Goal: Information Seeking & Learning: Learn about a topic

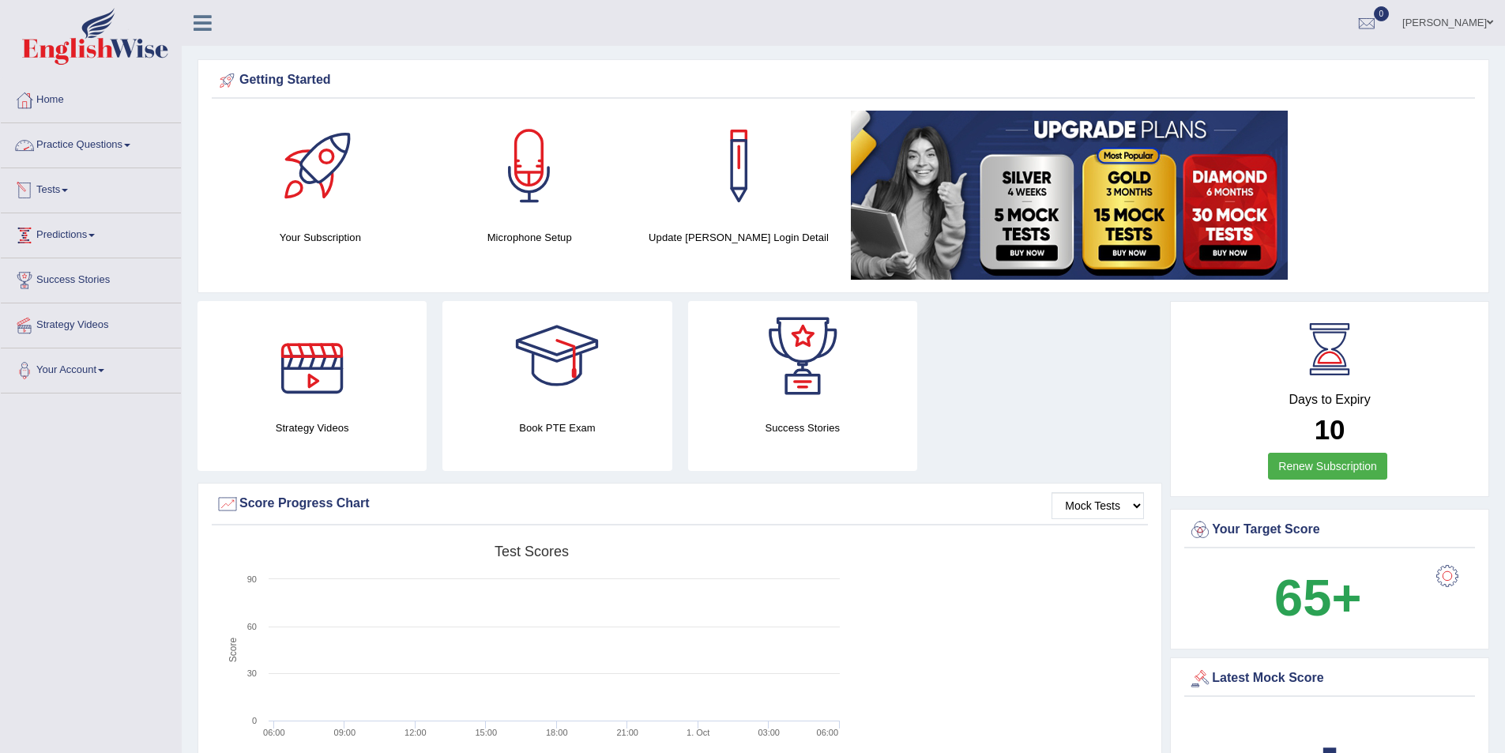
click at [134, 141] on link "Practice Questions" at bounding box center [91, 143] width 180 height 40
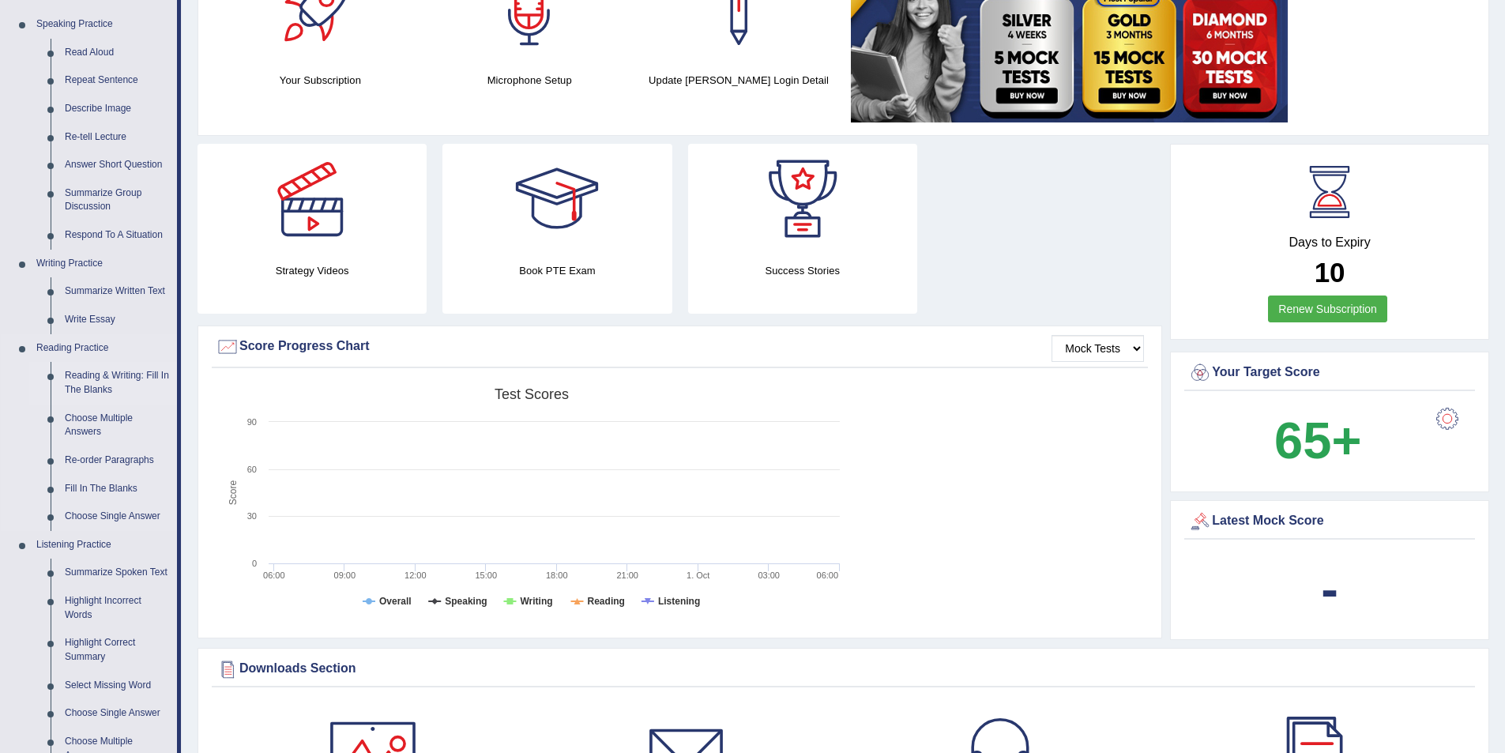
scroll to position [158, 0]
click at [96, 595] on link "Highlight Incorrect Words" at bounding box center [117, 607] width 119 height 42
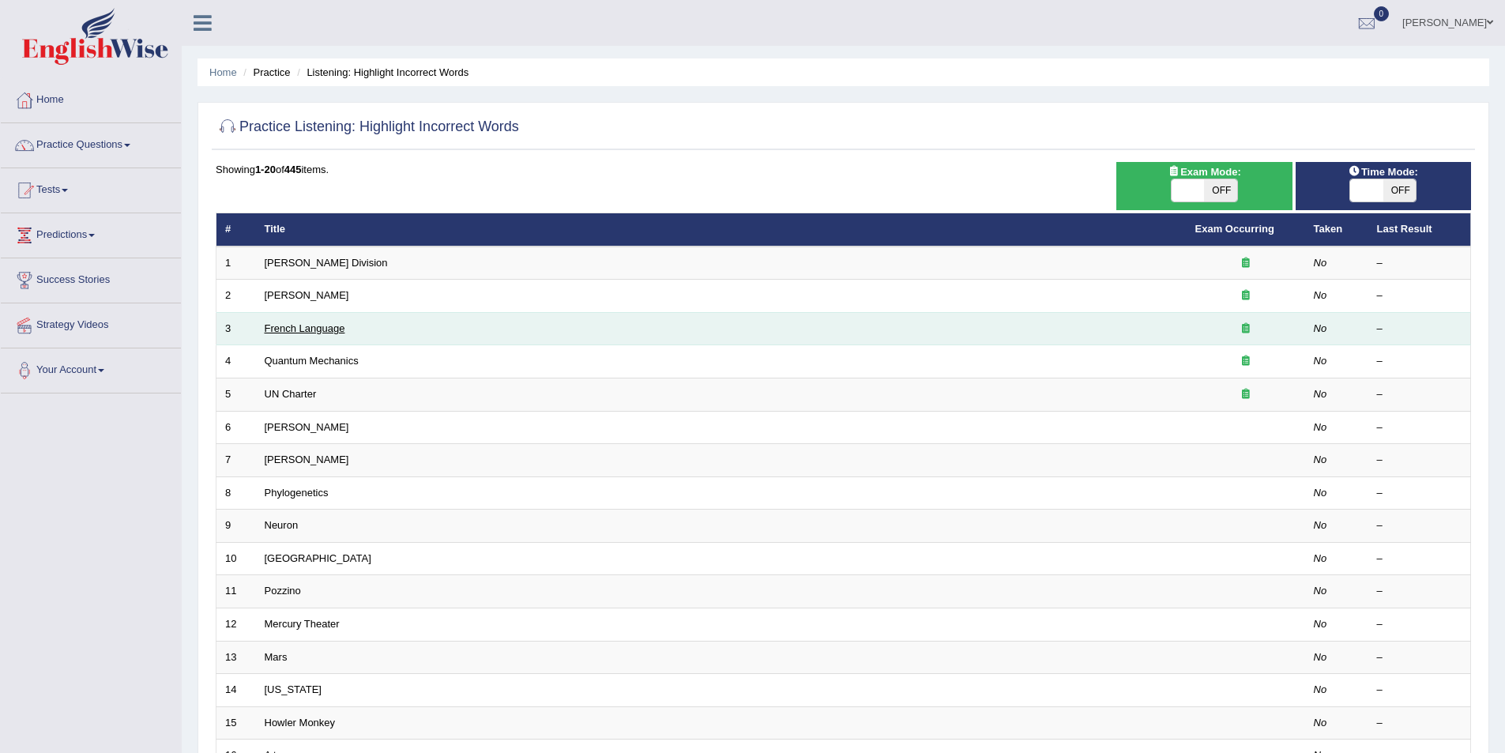
click at [326, 329] on link "French Language" at bounding box center [305, 328] width 81 height 12
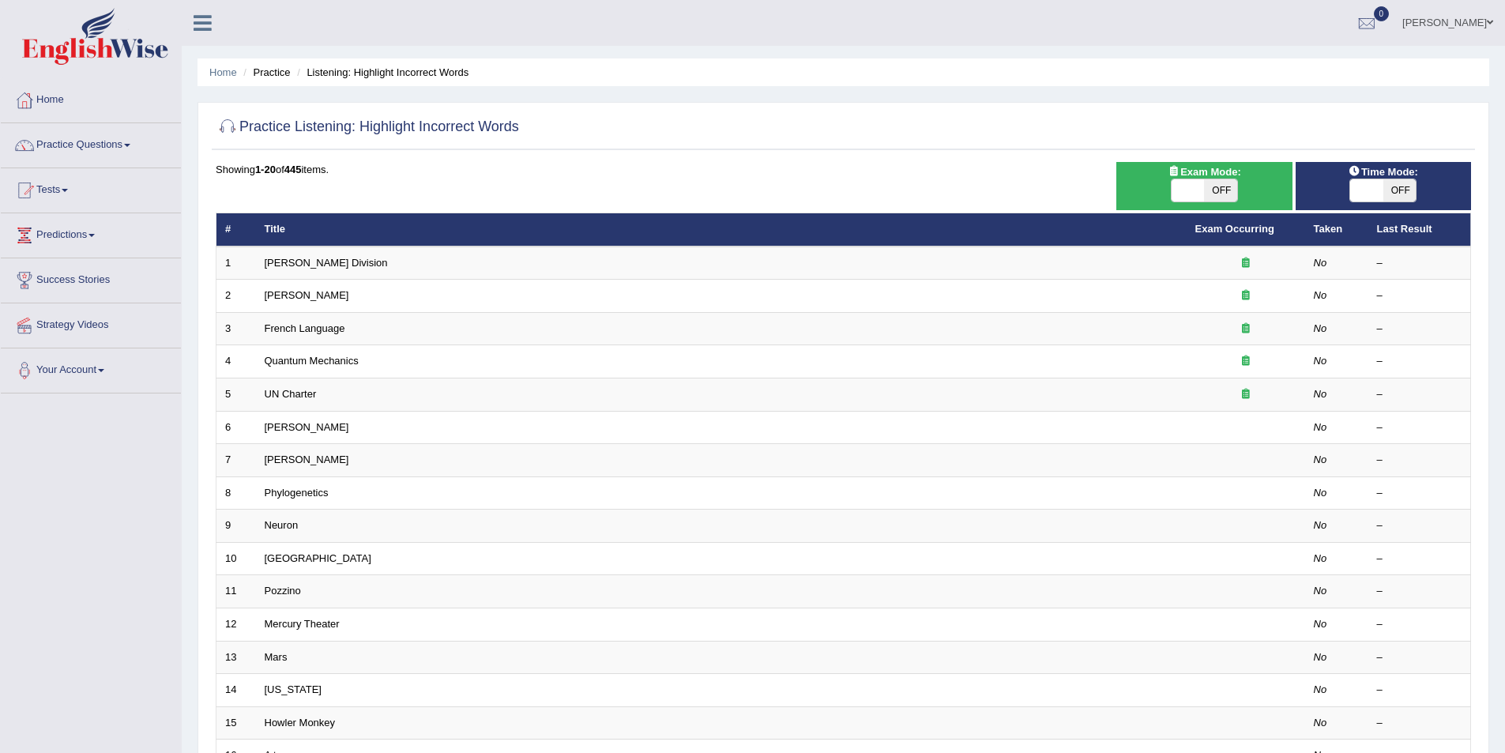
click at [1222, 187] on span "OFF" at bounding box center [1220, 190] width 33 height 22
checkbox input "true"
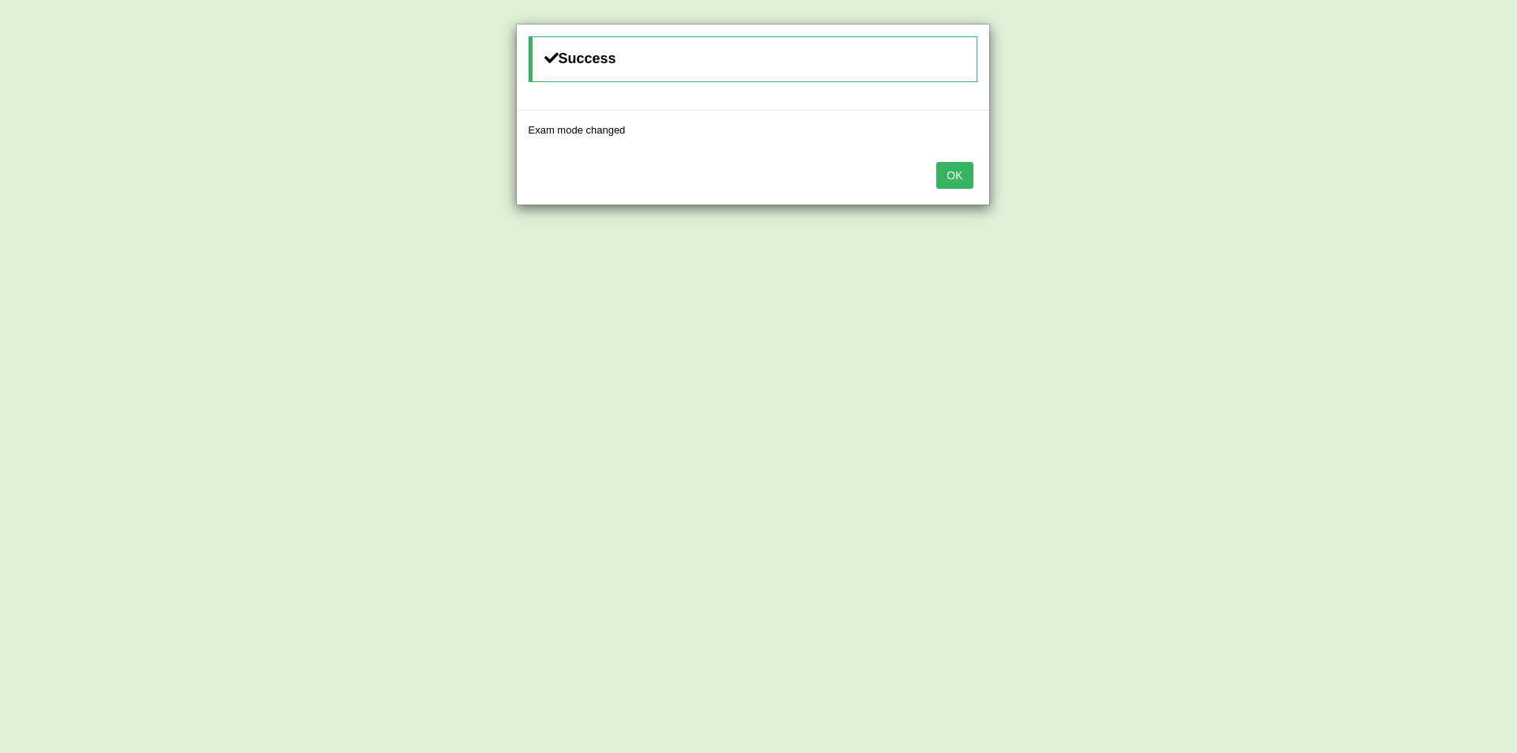
click at [960, 176] on button "OK" at bounding box center [954, 175] width 36 height 27
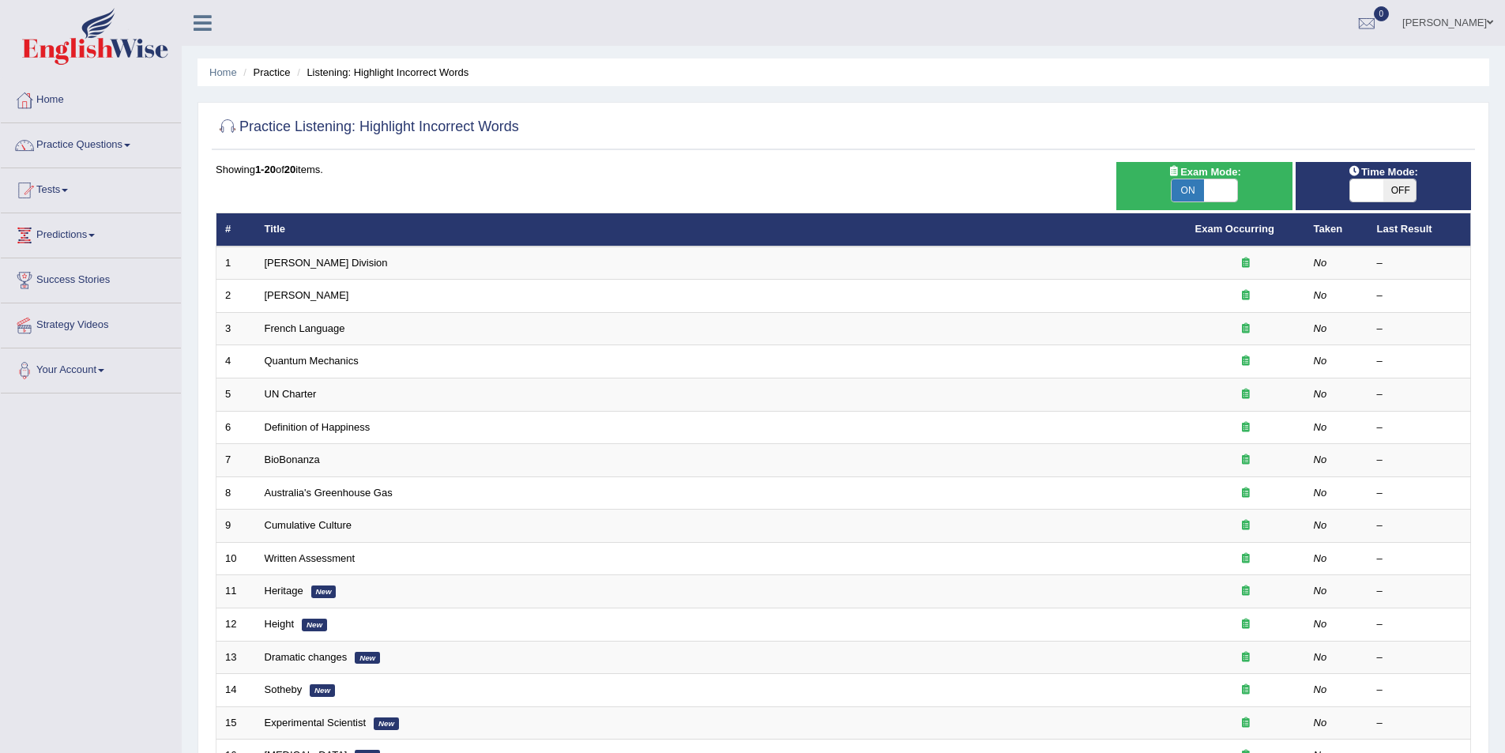
click at [1409, 191] on span "OFF" at bounding box center [1400, 190] width 33 height 22
checkbox input "true"
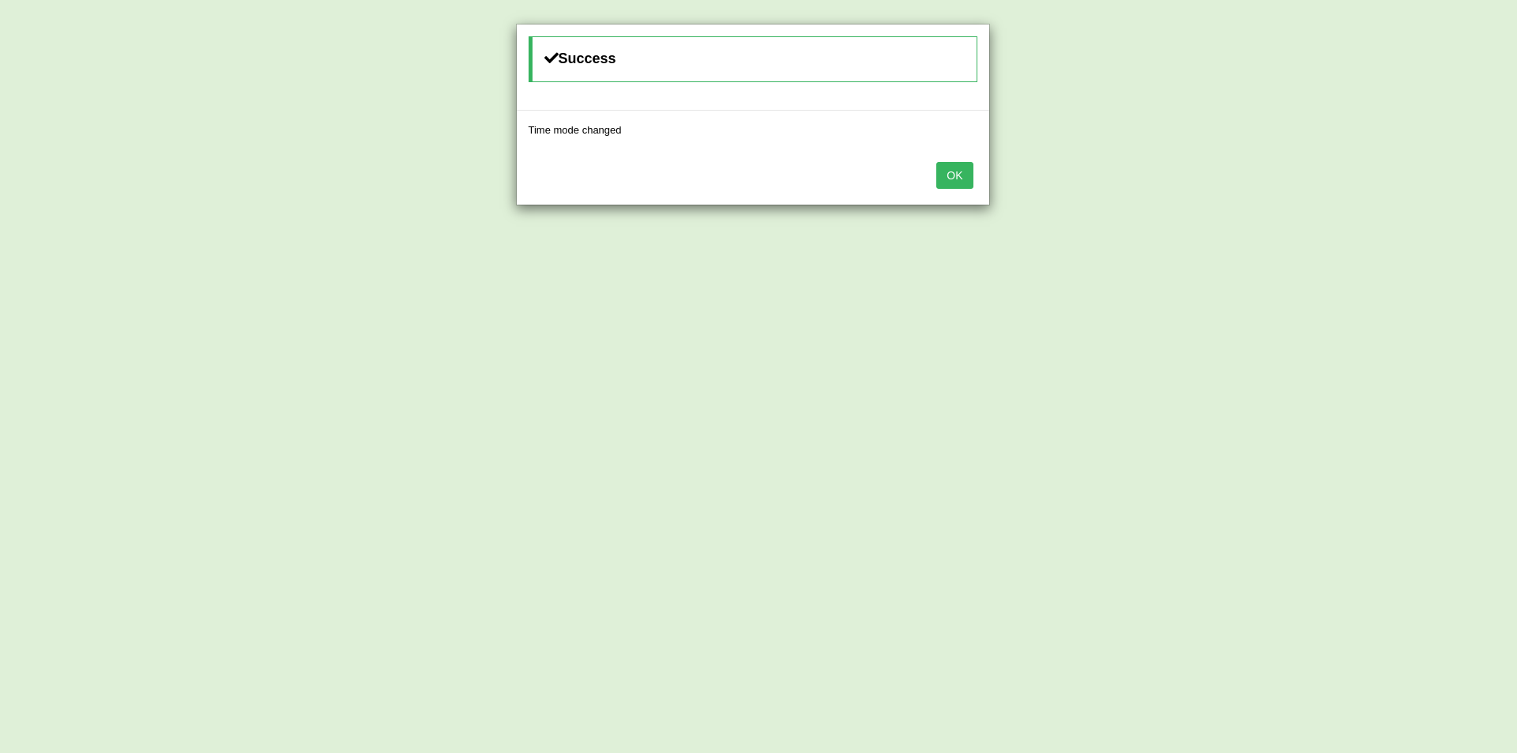
click at [957, 179] on button "OK" at bounding box center [954, 175] width 36 height 27
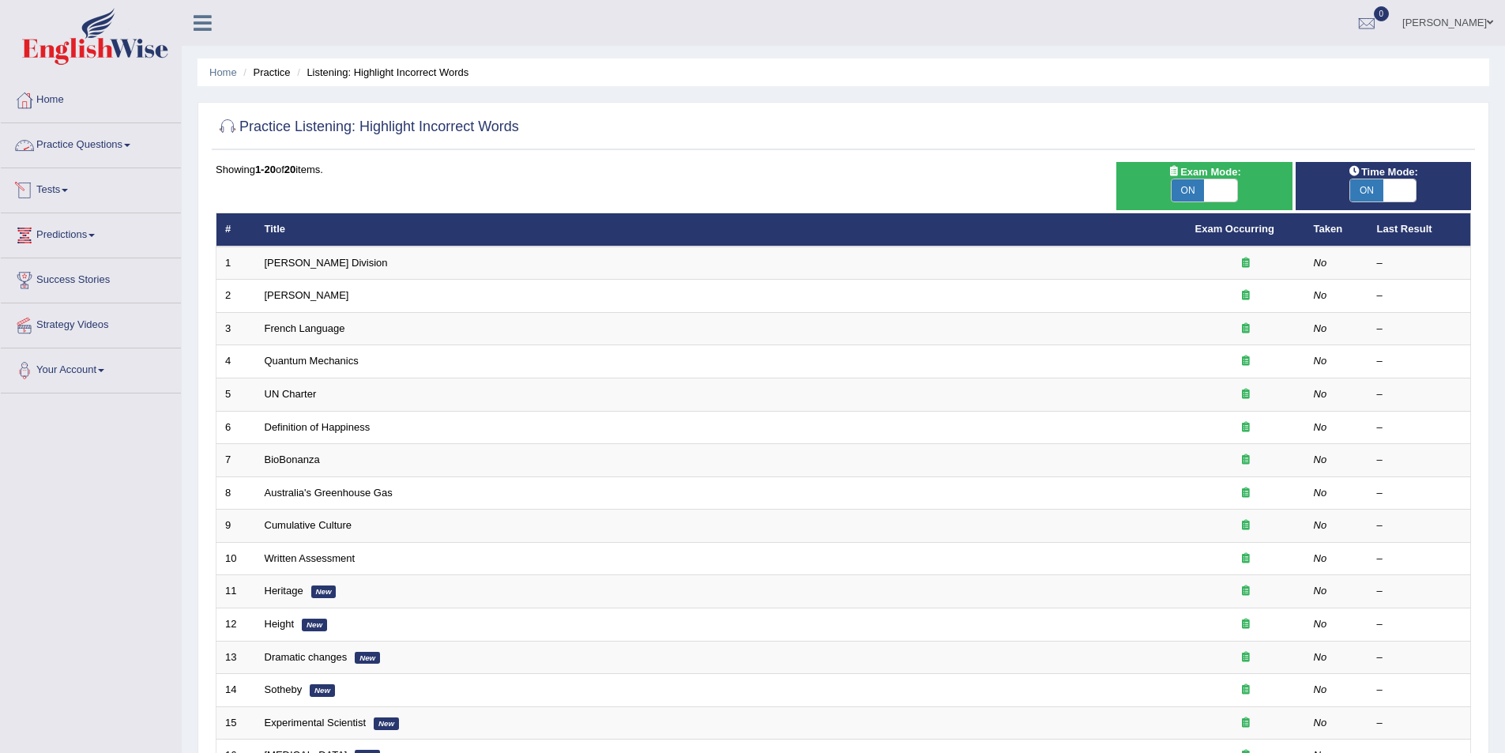
click at [113, 148] on link "Practice Questions" at bounding box center [91, 143] width 180 height 40
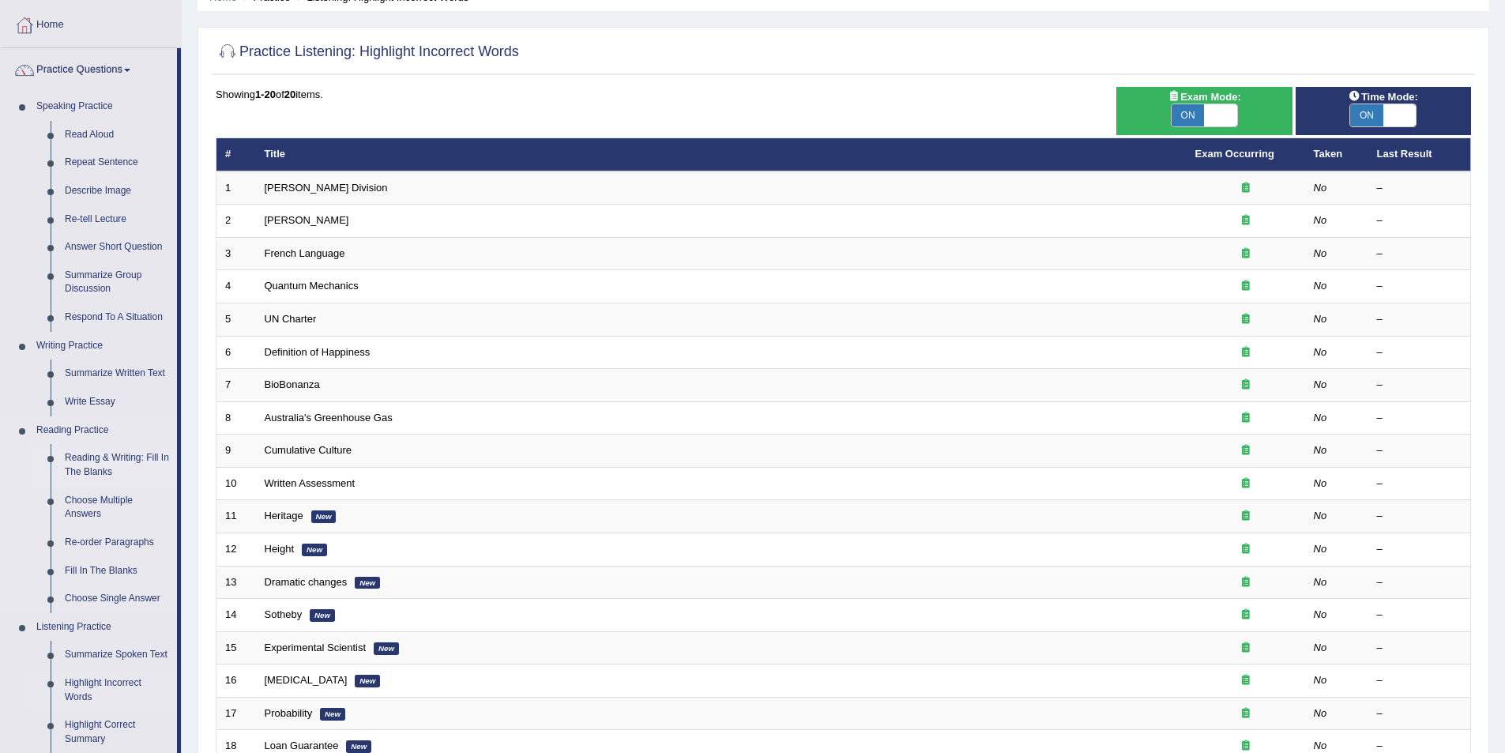
scroll to position [158, 0]
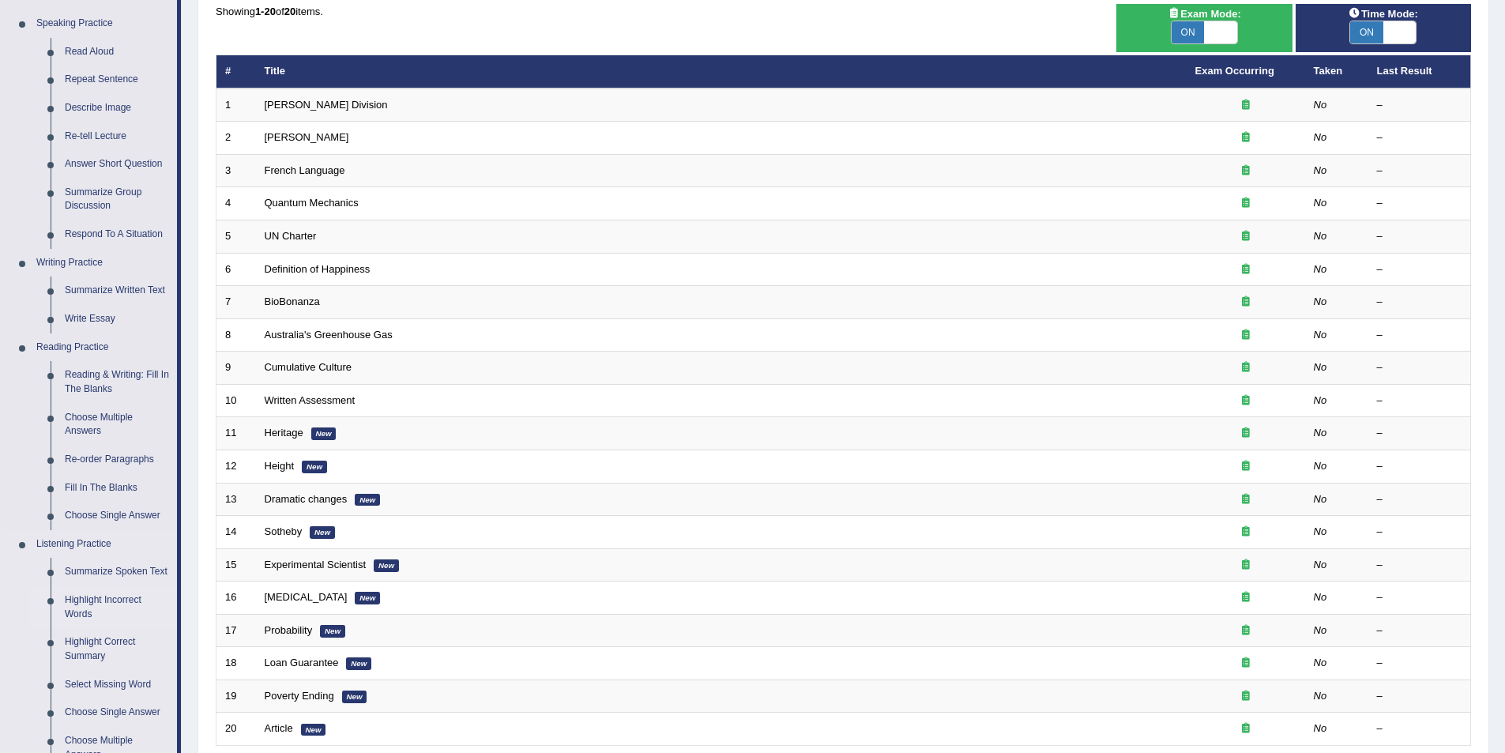
click at [95, 599] on link "Highlight Incorrect Words" at bounding box center [117, 607] width 119 height 42
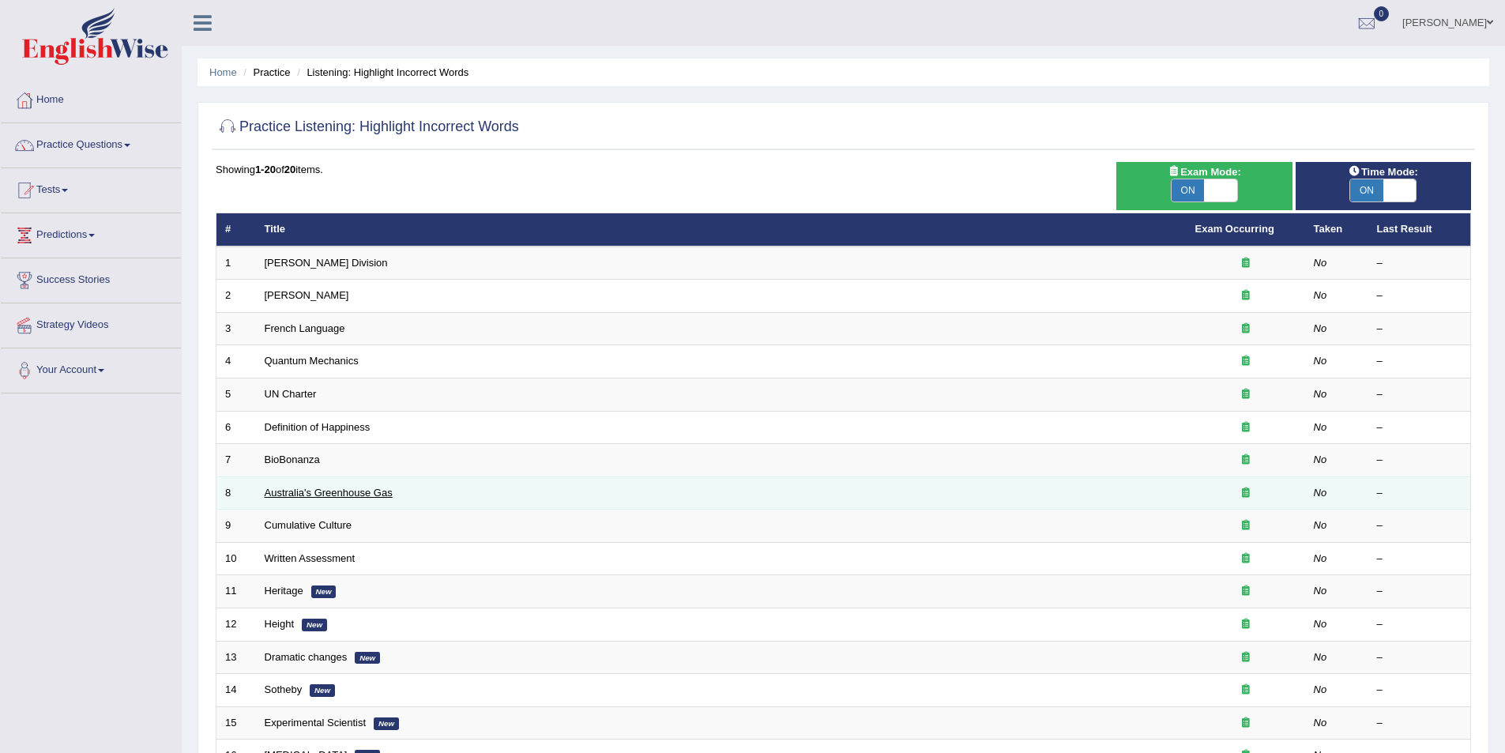
click at [315, 493] on link "Australia's Greenhouse Gas" at bounding box center [329, 493] width 128 height 12
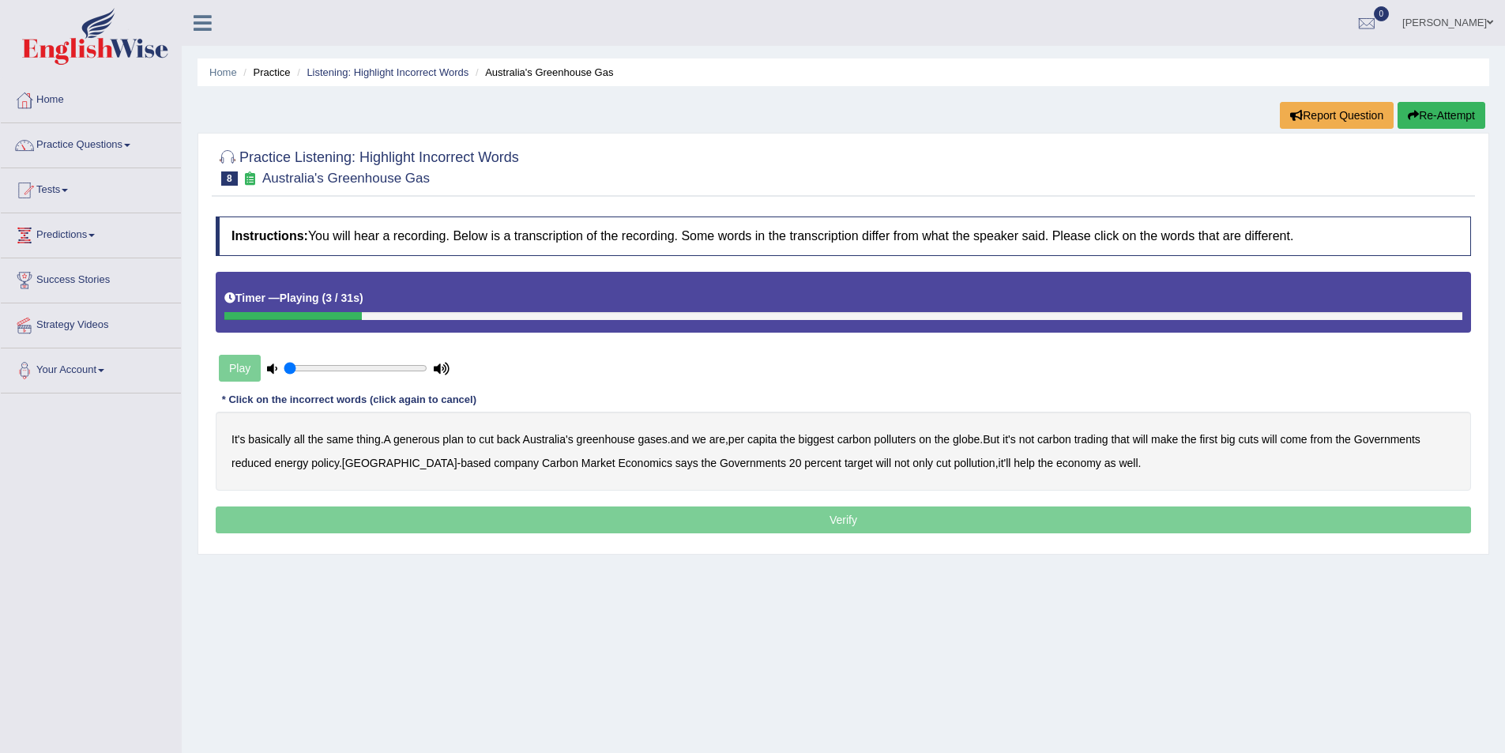
click at [424, 442] on b "generous" at bounding box center [417, 439] width 46 height 13
click at [974, 441] on b "globe" at bounding box center [966, 439] width 27 height 13
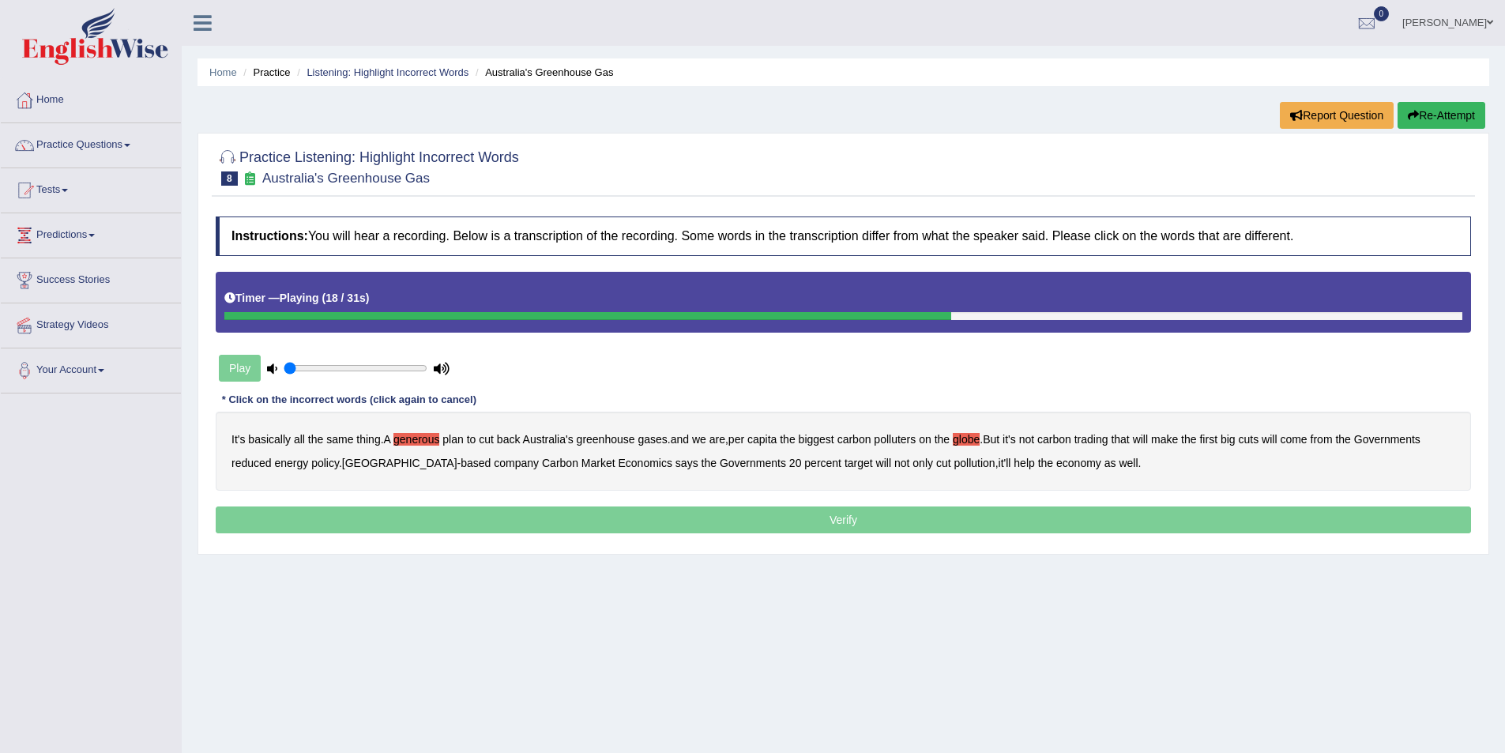
click at [1399, 437] on b "Governments" at bounding box center [1387, 439] width 66 height 13
drag, startPoint x: 1404, startPoint y: 435, endPoint x: 940, endPoint y: 376, distance: 468.4
click at [1403, 435] on b "Governments" at bounding box center [1387, 439] width 66 height 13
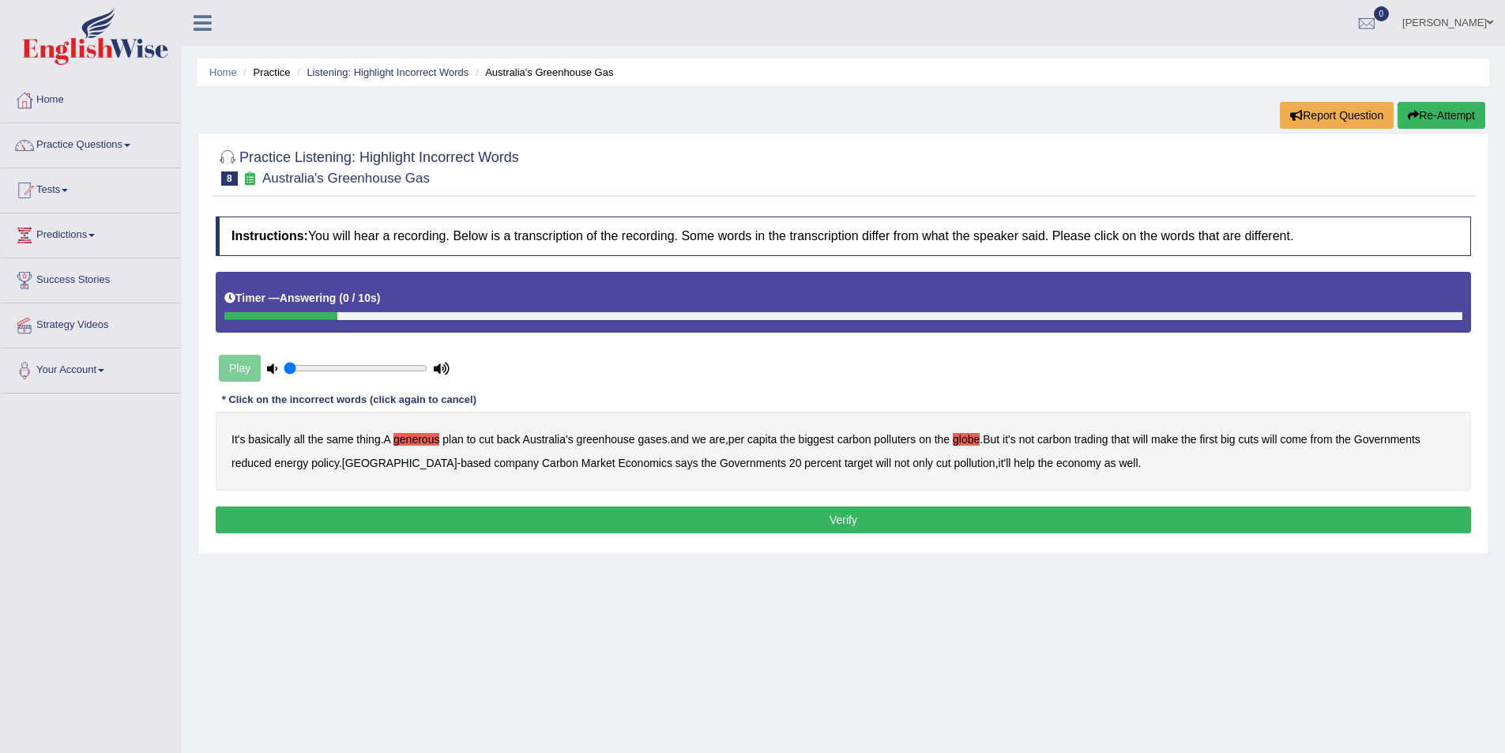
click at [1014, 463] on b "help" at bounding box center [1024, 463] width 21 height 13
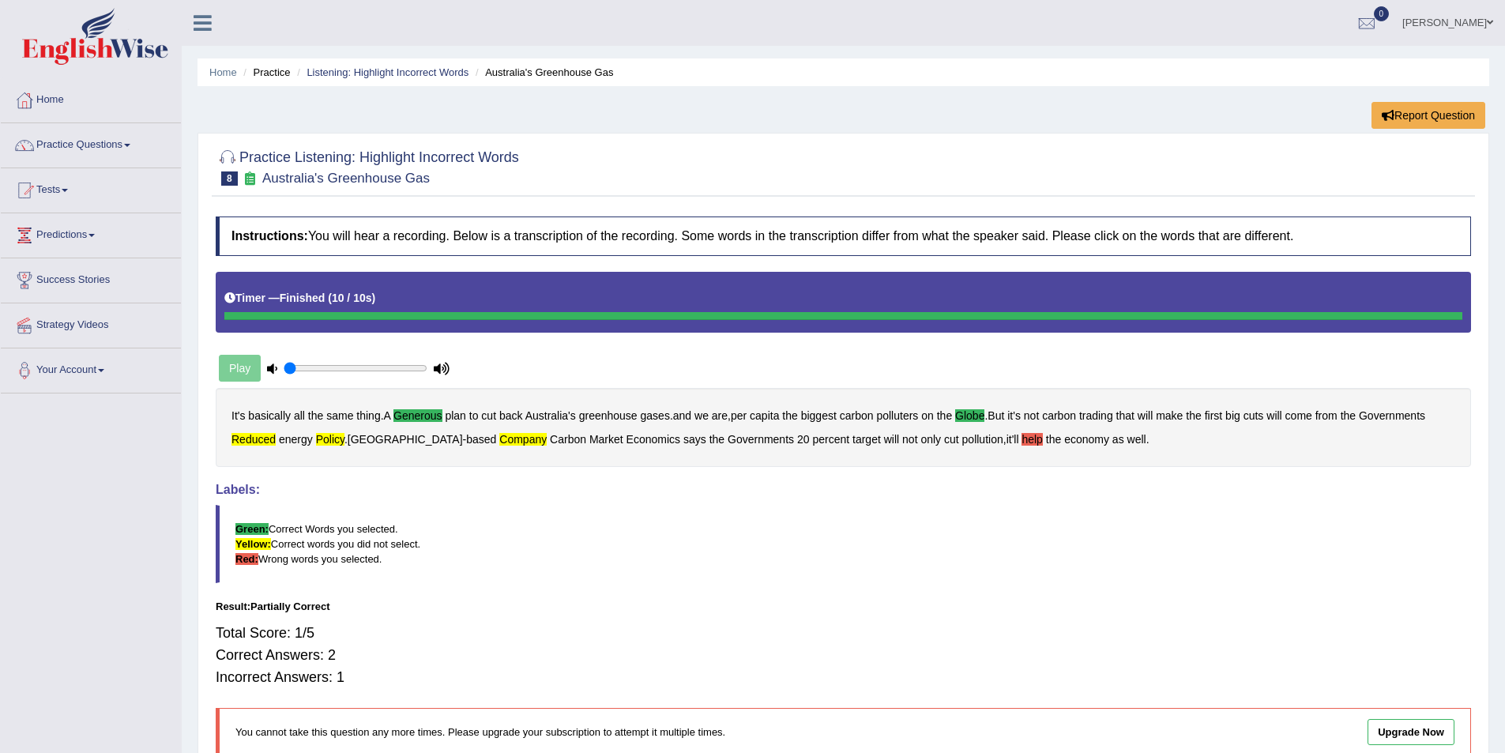
click at [964, 583] on blockquote "Green: Correct Words you selected. Yellow: Correct words you did not select. Re…" at bounding box center [844, 544] width 1256 height 78
click at [134, 148] on link "Practice Questions" at bounding box center [91, 143] width 180 height 40
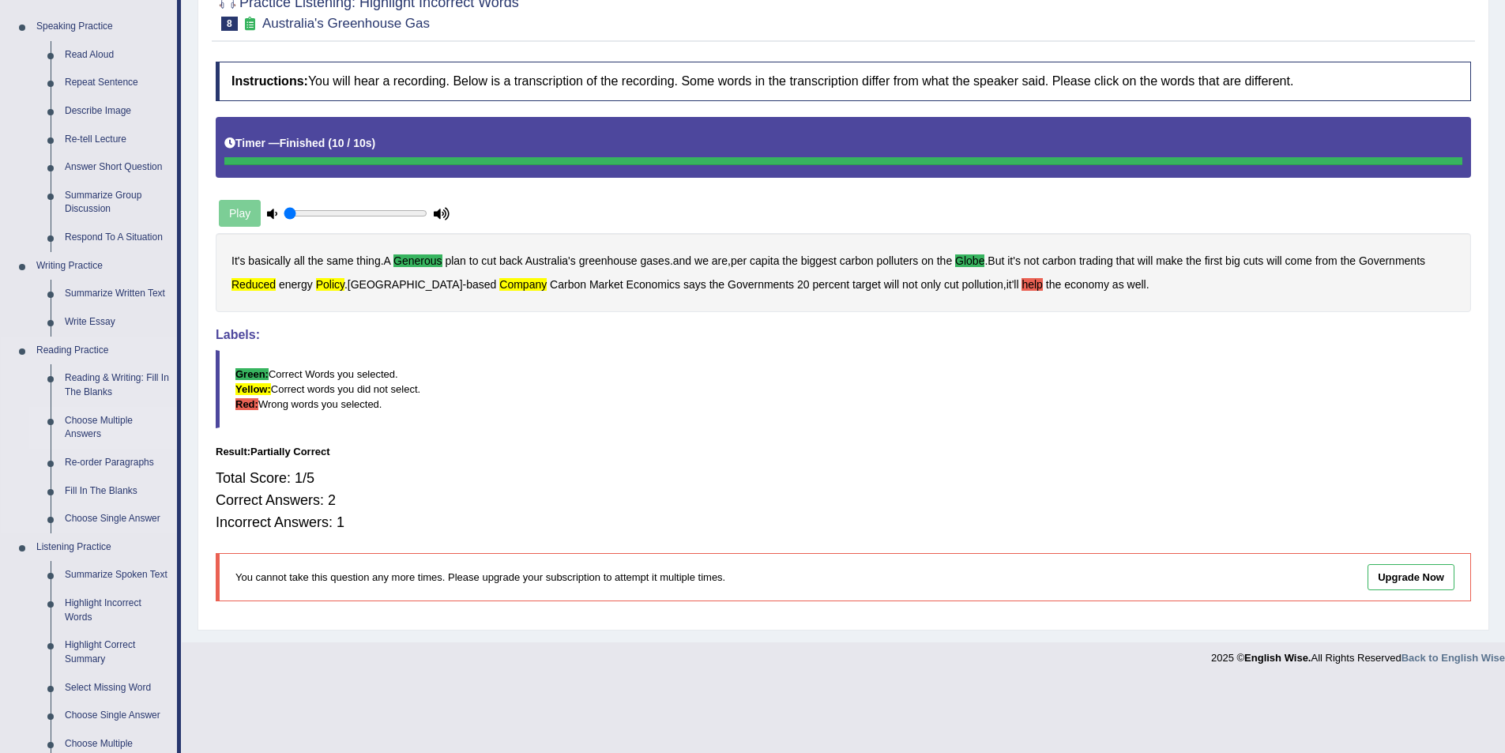
scroll to position [158, 0]
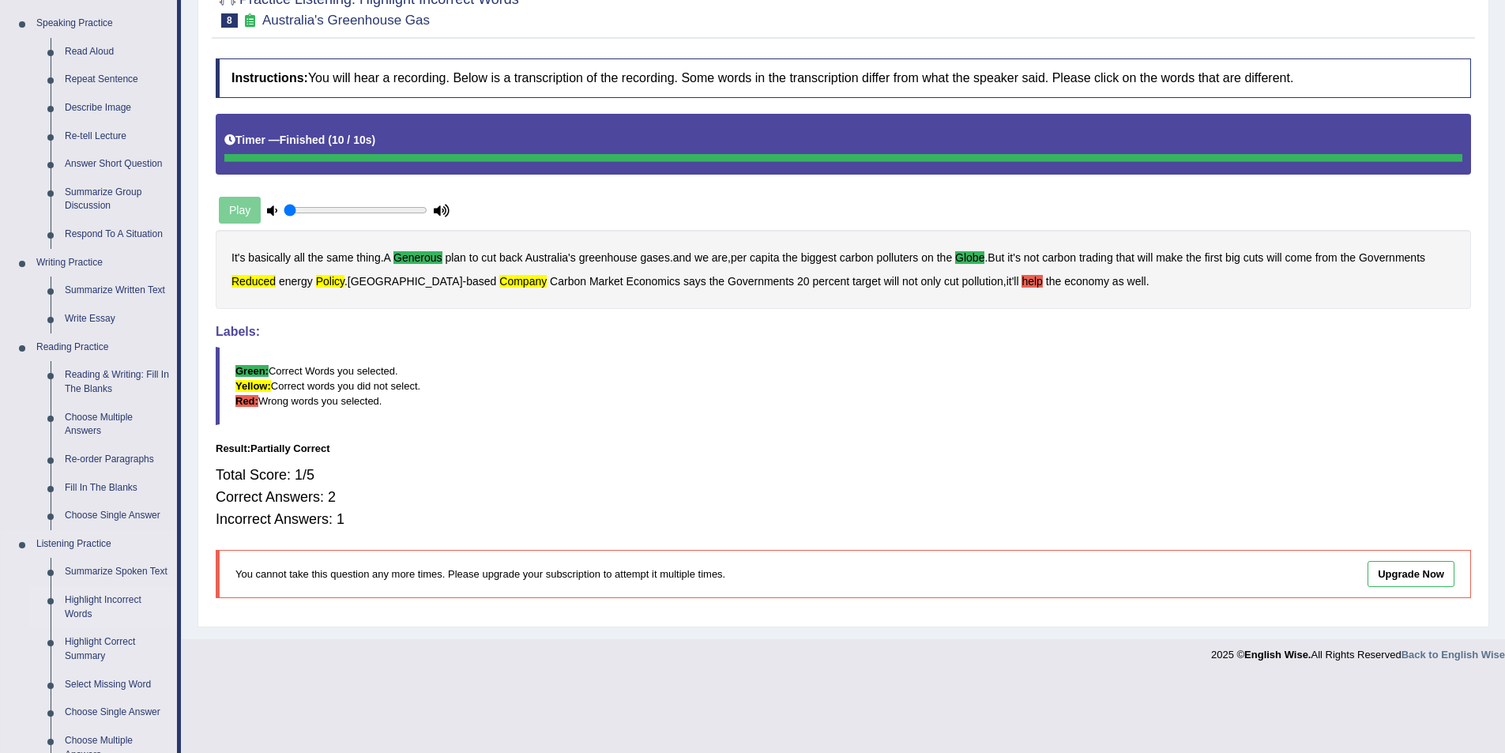
click at [92, 597] on link "Highlight Incorrect Words" at bounding box center [117, 607] width 119 height 42
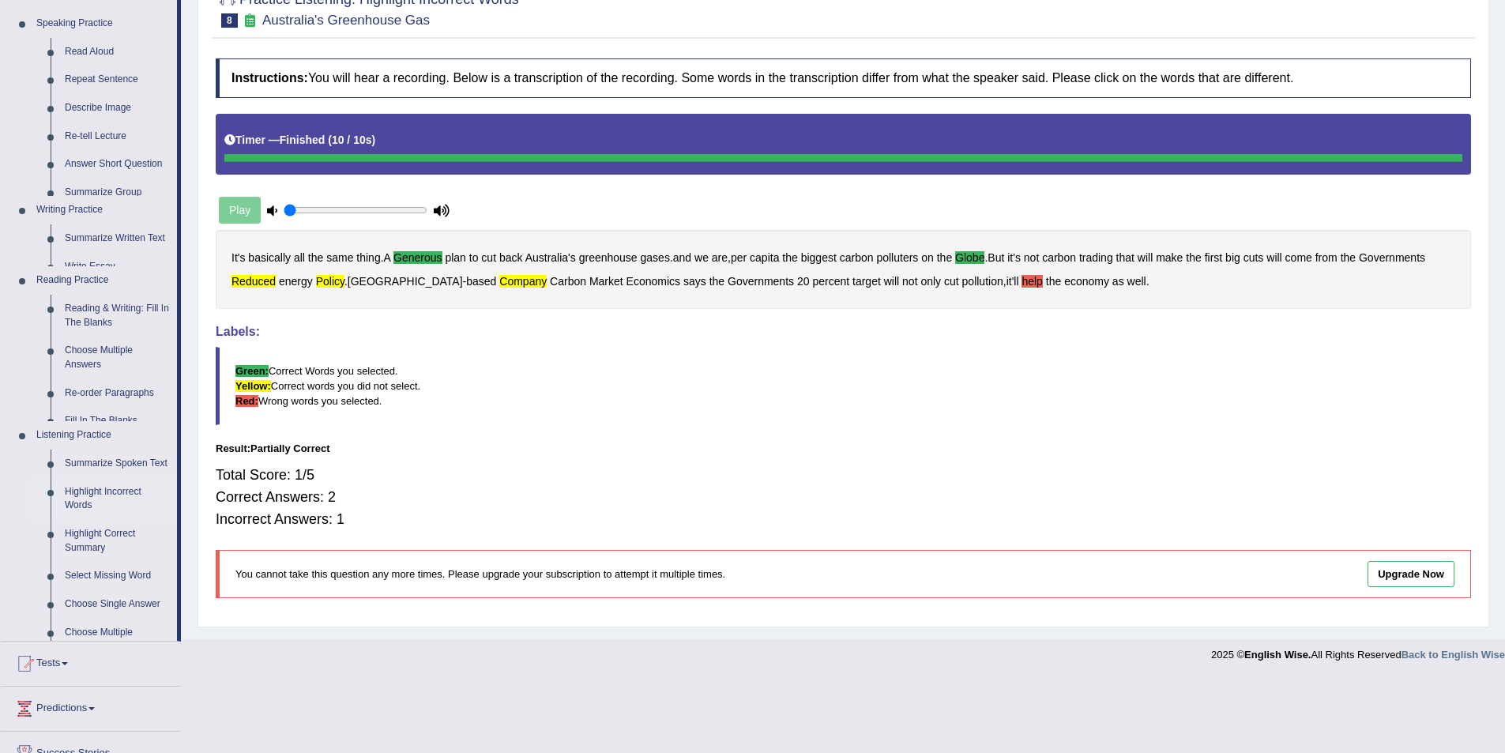
scroll to position [85, 0]
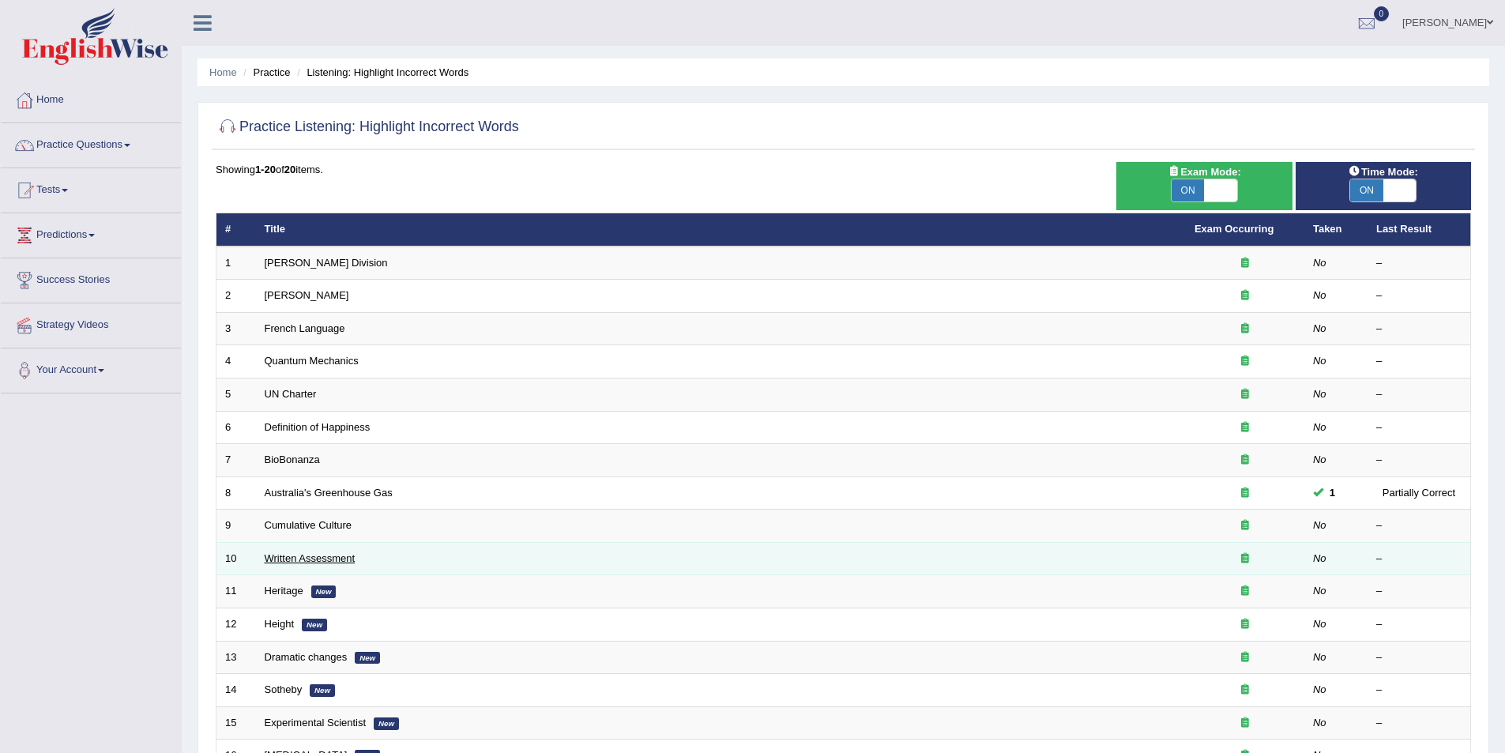
click at [276, 552] on link "Written Assessment" at bounding box center [310, 558] width 91 height 12
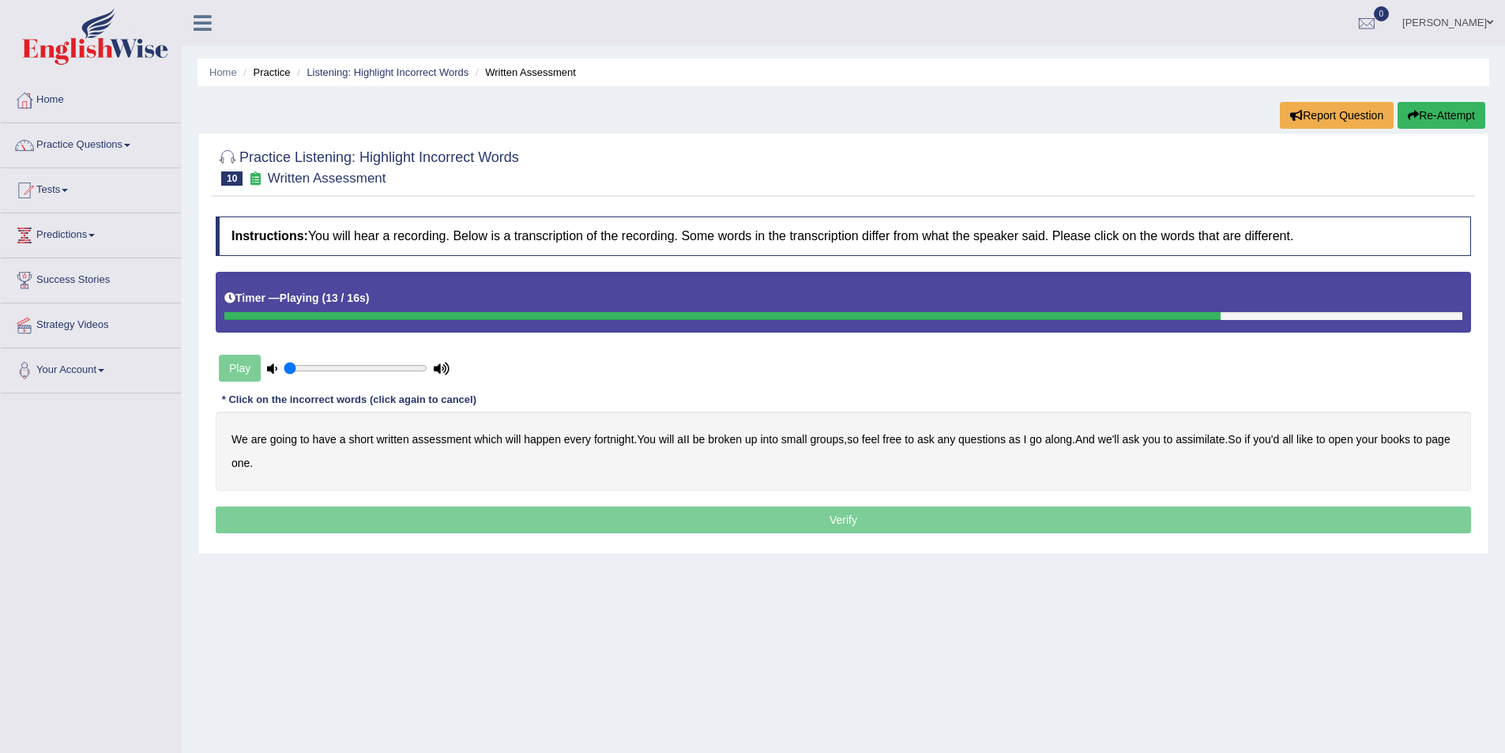
click at [1203, 439] on b "assimilate" at bounding box center [1200, 439] width 49 height 13
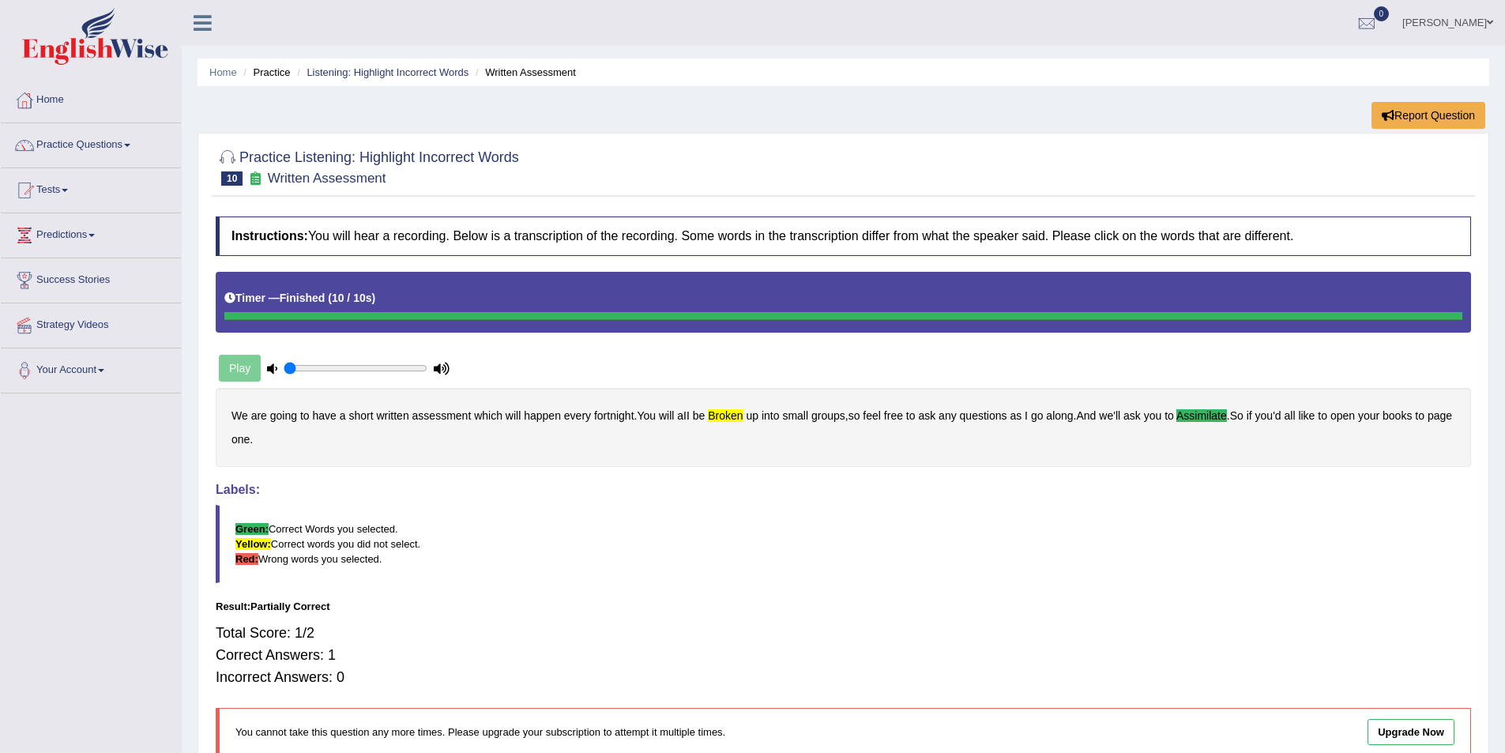
click at [130, 146] on span at bounding box center [127, 145] width 6 height 3
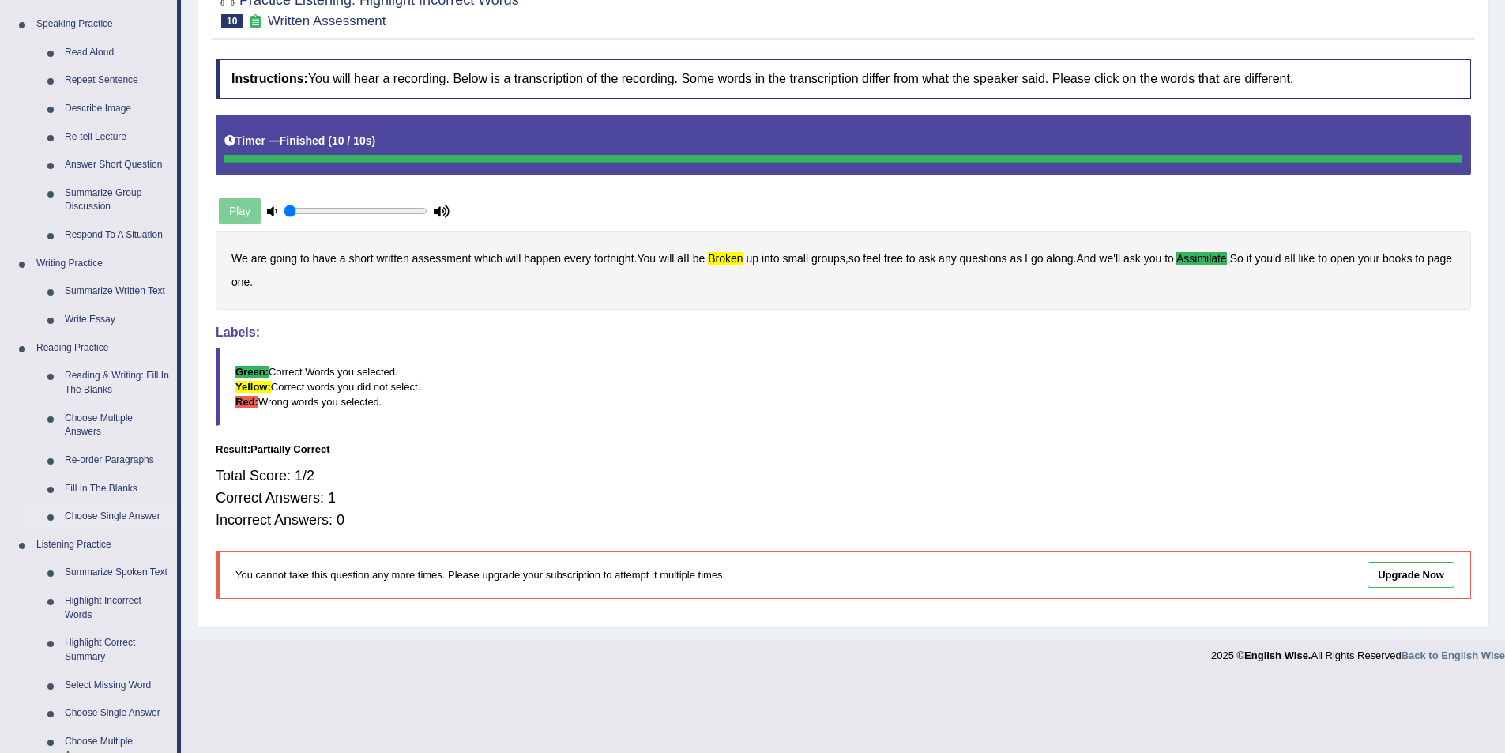
scroll to position [158, 0]
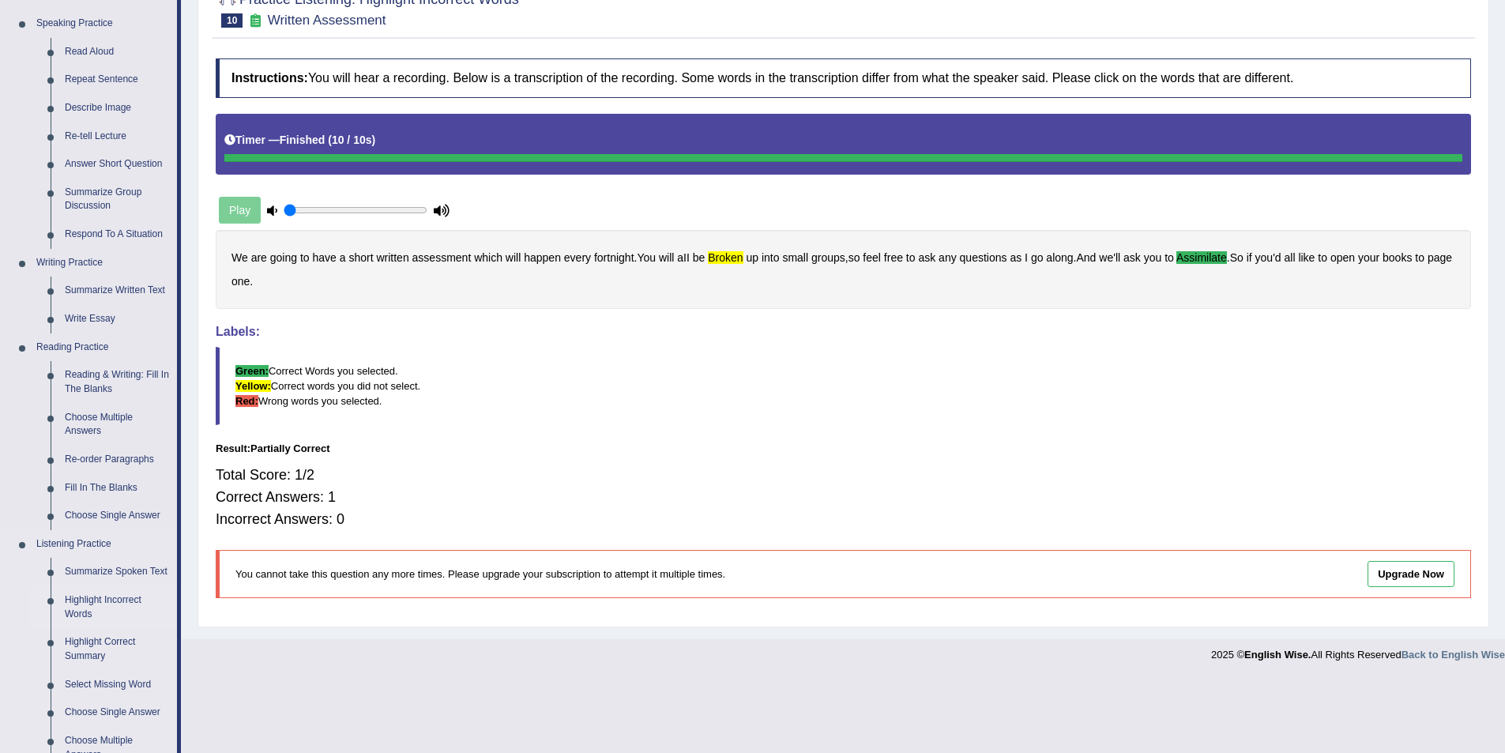
click at [112, 599] on link "Highlight Incorrect Words" at bounding box center [117, 607] width 119 height 42
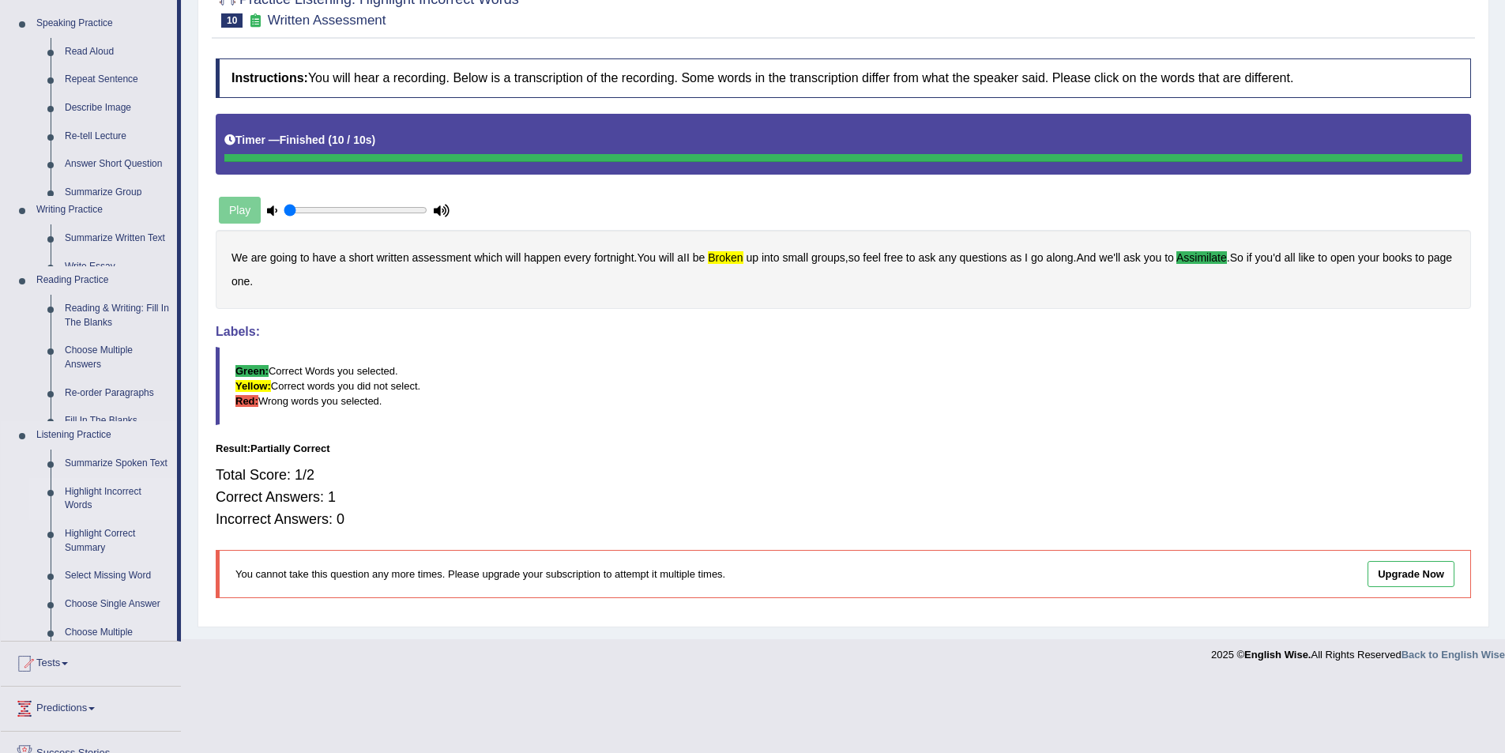
scroll to position [85, 0]
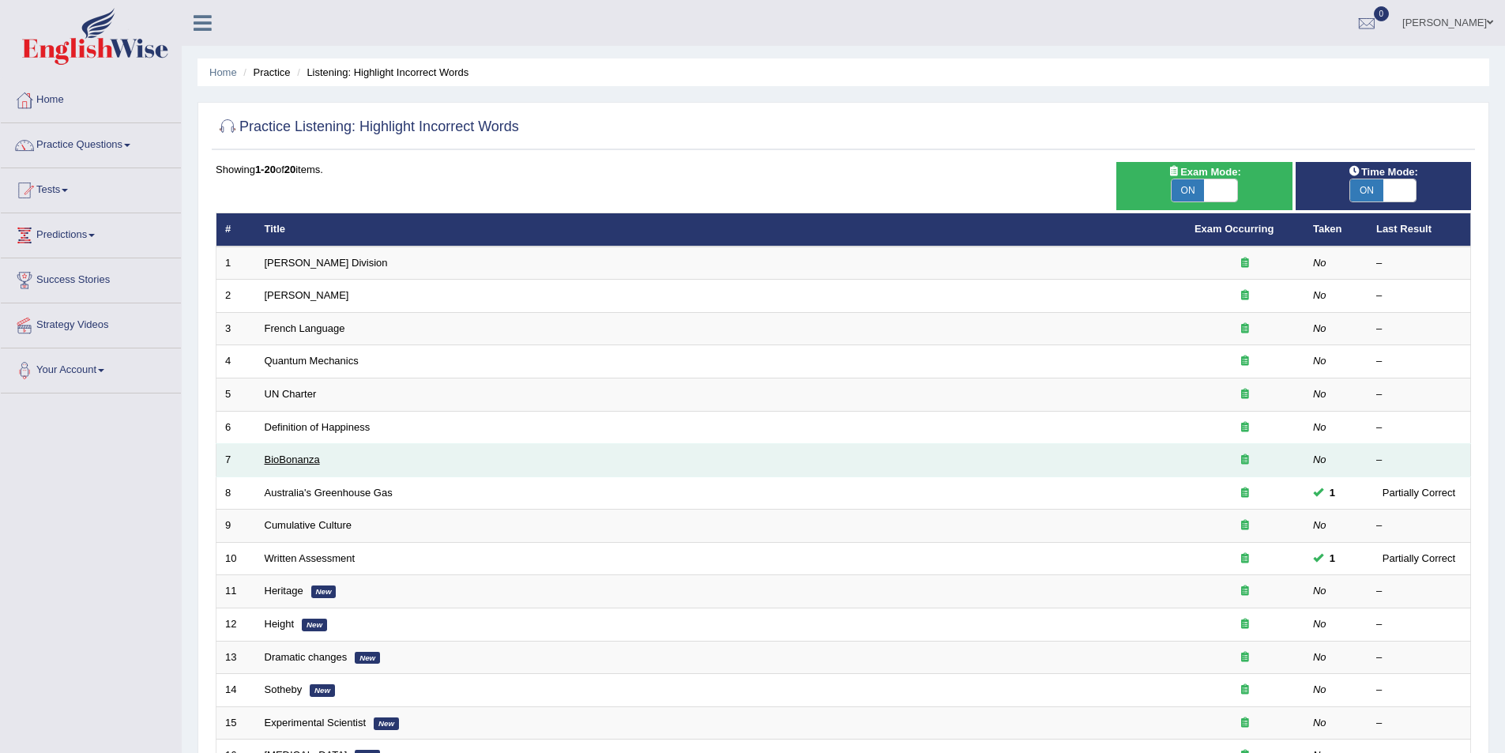
click at [301, 456] on link "BioBonanza" at bounding box center [292, 460] width 55 height 12
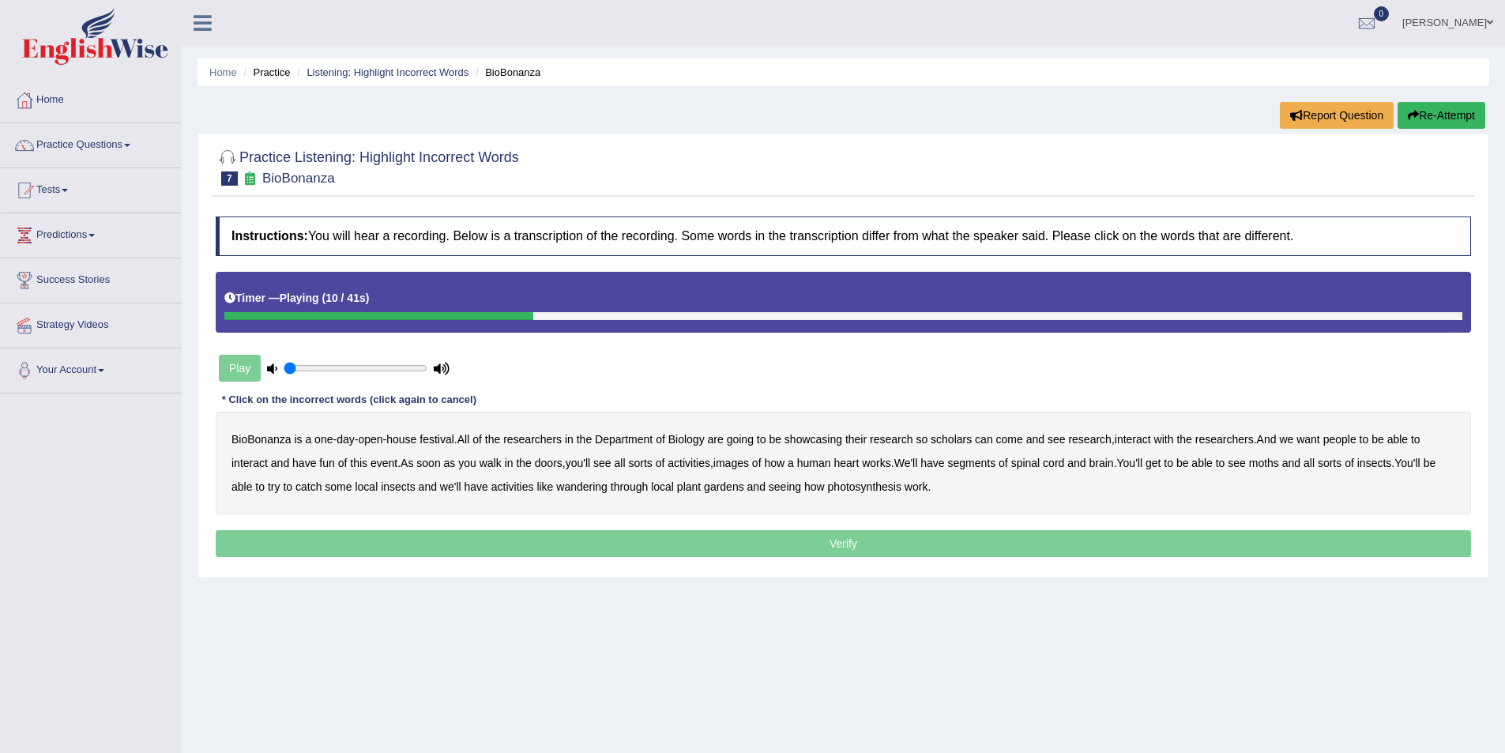
click at [959, 437] on b "scholars" at bounding box center [951, 439] width 41 height 13
click at [735, 459] on b "images" at bounding box center [732, 463] width 36 height 13
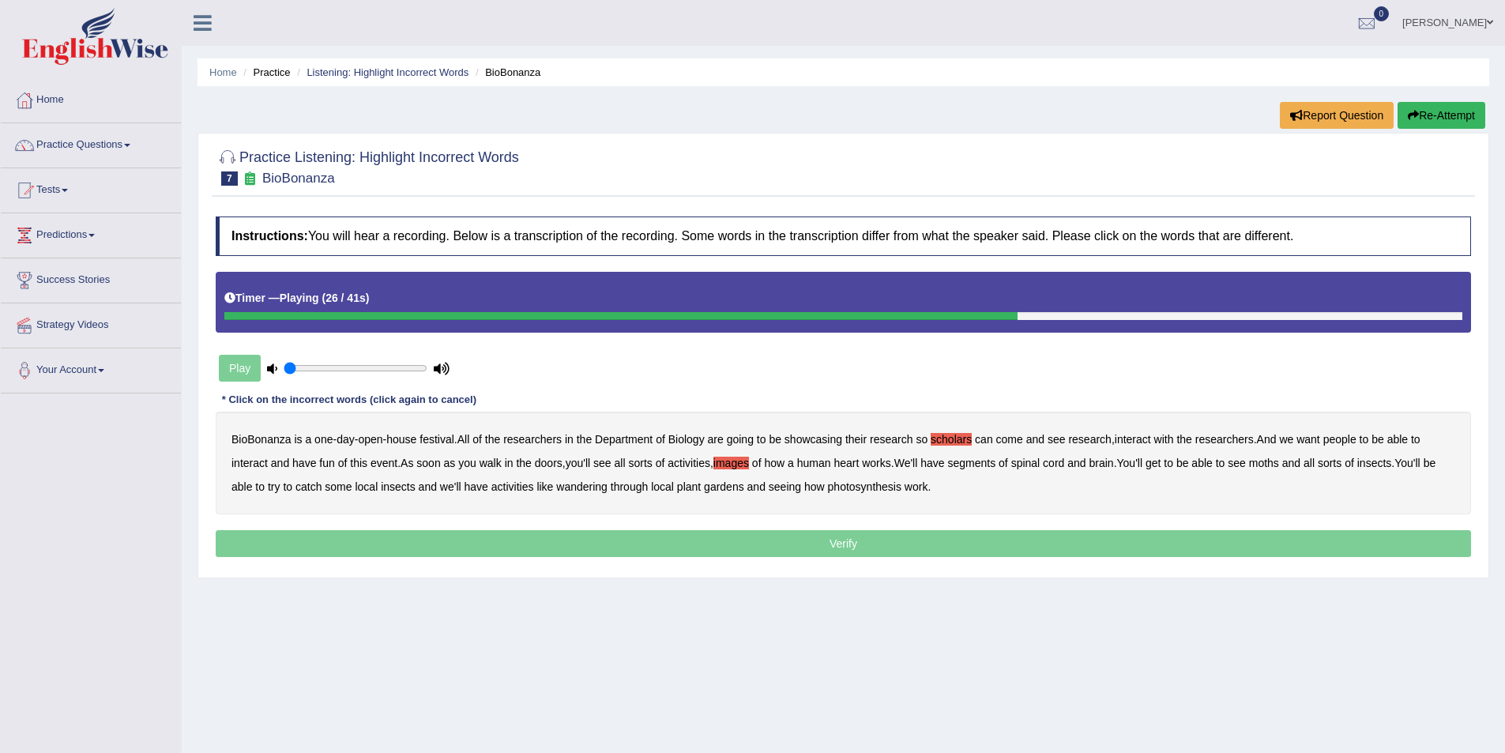
click at [977, 461] on b "segments" at bounding box center [971, 463] width 48 height 13
click at [1274, 463] on b "moths" at bounding box center [1264, 463] width 30 height 13
click at [573, 487] on b "wandering" at bounding box center [581, 486] width 51 height 13
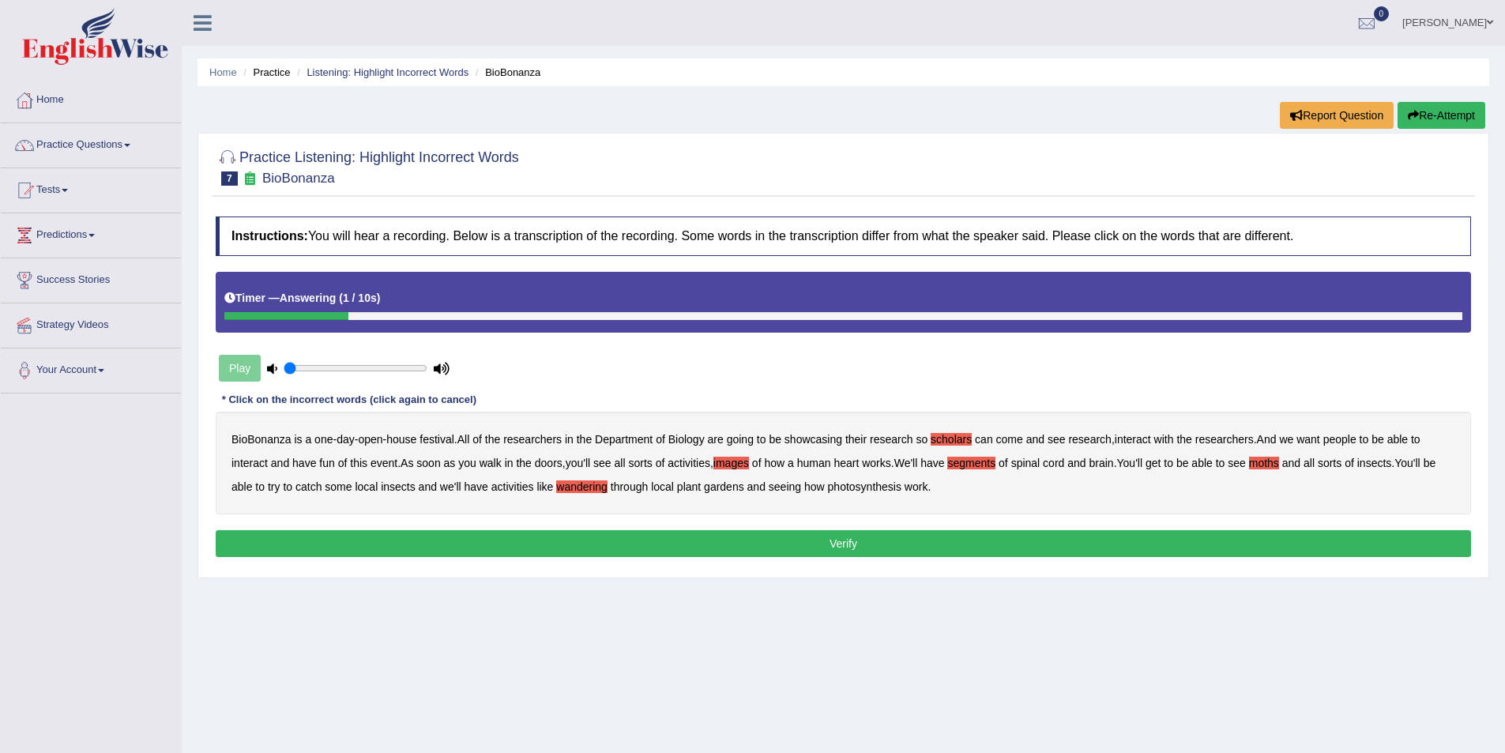
click at [843, 545] on button "Verify" at bounding box center [844, 543] width 1256 height 27
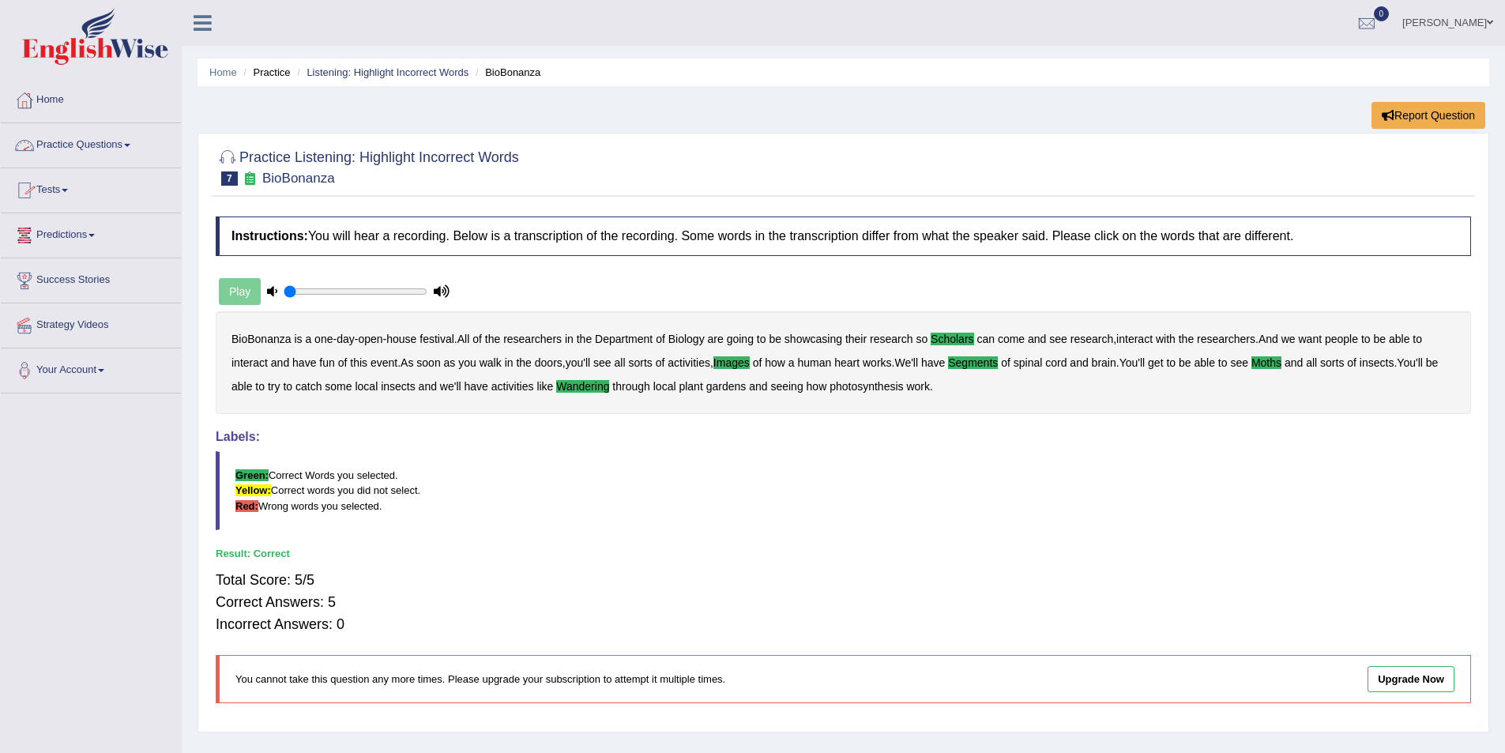
click at [128, 141] on link "Practice Questions" at bounding box center [91, 143] width 180 height 40
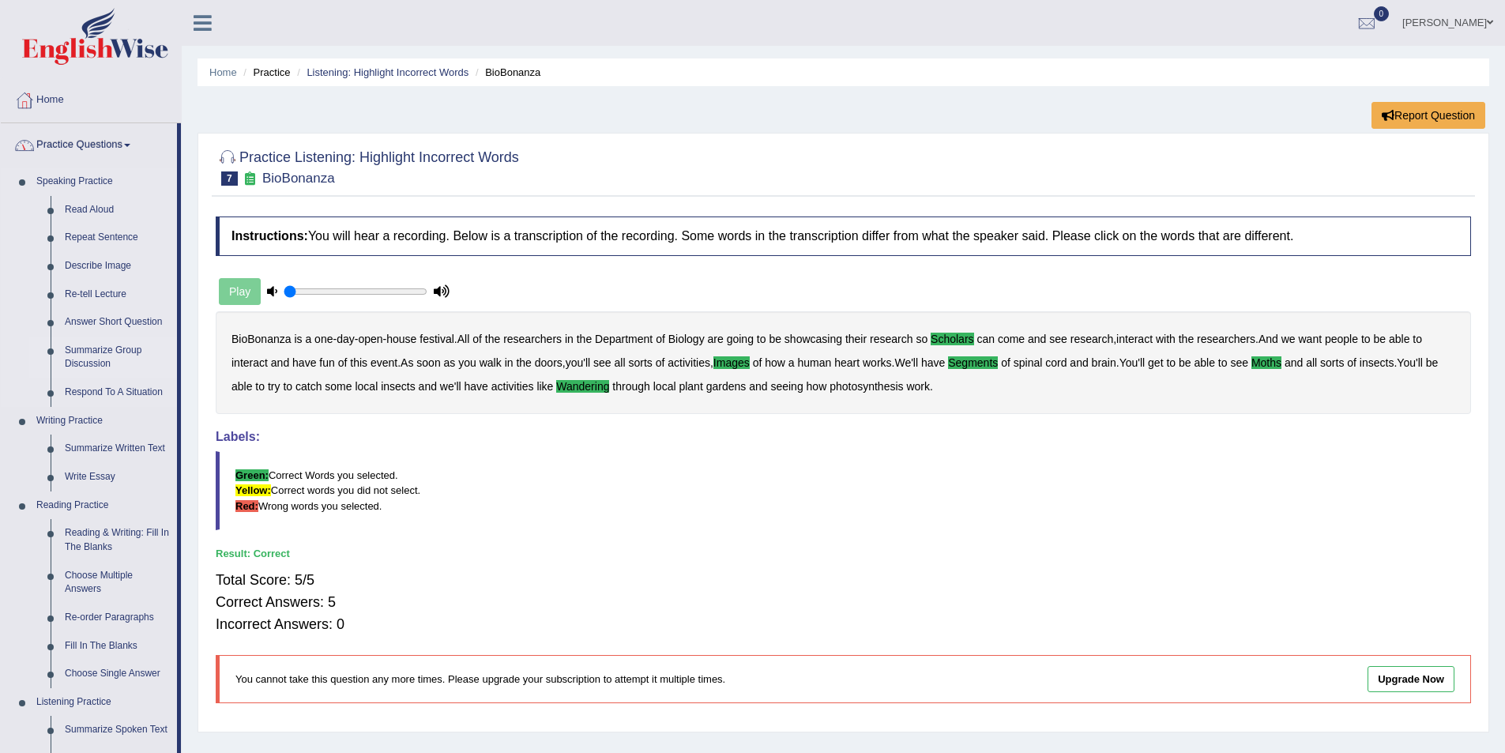
scroll to position [158, 0]
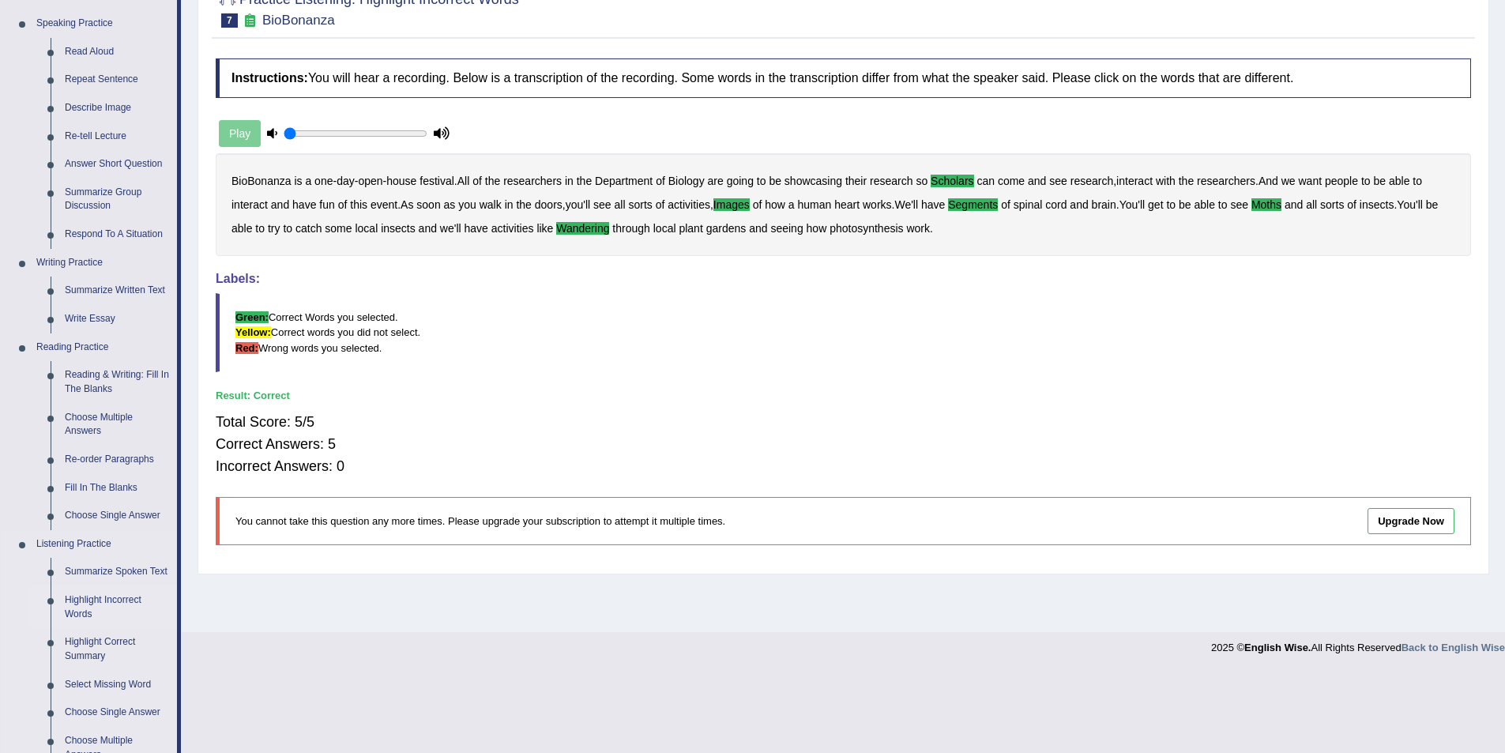
click at [82, 599] on link "Highlight Incorrect Words" at bounding box center [117, 607] width 119 height 42
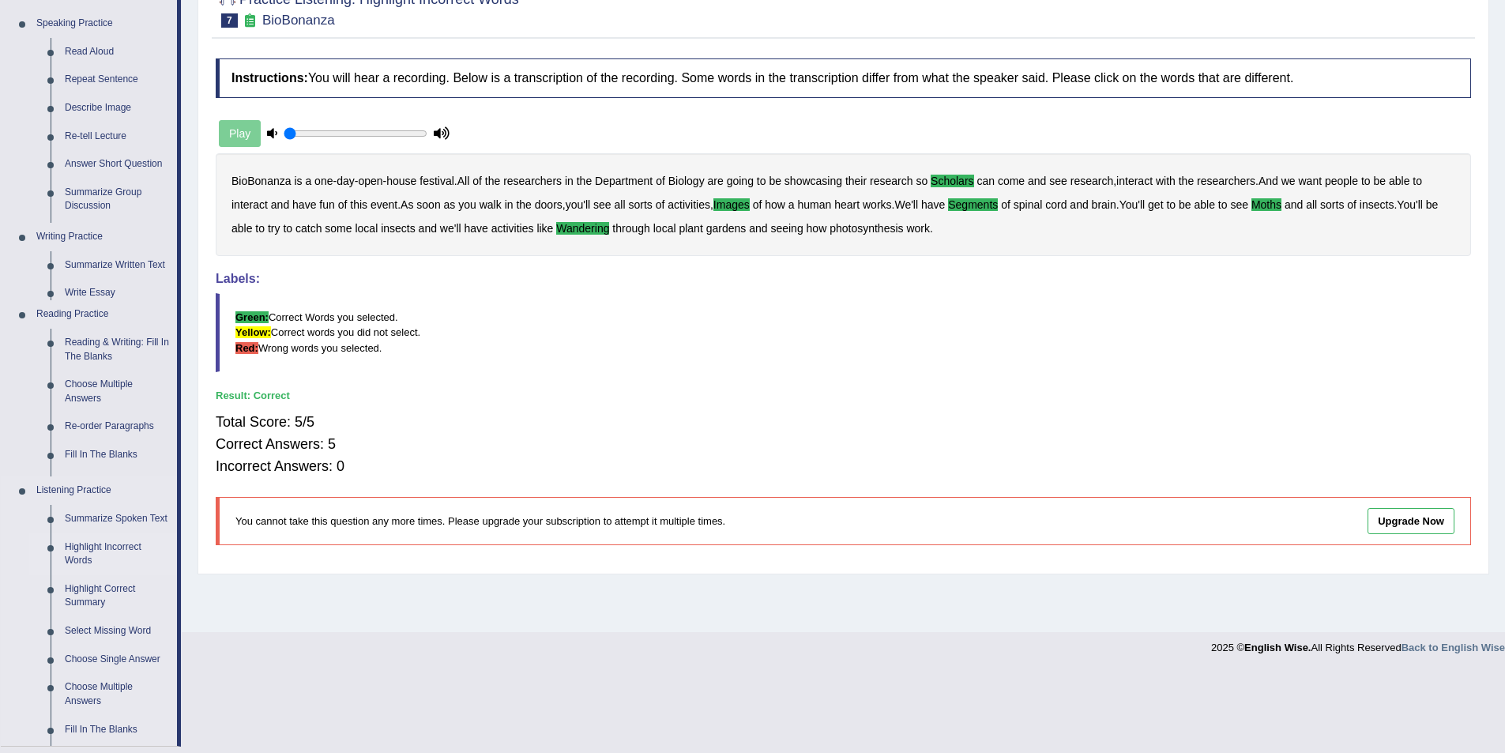
scroll to position [77, 0]
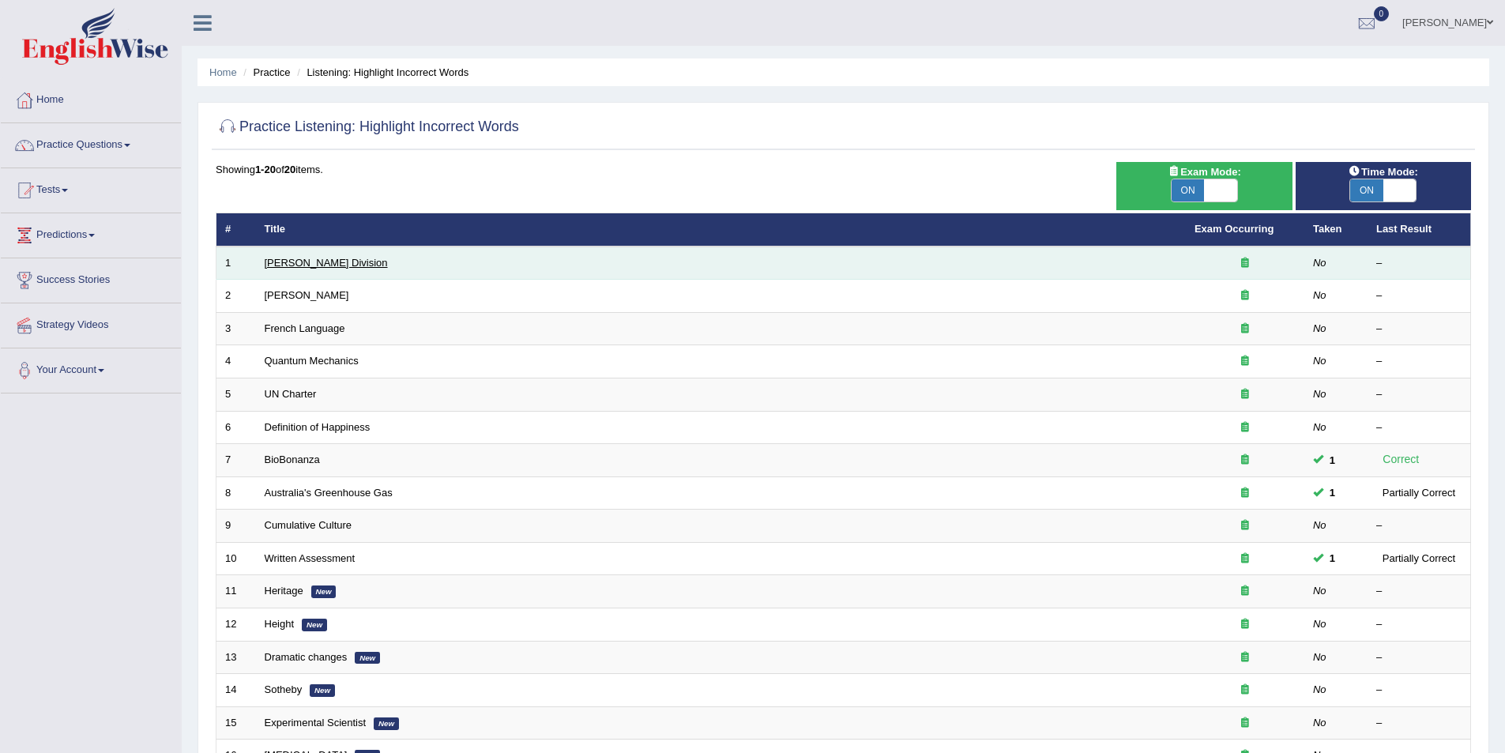
click at [296, 260] on link "[PERSON_NAME] Division" at bounding box center [326, 263] width 123 height 12
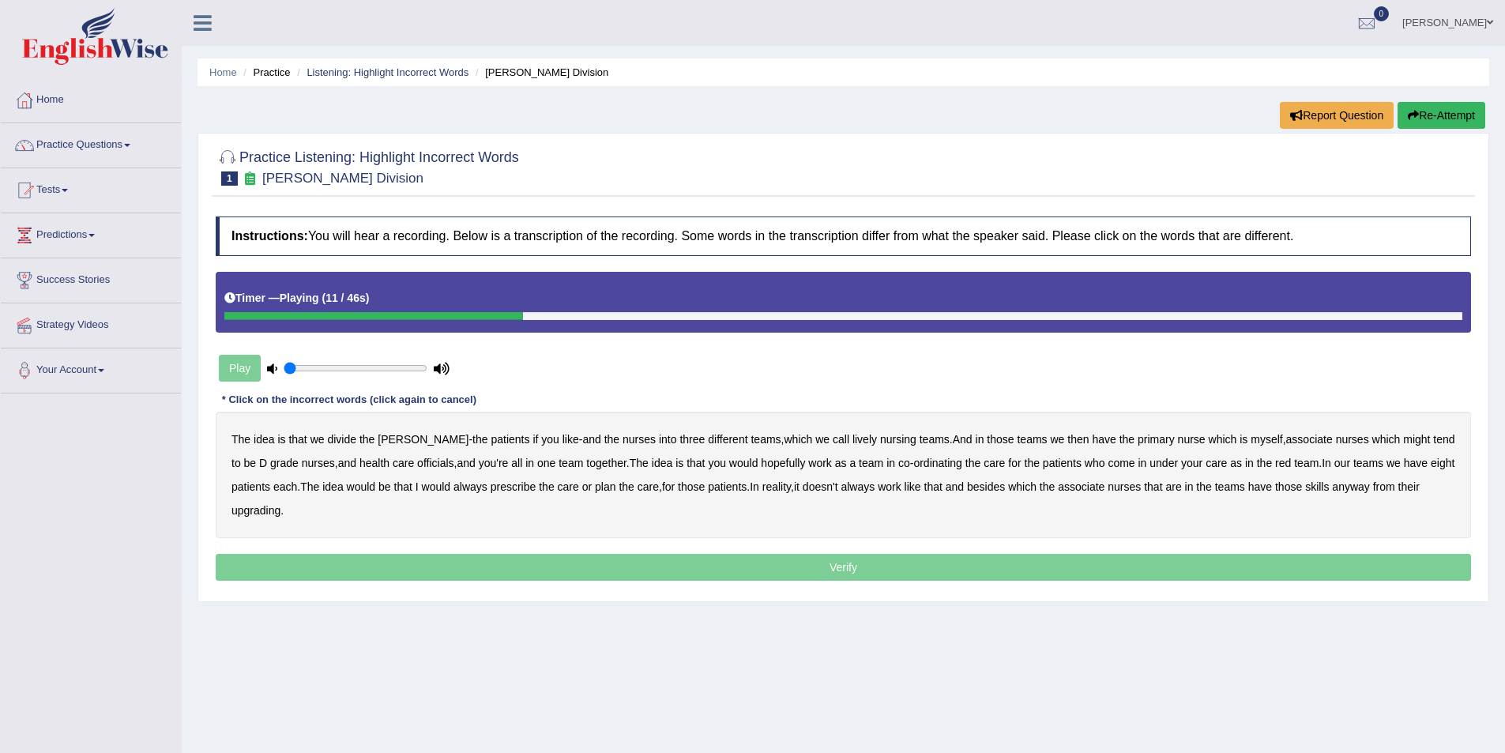
click at [853, 437] on b "lively" at bounding box center [865, 439] width 24 height 13
click at [1403, 441] on b "might" at bounding box center [1416, 439] width 27 height 13
click at [417, 464] on b "officials" at bounding box center [435, 463] width 36 height 13
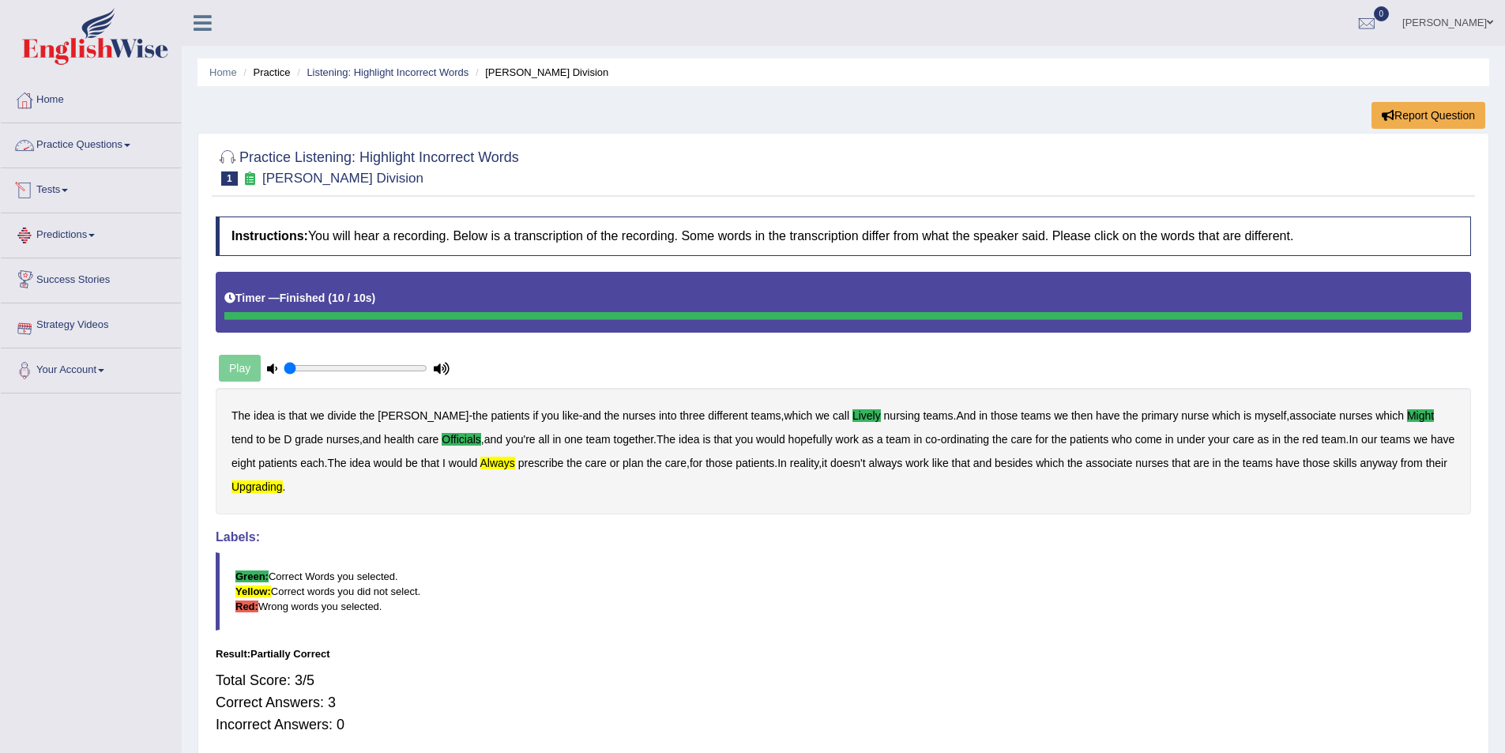
click at [117, 136] on link "Practice Questions" at bounding box center [91, 143] width 180 height 40
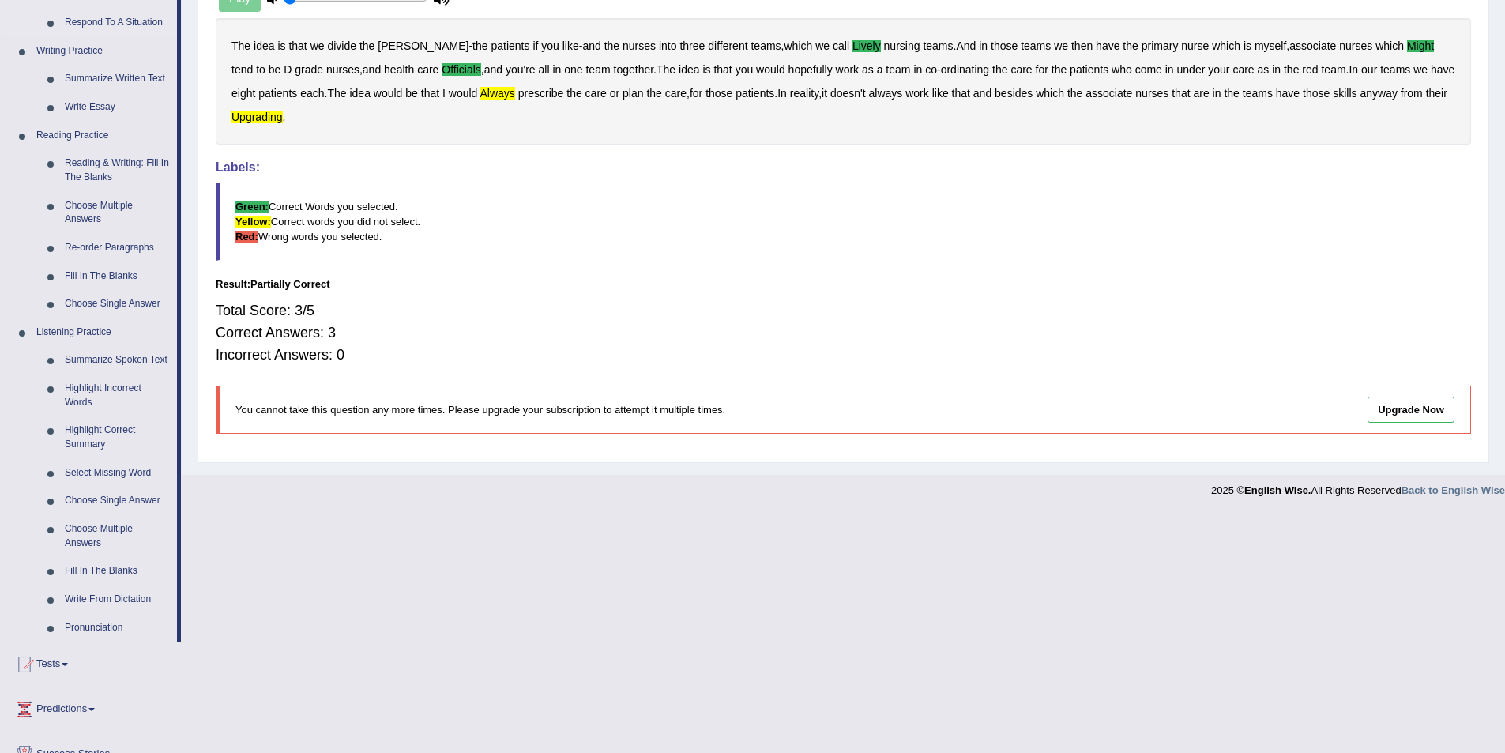
scroll to position [395, 0]
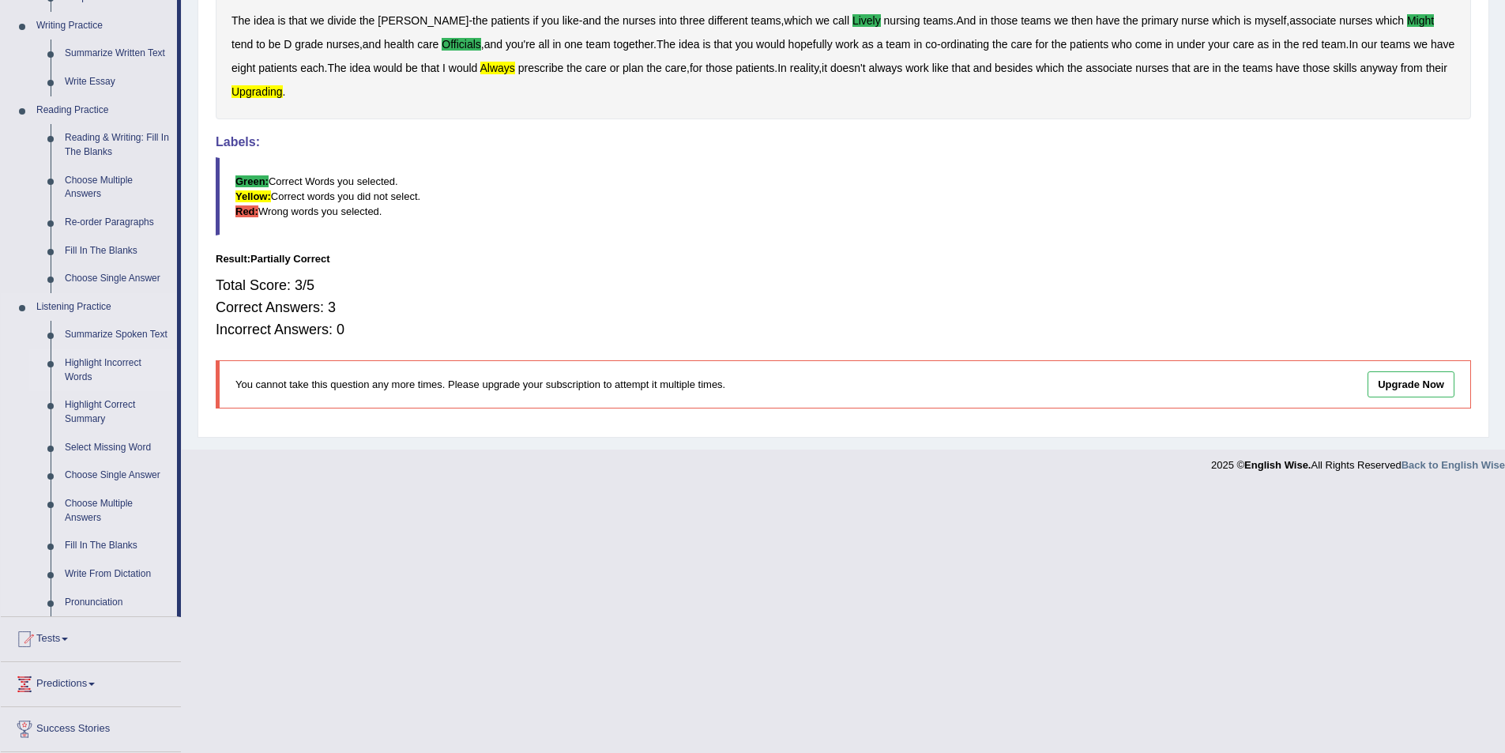
click at [73, 360] on link "Highlight Incorrect Words" at bounding box center [117, 370] width 119 height 42
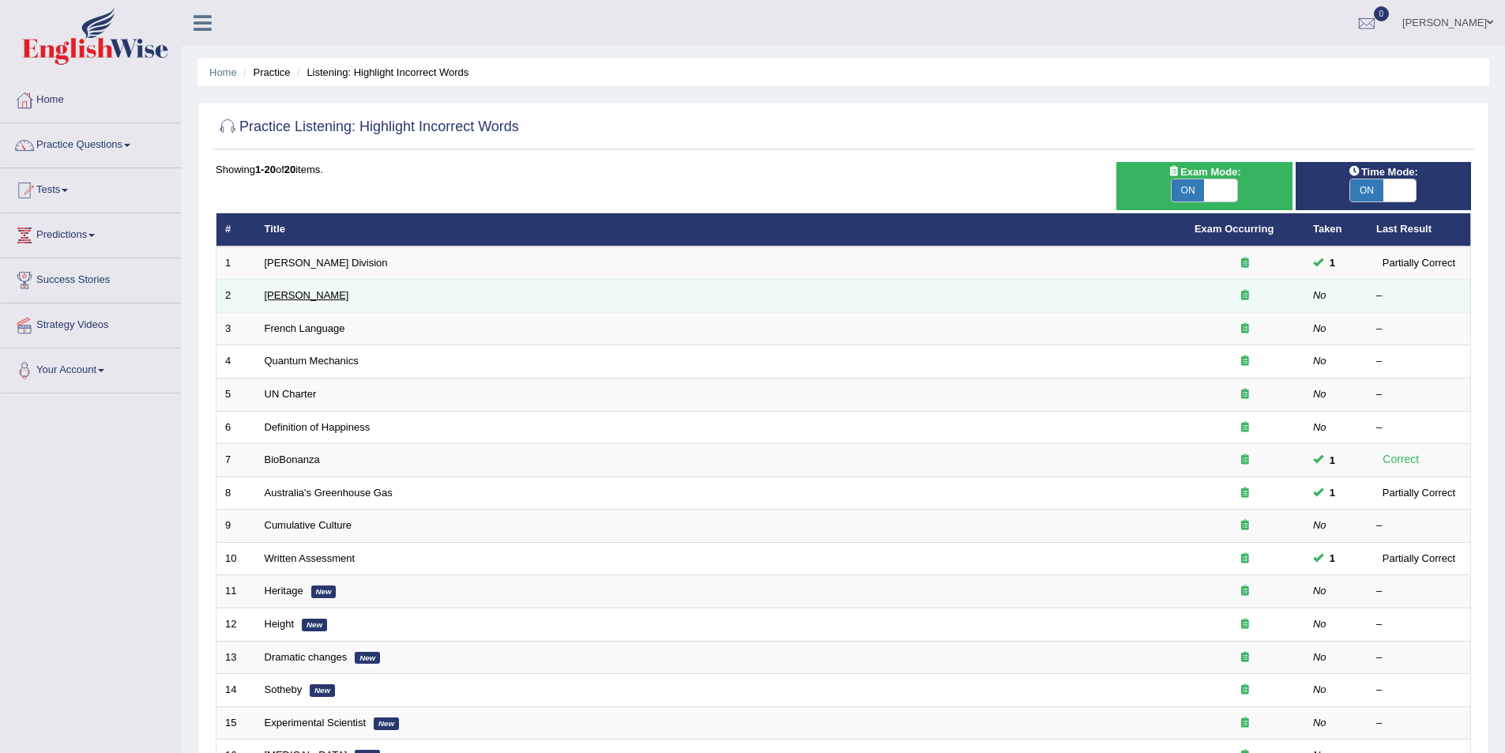
click at [284, 299] on link "[PERSON_NAME]" at bounding box center [307, 295] width 85 height 12
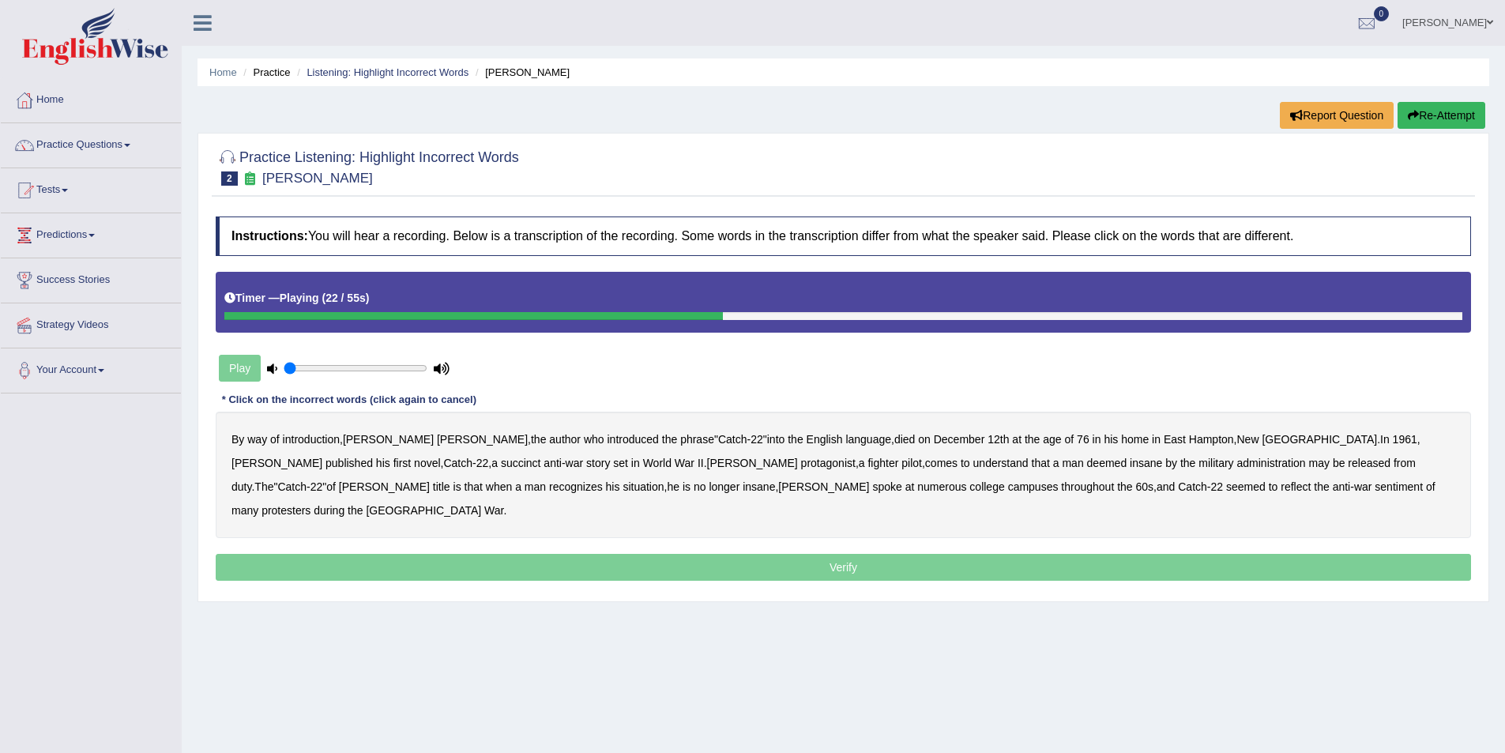
click at [501, 462] on b "succinct" at bounding box center [521, 463] width 40 height 13
click at [1237, 464] on b "administration" at bounding box center [1271, 463] width 69 height 13
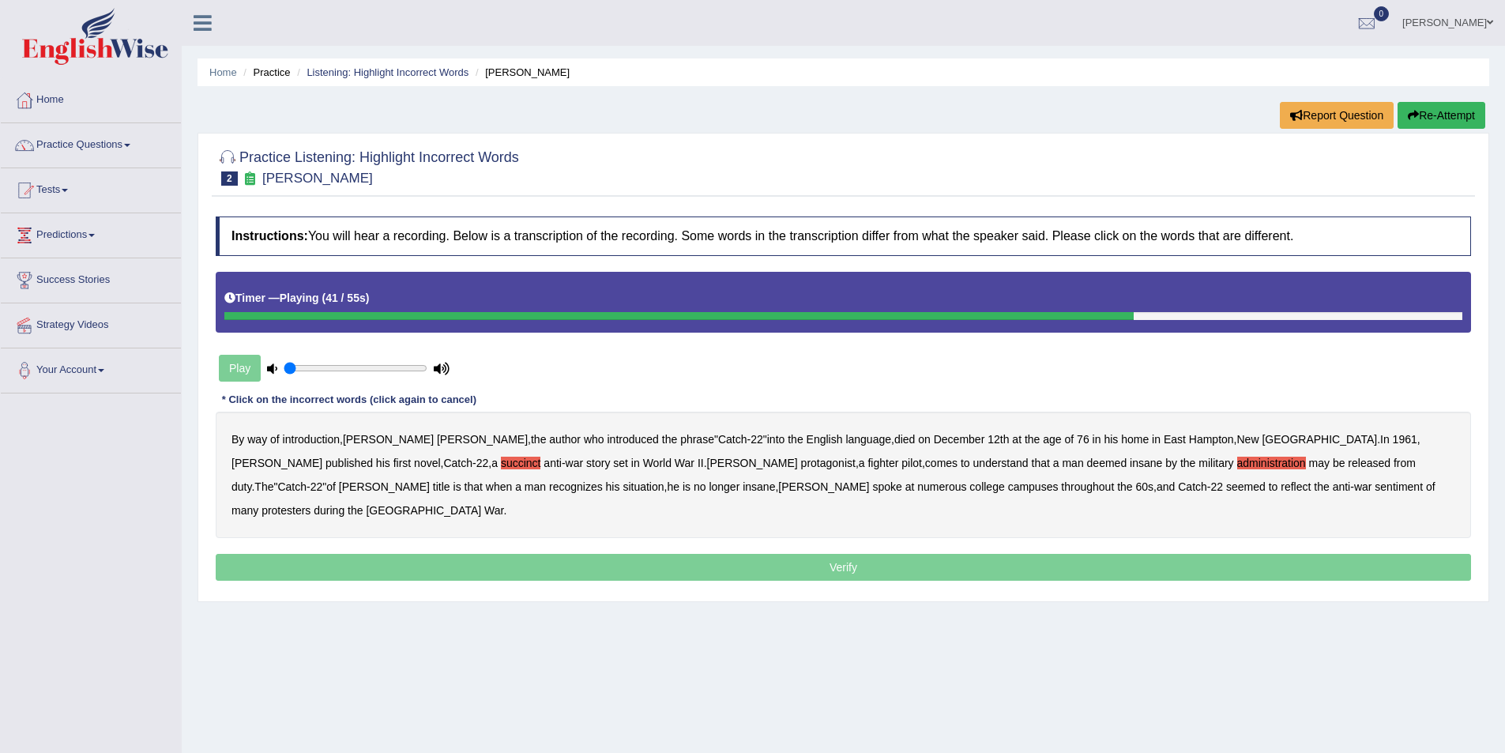
click at [623, 486] on b "situation" at bounding box center [643, 486] width 41 height 13
click at [1281, 488] on b "reflect" at bounding box center [1296, 486] width 30 height 13
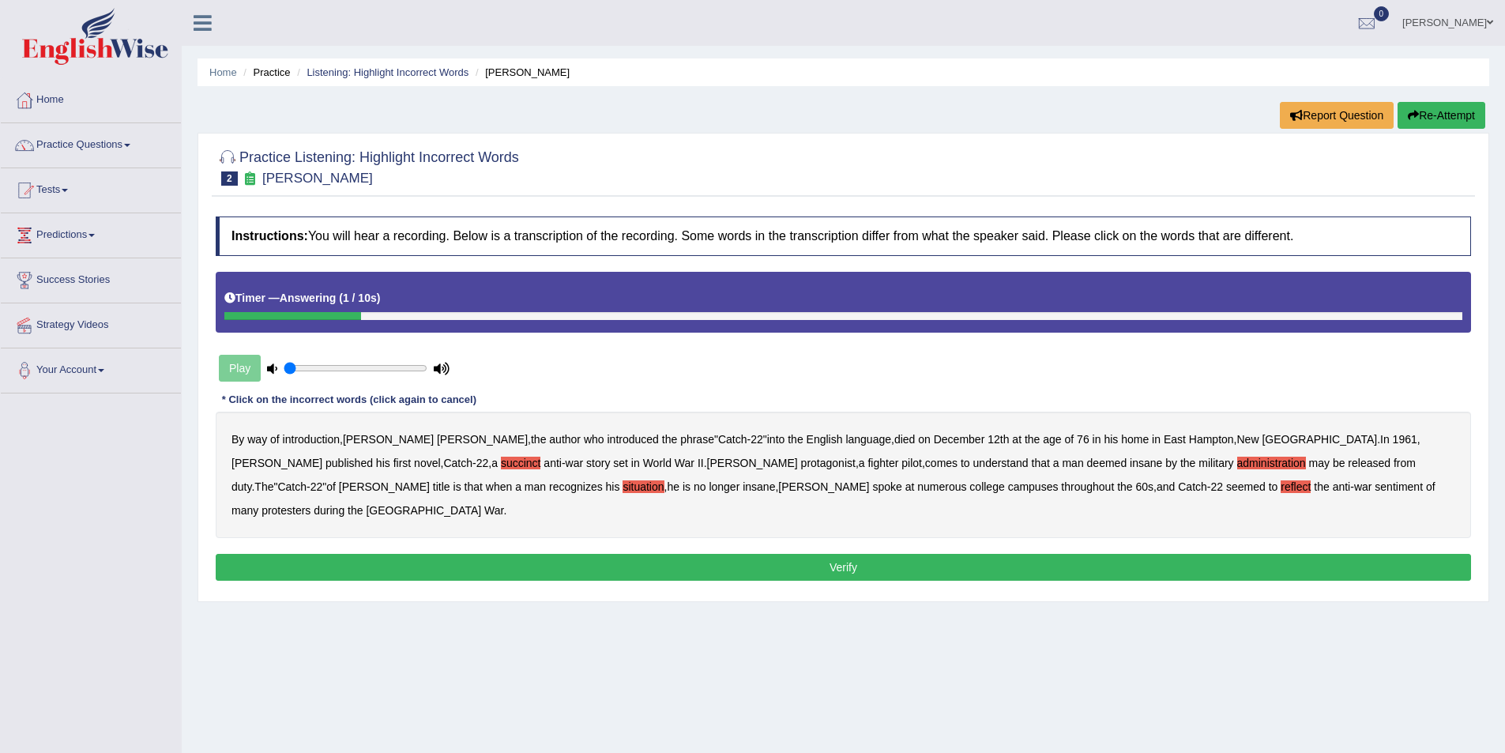
click at [767, 554] on button "Verify" at bounding box center [844, 567] width 1256 height 27
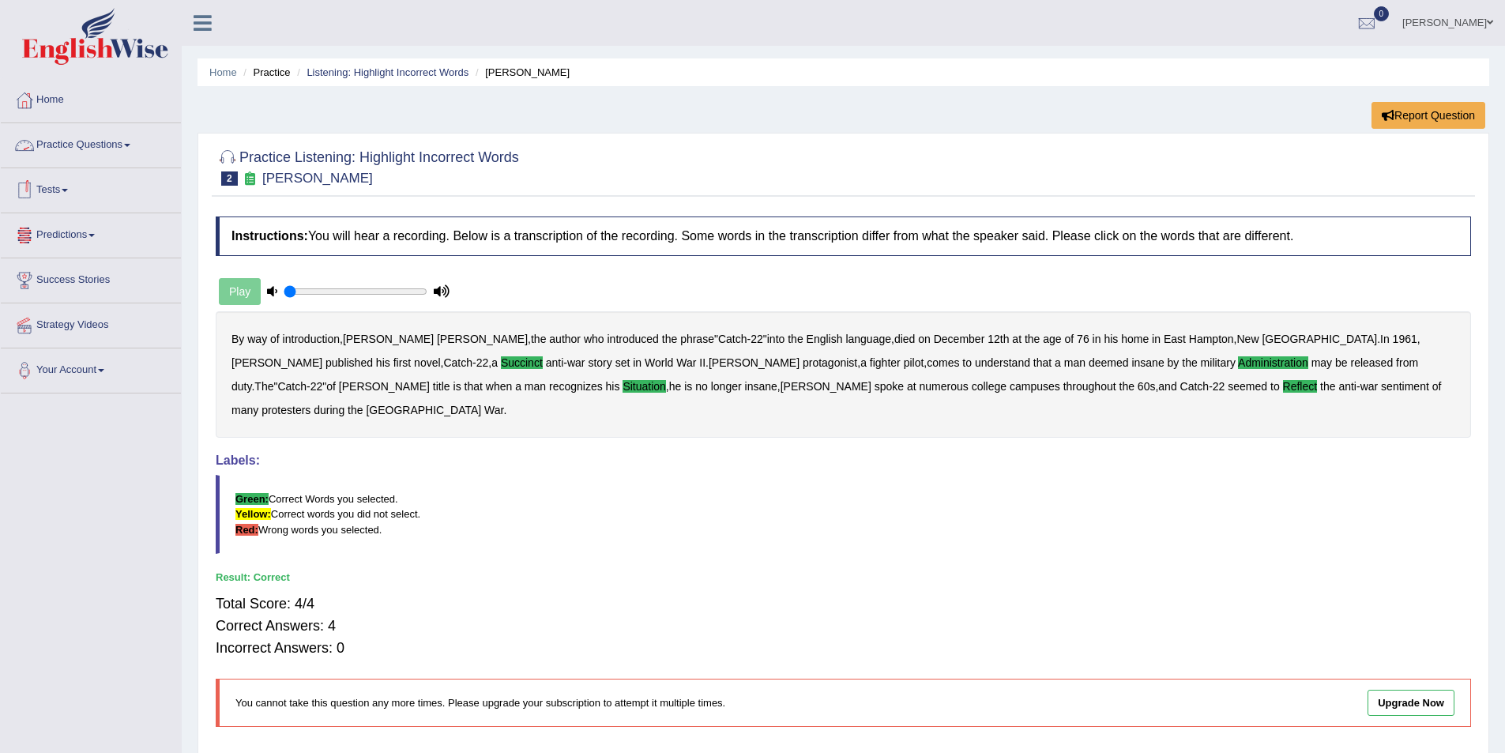
click at [133, 141] on link "Practice Questions" at bounding box center [91, 143] width 180 height 40
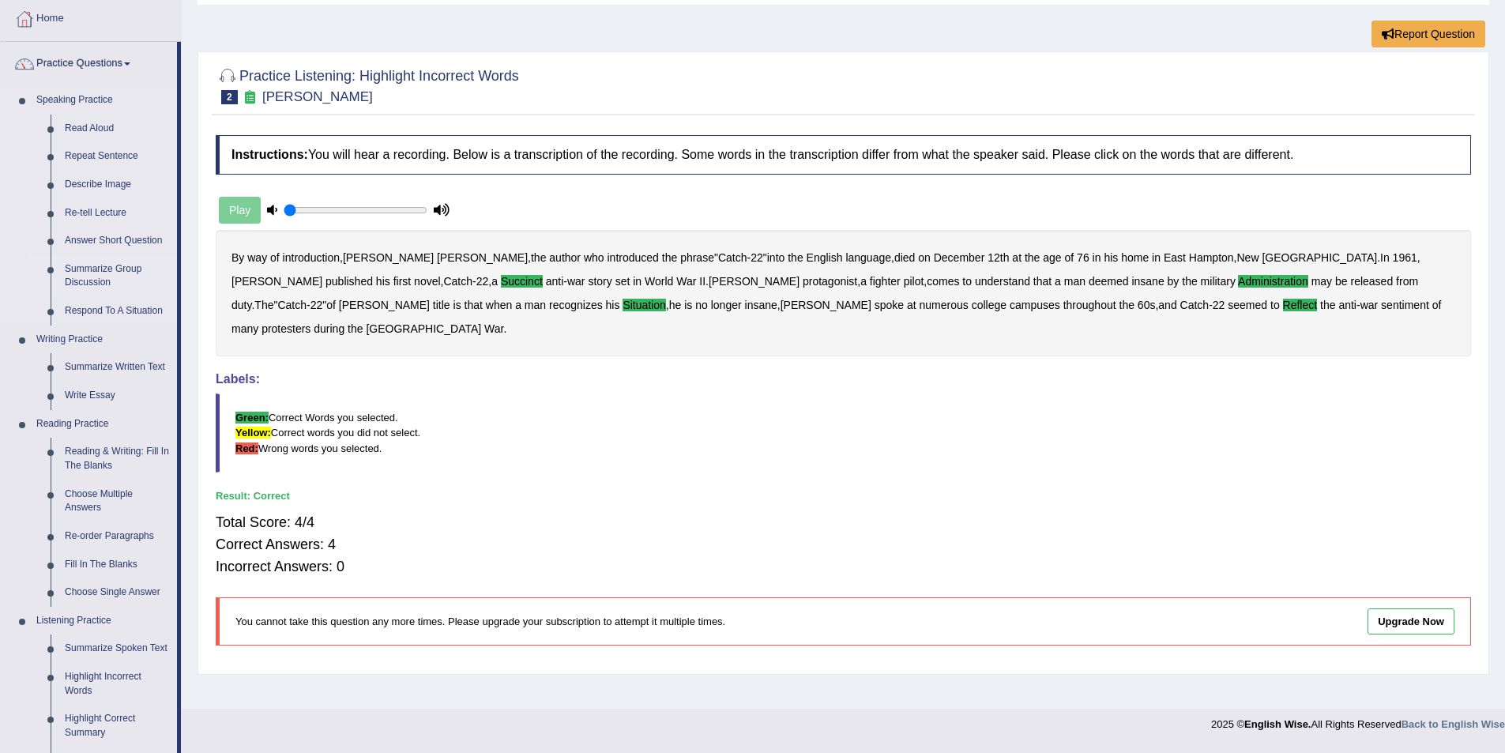
scroll to position [158, 0]
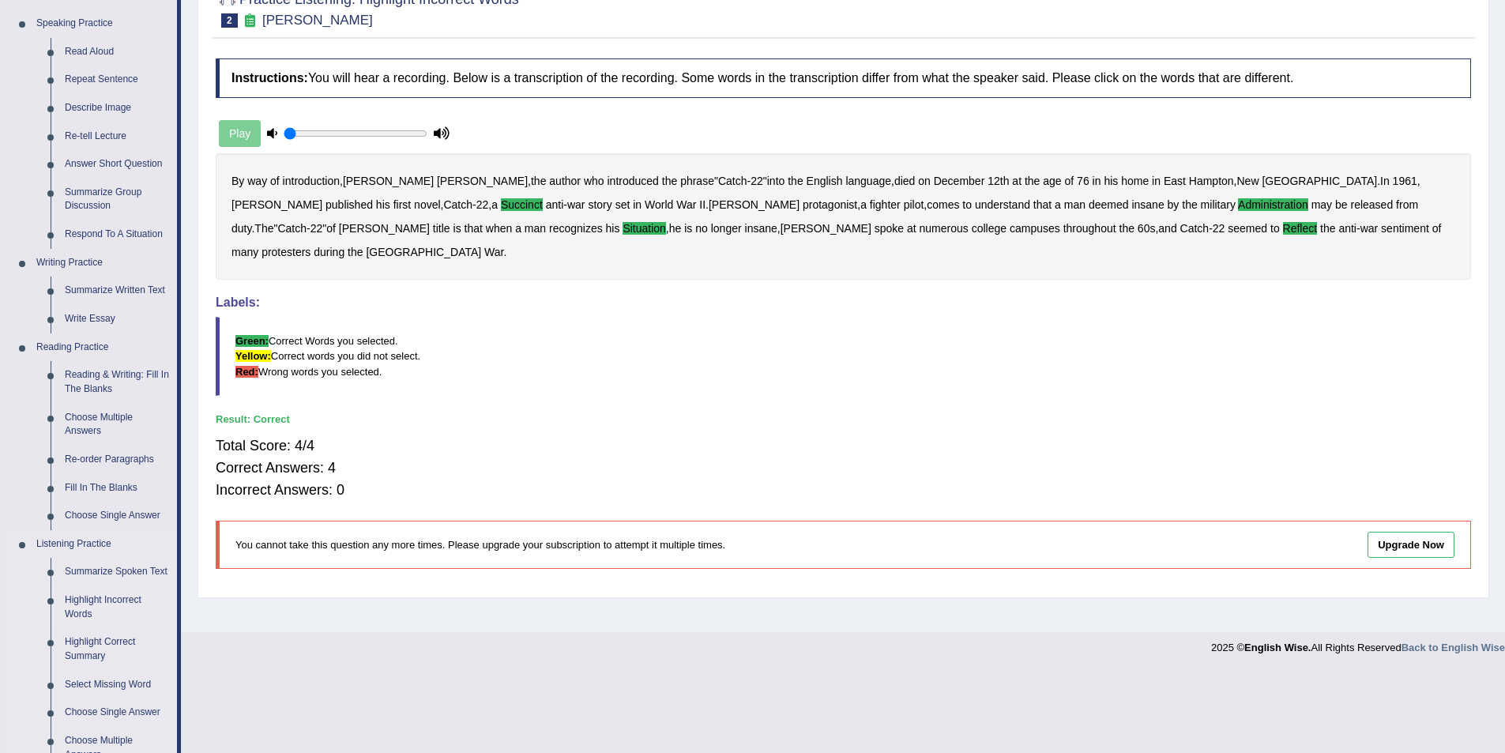
click at [112, 597] on link "Highlight Incorrect Words" at bounding box center [117, 607] width 119 height 42
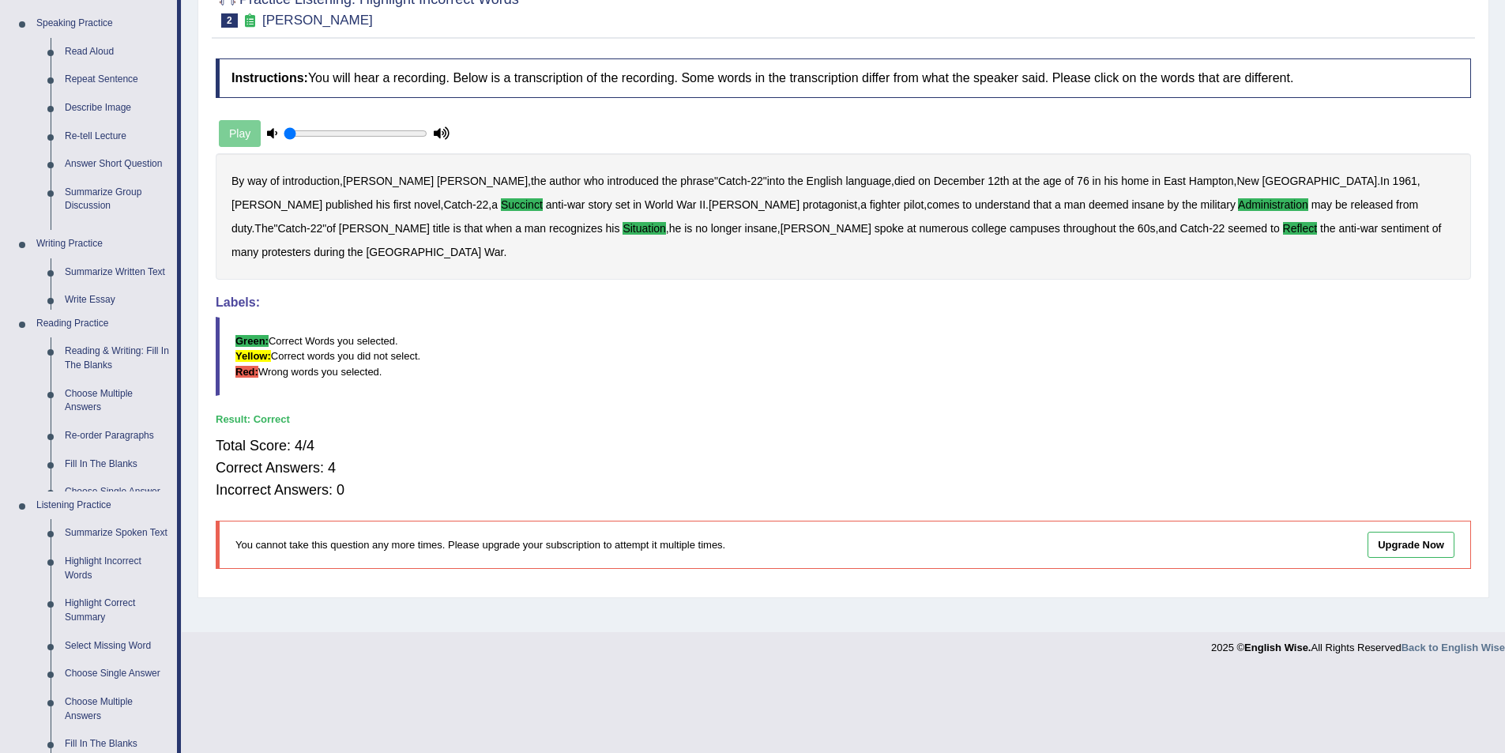
scroll to position [77, 0]
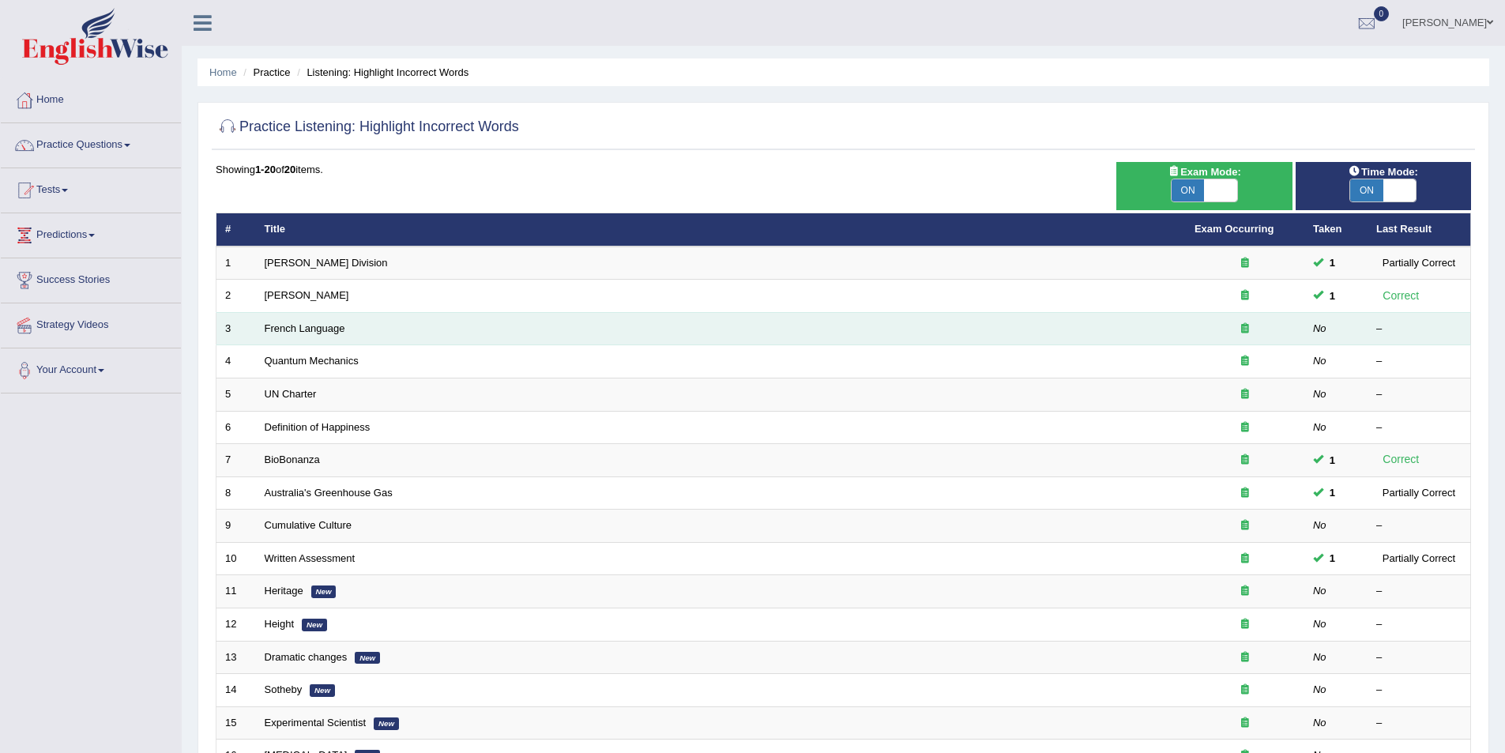
click at [1191, 333] on td at bounding box center [1245, 328] width 119 height 33
click at [317, 332] on link "French Language" at bounding box center [305, 328] width 81 height 12
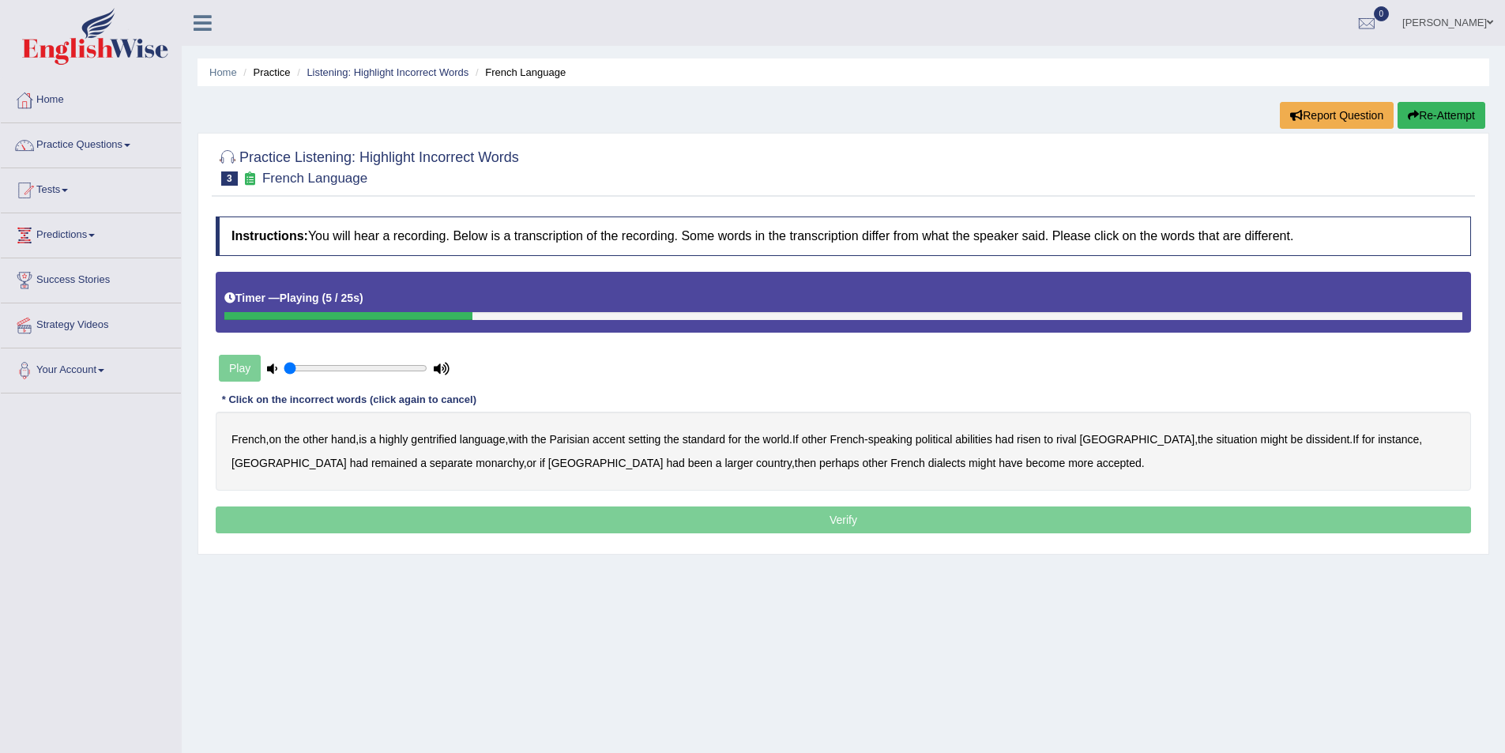
click at [447, 438] on b "gentrified" at bounding box center [434, 439] width 46 height 13
click at [981, 437] on b "abilities" at bounding box center [973, 439] width 37 height 13
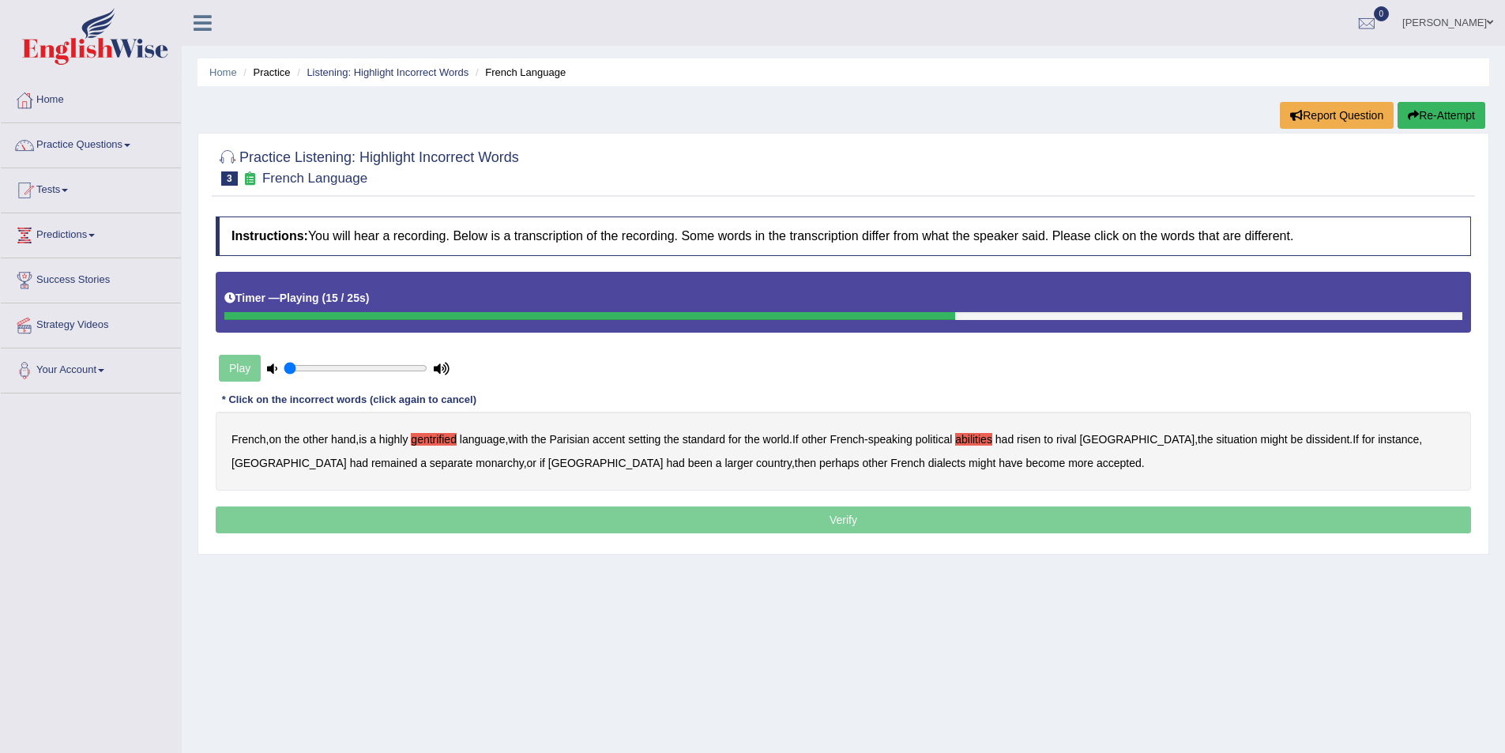
click at [1306, 439] on b "dissident" at bounding box center [1327, 439] width 43 height 13
click at [476, 457] on b "monarchy" at bounding box center [499, 463] width 47 height 13
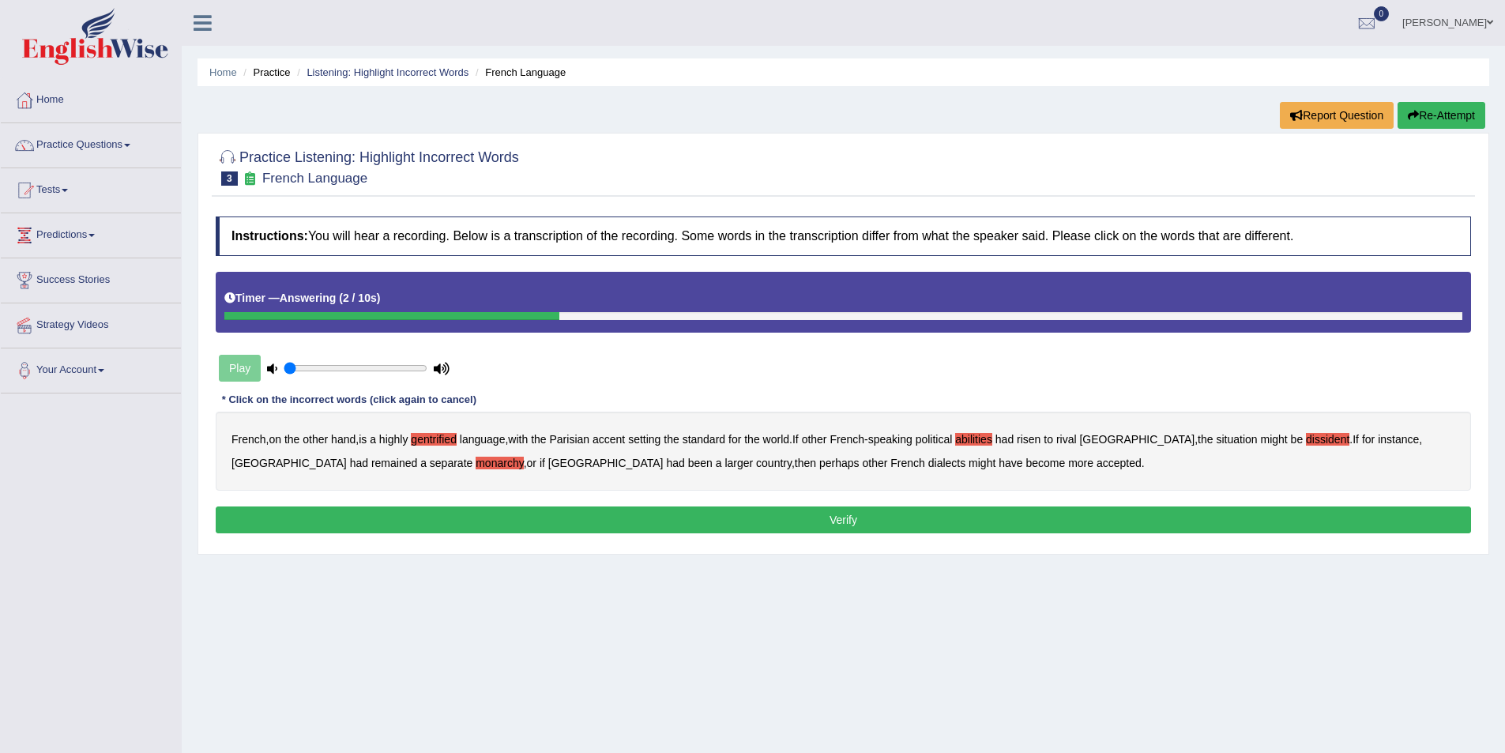
click at [846, 515] on button "Verify" at bounding box center [844, 520] width 1256 height 27
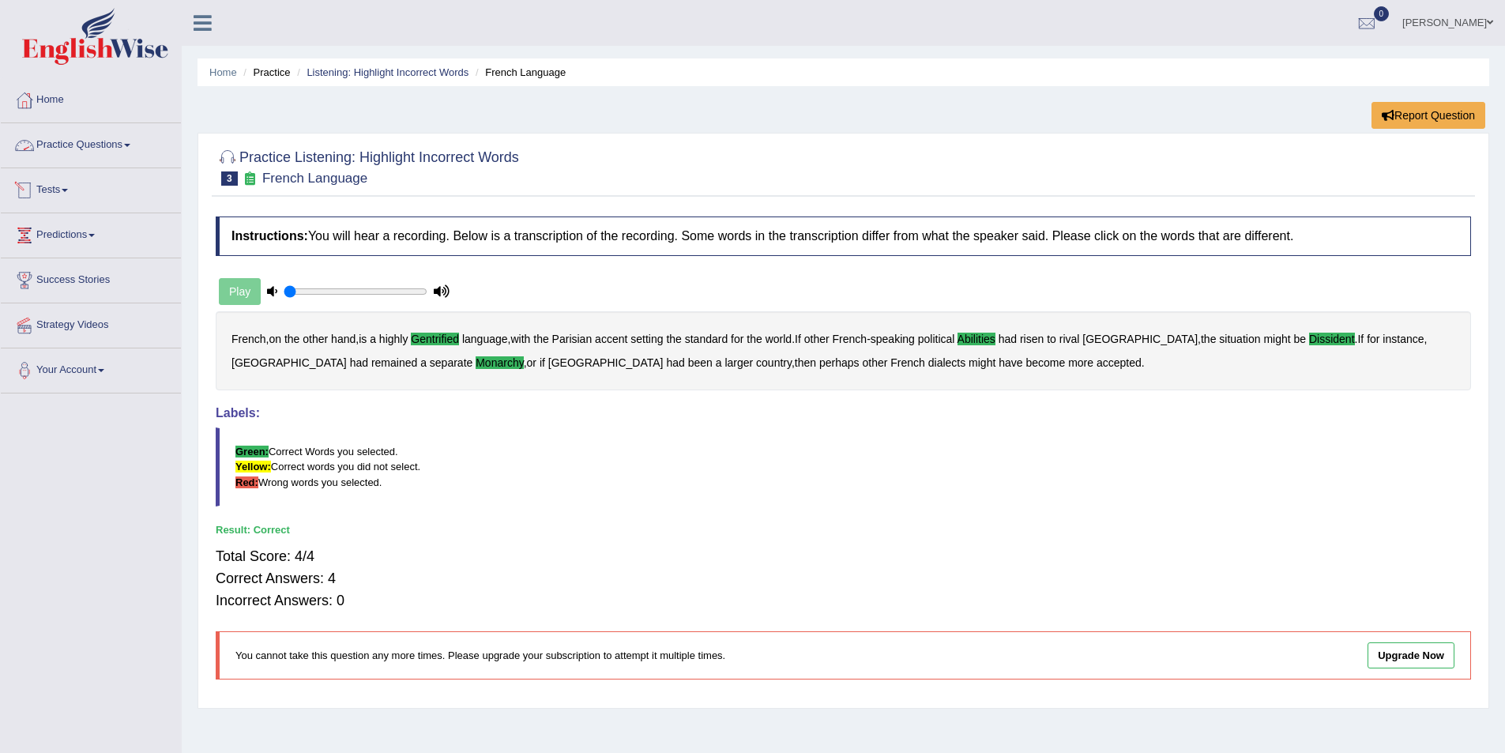
click at [129, 145] on link "Practice Questions" at bounding box center [91, 143] width 180 height 40
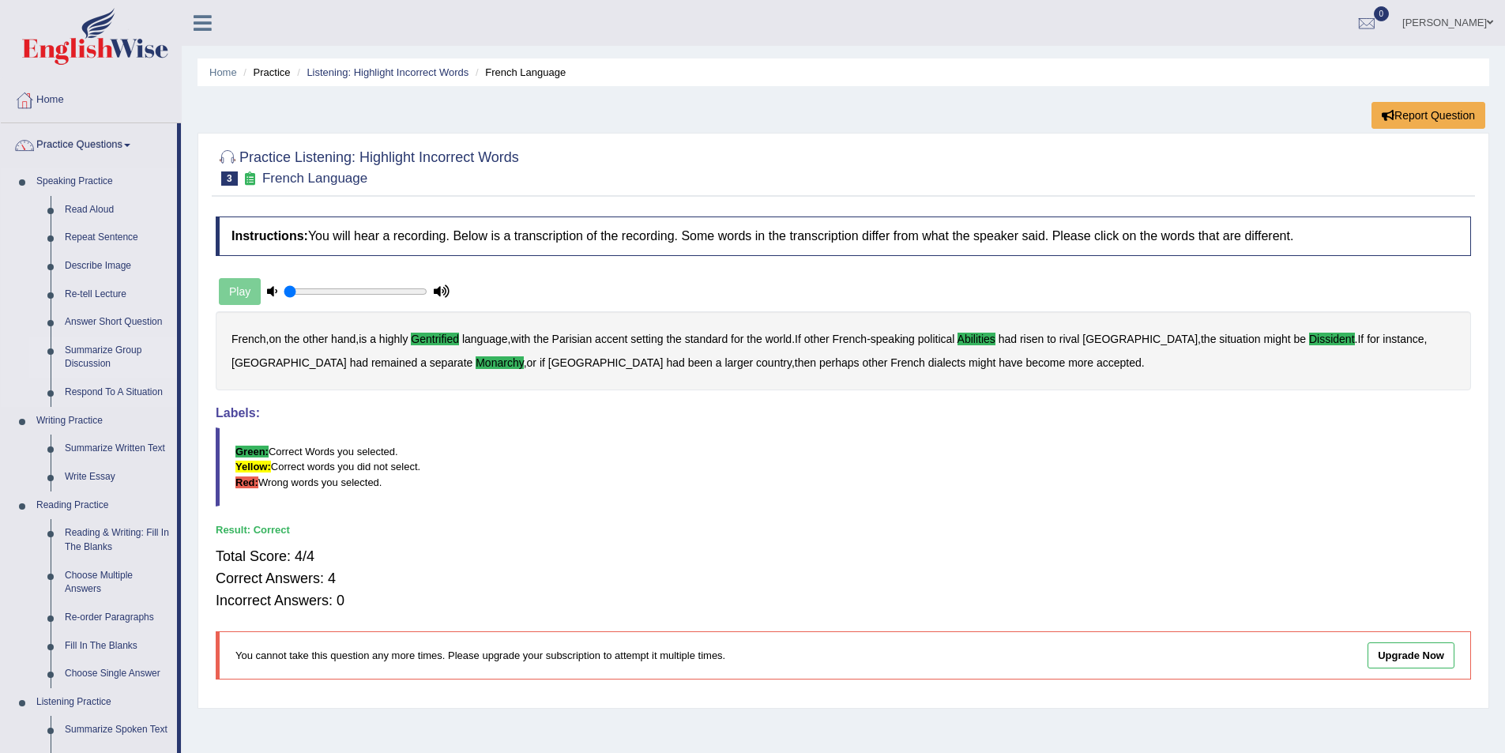
scroll to position [79, 0]
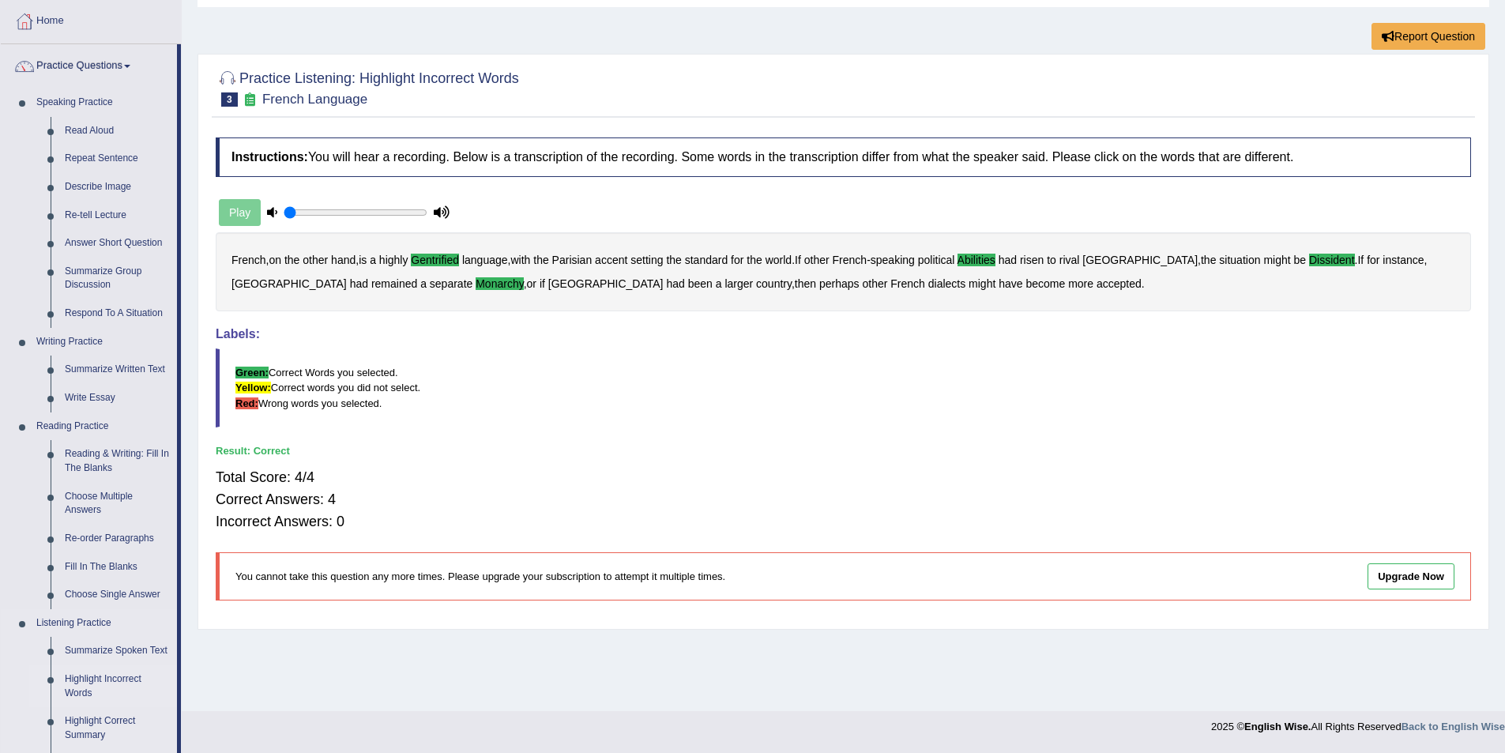
click at [68, 676] on link "Highlight Incorrect Words" at bounding box center [117, 686] width 119 height 42
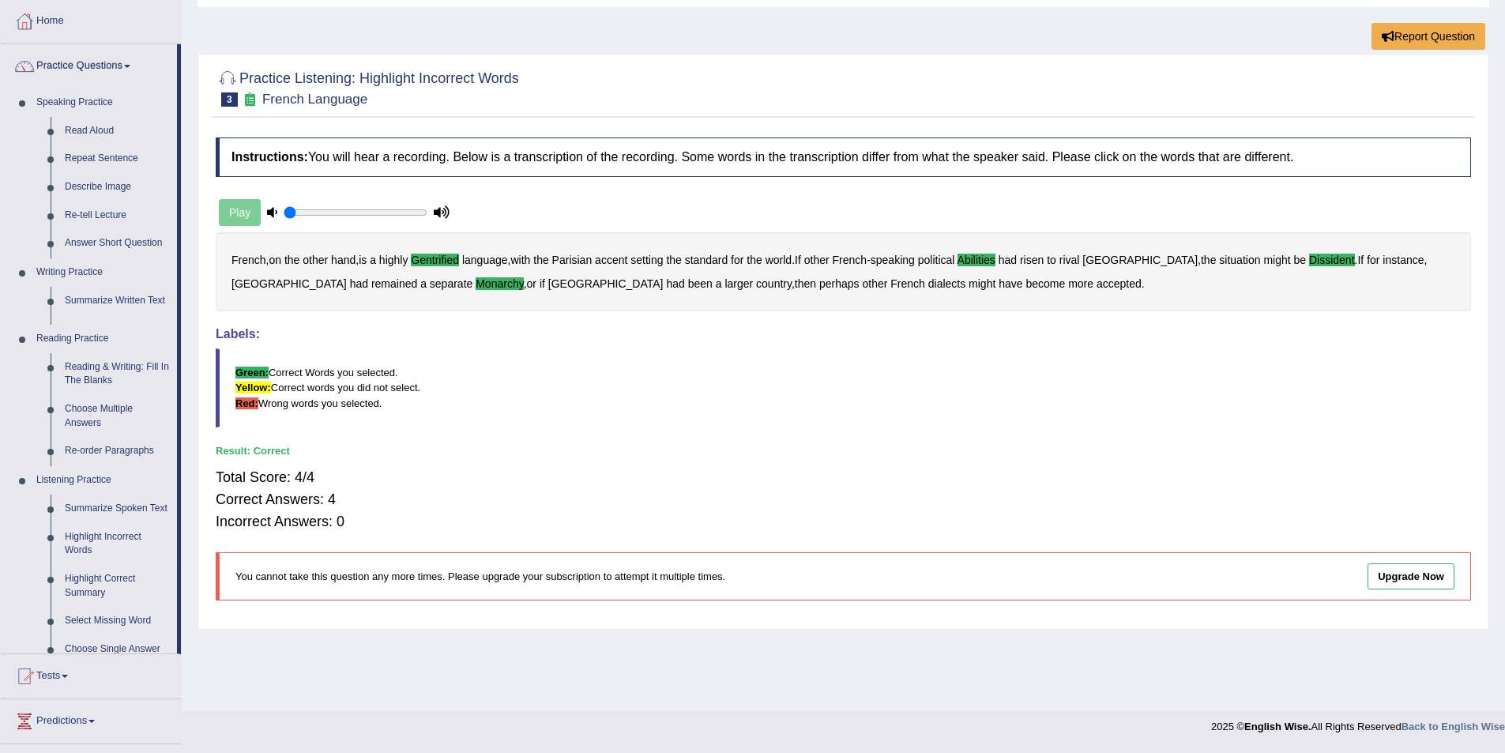
scroll to position [77, 0]
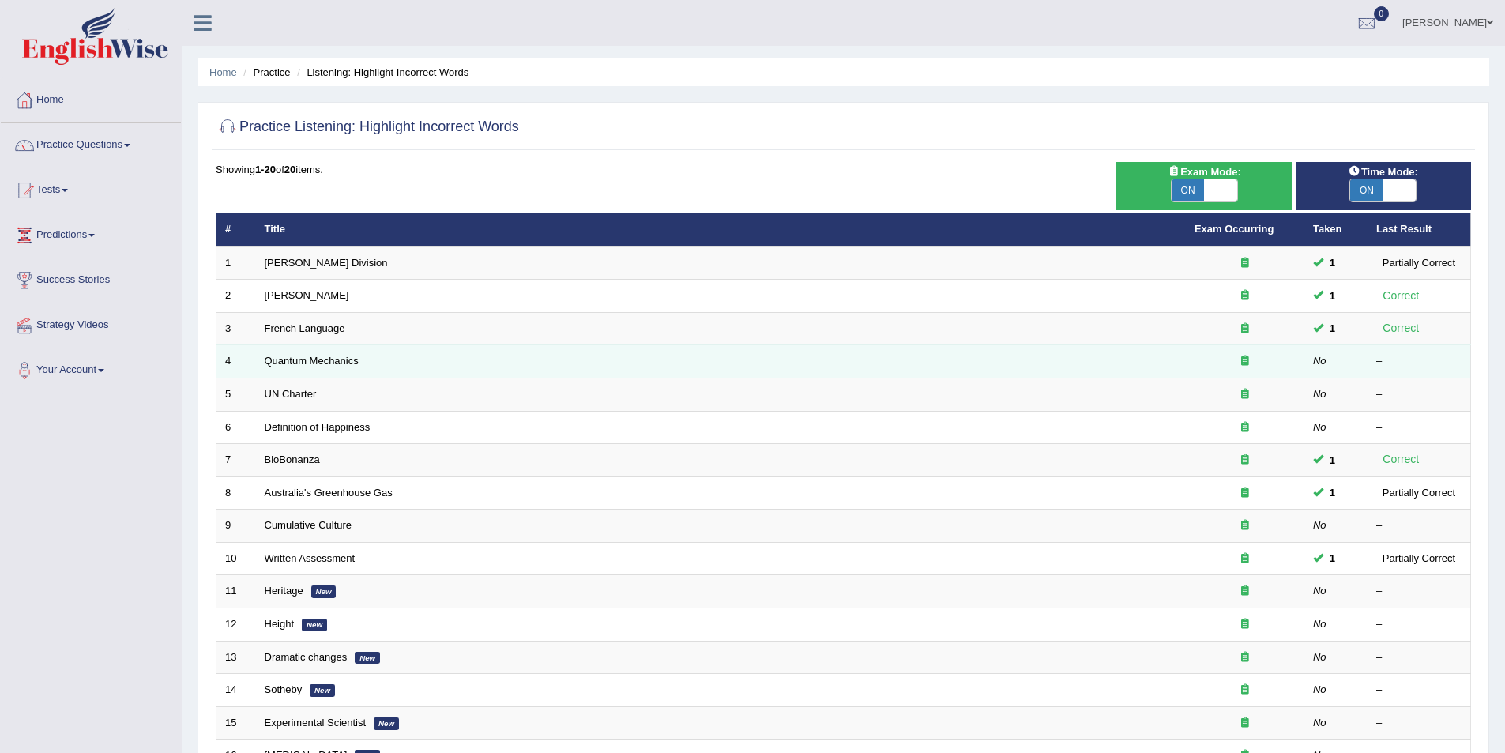
click at [824, 363] on td "Quantum Mechanics" at bounding box center [721, 361] width 930 height 33
click at [315, 364] on link "Quantum Mechanics" at bounding box center [312, 361] width 94 height 12
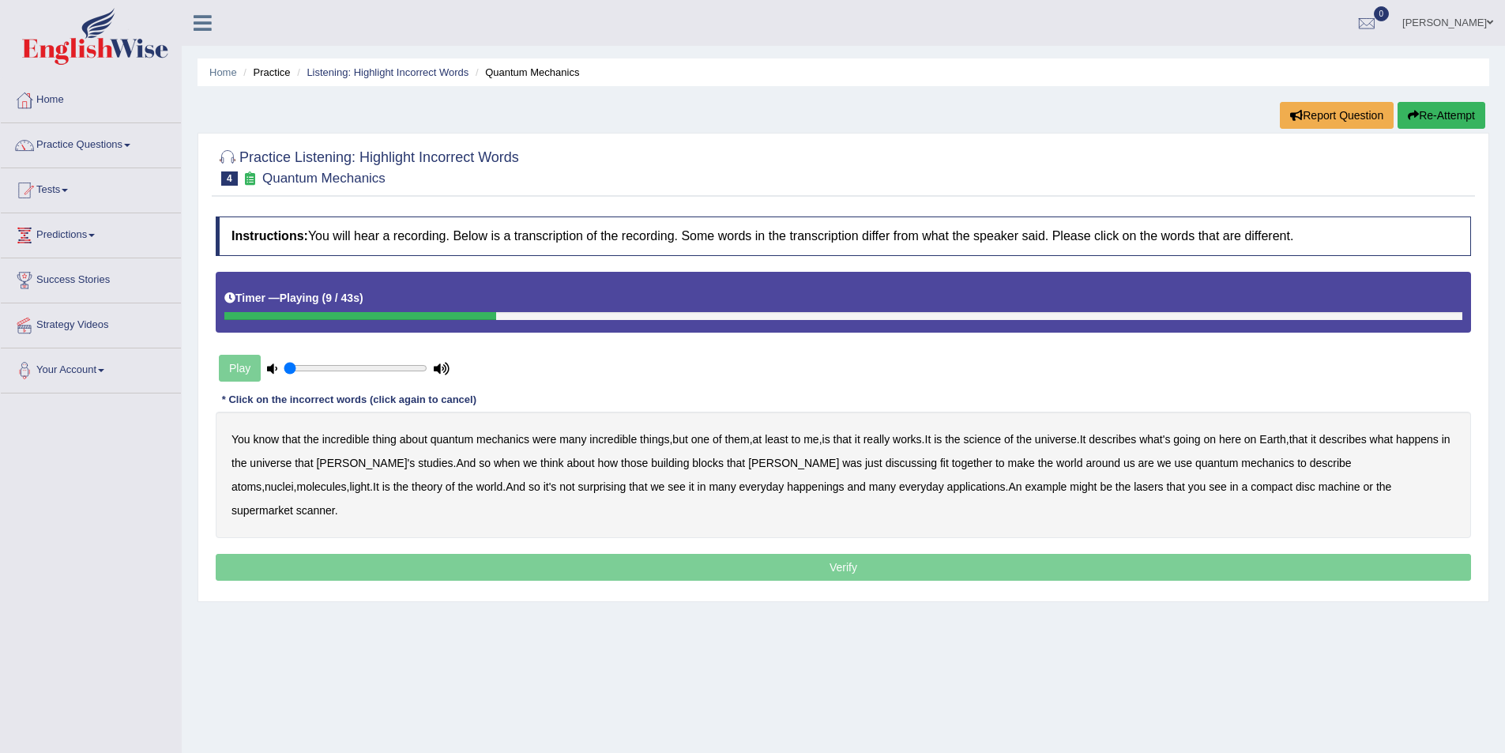
click at [1000, 438] on b "science" at bounding box center [982, 439] width 37 height 13
click at [886, 465] on b "discussing" at bounding box center [911, 463] width 51 height 13
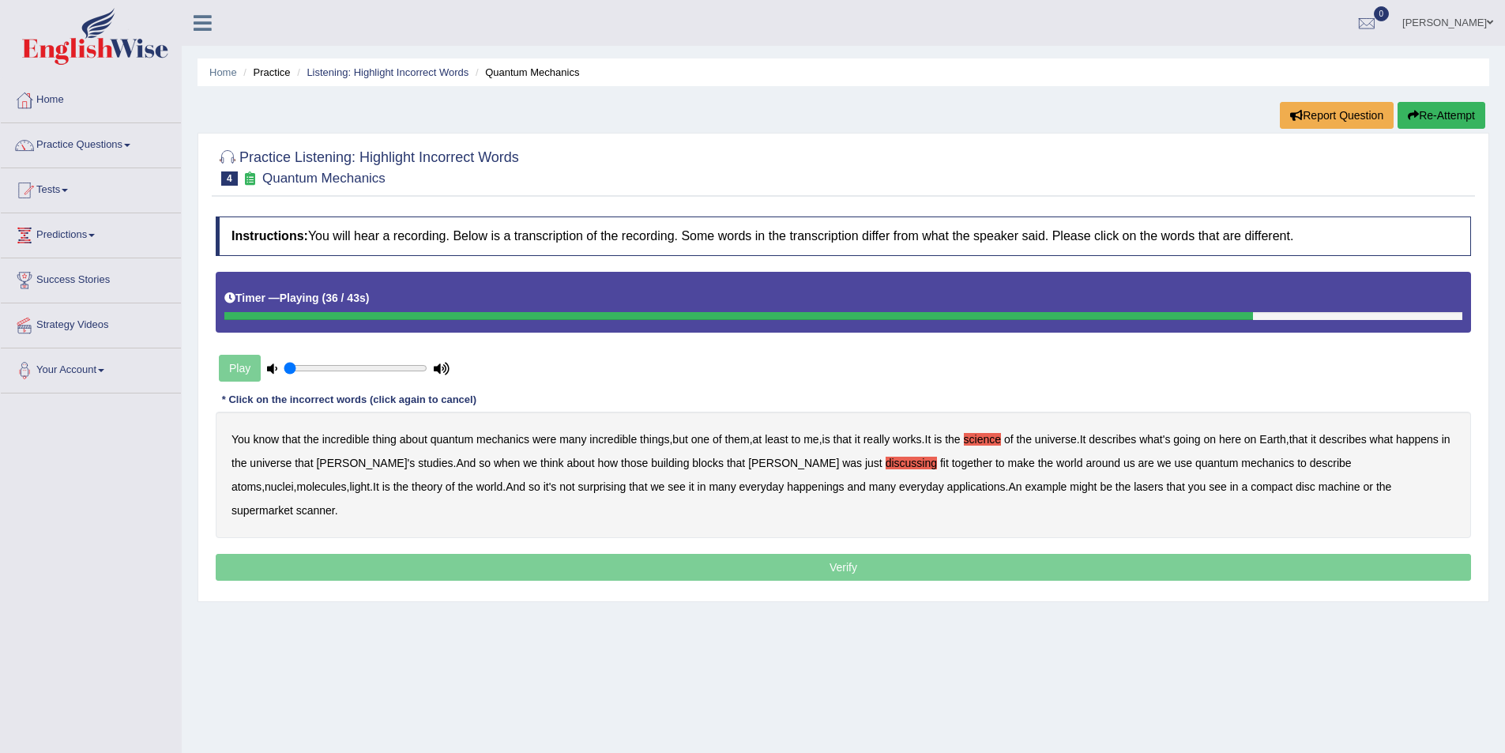
click at [787, 488] on b "happenings" at bounding box center [815, 486] width 57 height 13
click at [1319, 486] on b "machine" at bounding box center [1340, 486] width 42 height 13
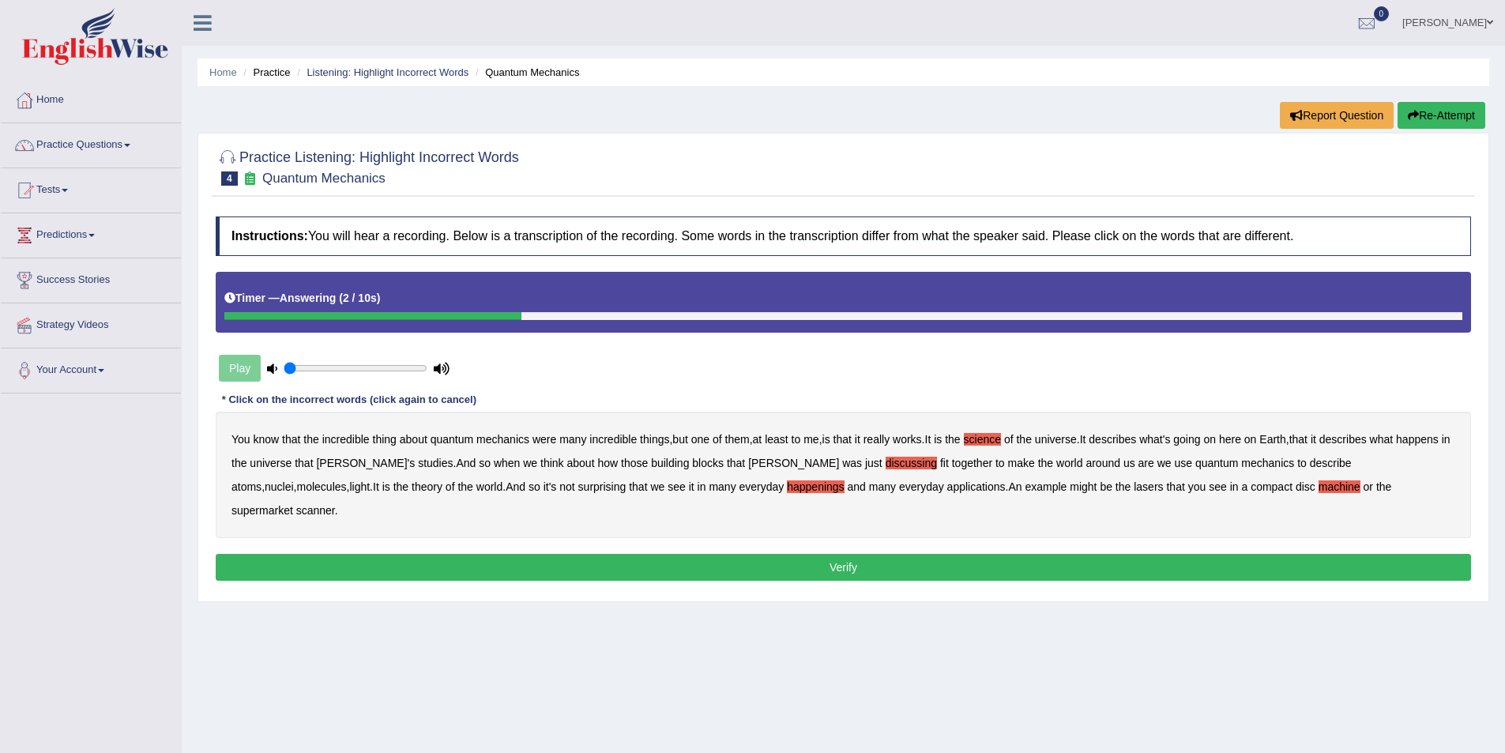
click at [849, 554] on button "Verify" at bounding box center [844, 567] width 1256 height 27
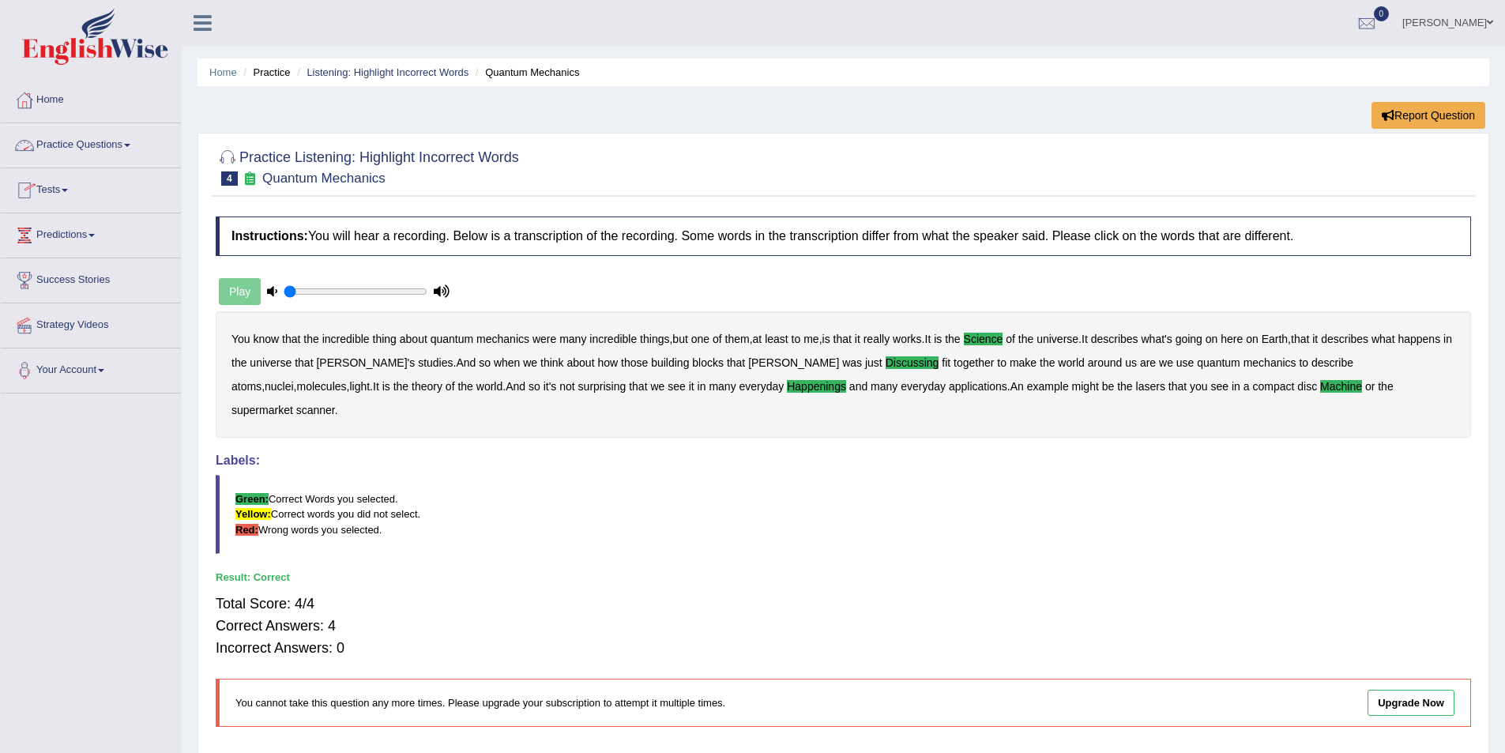
click at [112, 142] on link "Practice Questions" at bounding box center [91, 143] width 180 height 40
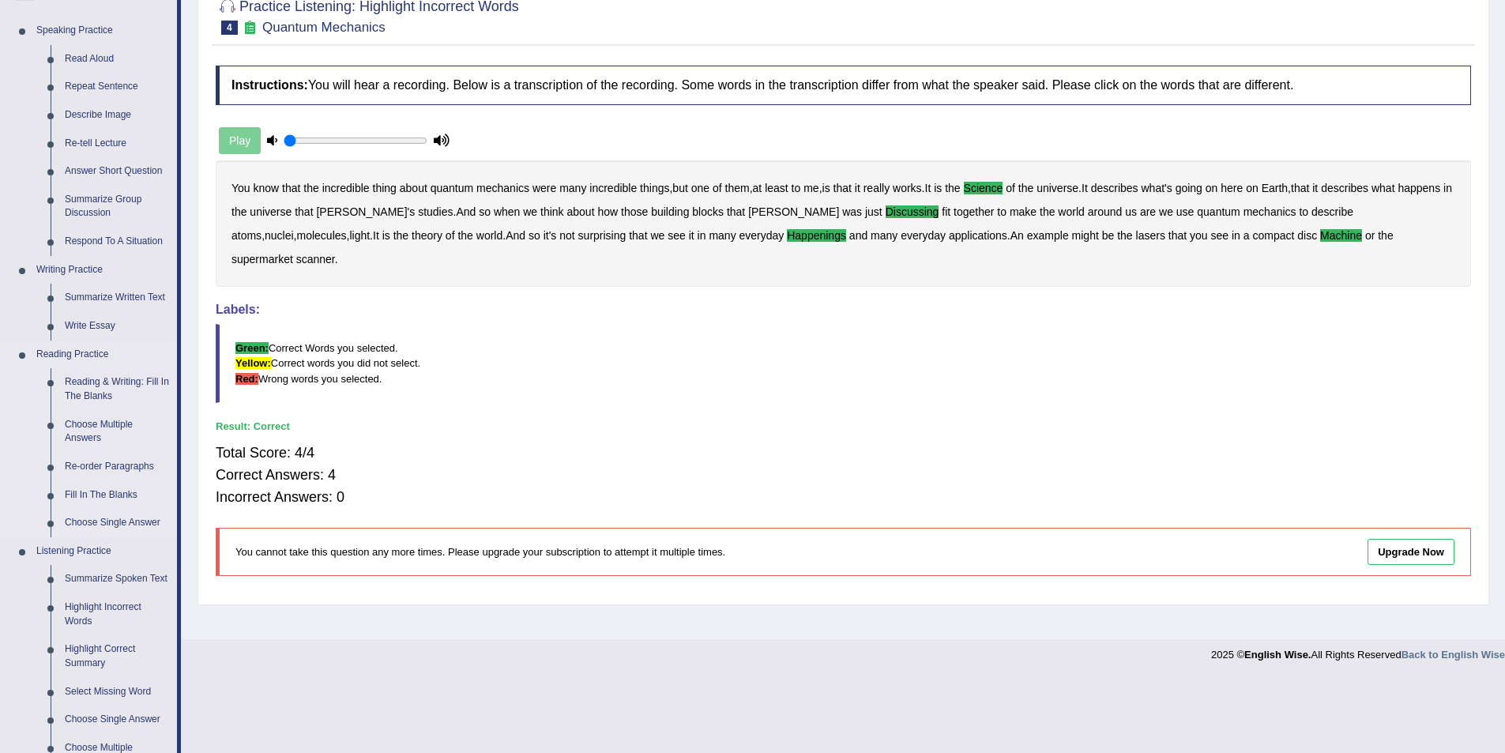
scroll to position [158, 0]
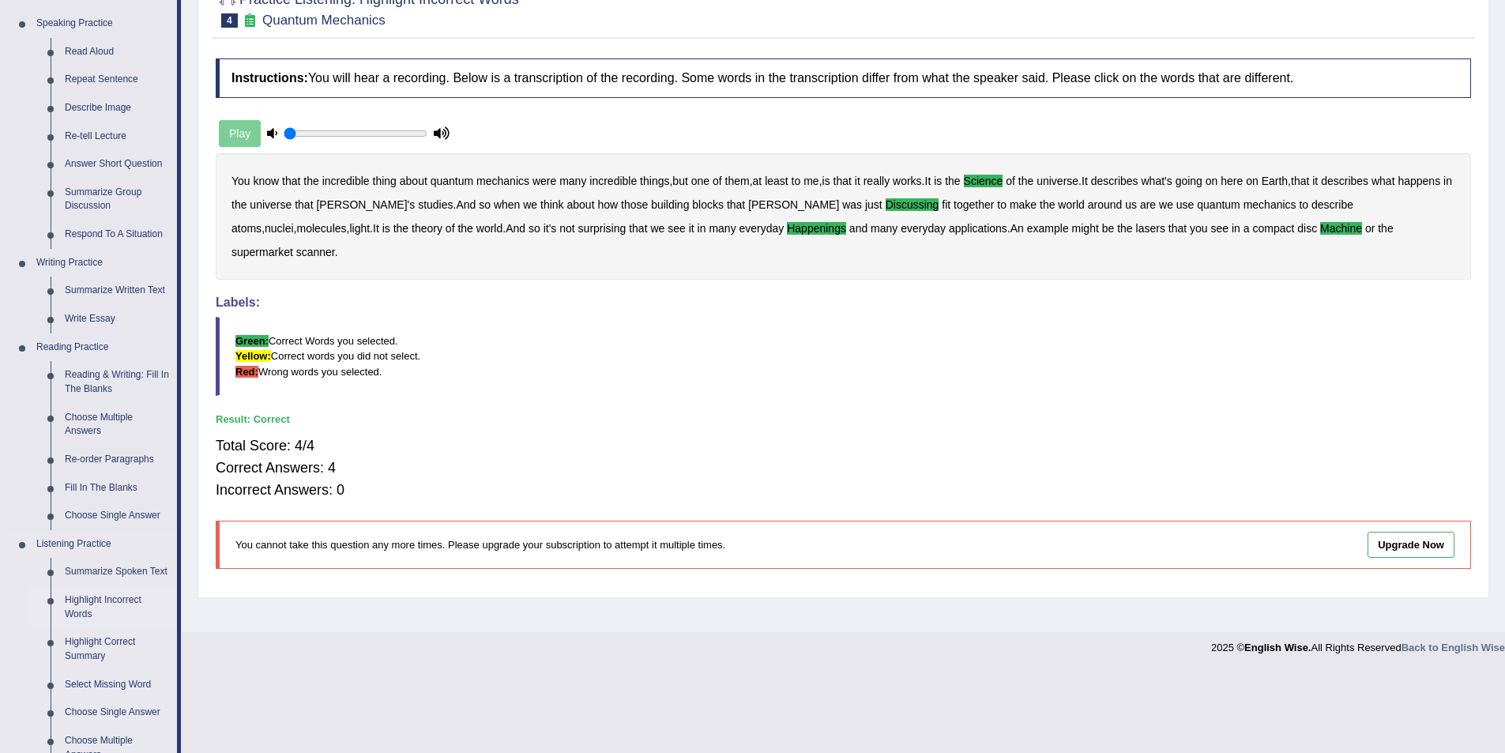
click at [83, 594] on link "Highlight Incorrect Words" at bounding box center [117, 607] width 119 height 42
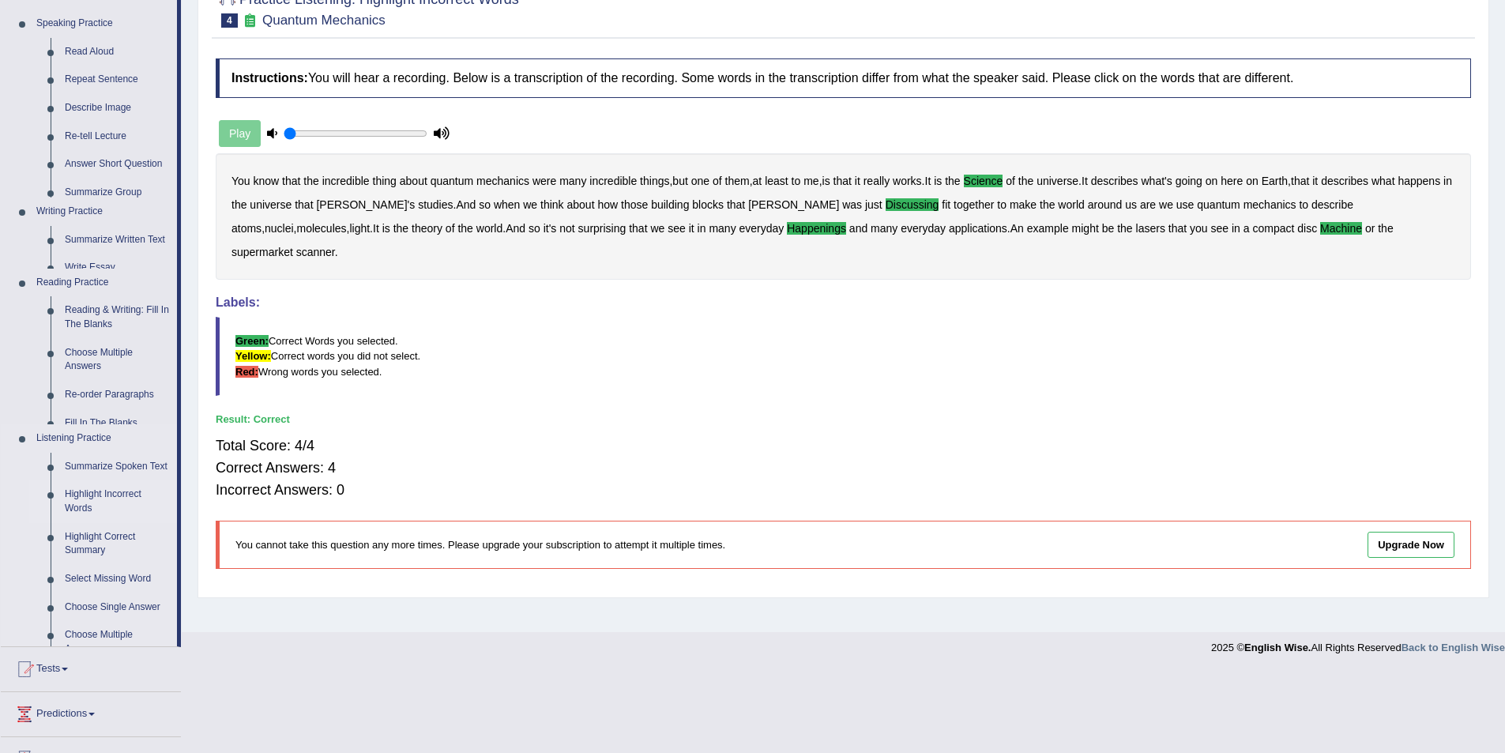
scroll to position [77, 0]
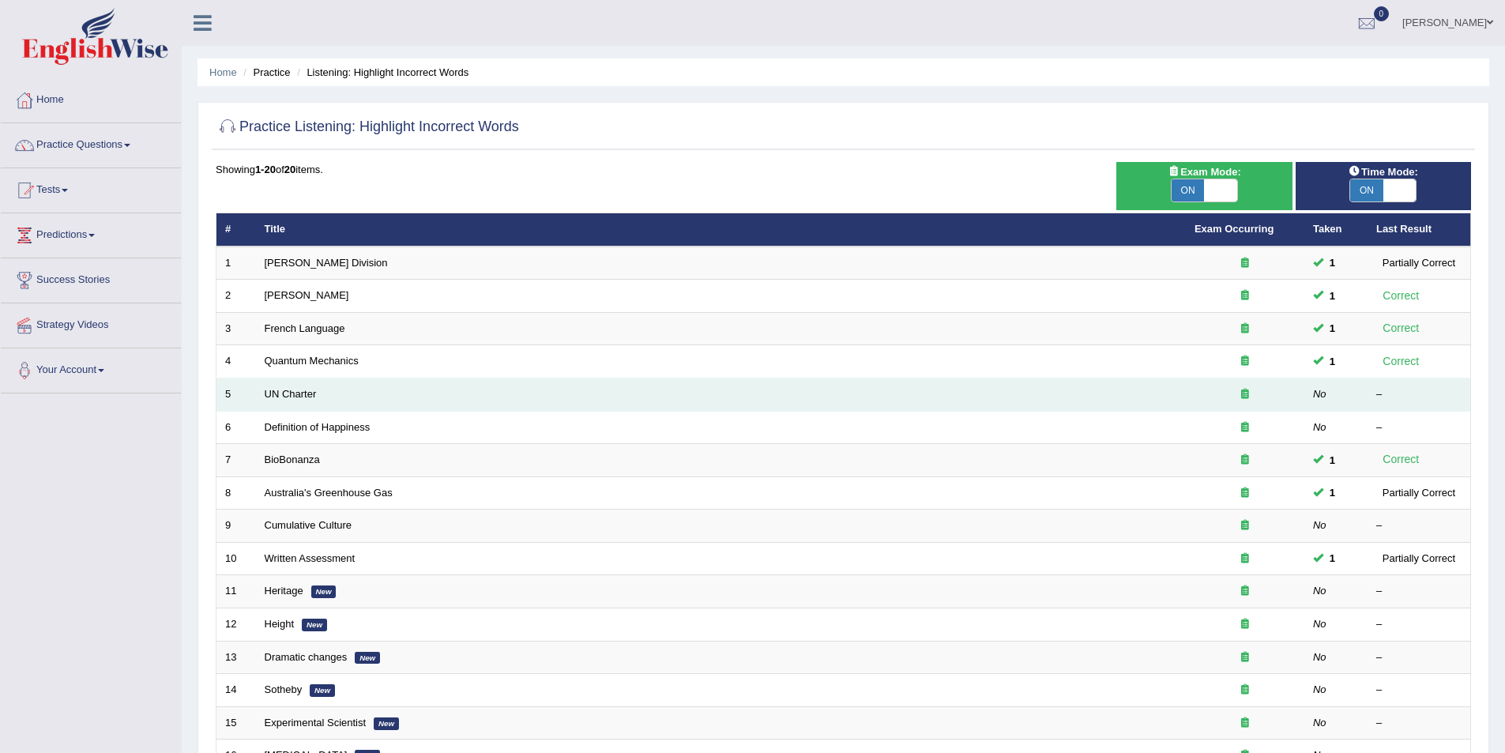
click at [921, 401] on td "UN Charter" at bounding box center [721, 395] width 930 height 33
click at [277, 387] on td "UN Charter" at bounding box center [721, 395] width 930 height 33
click at [277, 392] on link "UN Charter" at bounding box center [291, 394] width 52 height 12
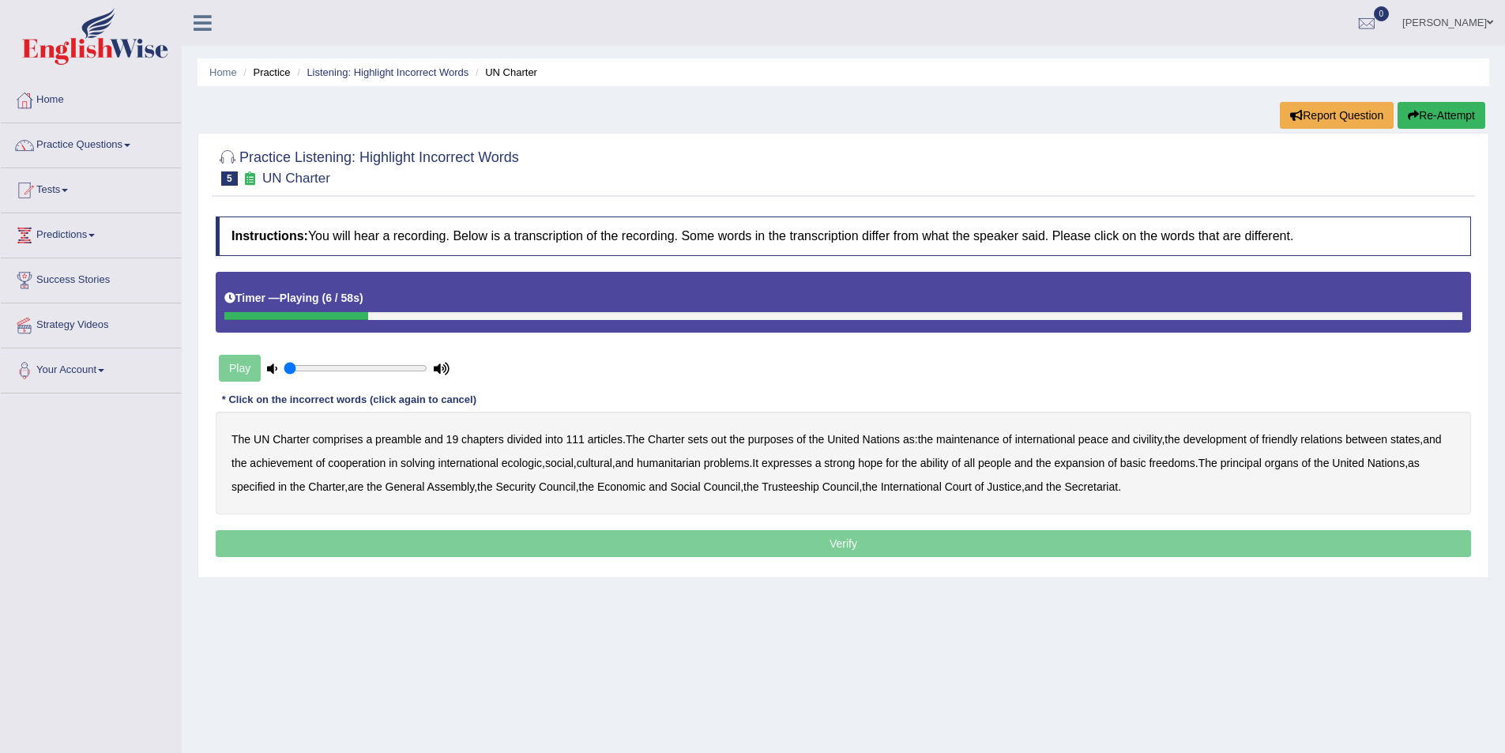
click at [514, 438] on b "divided" at bounding box center [524, 439] width 35 height 13
click at [518, 444] on b "divided" at bounding box center [524, 439] width 35 height 13
click at [1151, 439] on b "civility" at bounding box center [1147, 439] width 28 height 13
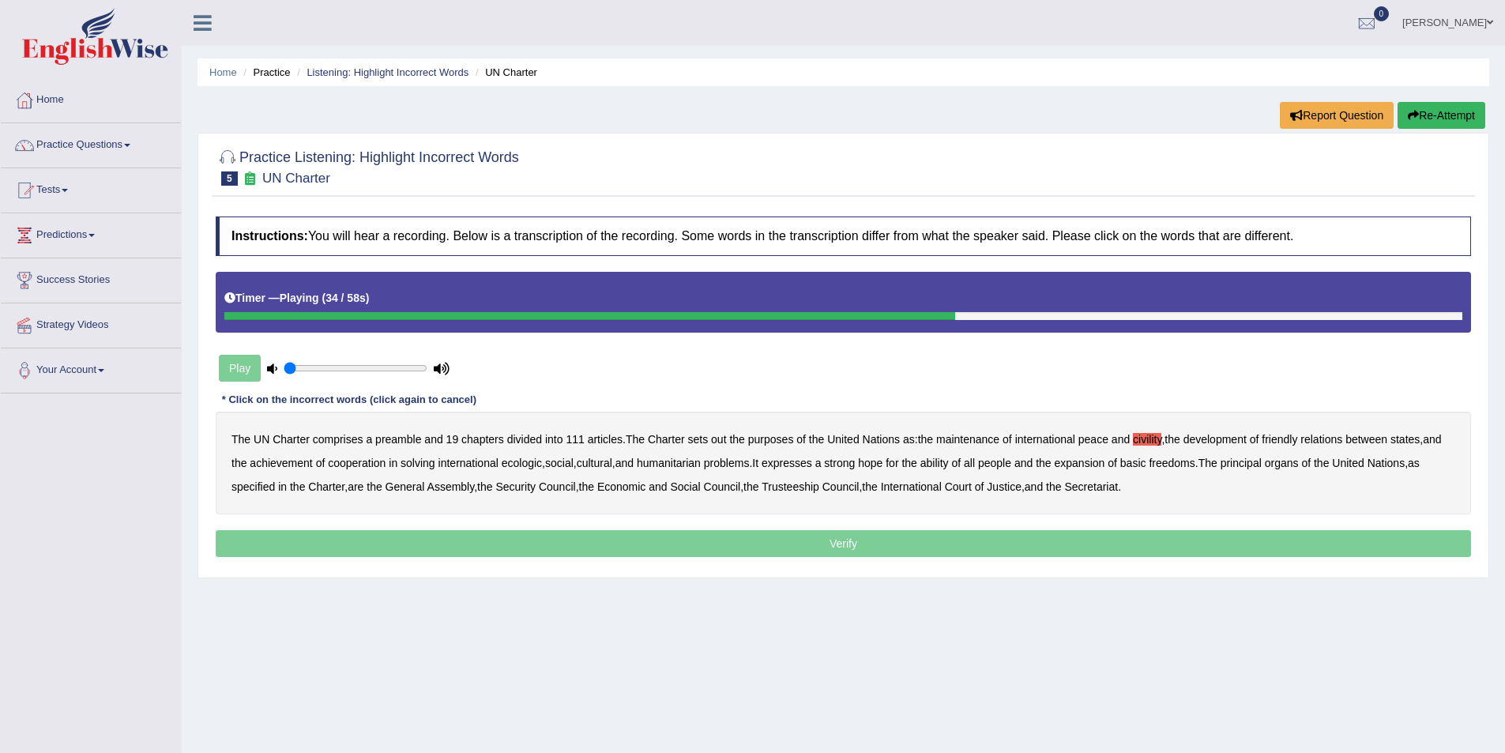
click at [949, 457] on b "ability" at bounding box center [935, 463] width 28 height 13
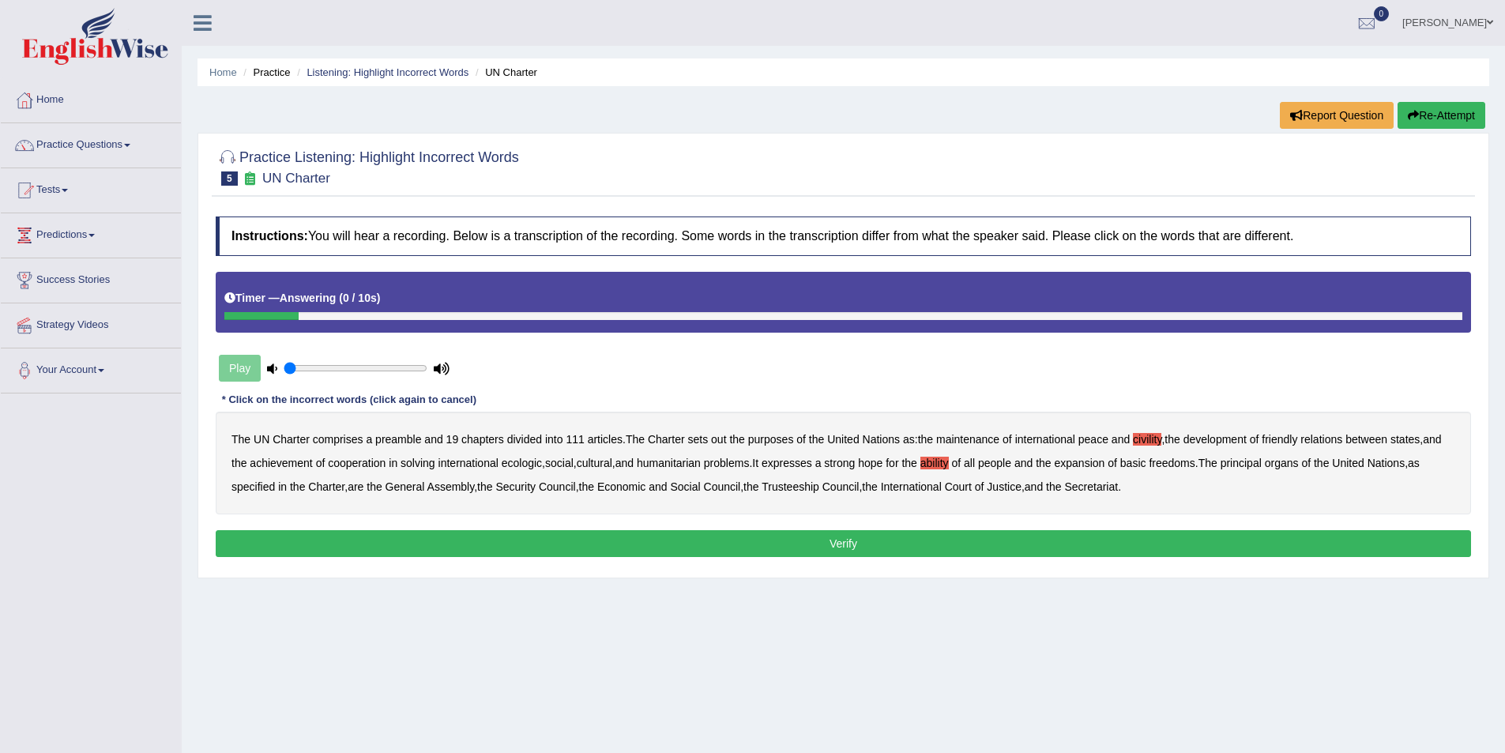
click at [826, 548] on button "Verify" at bounding box center [844, 543] width 1256 height 27
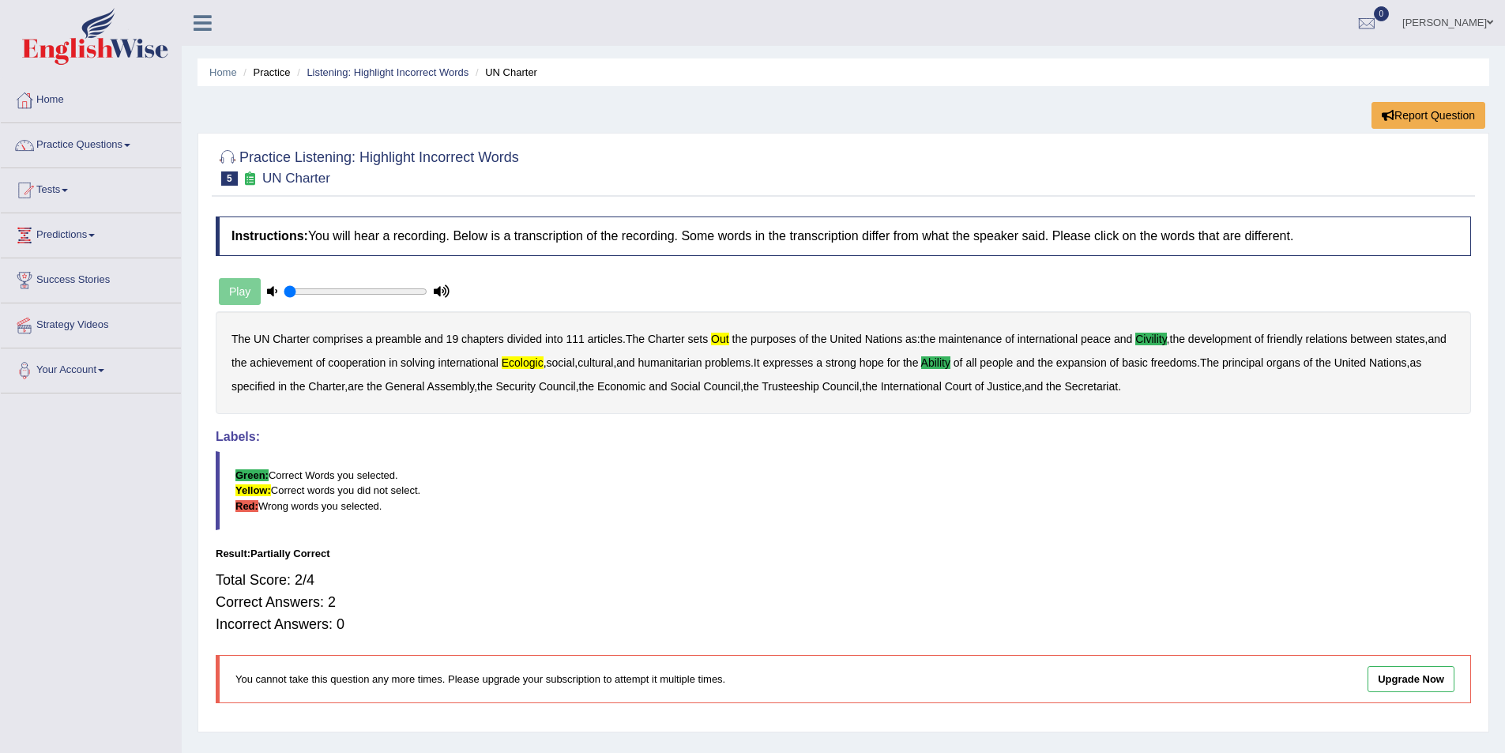
click at [118, 145] on link "Practice Questions" at bounding box center [91, 143] width 180 height 40
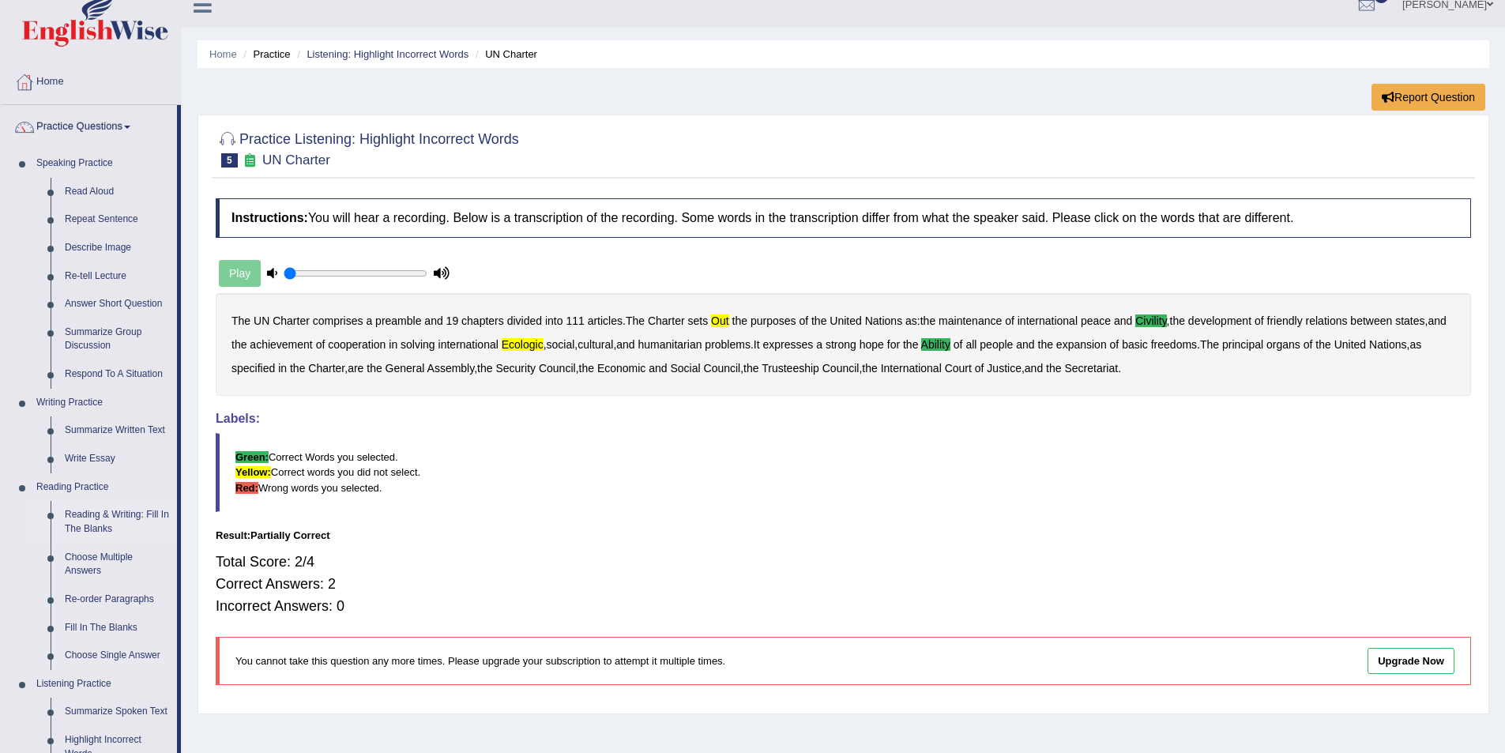
scroll to position [79, 0]
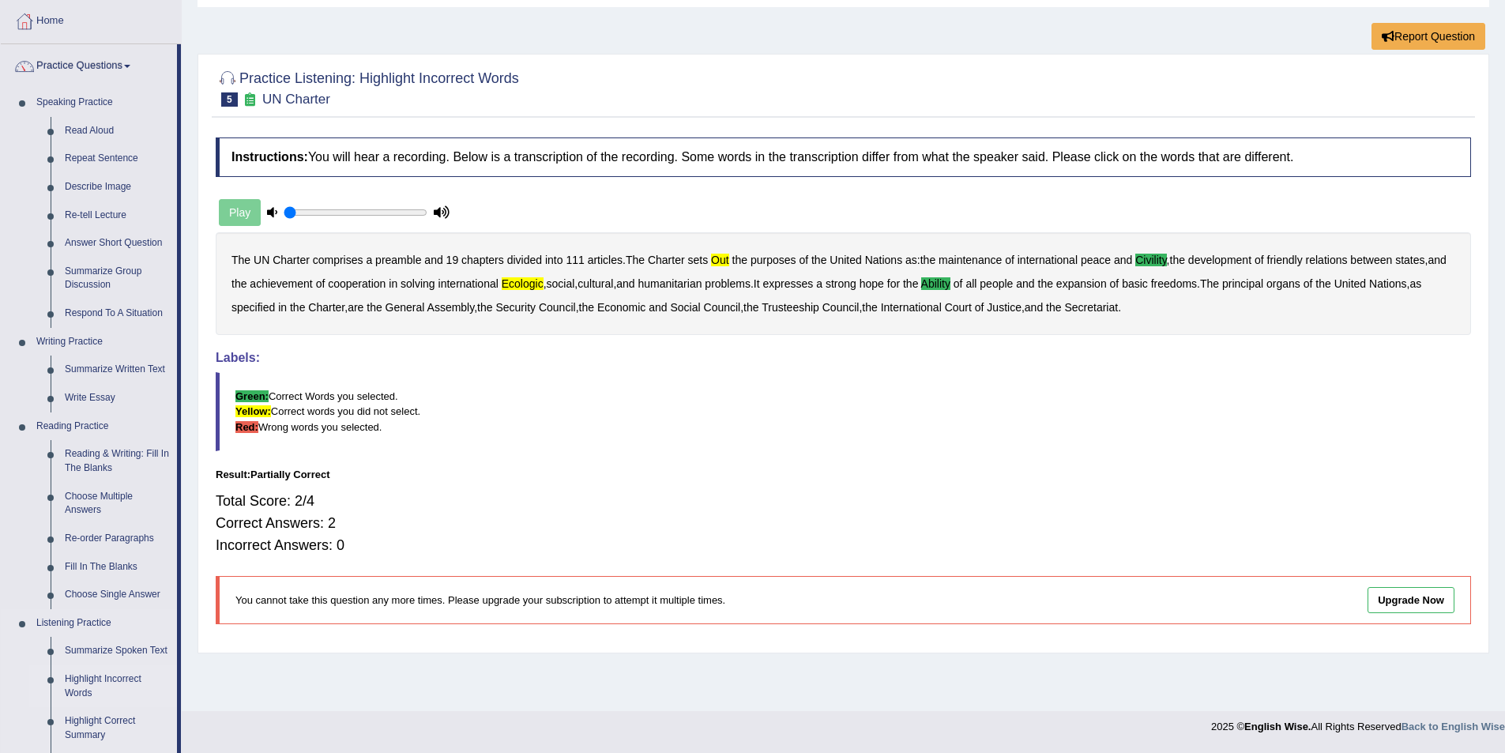
click at [90, 676] on link "Highlight Incorrect Words" at bounding box center [117, 686] width 119 height 42
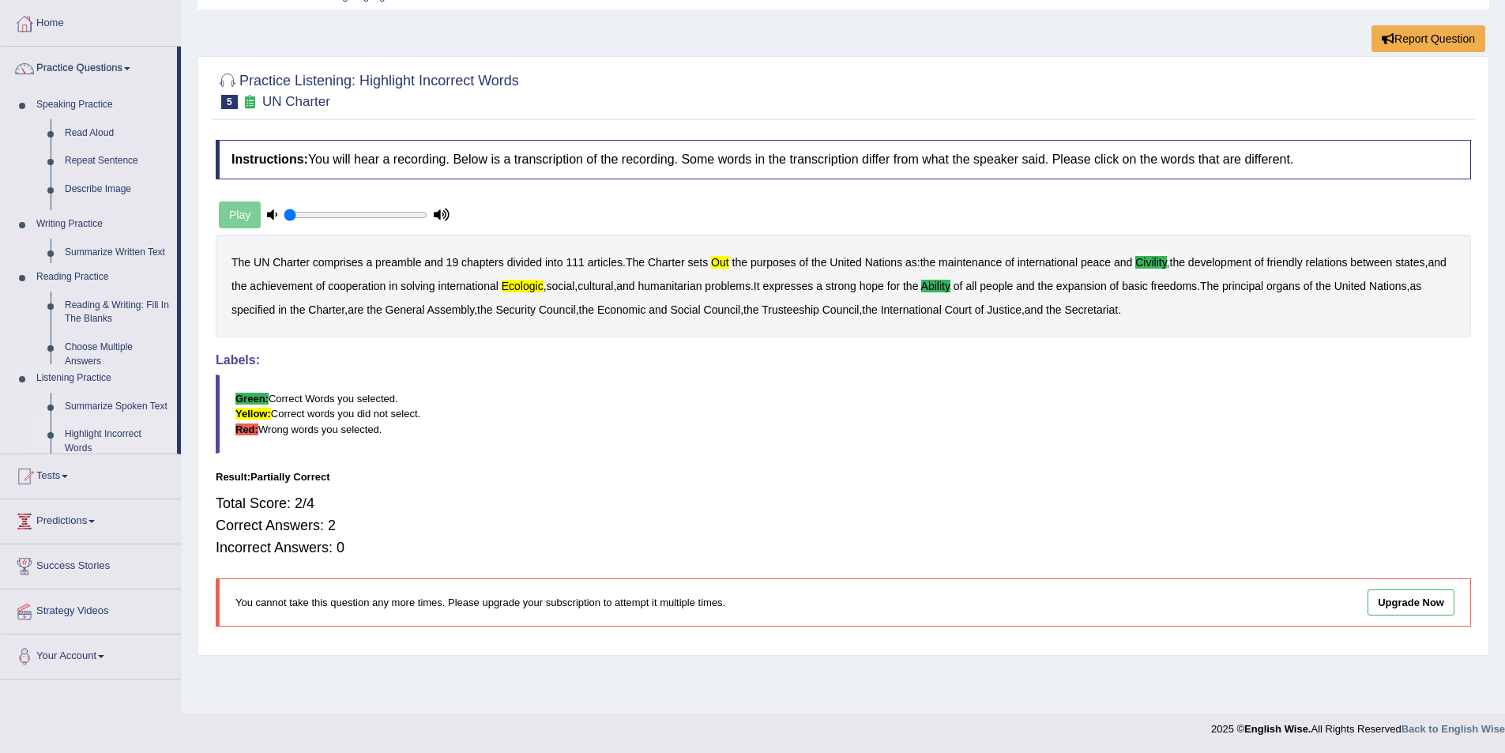
scroll to position [77, 0]
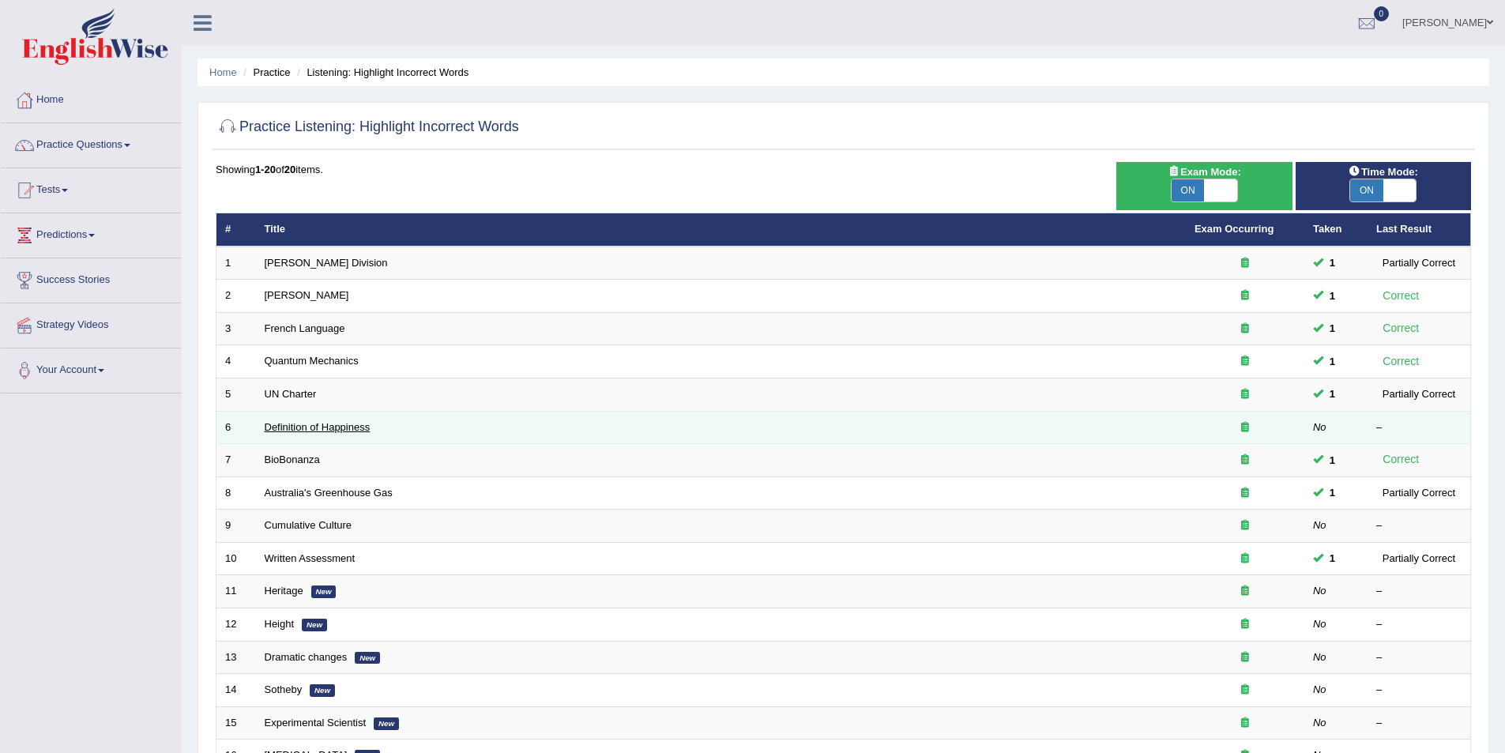
click at [290, 425] on link "Definition of Happiness" at bounding box center [318, 427] width 106 height 12
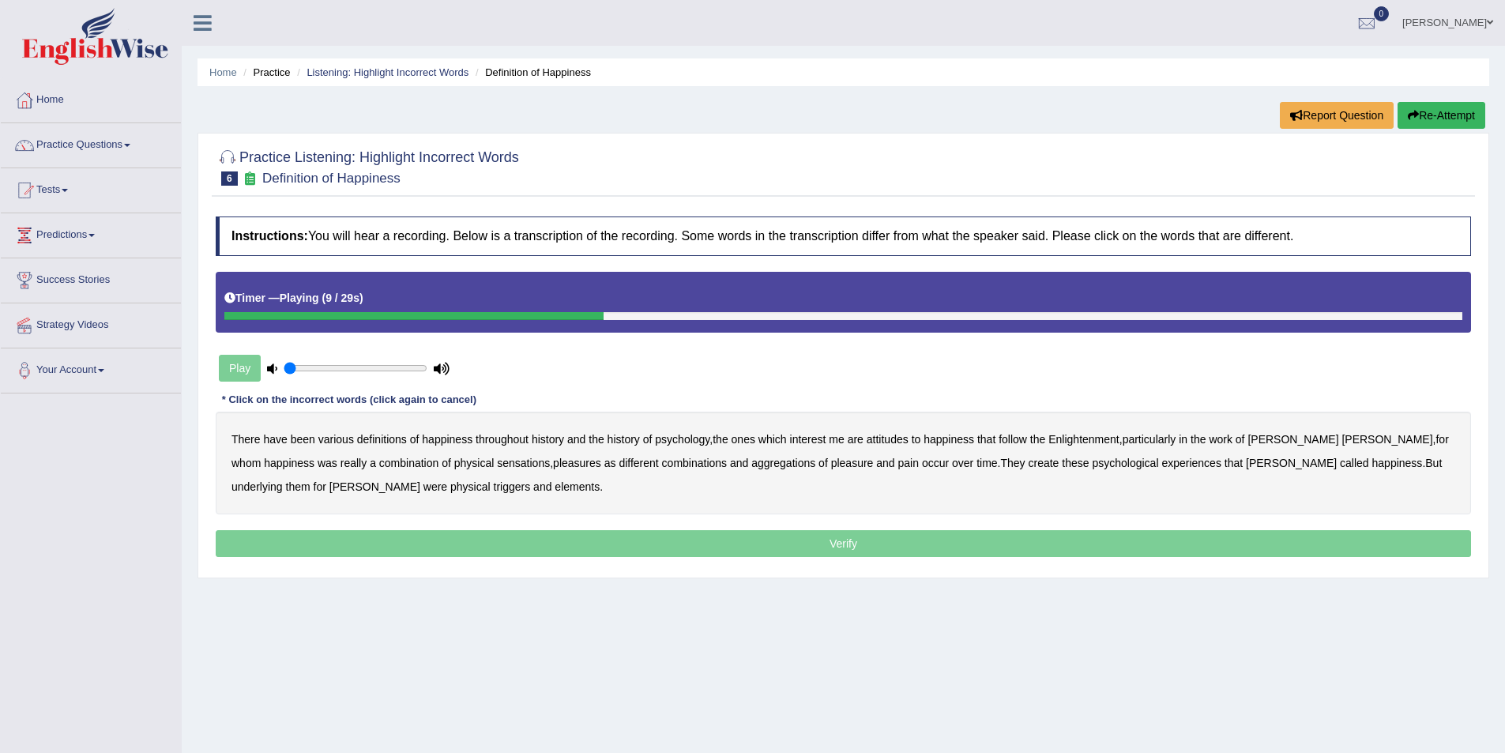
click at [898, 443] on b "attitudes" at bounding box center [888, 439] width 42 height 13
click at [497, 463] on b "sensations" at bounding box center [523, 463] width 53 height 13
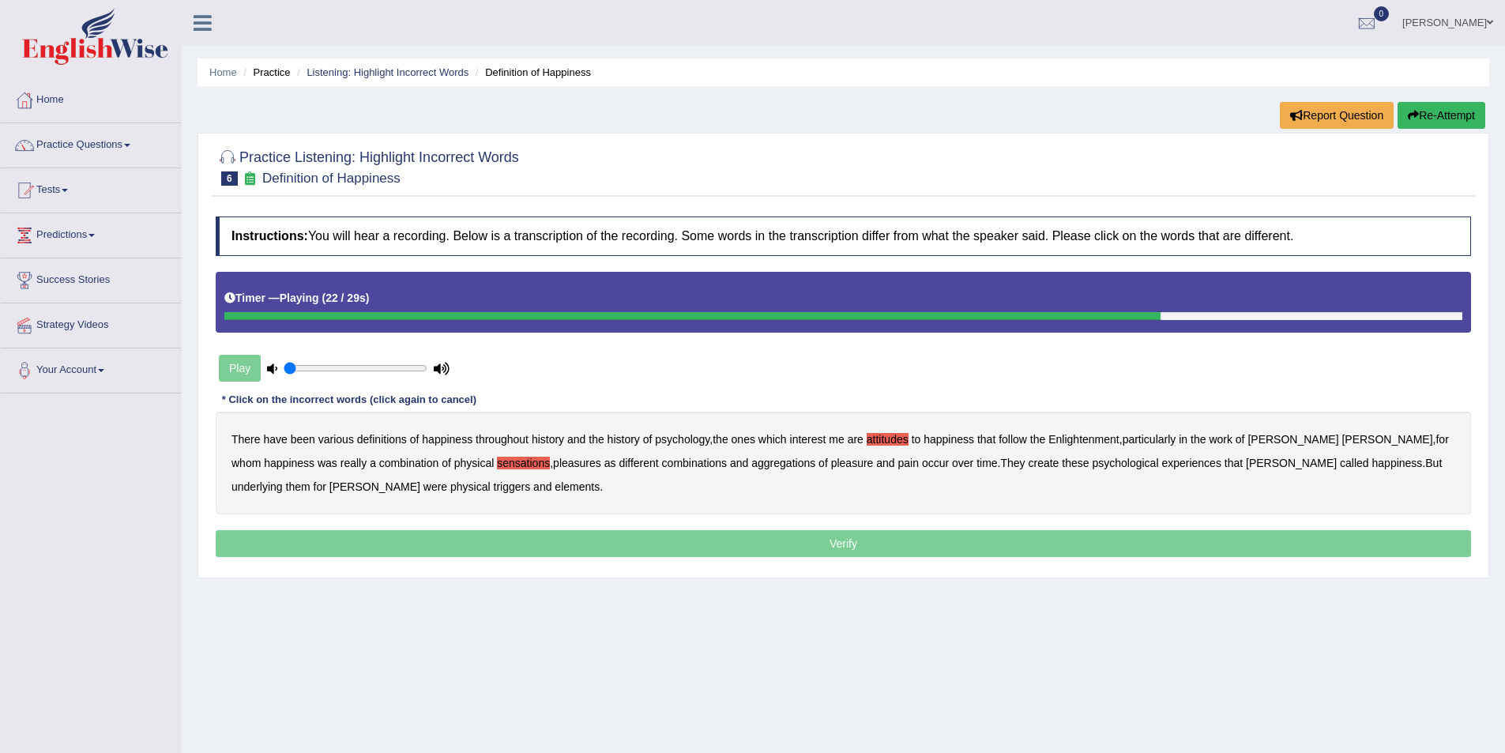
click at [1028, 461] on b "create" at bounding box center [1043, 463] width 31 height 13
click at [555, 484] on b "elements" at bounding box center [577, 486] width 45 height 13
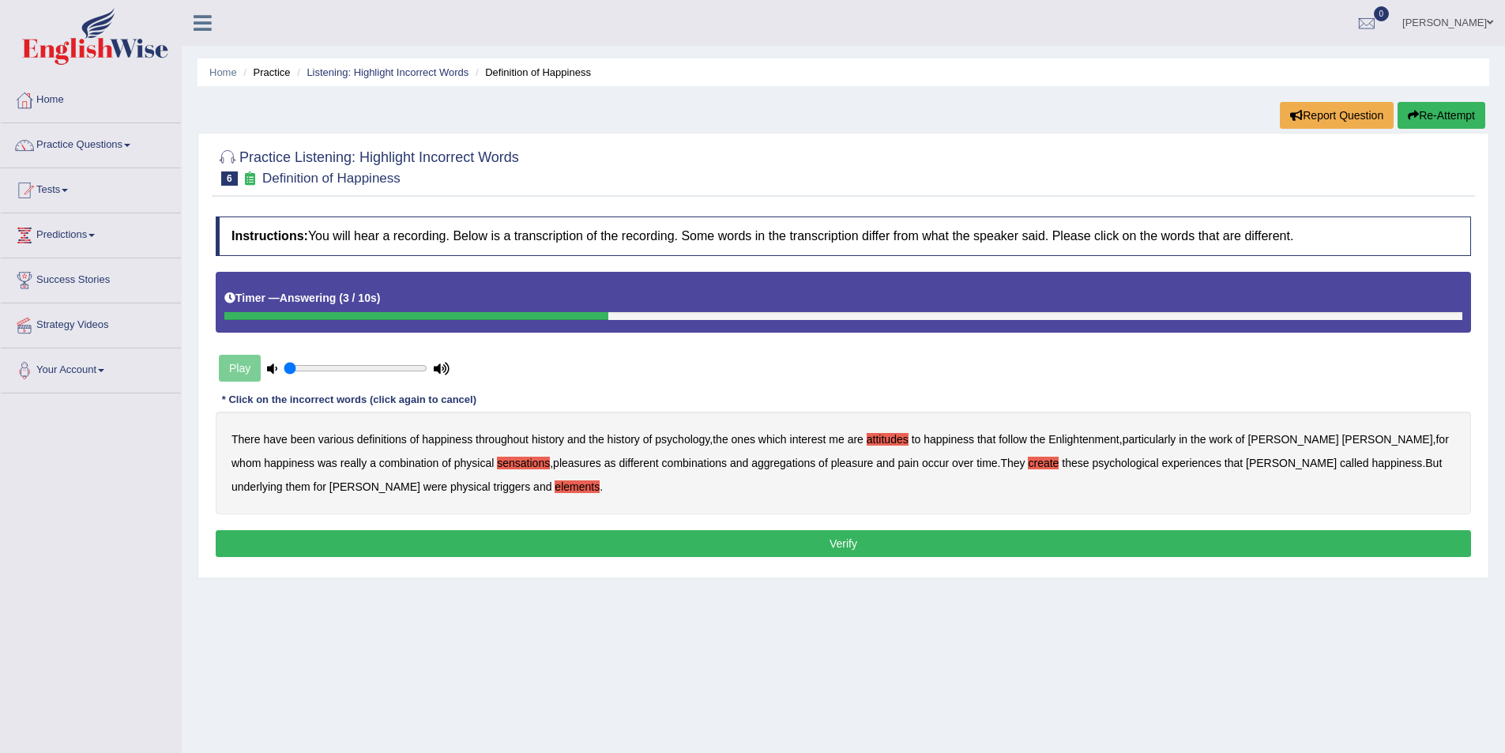
click at [876, 541] on button "Verify" at bounding box center [844, 543] width 1256 height 27
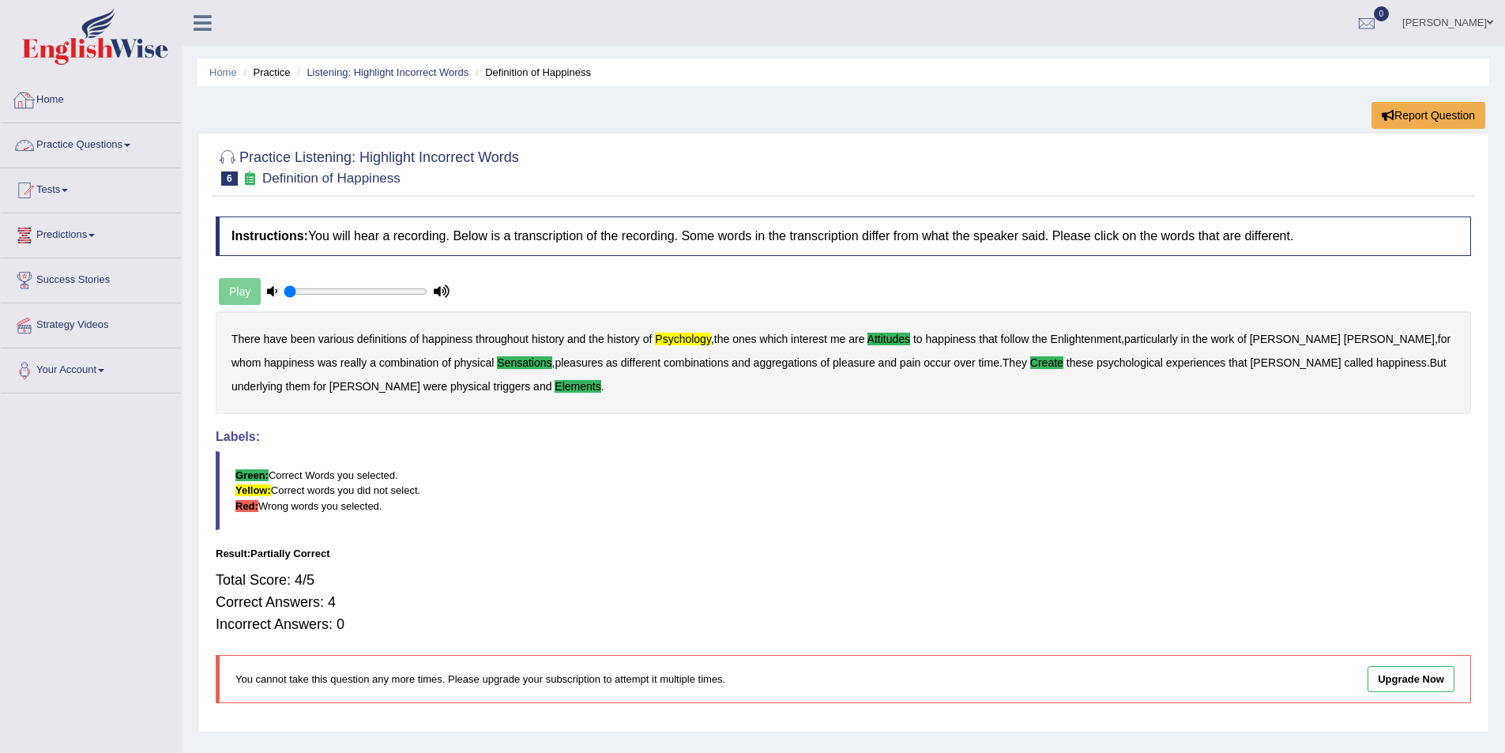
click at [105, 141] on link "Practice Questions" at bounding box center [91, 143] width 180 height 40
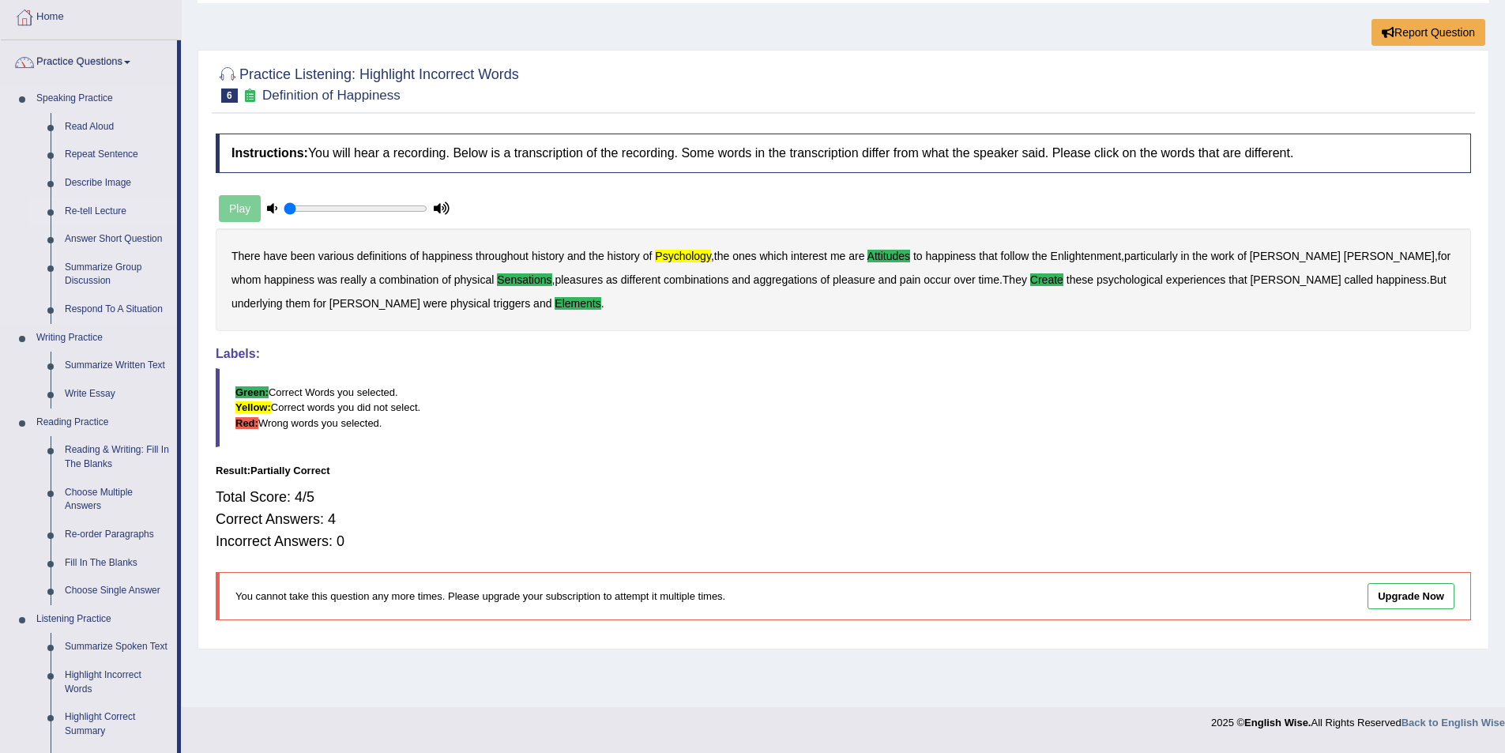
scroll to position [158, 0]
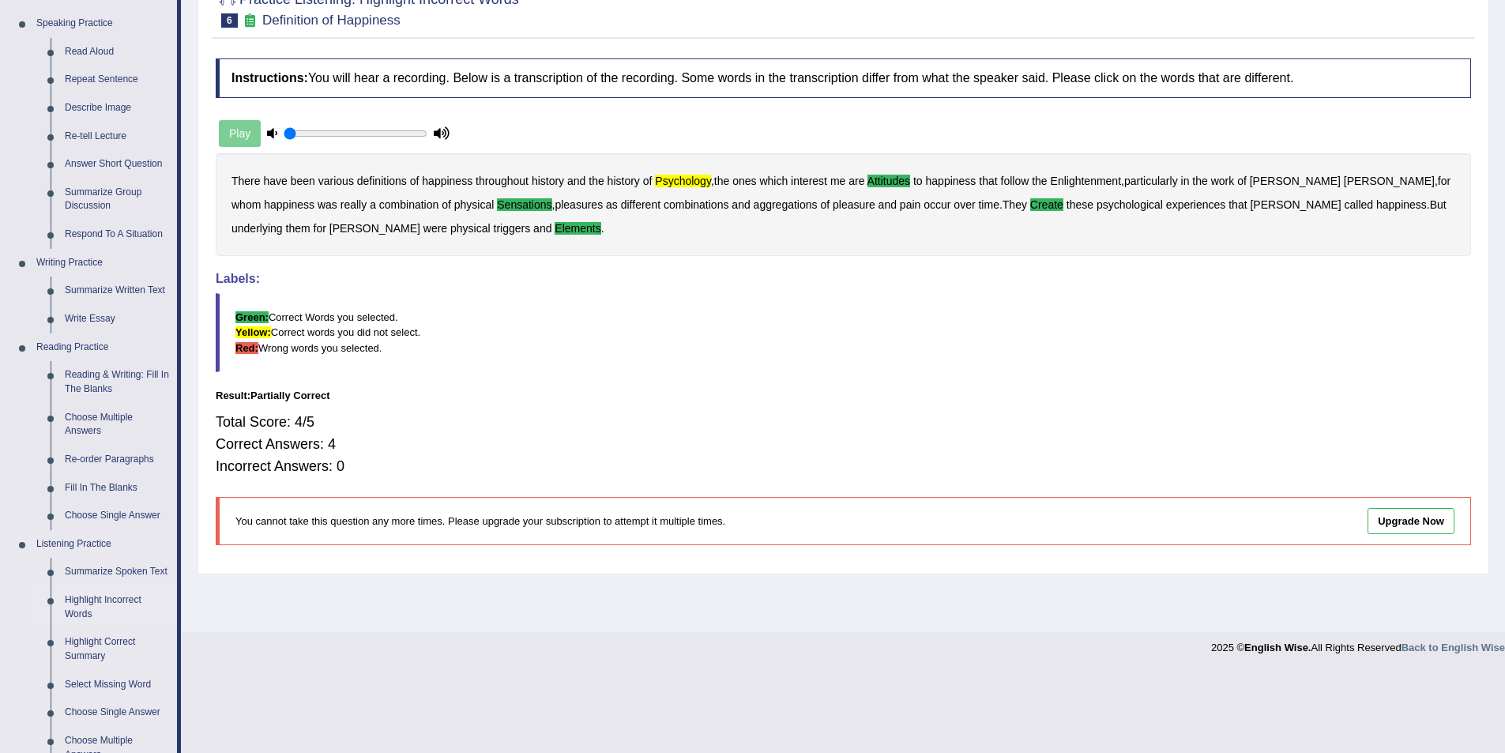
click at [80, 601] on link "Highlight Incorrect Words" at bounding box center [117, 607] width 119 height 42
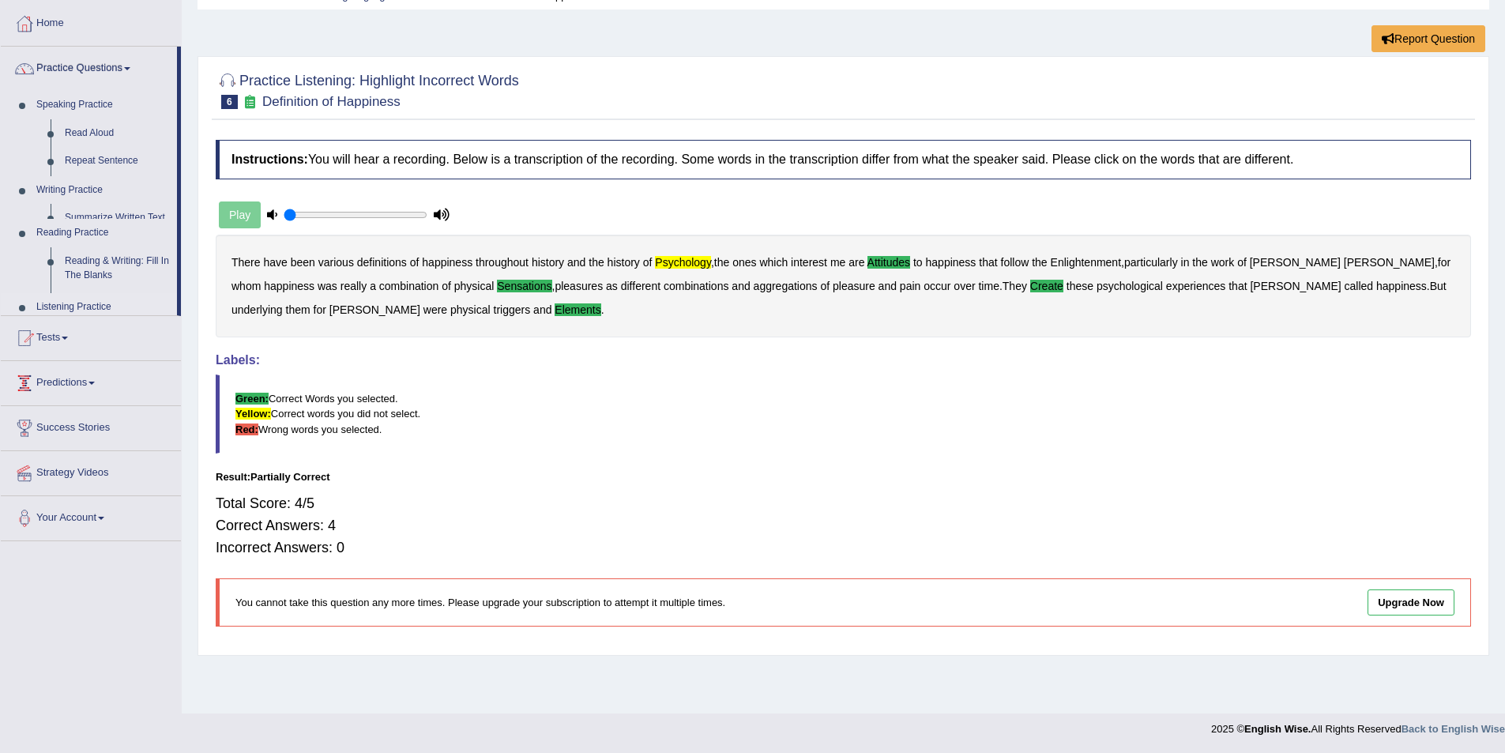
scroll to position [77, 0]
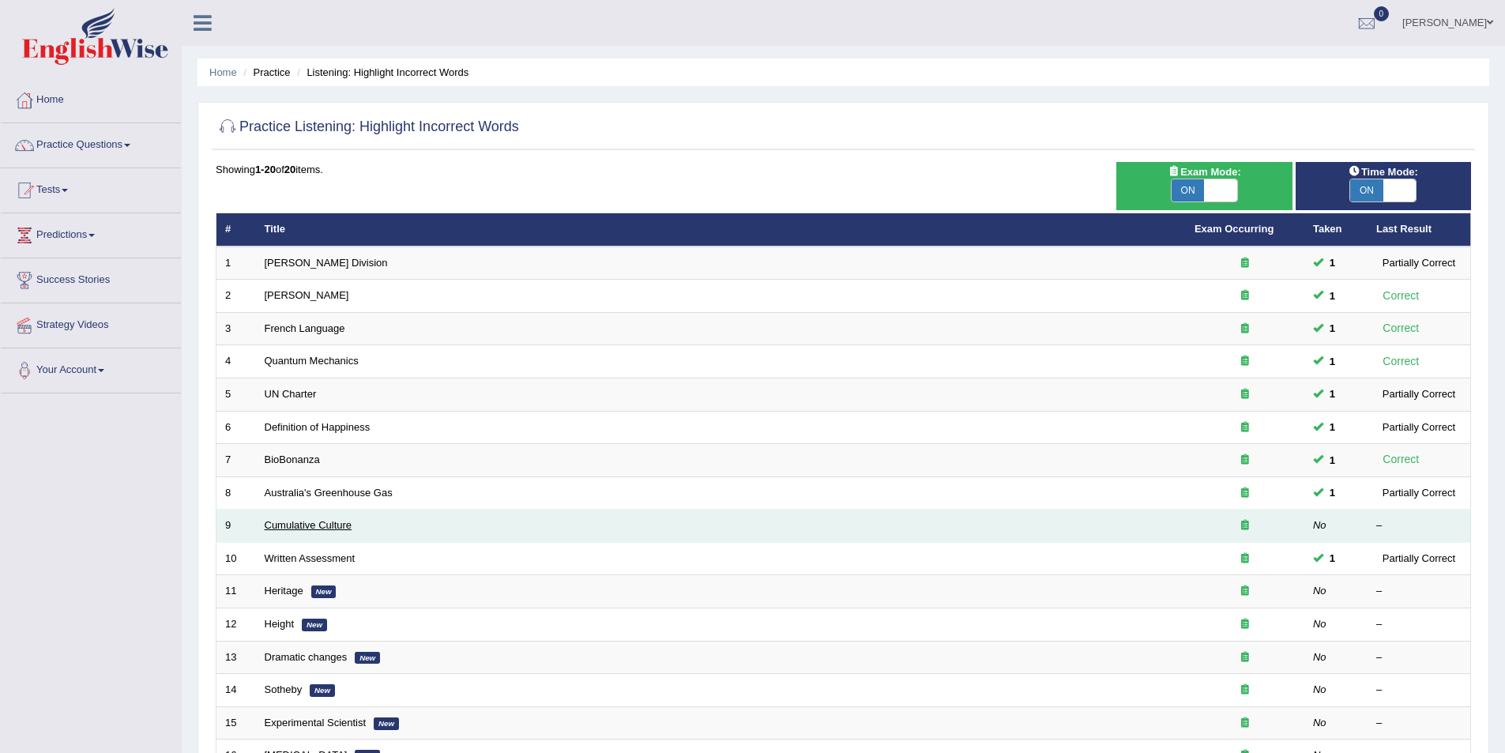
click at [309, 522] on link "Cumulative Culture" at bounding box center [309, 525] width 88 height 12
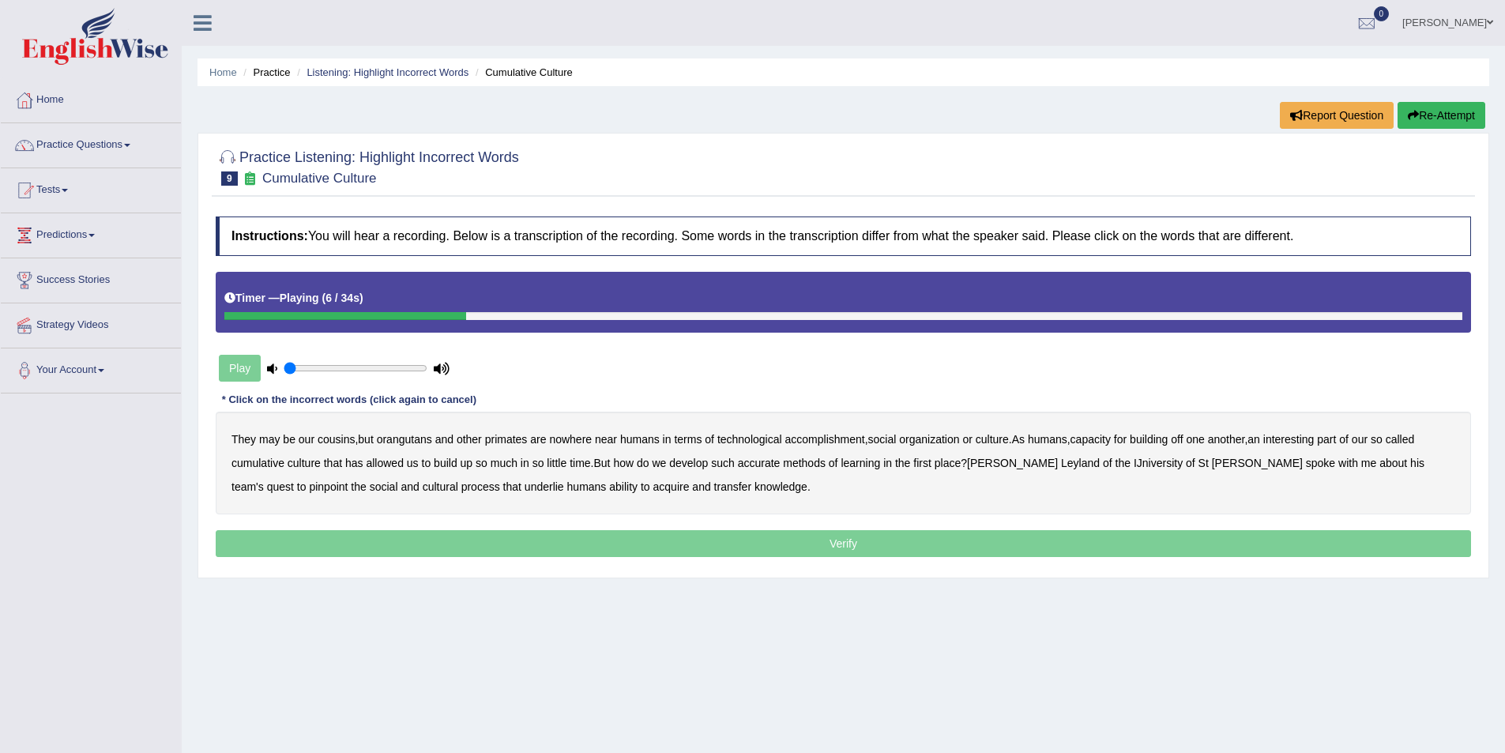
click at [812, 441] on b "accomplishment" at bounding box center [825, 439] width 80 height 13
click at [1314, 437] on b "interesting" at bounding box center [1289, 439] width 51 height 13
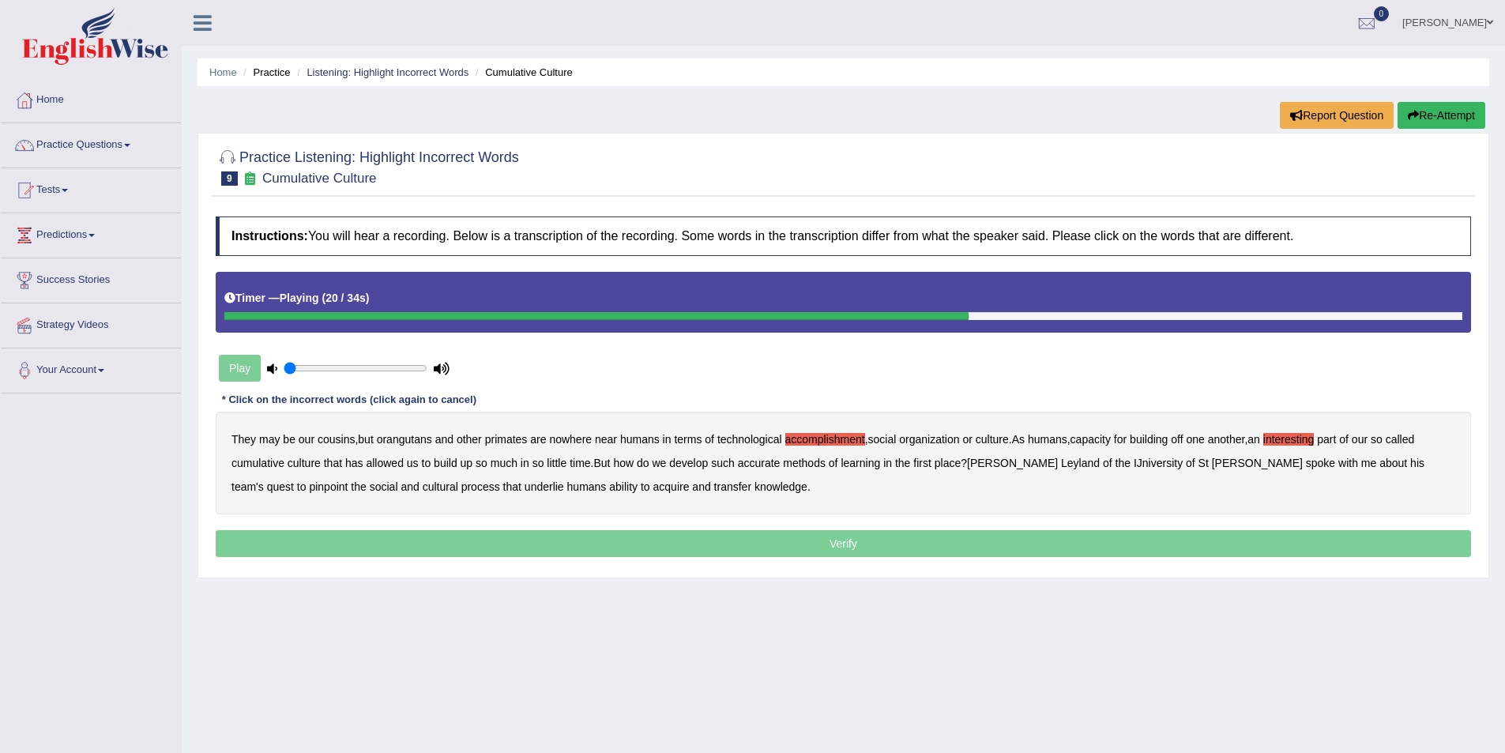
click at [761, 461] on b "accurate" at bounding box center [759, 463] width 43 height 13
click at [423, 486] on b "cultural" at bounding box center [441, 486] width 36 height 13
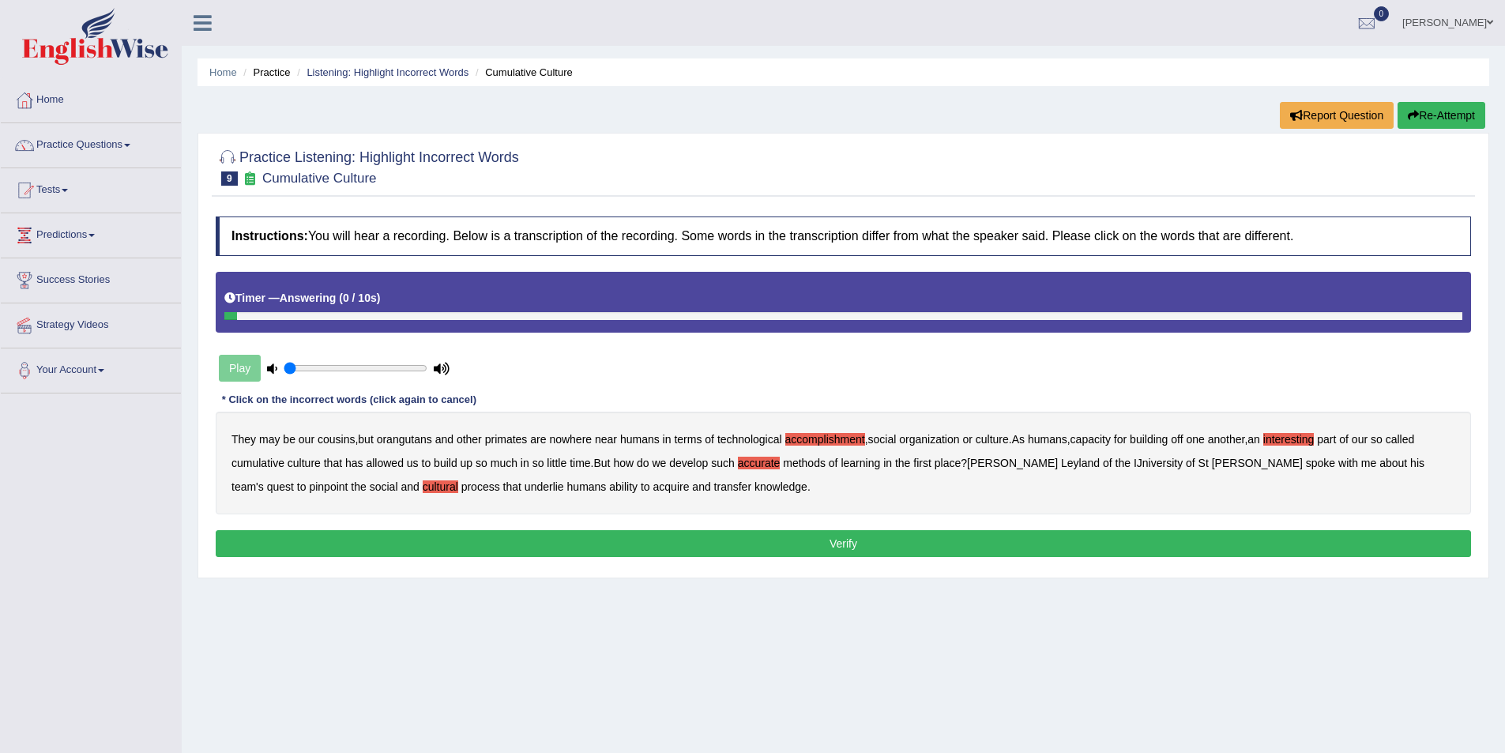
click at [714, 486] on b "transfer" at bounding box center [732, 486] width 37 height 13
click at [702, 542] on button "Verify" at bounding box center [844, 543] width 1256 height 27
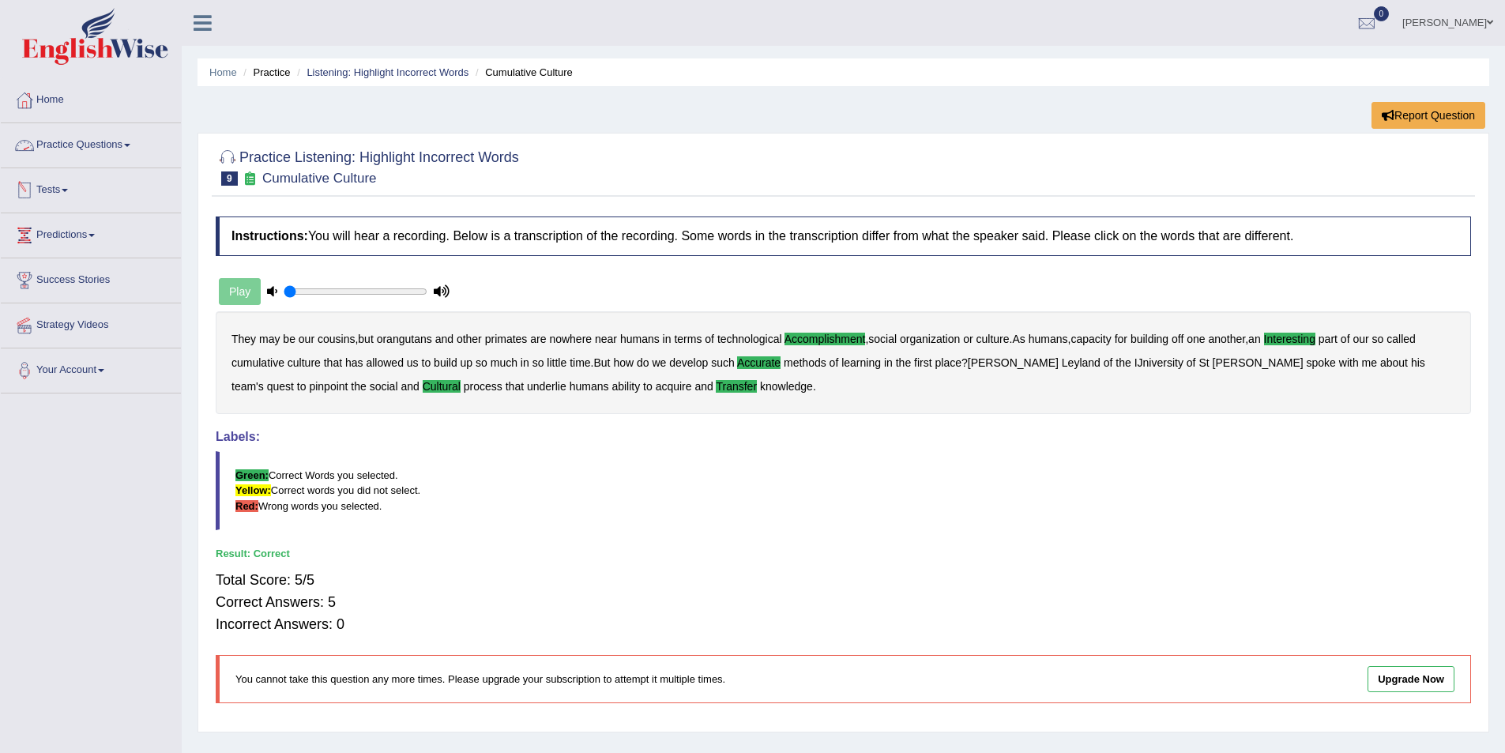
click at [124, 142] on link "Practice Questions" at bounding box center [91, 143] width 180 height 40
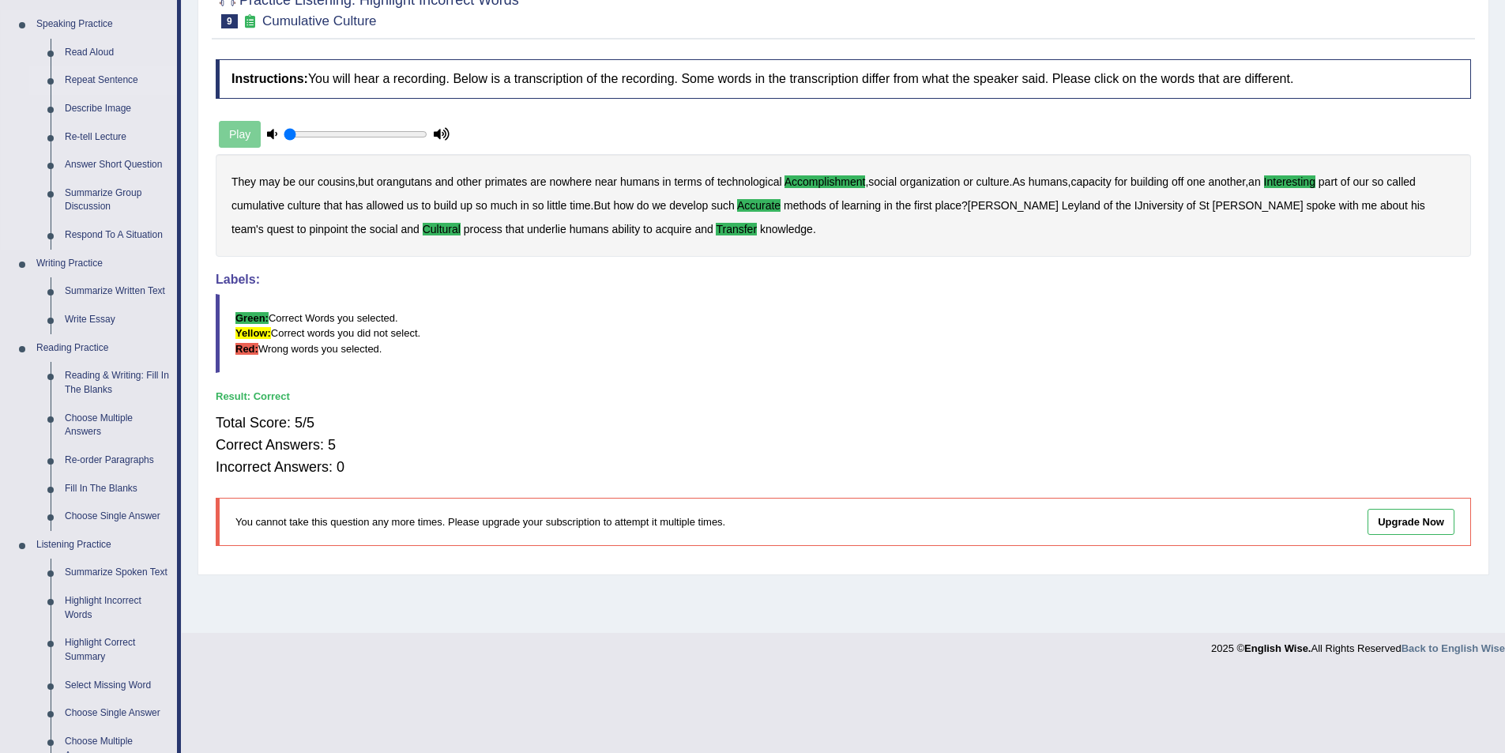
scroll to position [158, 0]
click at [80, 601] on link "Highlight Incorrect Words" at bounding box center [117, 607] width 119 height 42
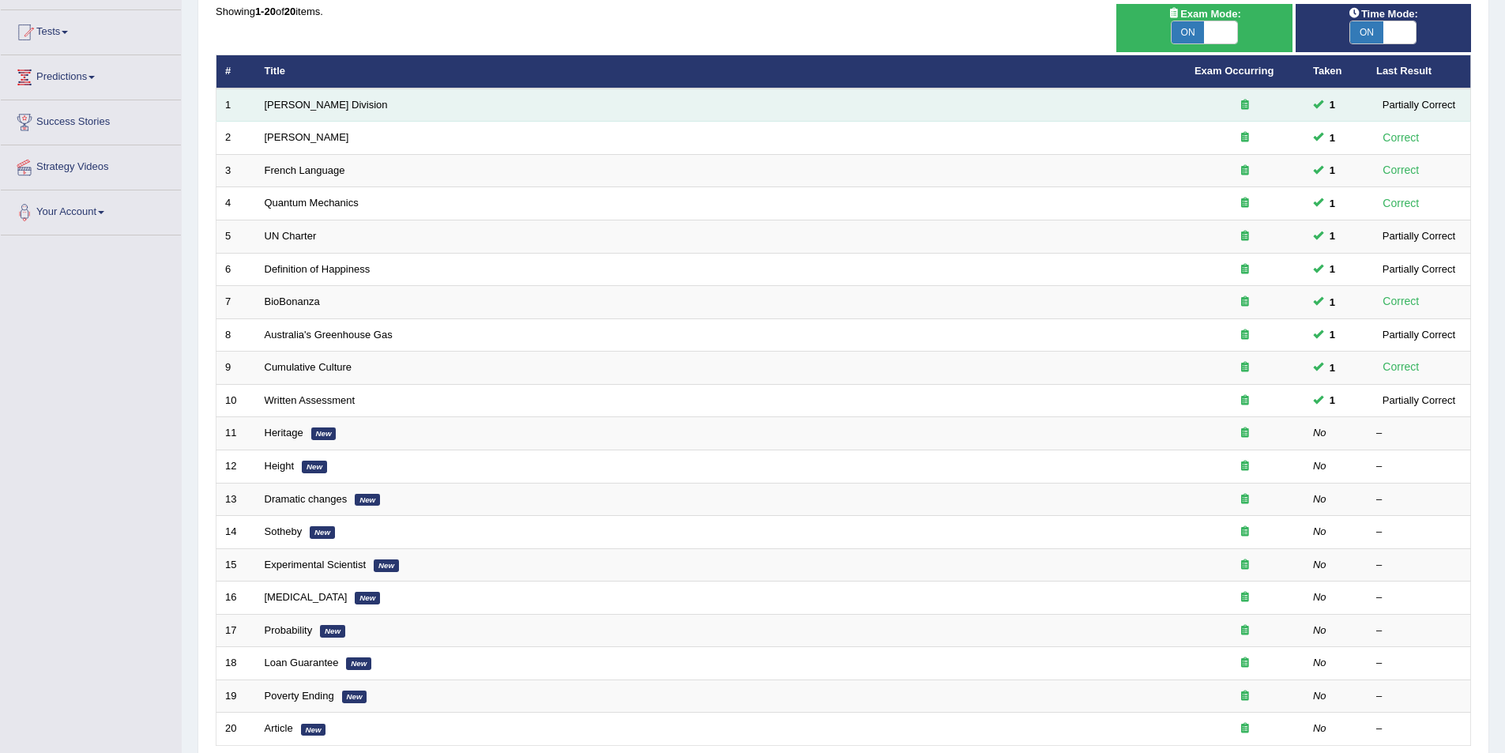
scroll to position [232, 0]
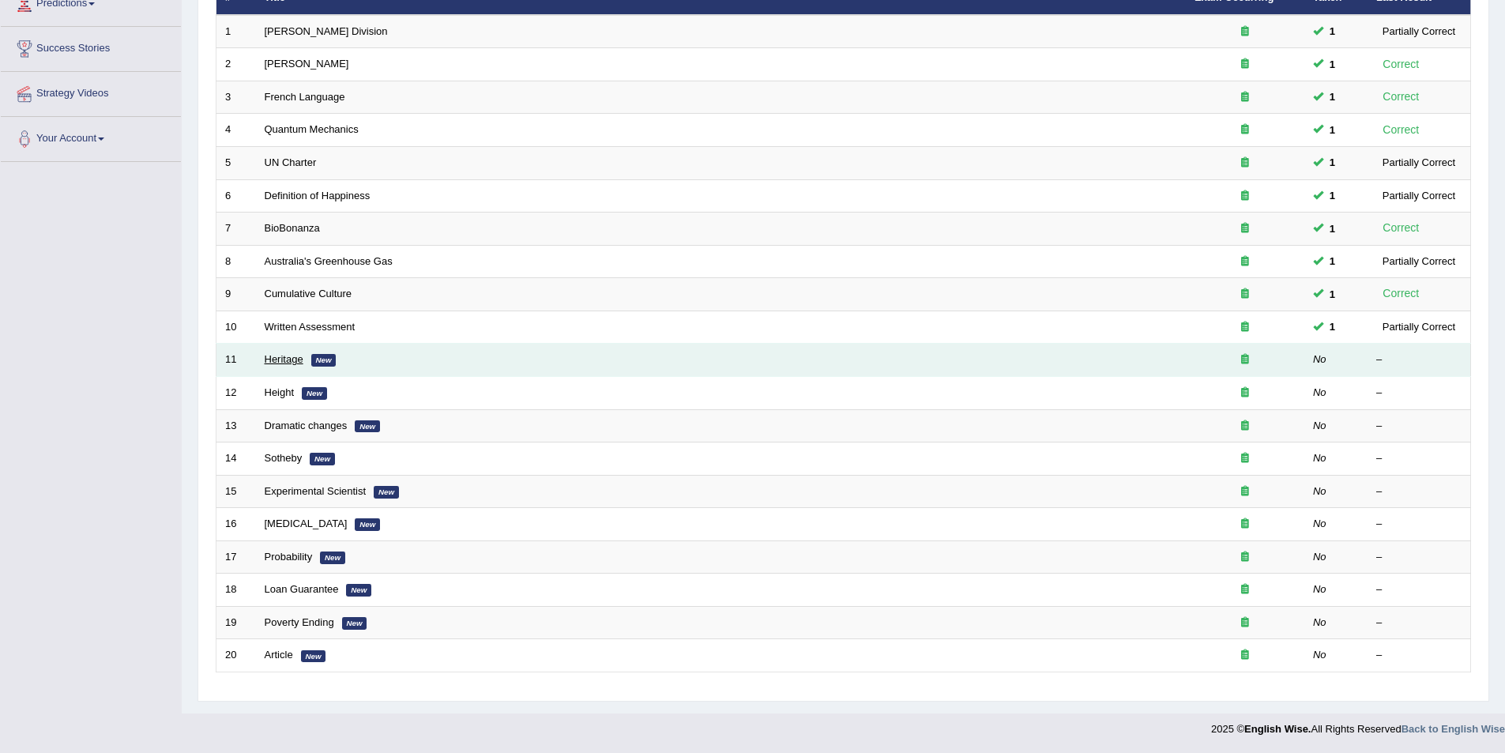
click at [275, 358] on link "Heritage" at bounding box center [284, 359] width 39 height 12
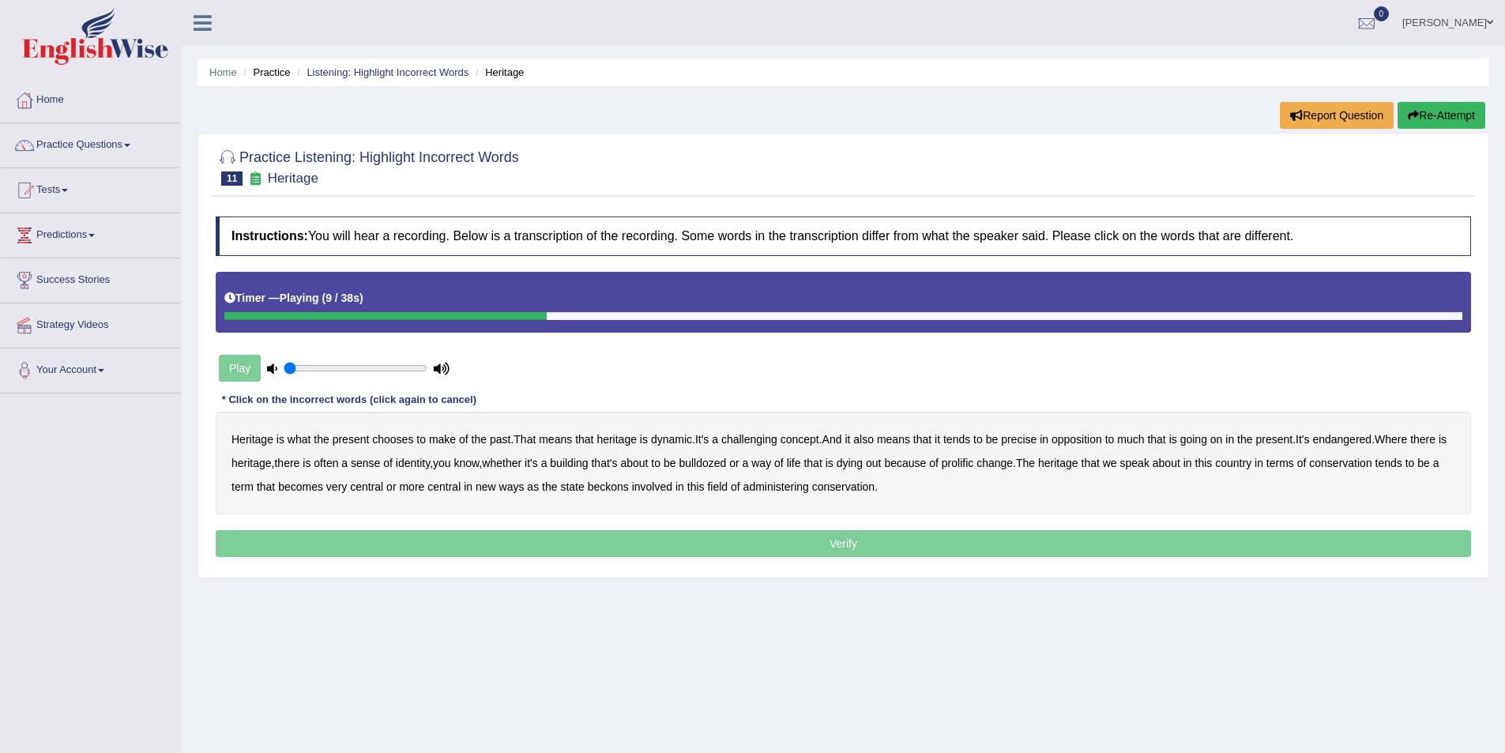
click at [740, 440] on b "challenging" at bounding box center [749, 439] width 56 height 13
click at [1032, 439] on b "precise" at bounding box center [1019, 439] width 36 height 13
click at [430, 461] on b "identity" at bounding box center [413, 463] width 34 height 13
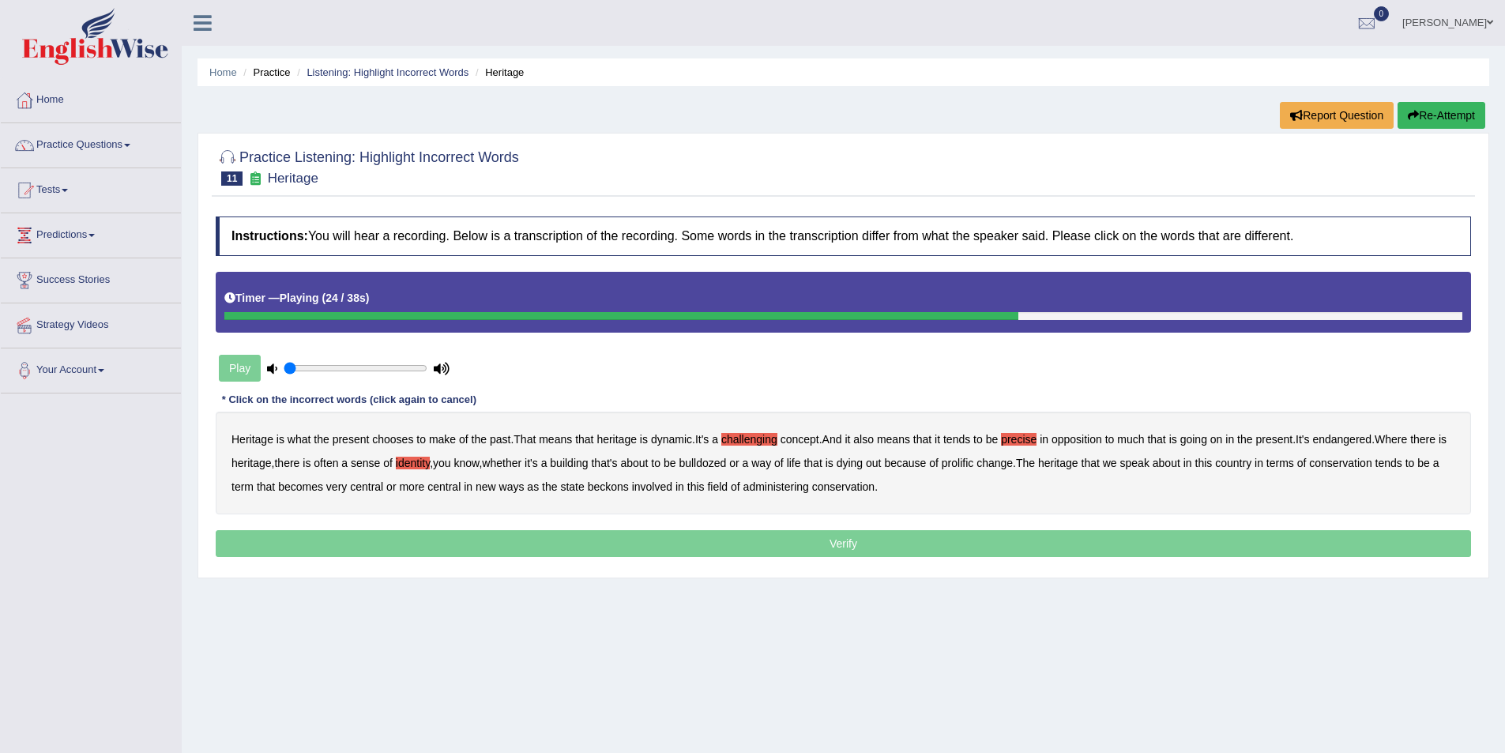
click at [974, 462] on b "prolific" at bounding box center [958, 463] width 32 height 13
click at [611, 486] on b "beckons" at bounding box center [608, 486] width 41 height 13
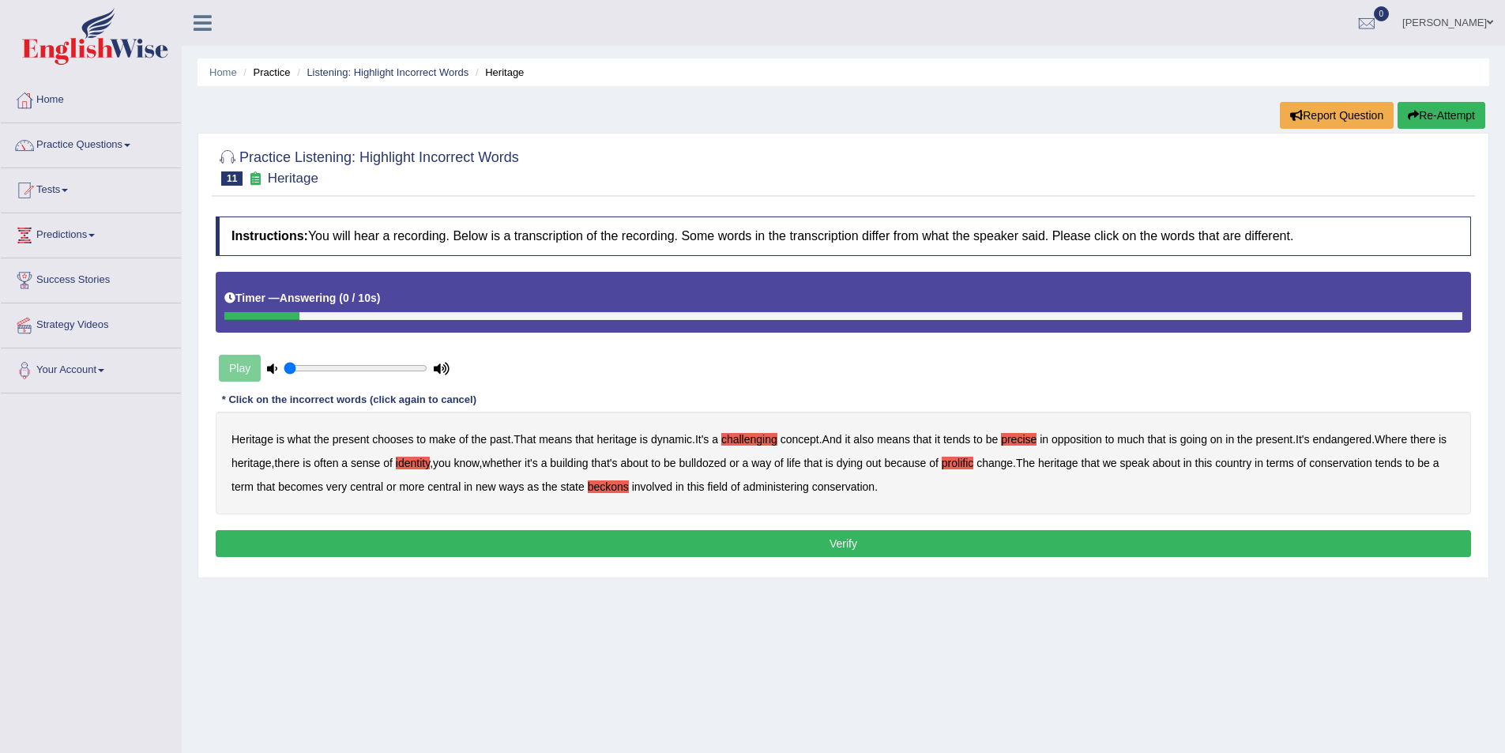
click at [841, 542] on button "Verify" at bounding box center [844, 543] width 1256 height 27
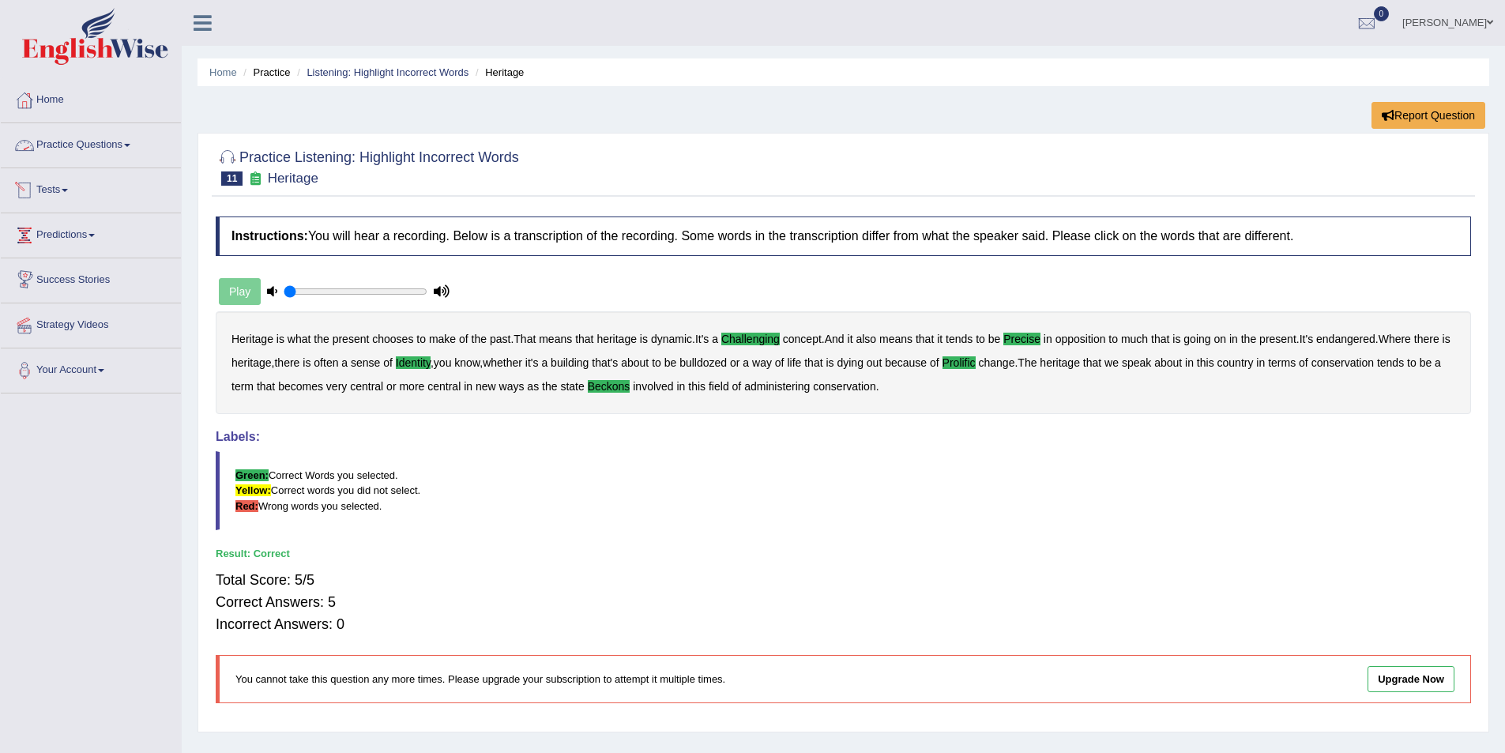
click at [139, 141] on link "Practice Questions" at bounding box center [91, 143] width 180 height 40
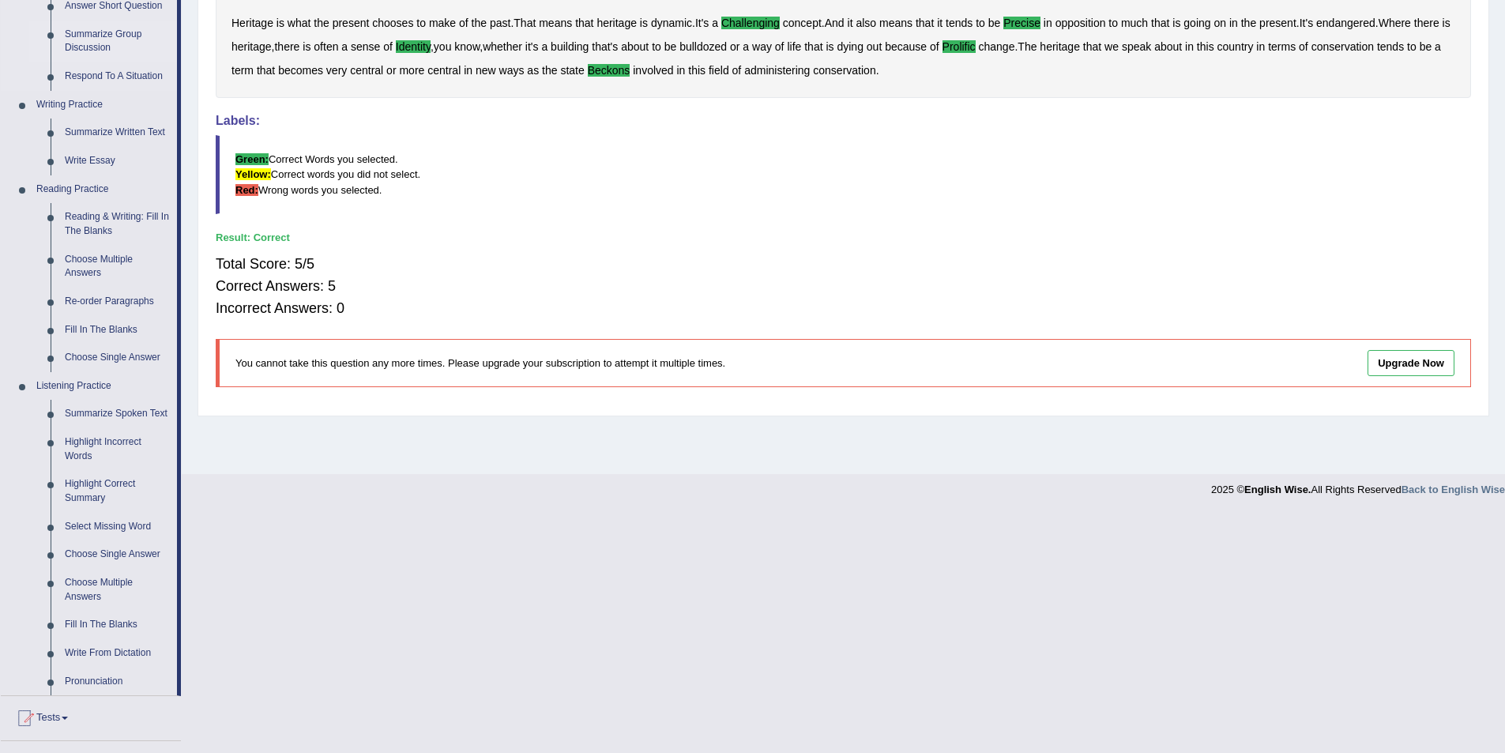
scroll to position [474, 0]
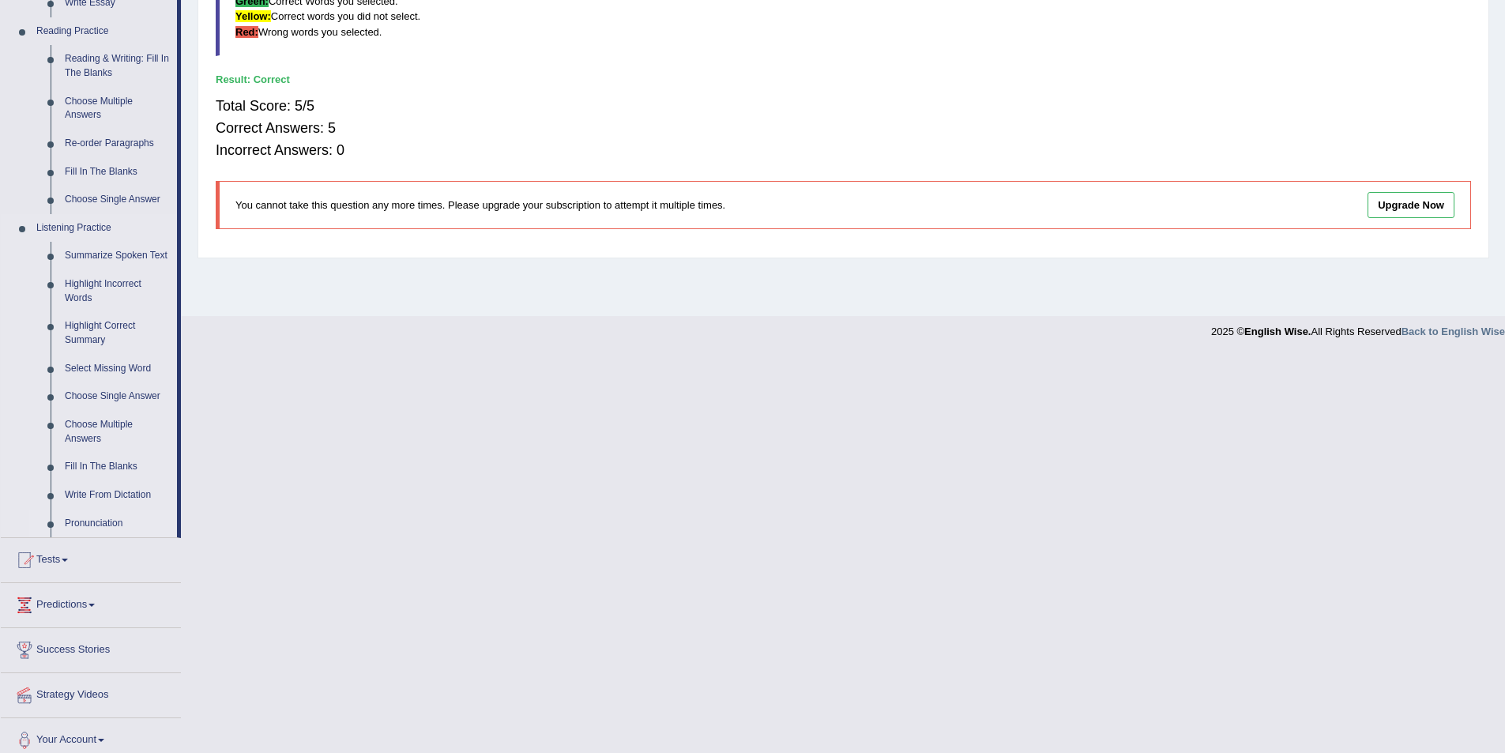
click at [94, 517] on link "Pronunciation" at bounding box center [117, 524] width 119 height 28
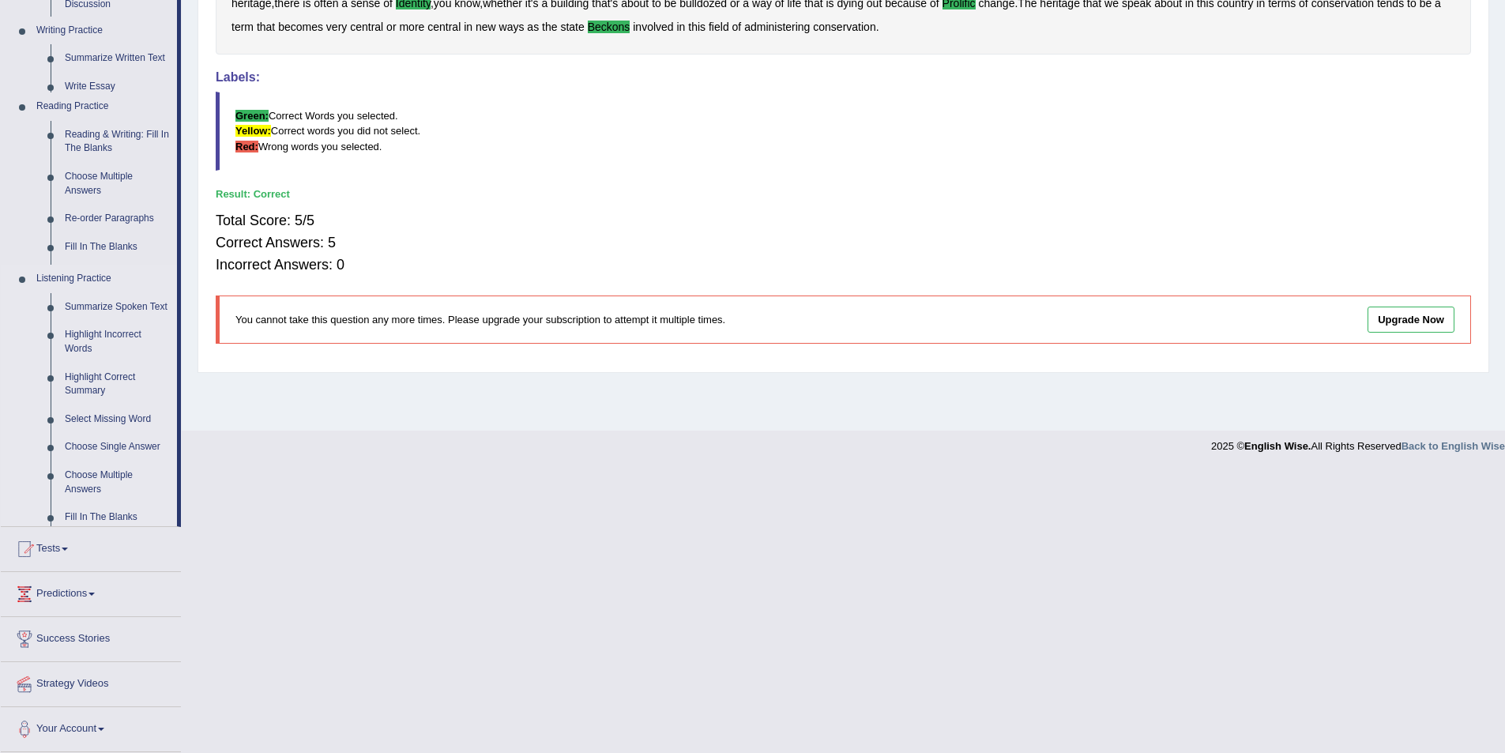
scroll to position [77, 0]
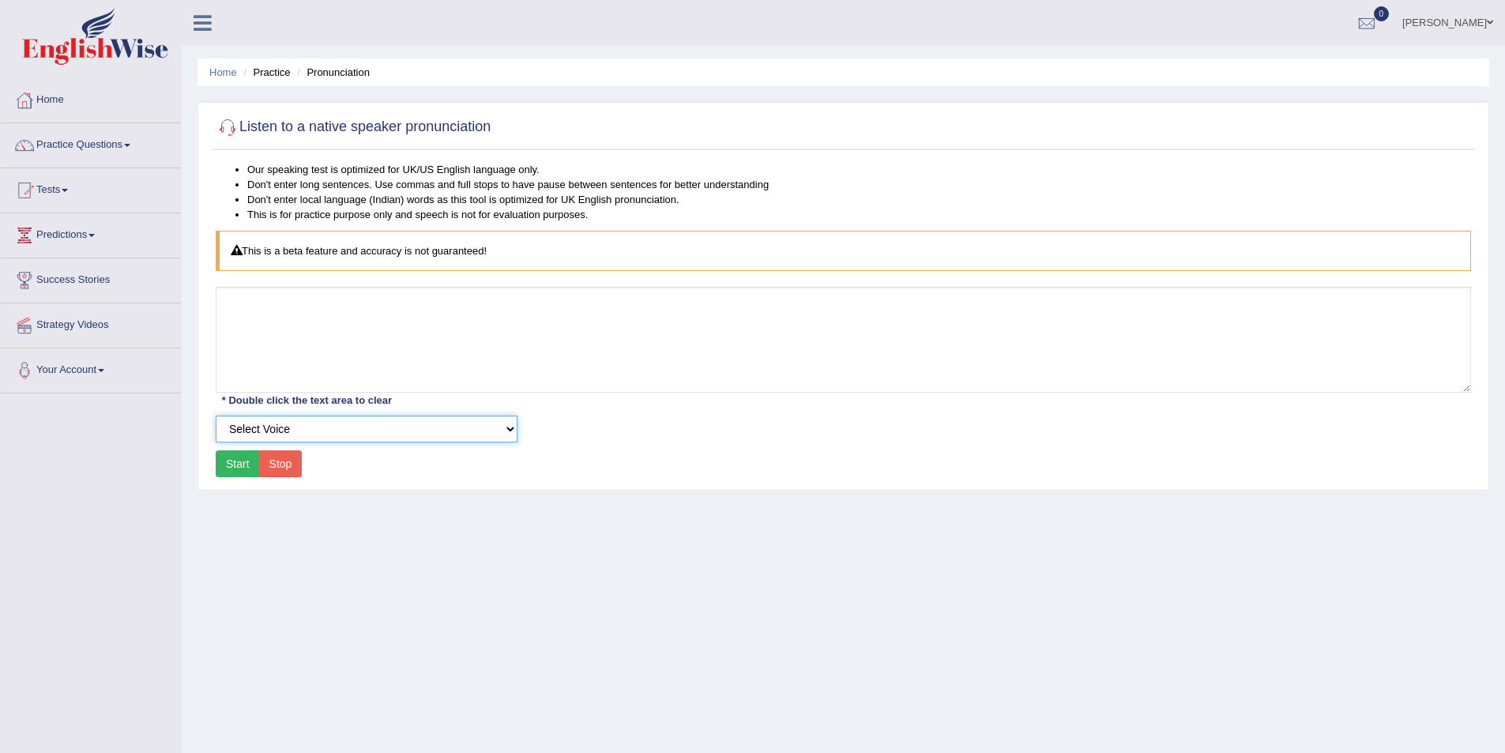
click at [505, 425] on select "Select Voice UK English [DEMOGRAPHIC_DATA] UK English [DEMOGRAPHIC_DATA]" at bounding box center [367, 429] width 302 height 27
click at [128, 137] on link "Practice Questions" at bounding box center [91, 143] width 180 height 40
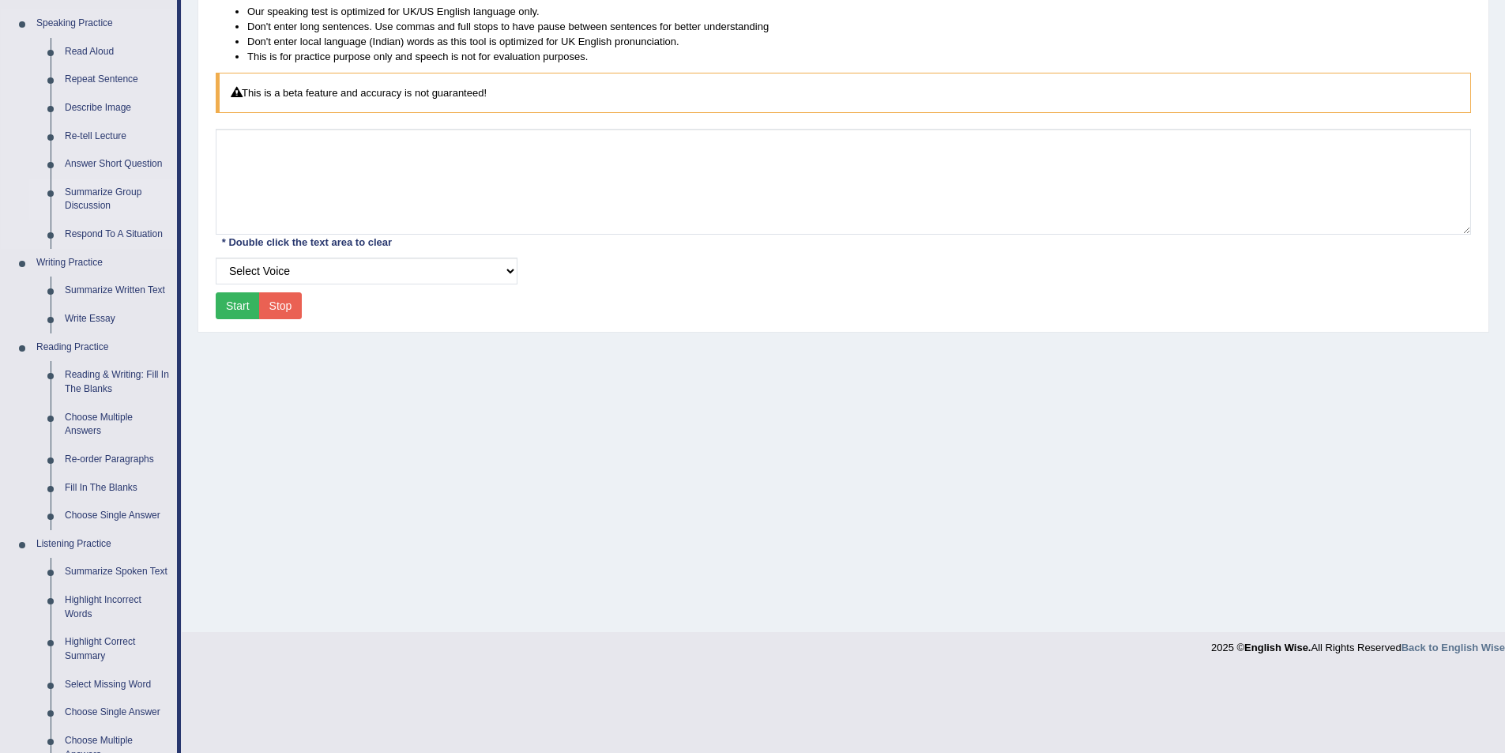
scroll to position [474, 0]
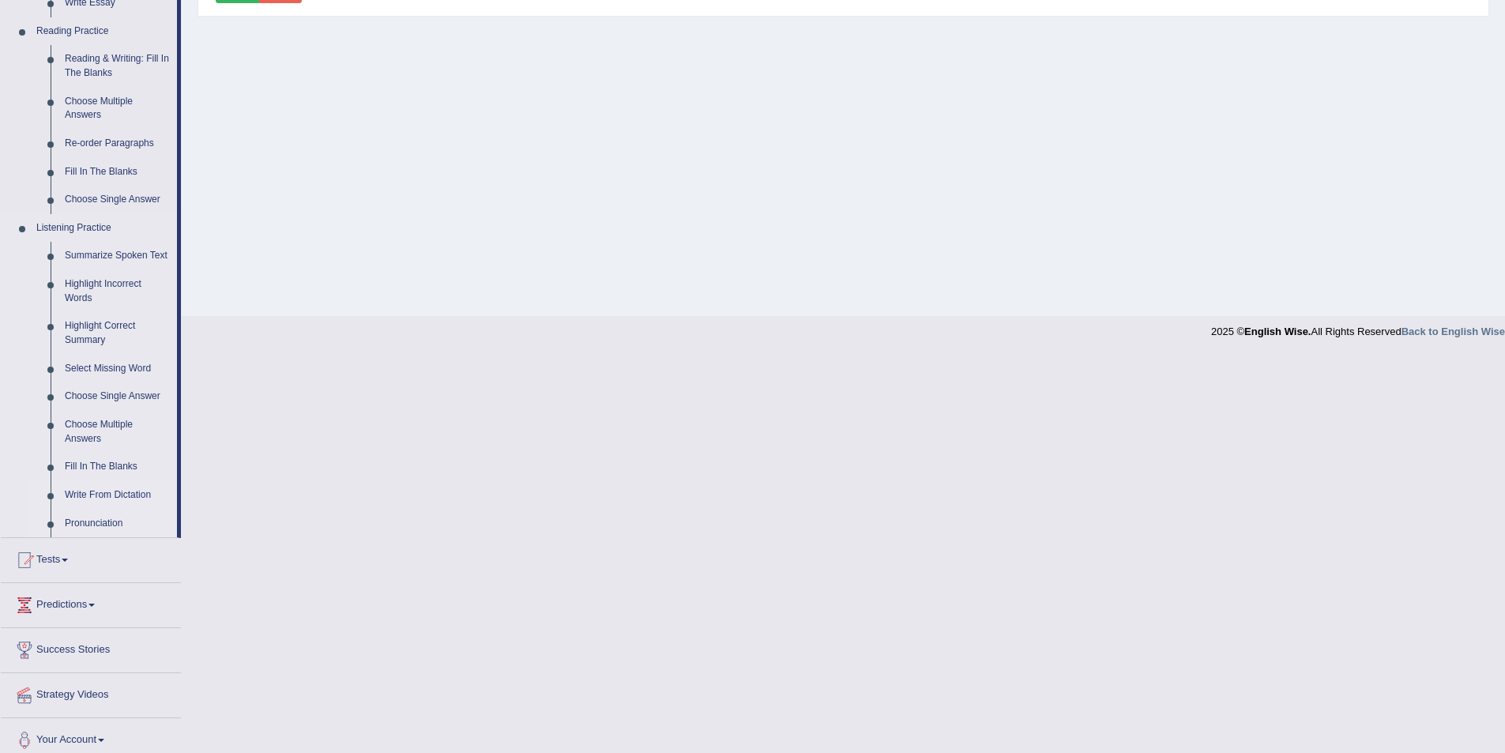
click at [112, 494] on link "Write From Dictation" at bounding box center [117, 495] width 119 height 28
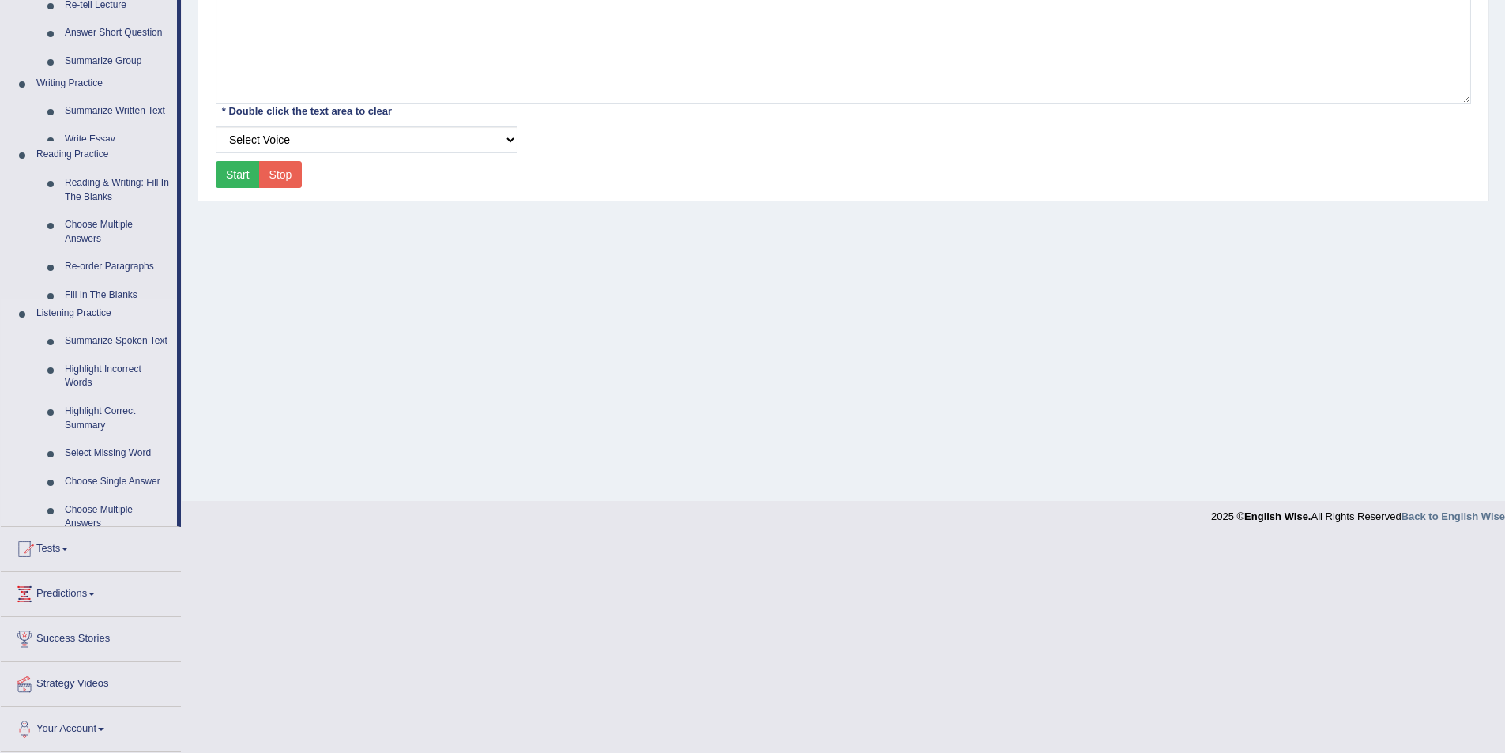
scroll to position [77, 0]
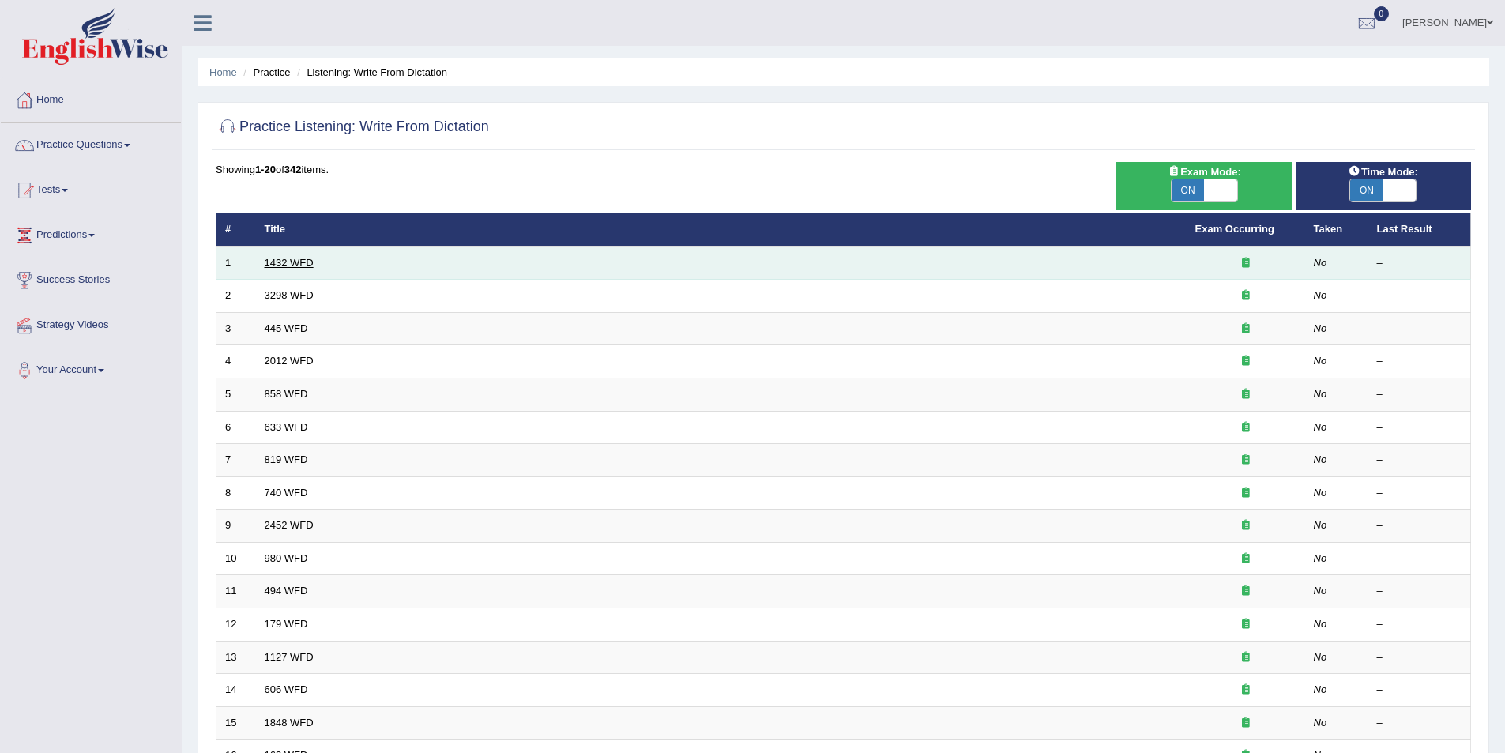
click at [284, 257] on link "1432 WFD" at bounding box center [289, 263] width 49 height 12
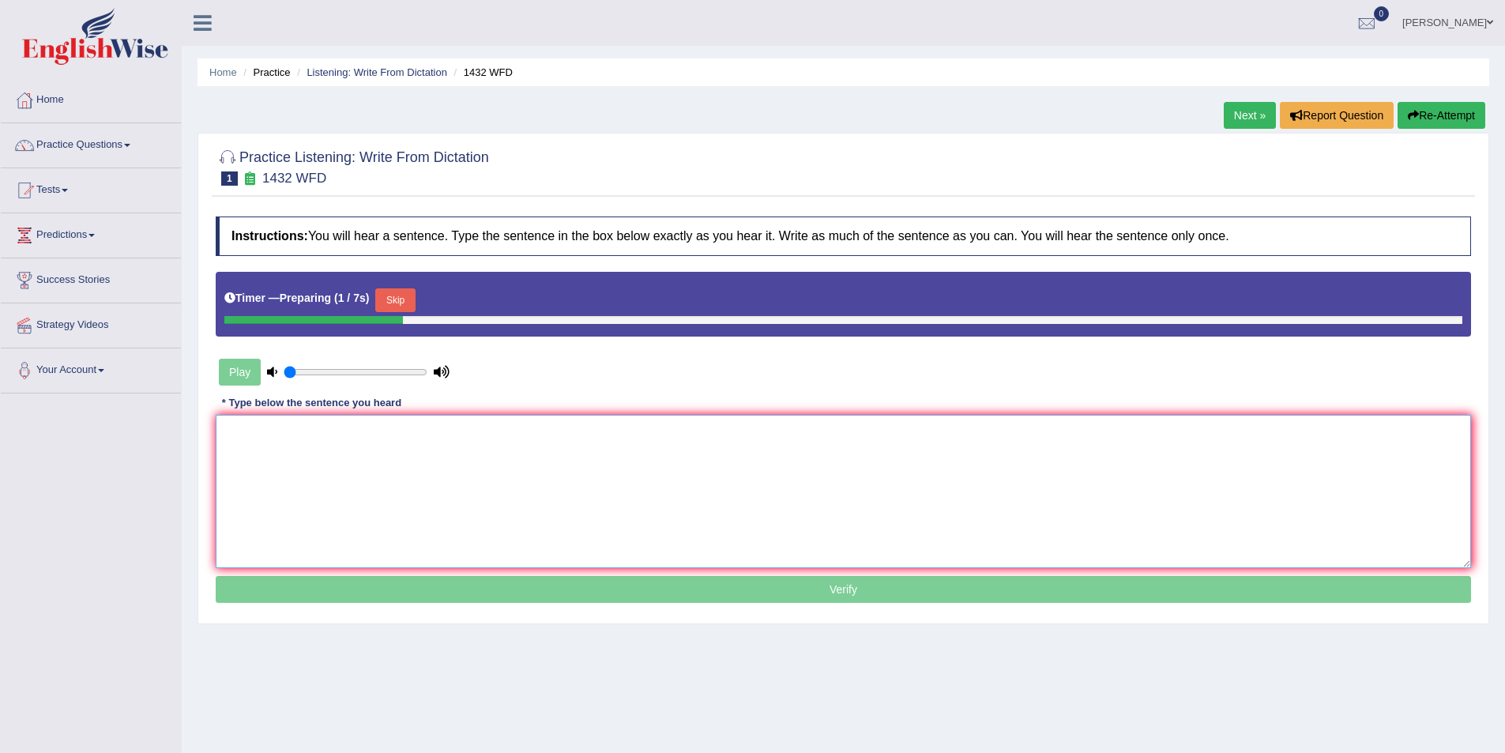
click at [337, 450] on textarea at bounding box center [844, 491] width 1256 height 153
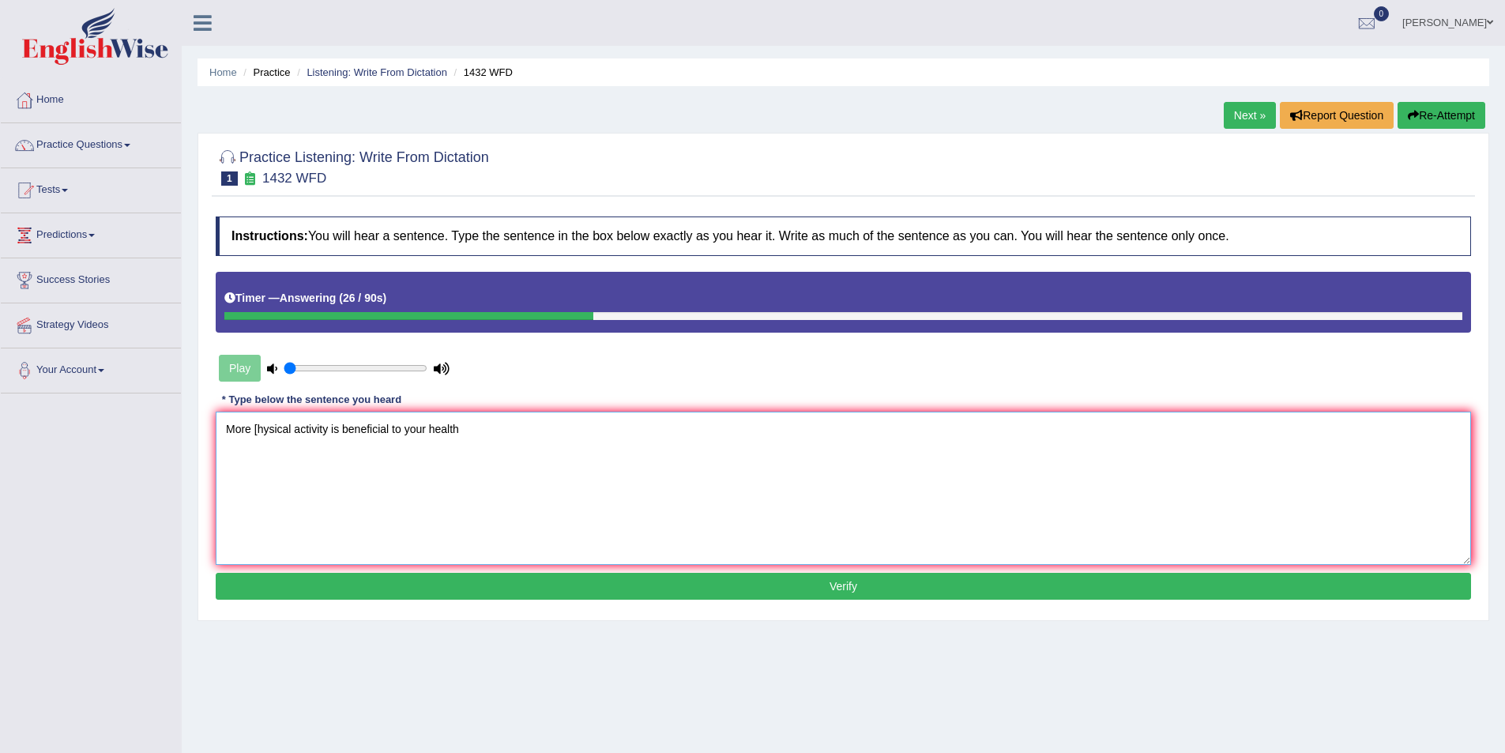
click at [257, 430] on textarea "More [hysical activity is beneficial to your health" at bounding box center [844, 488] width 1256 height 153
click at [336, 428] on textarea "More Physical activity is beneficial to your health" at bounding box center [844, 488] width 1256 height 153
click at [508, 431] on textarea "More Physical activity activities is beneficial to your health" at bounding box center [844, 488] width 1256 height 153
type textarea "More Physical activity activities is beneficial to your health."
click at [867, 591] on button "Verify" at bounding box center [844, 586] width 1256 height 27
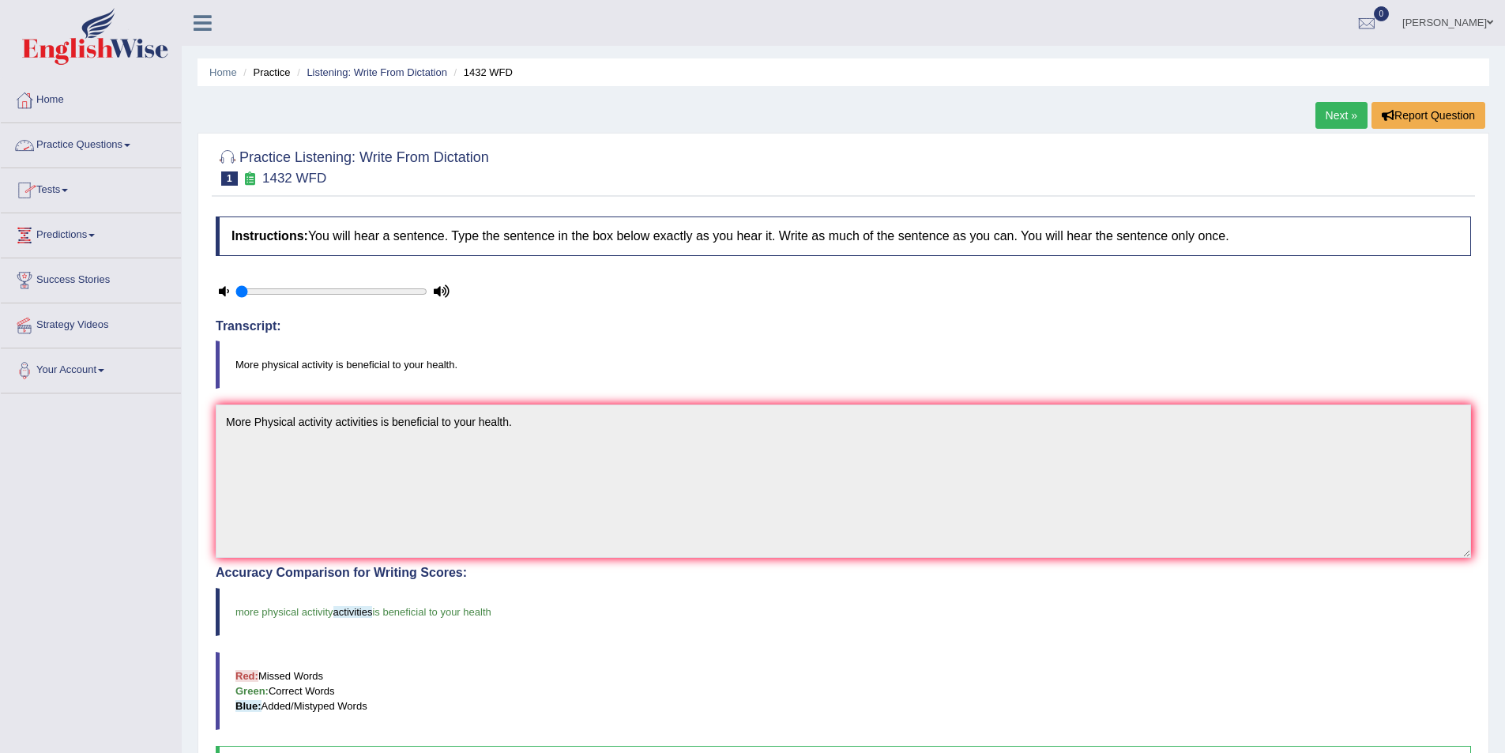
click at [141, 144] on link "Practice Questions" at bounding box center [91, 143] width 180 height 40
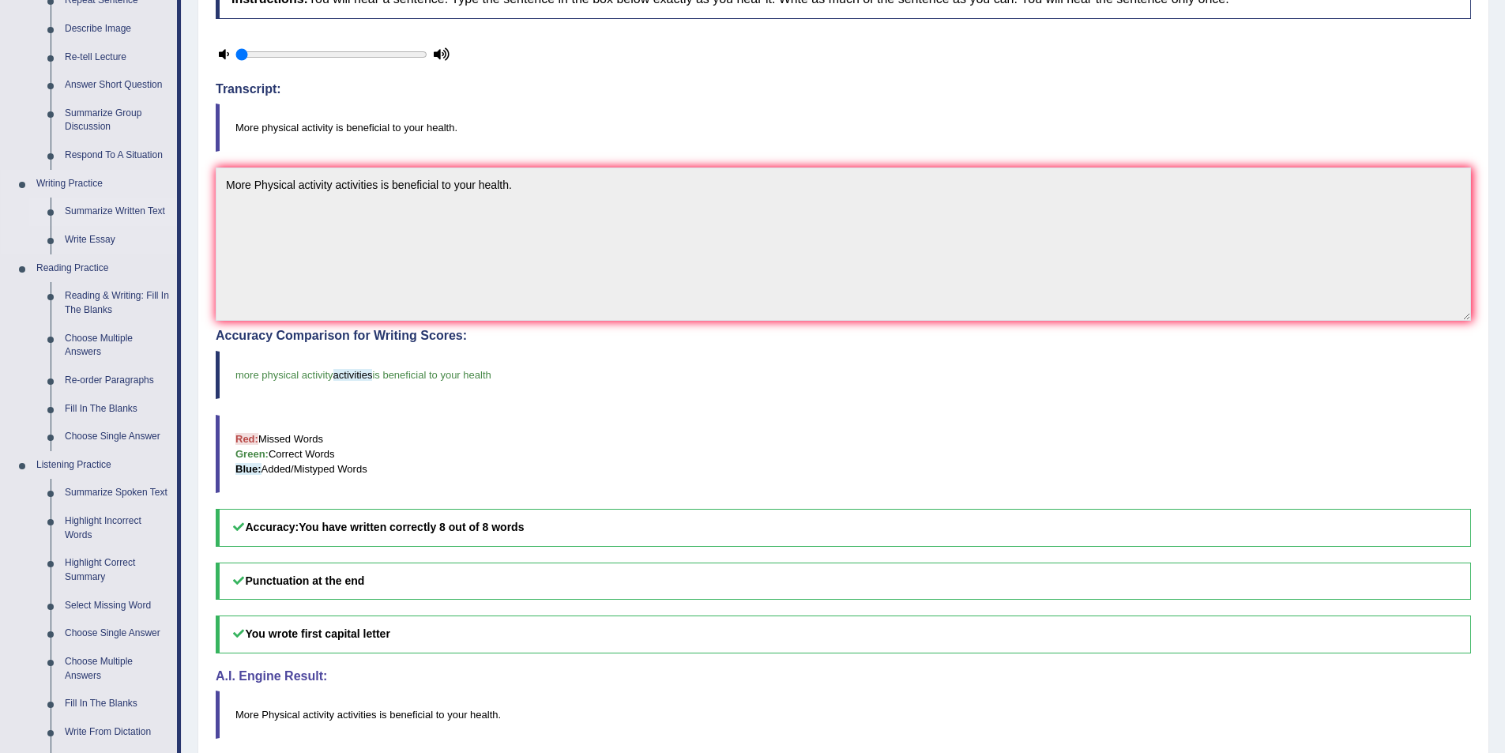
scroll to position [395, 0]
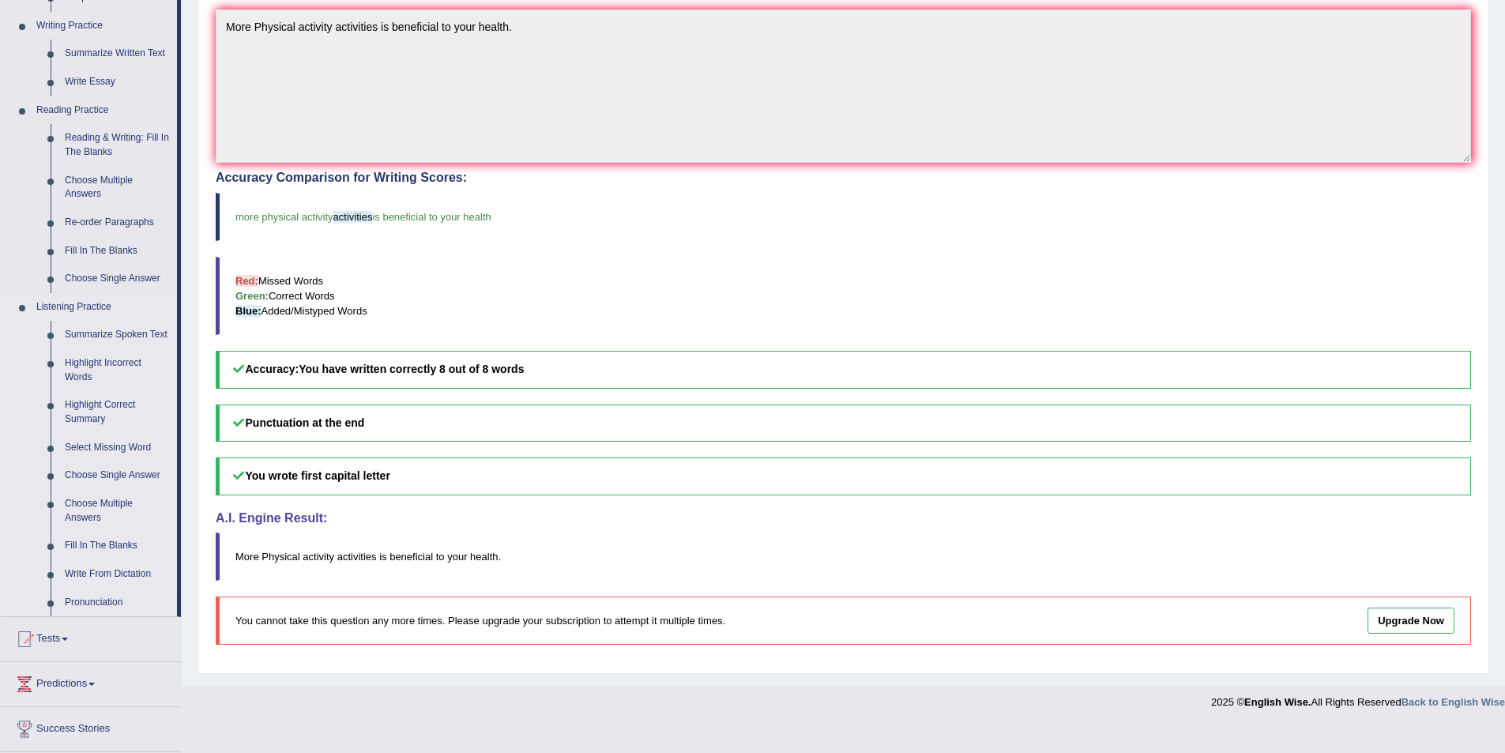
click at [118, 577] on link "Write From Dictation" at bounding box center [117, 574] width 119 height 28
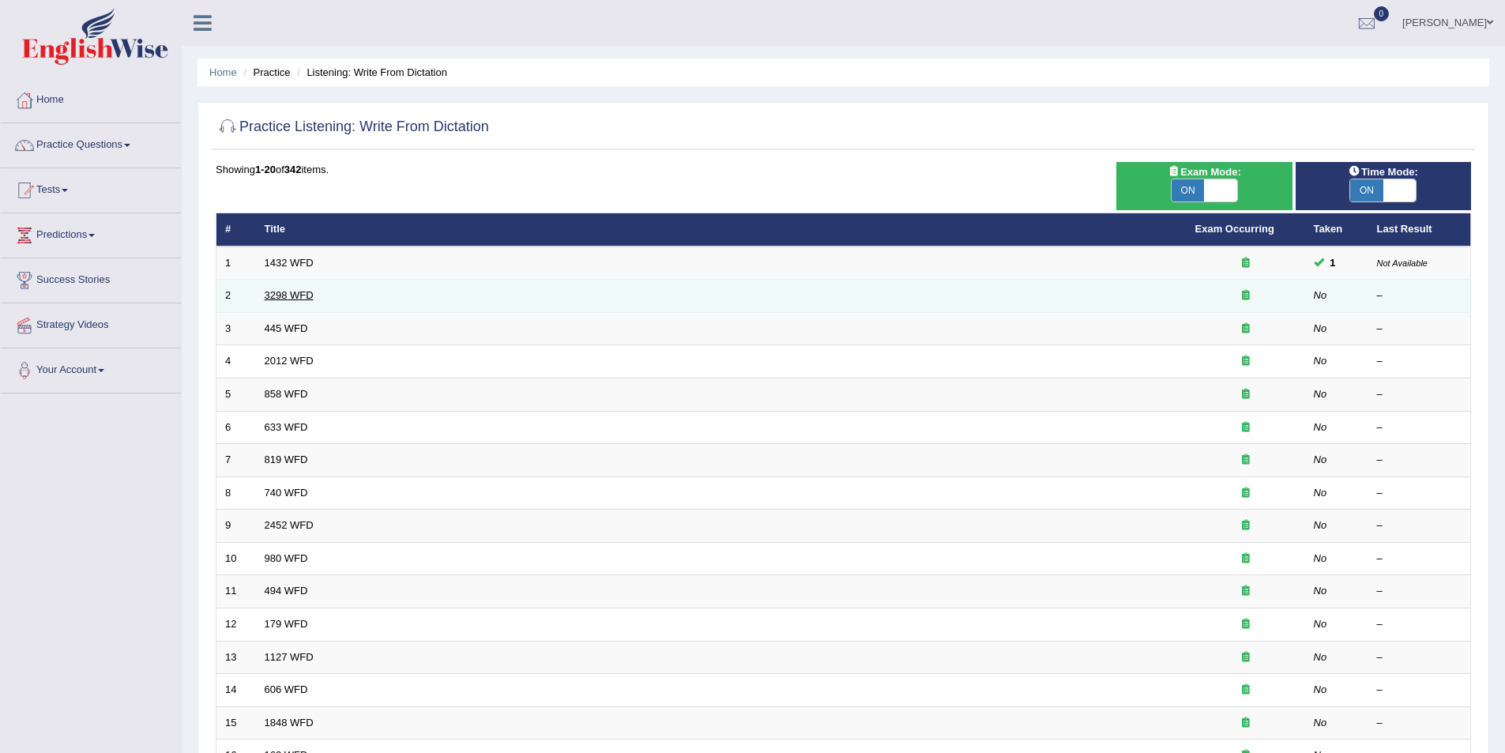
click at [274, 289] on link "3298 WFD" at bounding box center [289, 295] width 49 height 12
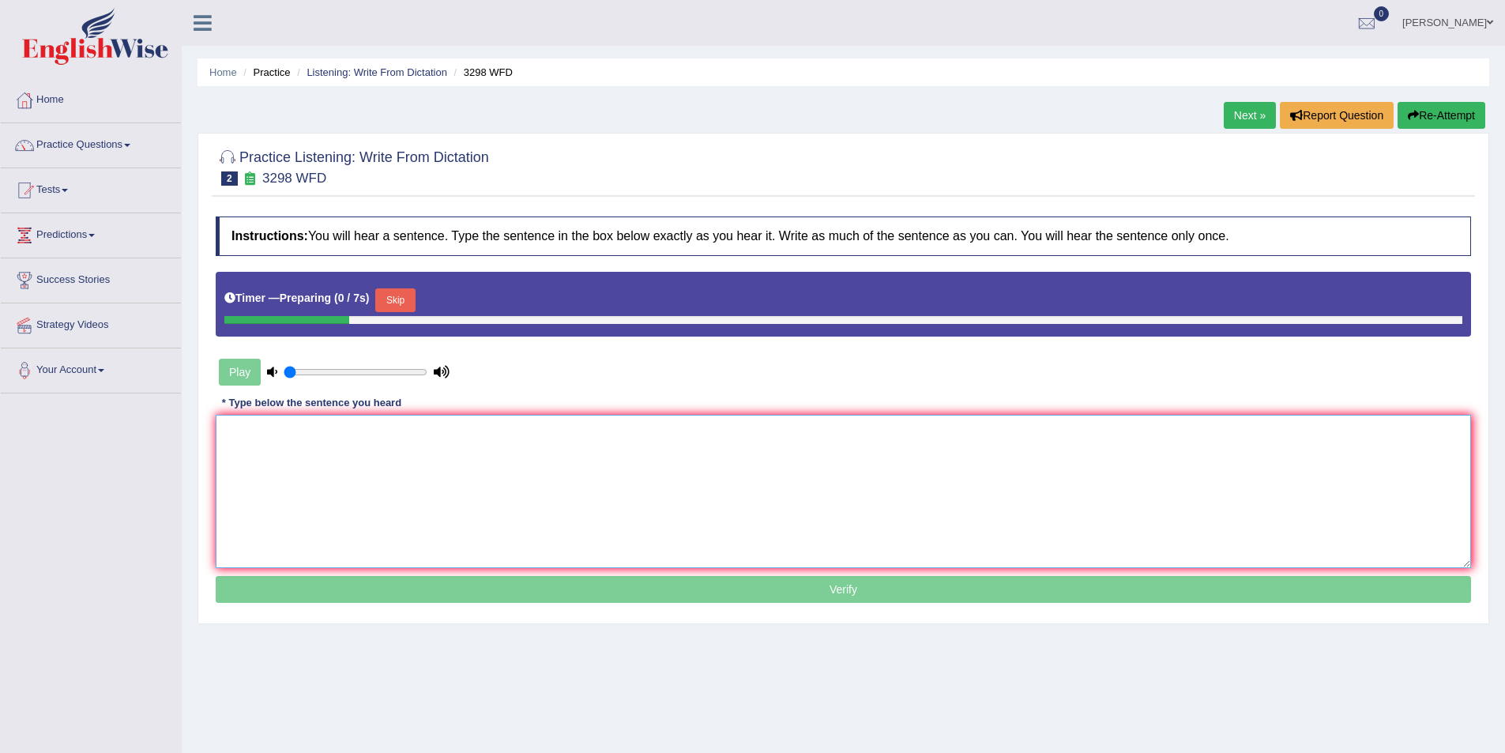
click at [309, 457] on textarea at bounding box center [844, 491] width 1256 height 153
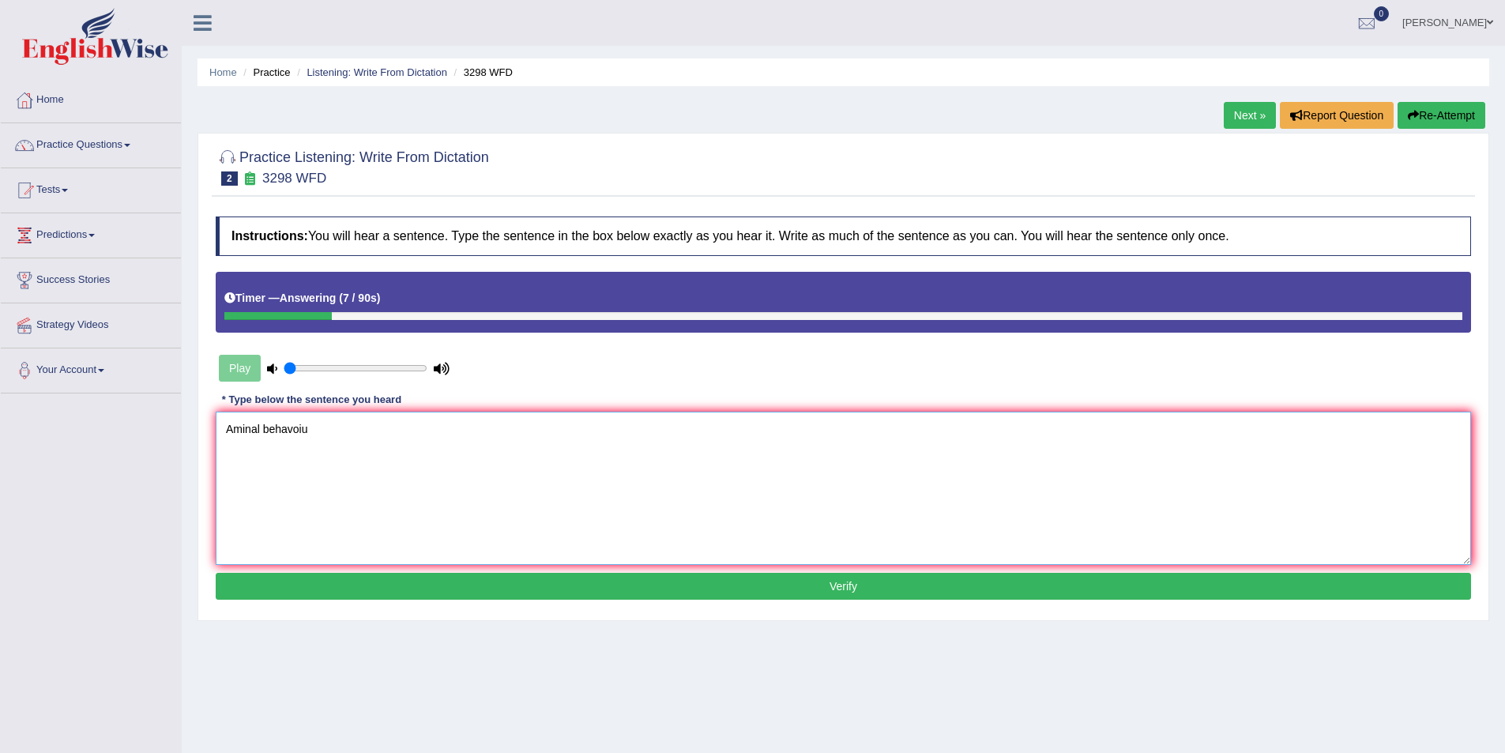
type textarea "Aminal behavoiur"
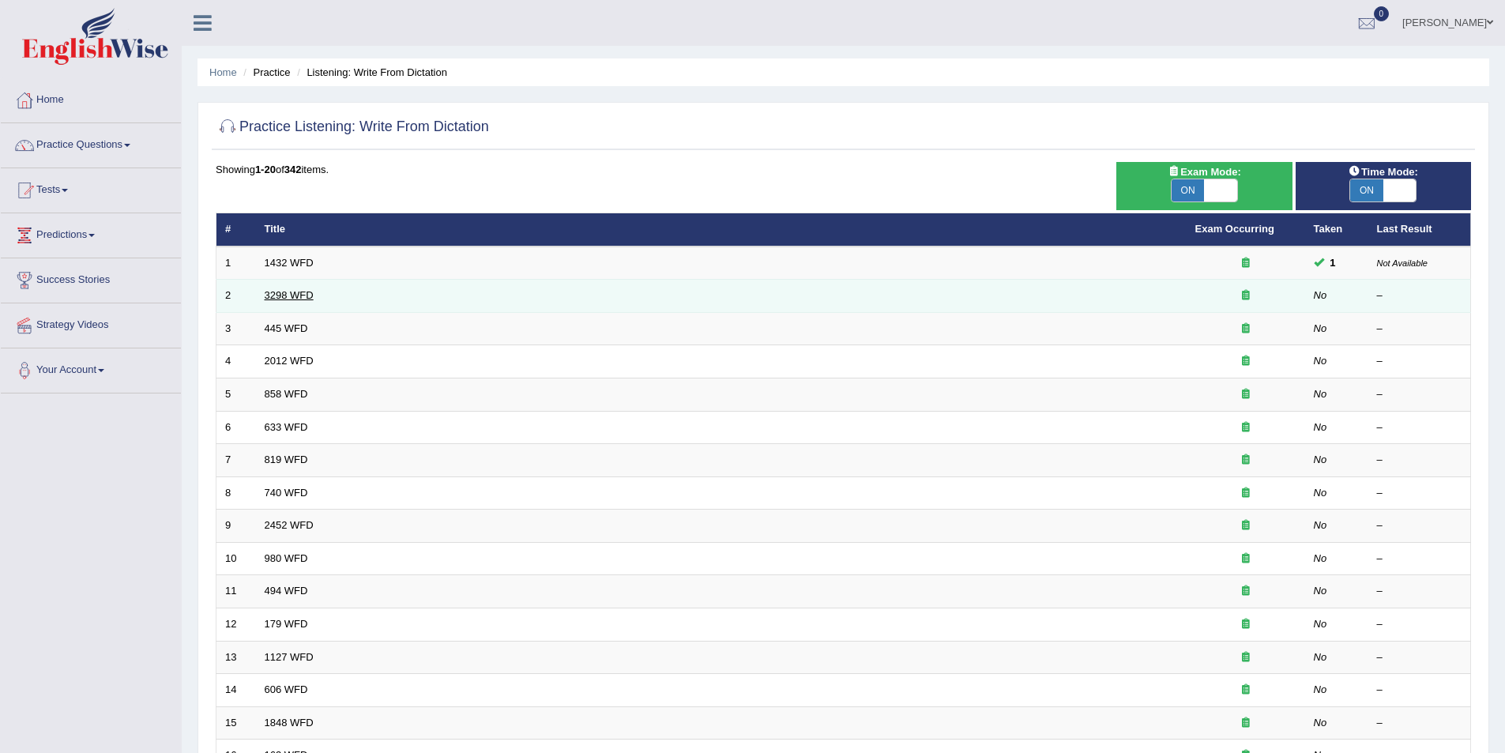
click at [274, 299] on link "3298 WFD" at bounding box center [289, 295] width 49 height 12
click at [281, 292] on link "3298 WFD" at bounding box center [289, 295] width 49 height 12
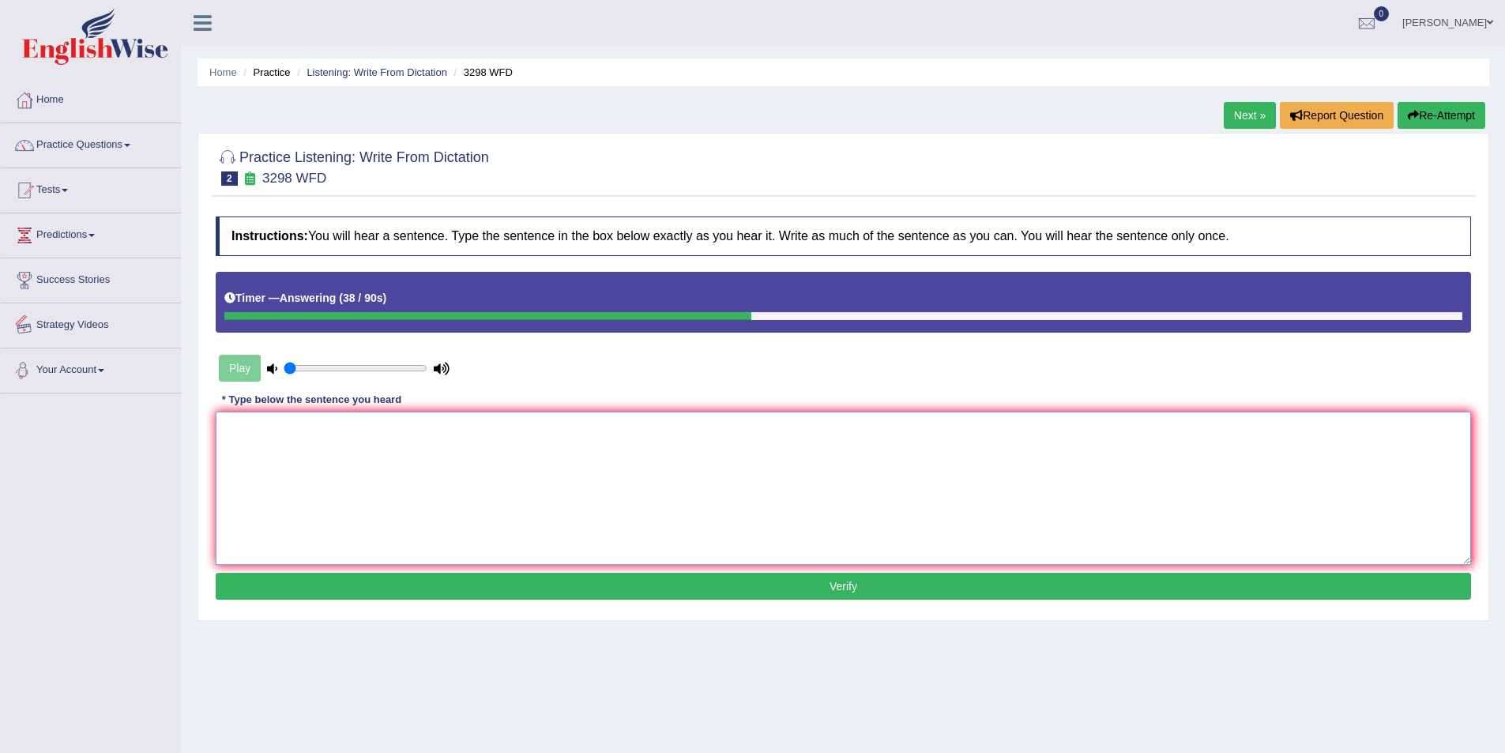
click at [275, 444] on textarea at bounding box center [844, 488] width 1256 height 153
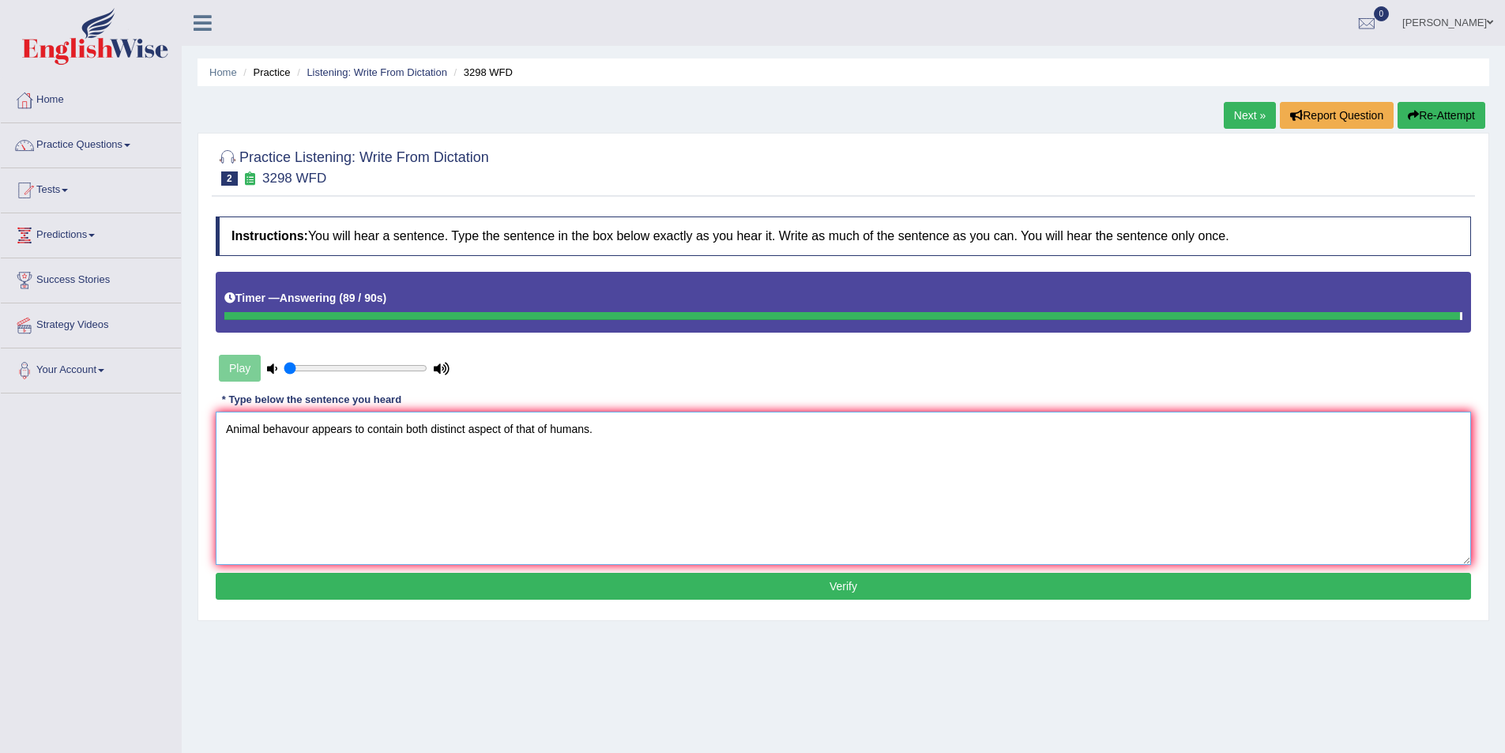
type textarea "Animal behavour appears to contain both distinct aspect of that of humans."
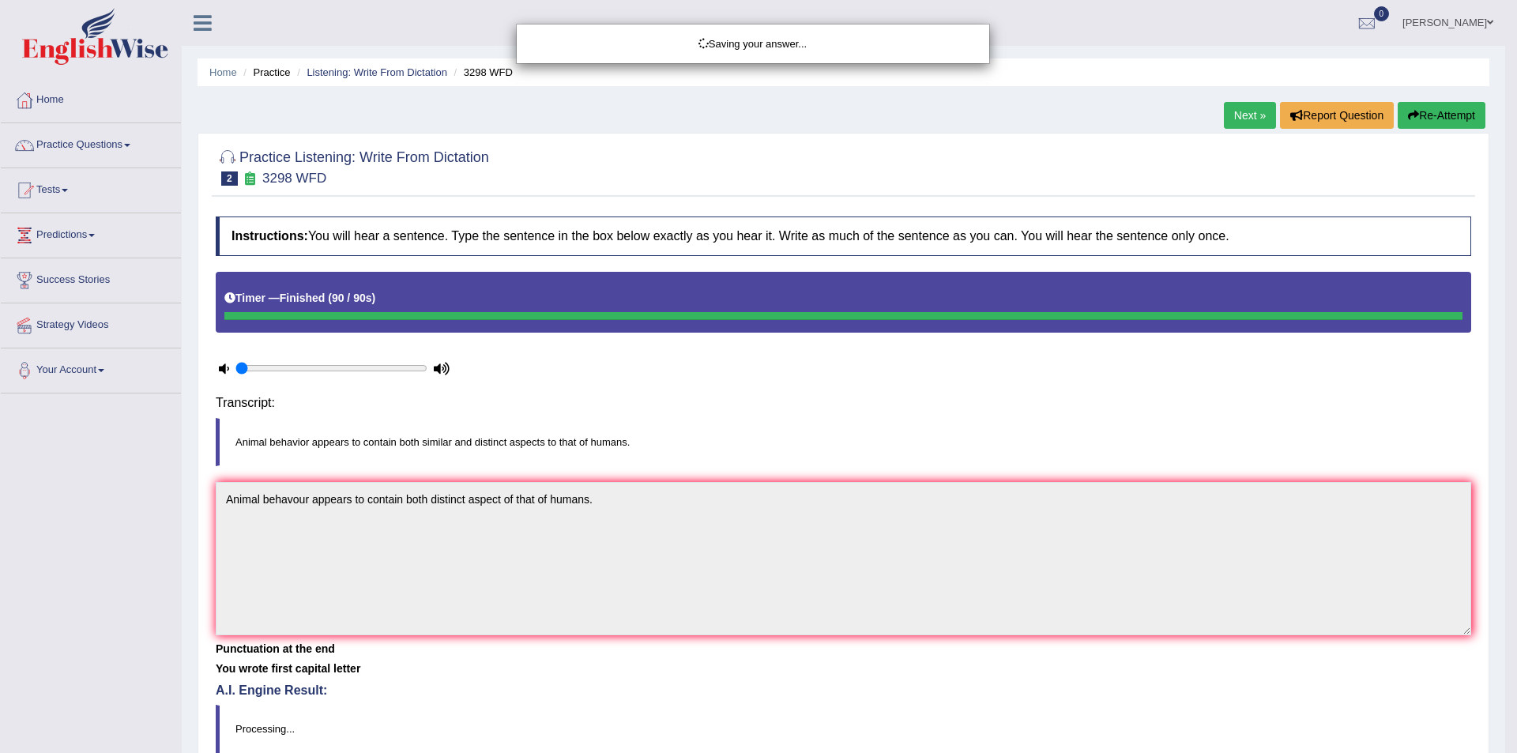
click at [507, 431] on div "Saving your answer..." at bounding box center [758, 376] width 1517 height 753
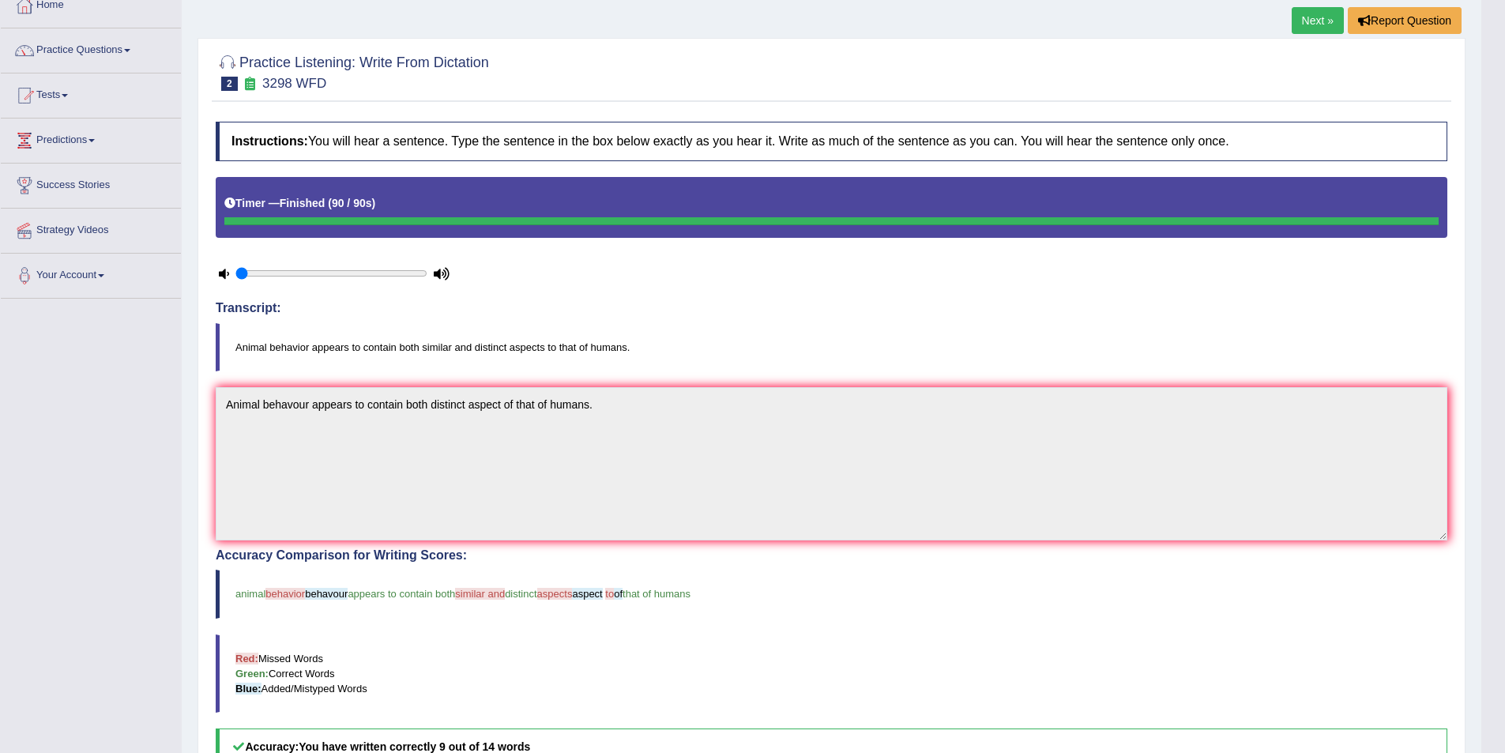
scroll to position [158, 0]
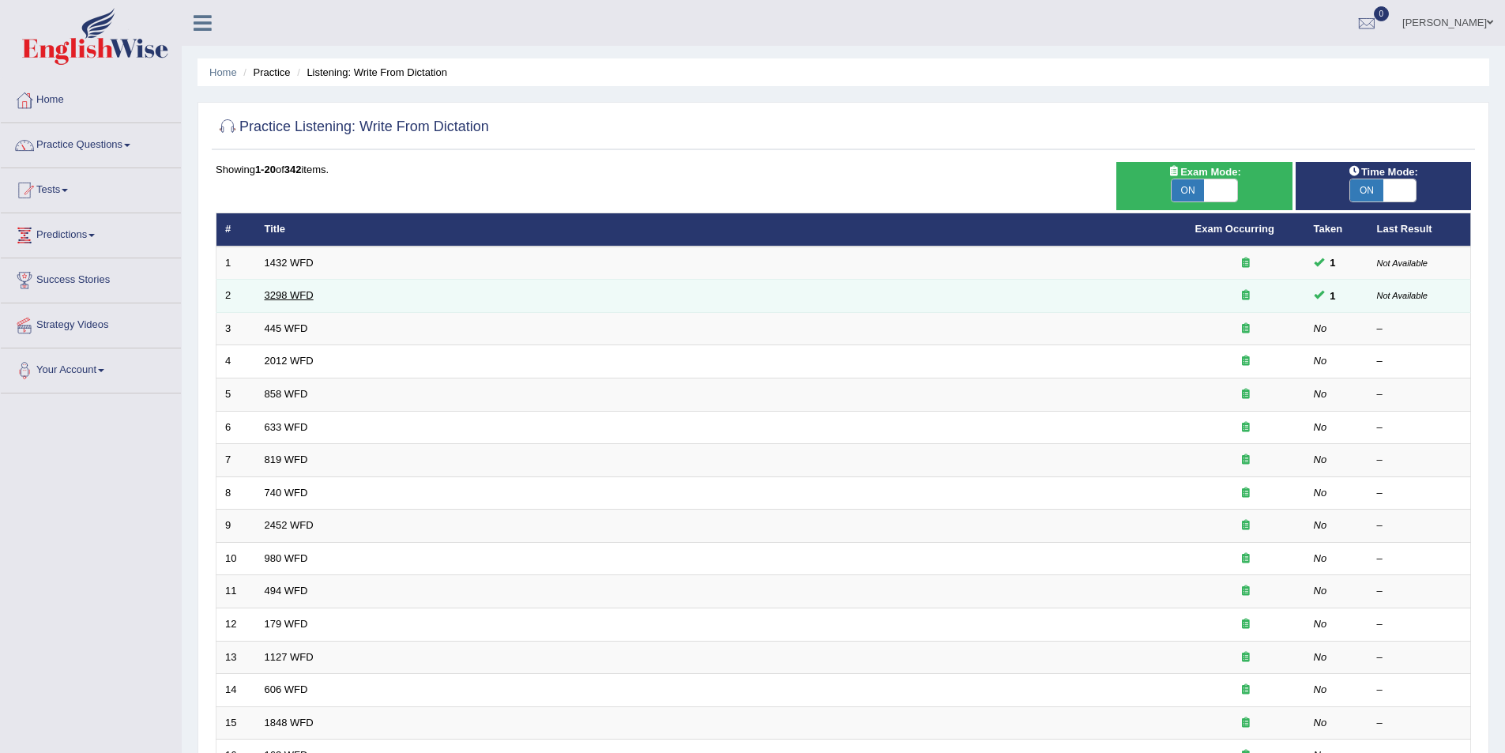
click at [282, 297] on link "3298 WFD" at bounding box center [289, 295] width 49 height 12
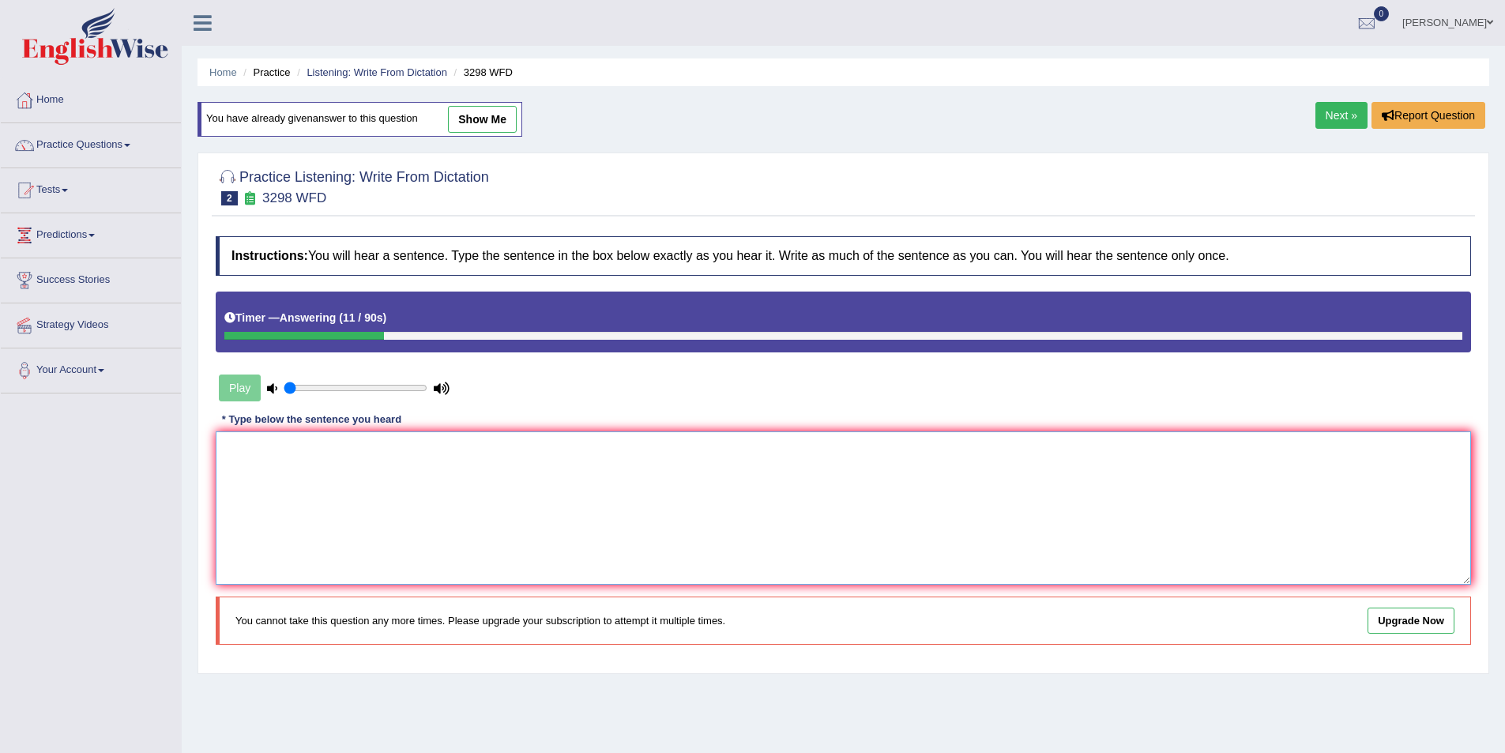
click at [326, 455] on textarea at bounding box center [844, 507] width 1256 height 153
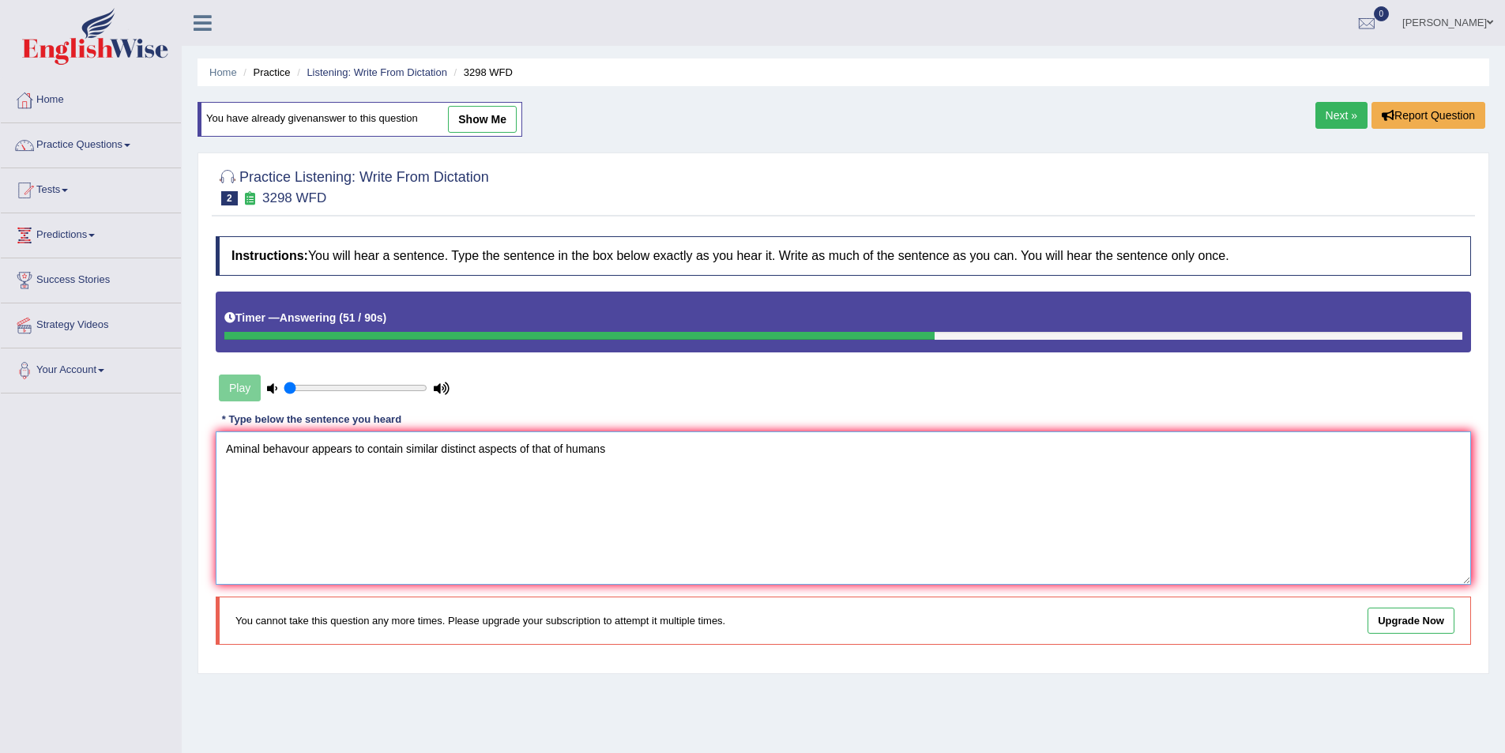
click at [533, 451] on textarea "Aminal behavour appears to contain similar distinct aspects of that of humans" at bounding box center [844, 507] width 1256 height 153
click at [623, 453] on textarea "Aminal behavour appears to contain similar distinct aspects of to that of humans" at bounding box center [844, 507] width 1256 height 153
click at [310, 448] on textarea "Aminal behavour appears to contain similar distinct aspects of to that of human…" at bounding box center [844, 507] width 1256 height 153
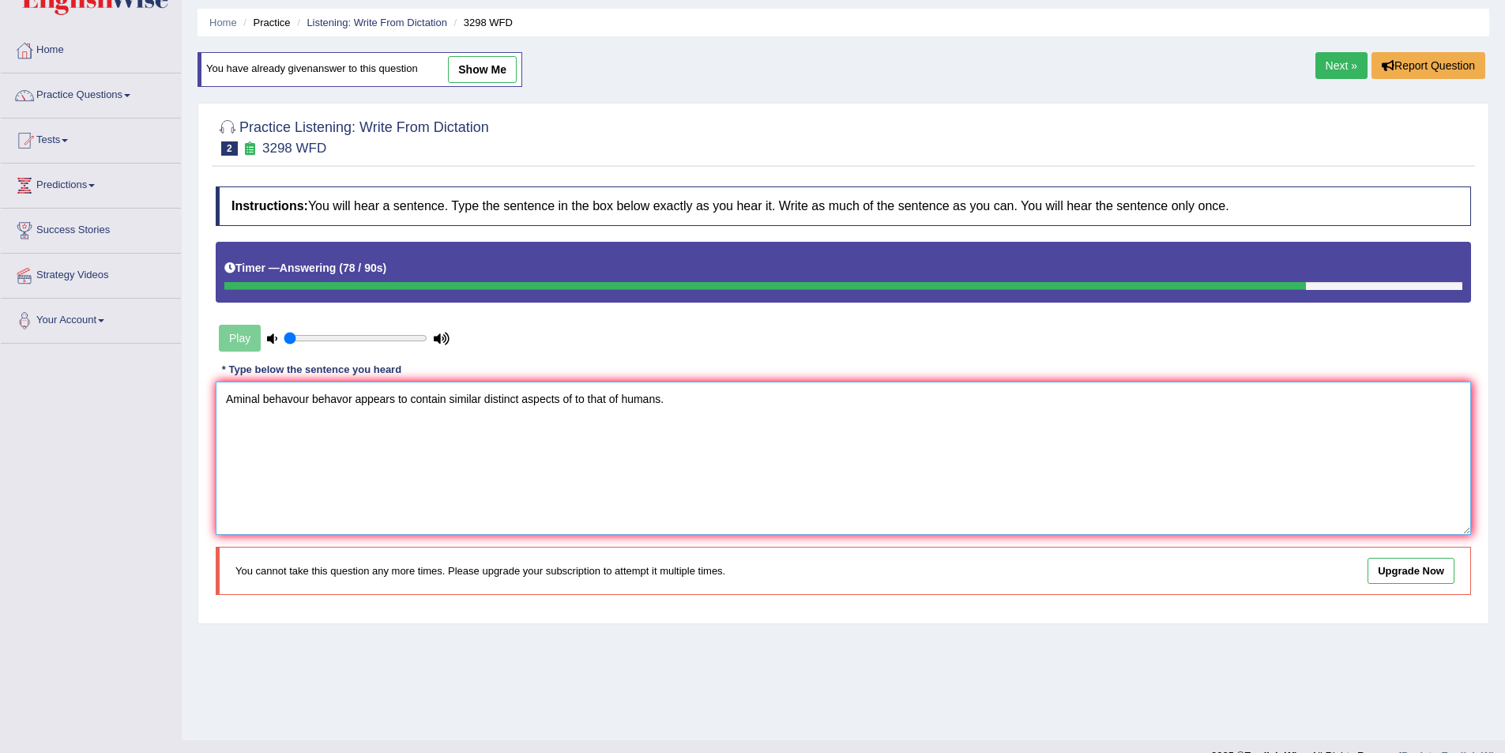
scroll to position [77, 0]
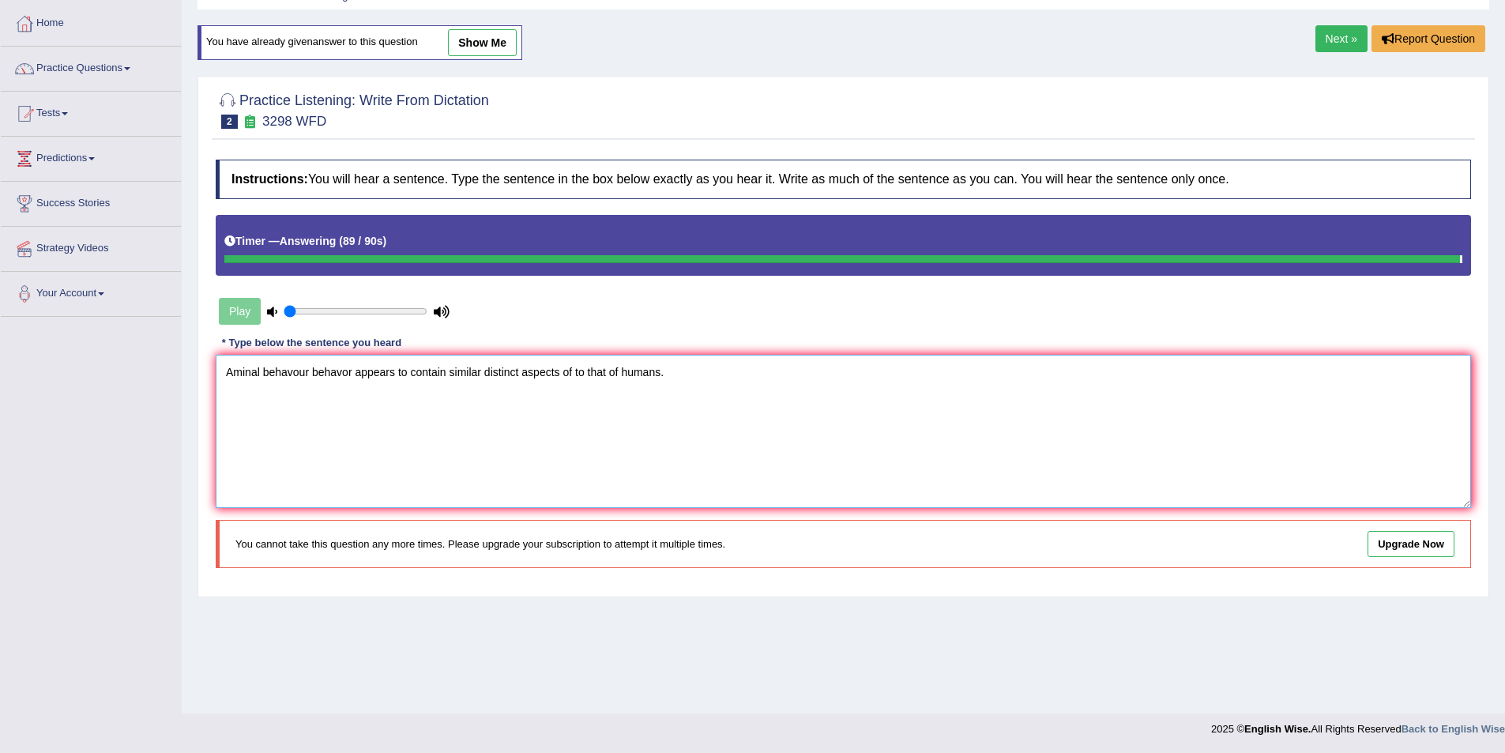
type textarea "Aminal behavour behavor appears to contain similar distinct aspects of to that …"
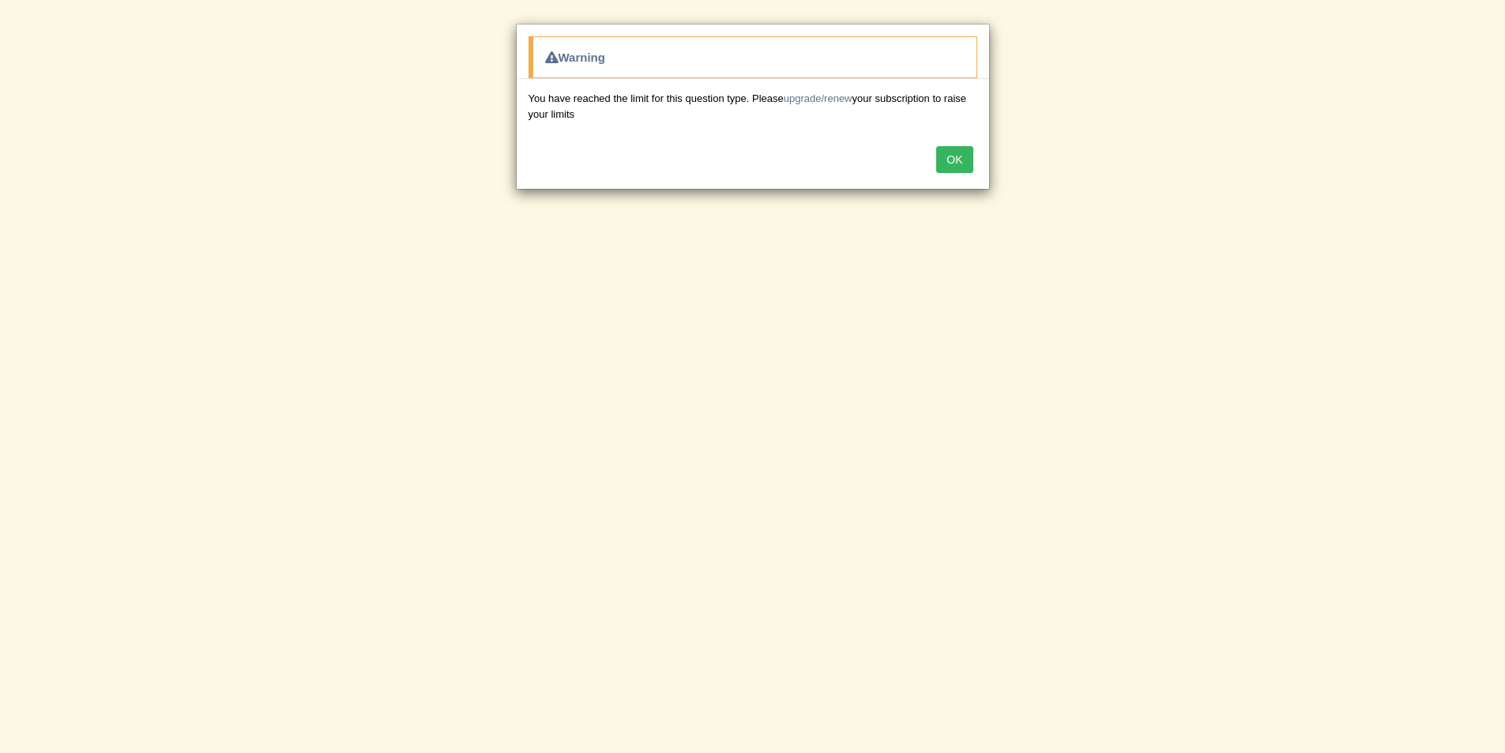
click at [963, 164] on button "OK" at bounding box center [954, 159] width 36 height 27
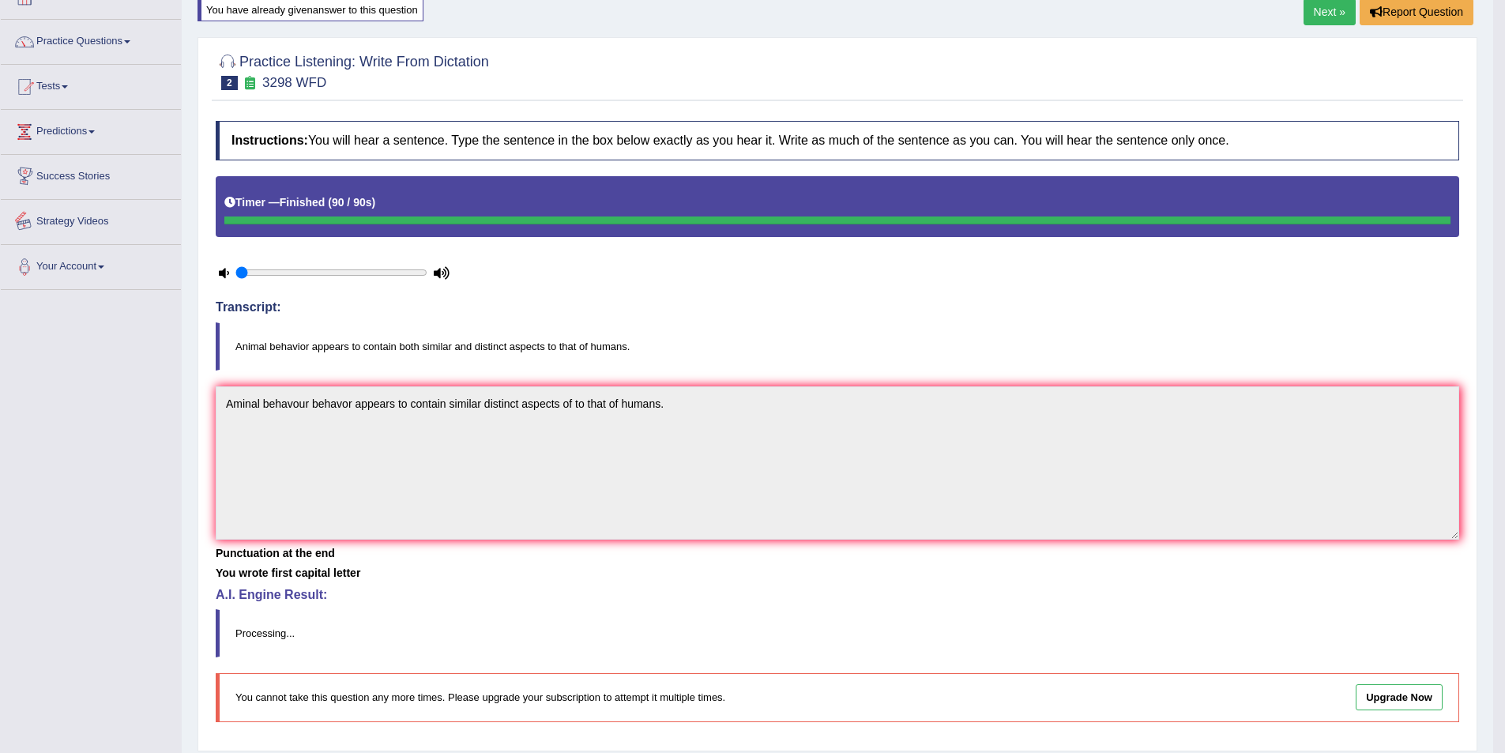
scroll to position [75, 0]
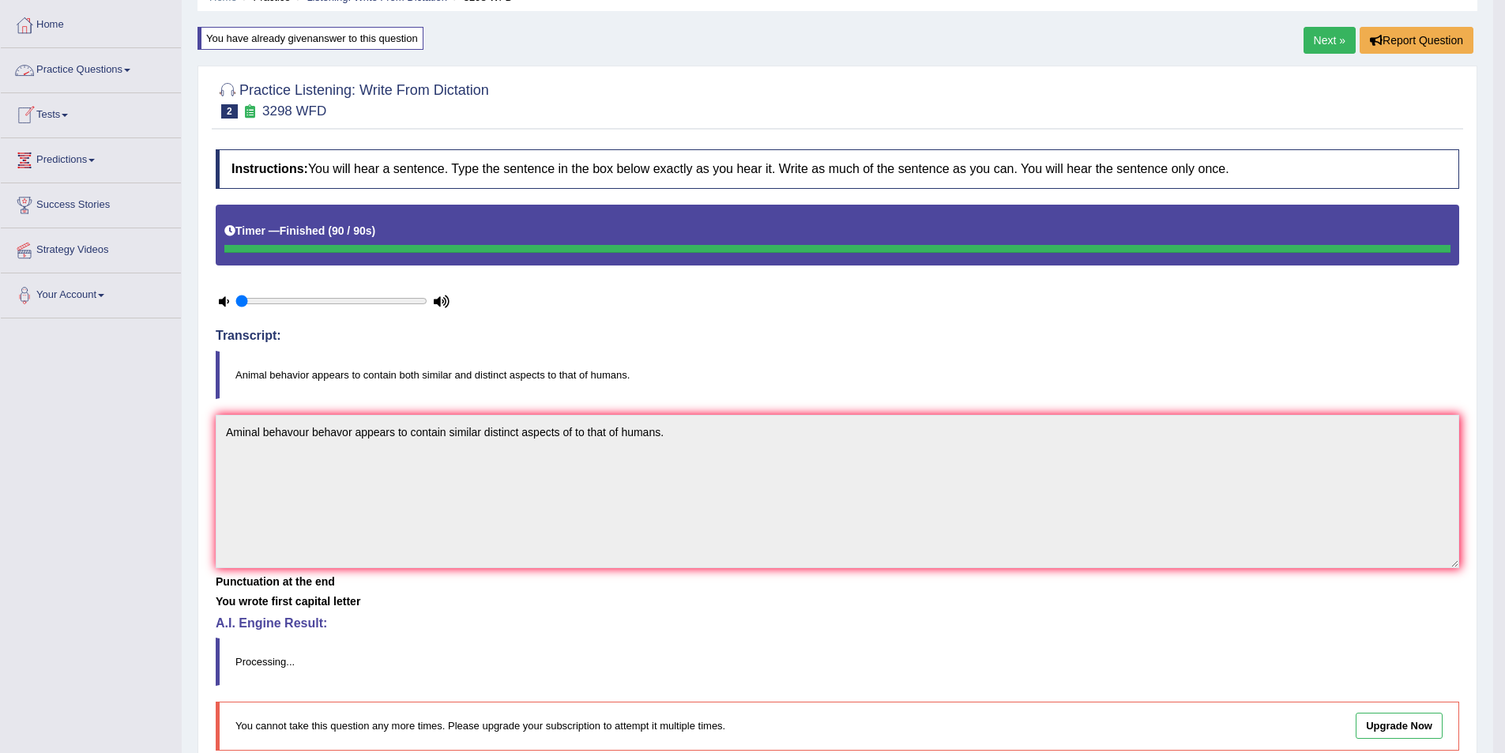
click at [135, 73] on link "Practice Questions" at bounding box center [91, 68] width 180 height 40
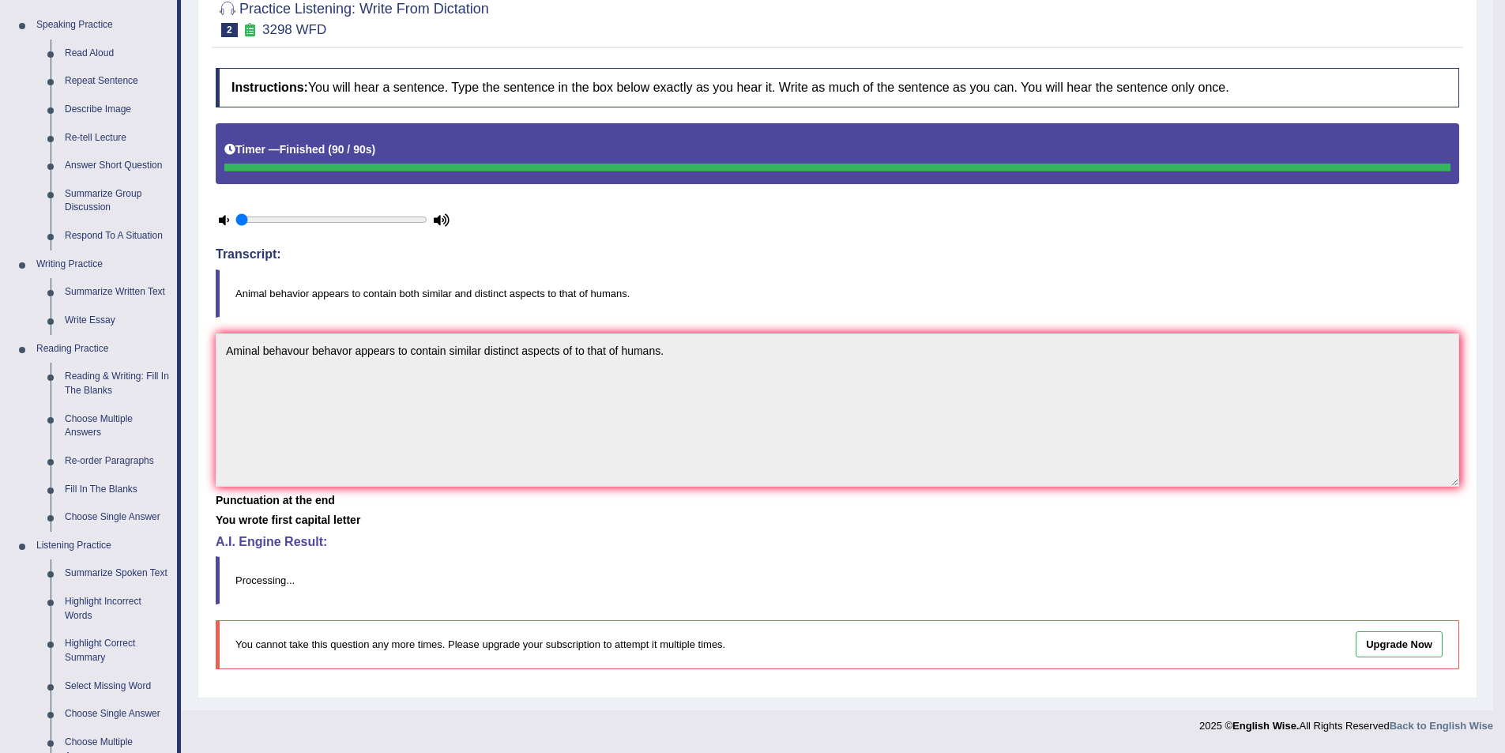
scroll to position [312, 0]
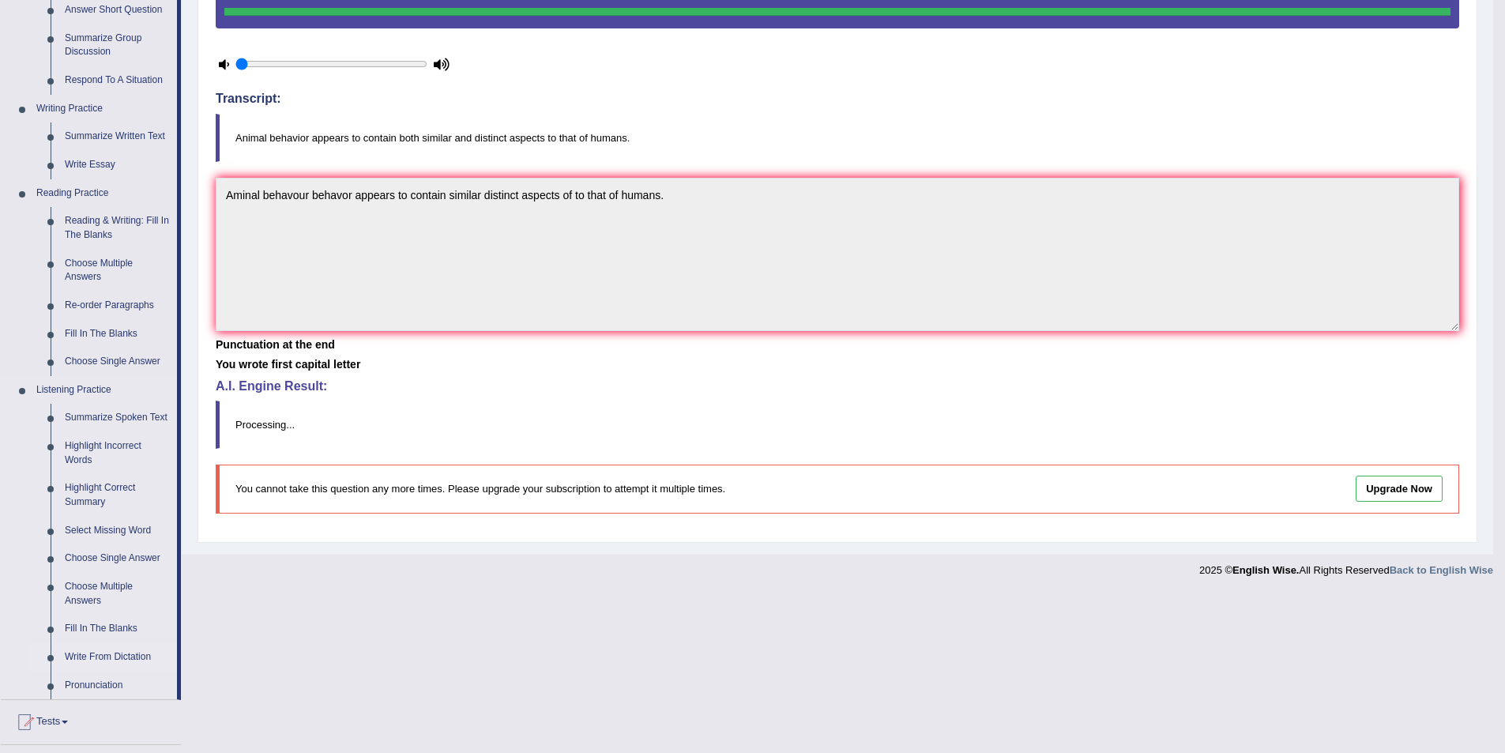
click at [119, 660] on link "Write From Dictation" at bounding box center [117, 657] width 119 height 28
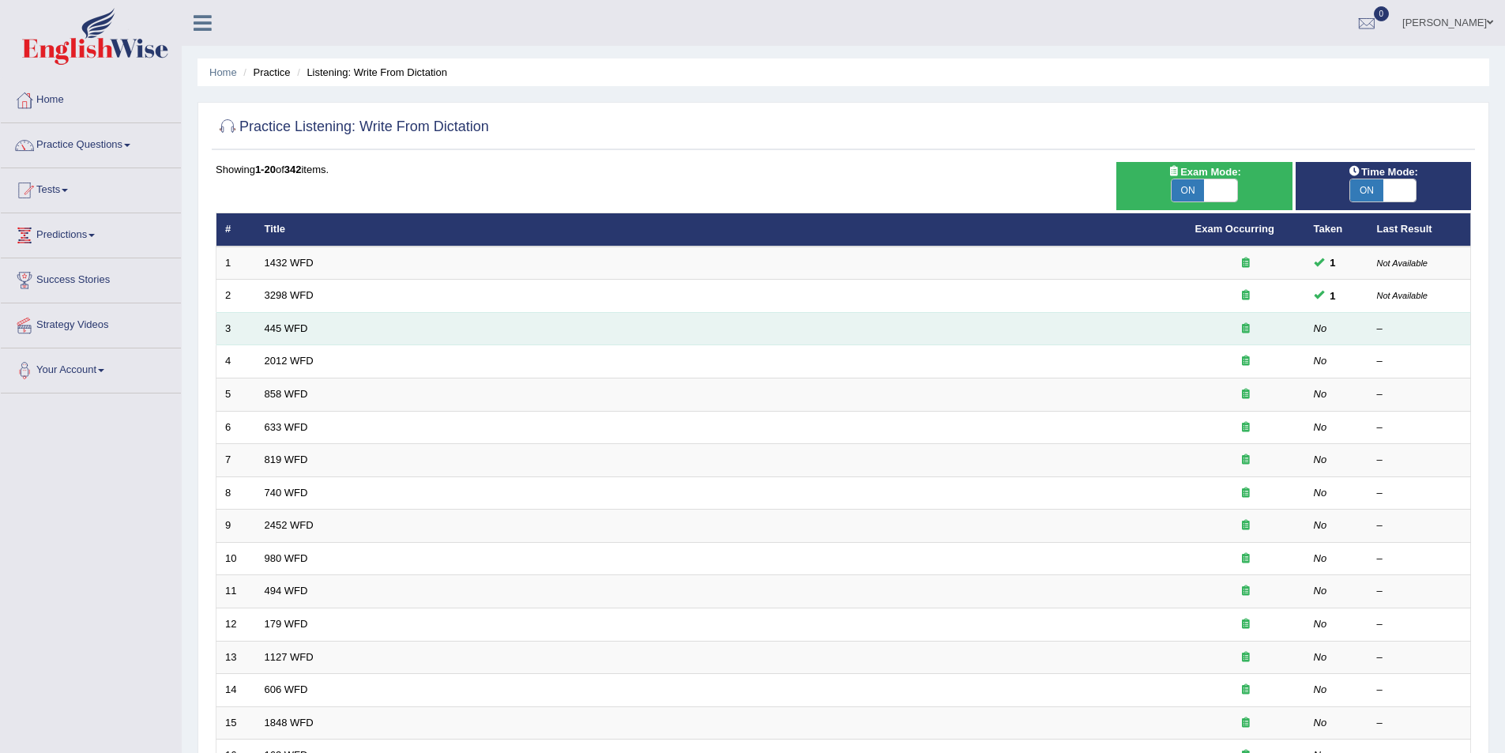
click at [284, 334] on td "445 WFD" at bounding box center [721, 328] width 931 height 33
click at [277, 326] on link "445 WFD" at bounding box center [286, 328] width 43 height 12
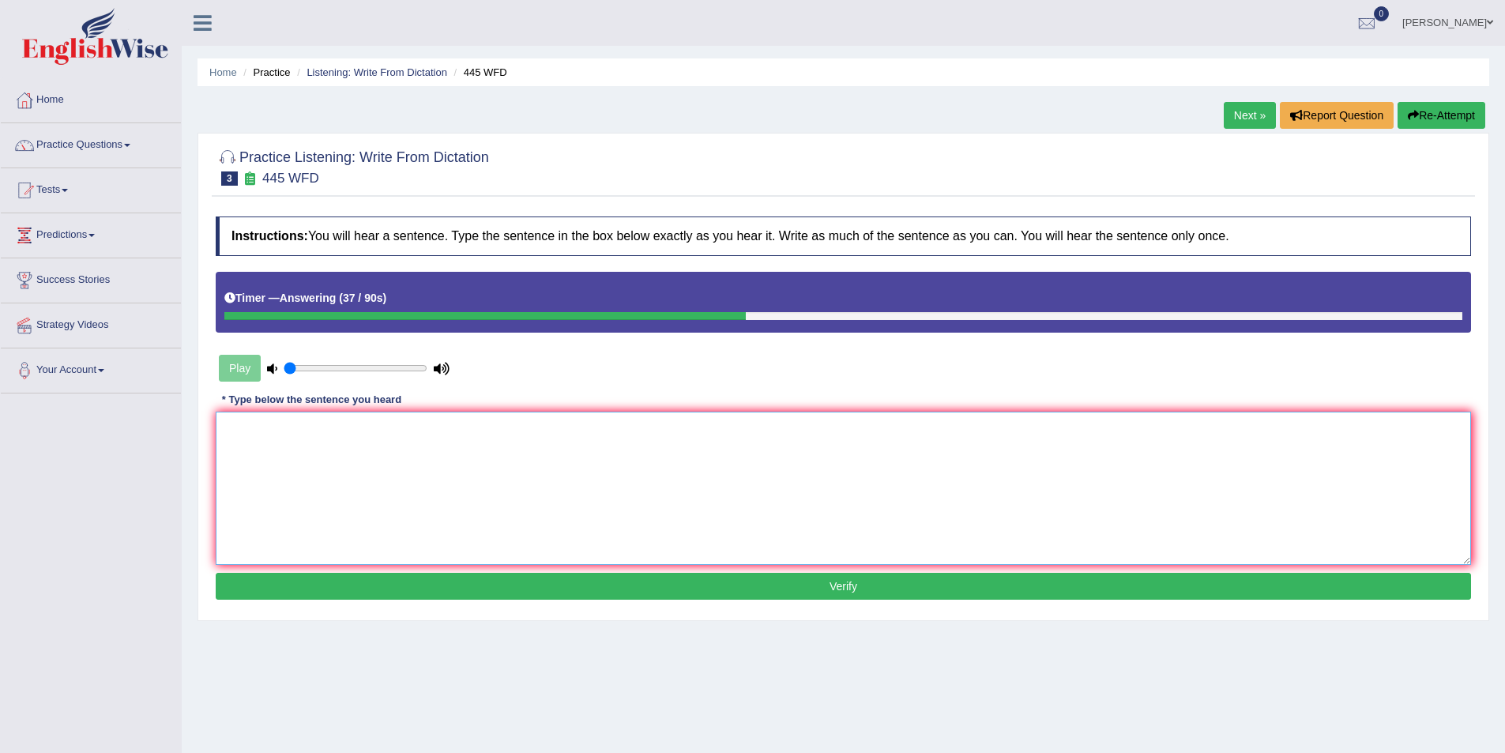
click at [262, 436] on textarea at bounding box center [844, 488] width 1256 height 153
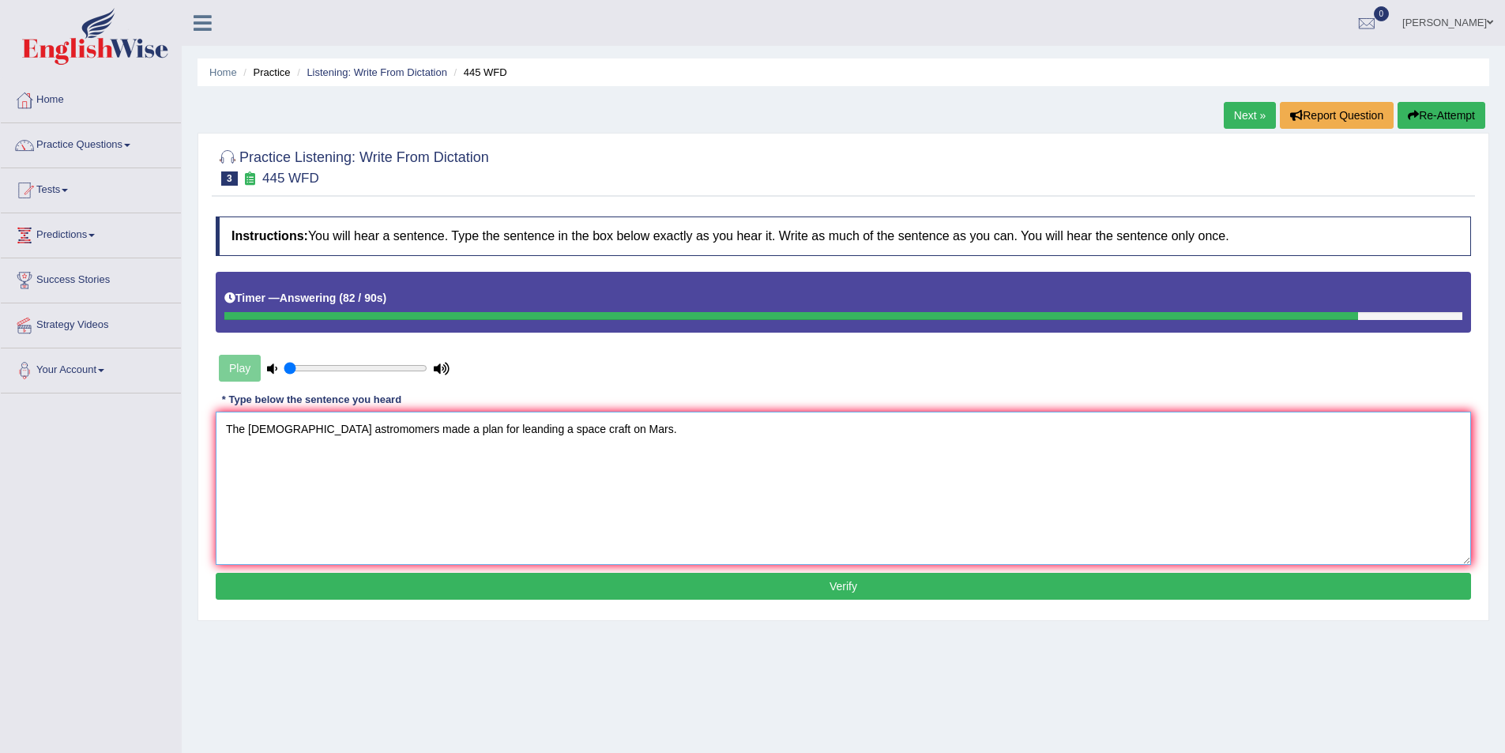
drag, startPoint x: 428, startPoint y: 431, endPoint x: 447, endPoint y: 449, distance: 26.3
click at [428, 431] on textarea "The American astromomers made a plan for leanding a space craft on Mars." at bounding box center [844, 488] width 1256 height 153
click at [424, 423] on textarea "The American astromomers made a plan for leanding a space craft on Mars." at bounding box center [844, 488] width 1256 height 153
type textarea "The American astromomers made a plan plans for leanding a space craft on Mars."
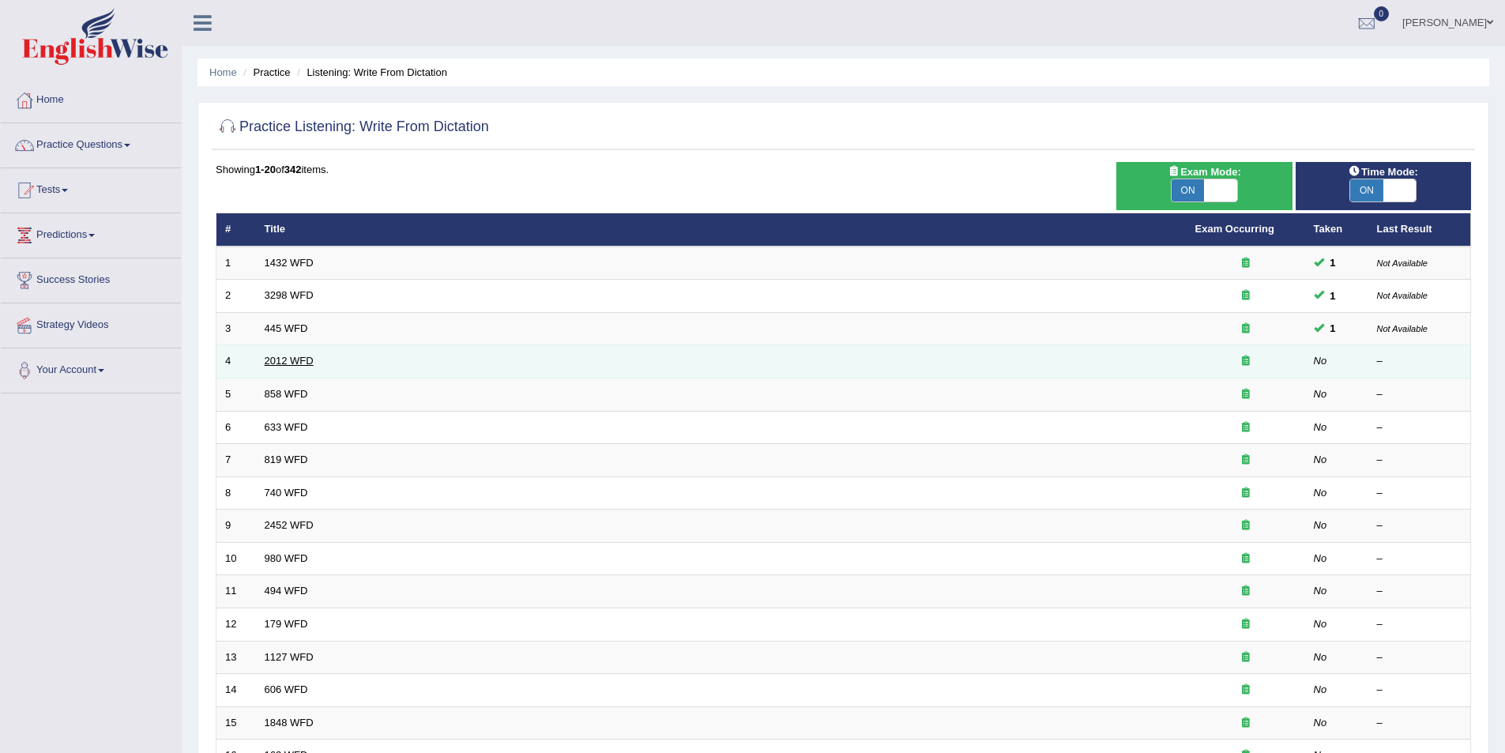
click at [281, 356] on link "2012 WFD" at bounding box center [289, 361] width 49 height 12
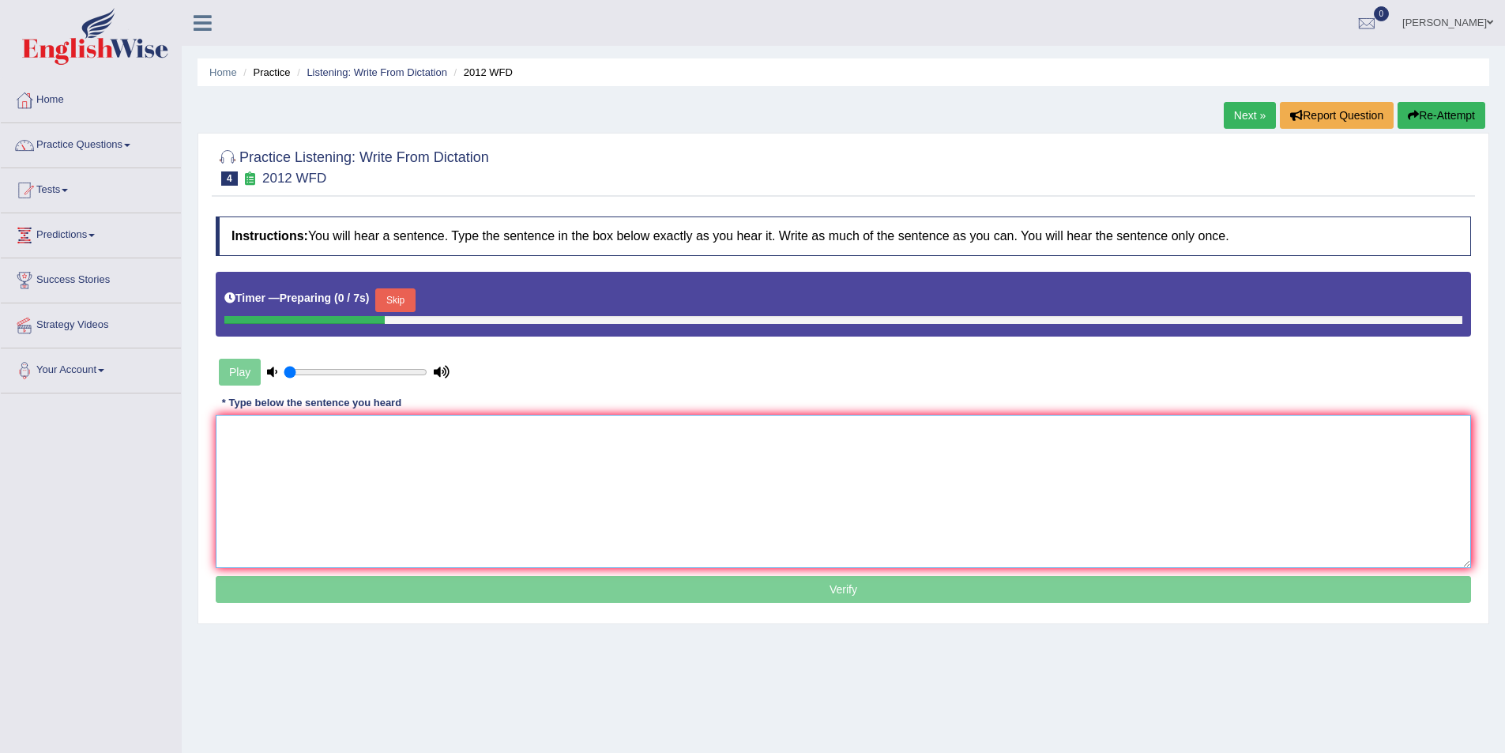
click at [333, 465] on textarea at bounding box center [844, 491] width 1256 height 153
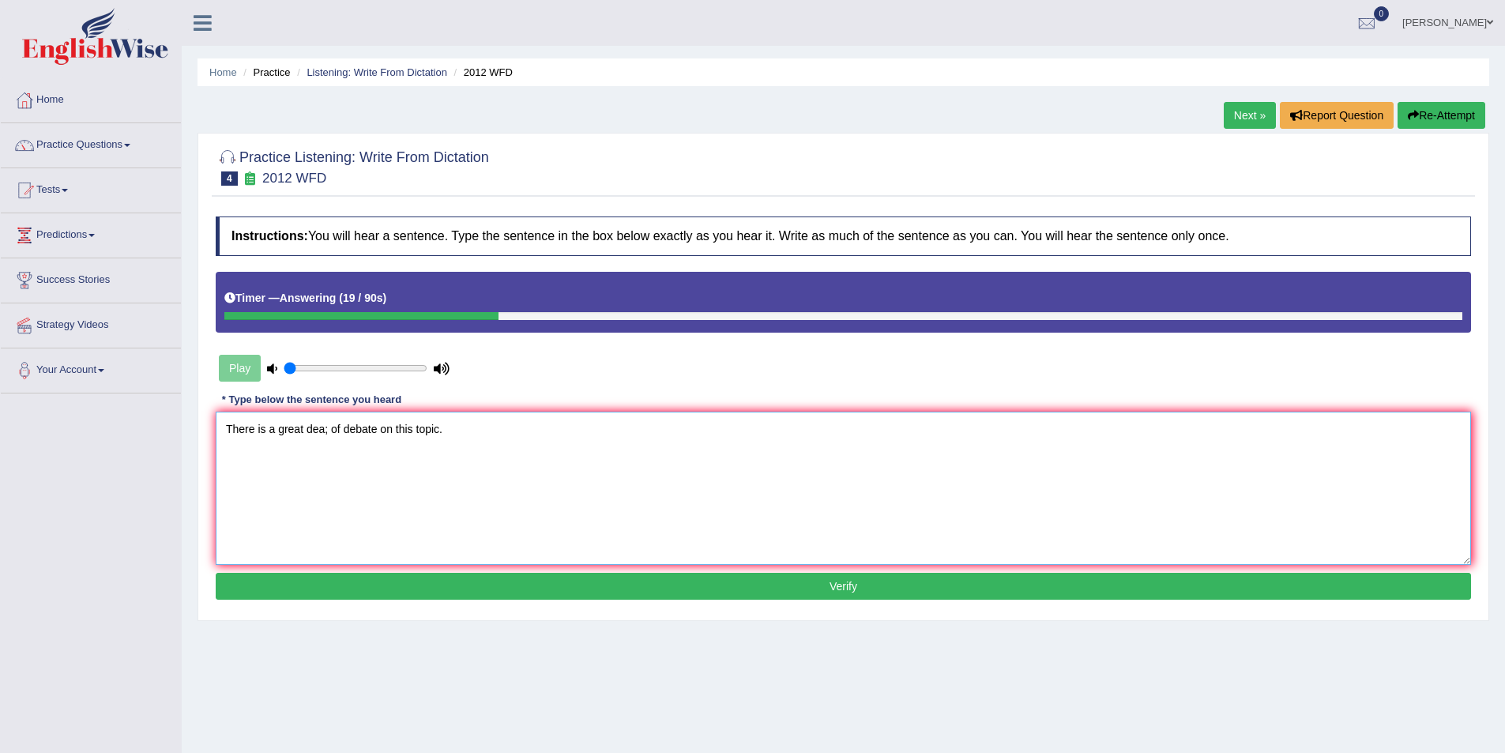
click at [326, 434] on textarea "There is a great dea; of debate on this topic." at bounding box center [844, 488] width 1256 height 153
click at [376, 431] on textarea "There is a great deal of debate on this topic." at bounding box center [844, 488] width 1256 height 153
type textarea "There is a great deal of debate debates on this topic."
click at [871, 588] on button "Verify" at bounding box center [844, 586] width 1256 height 27
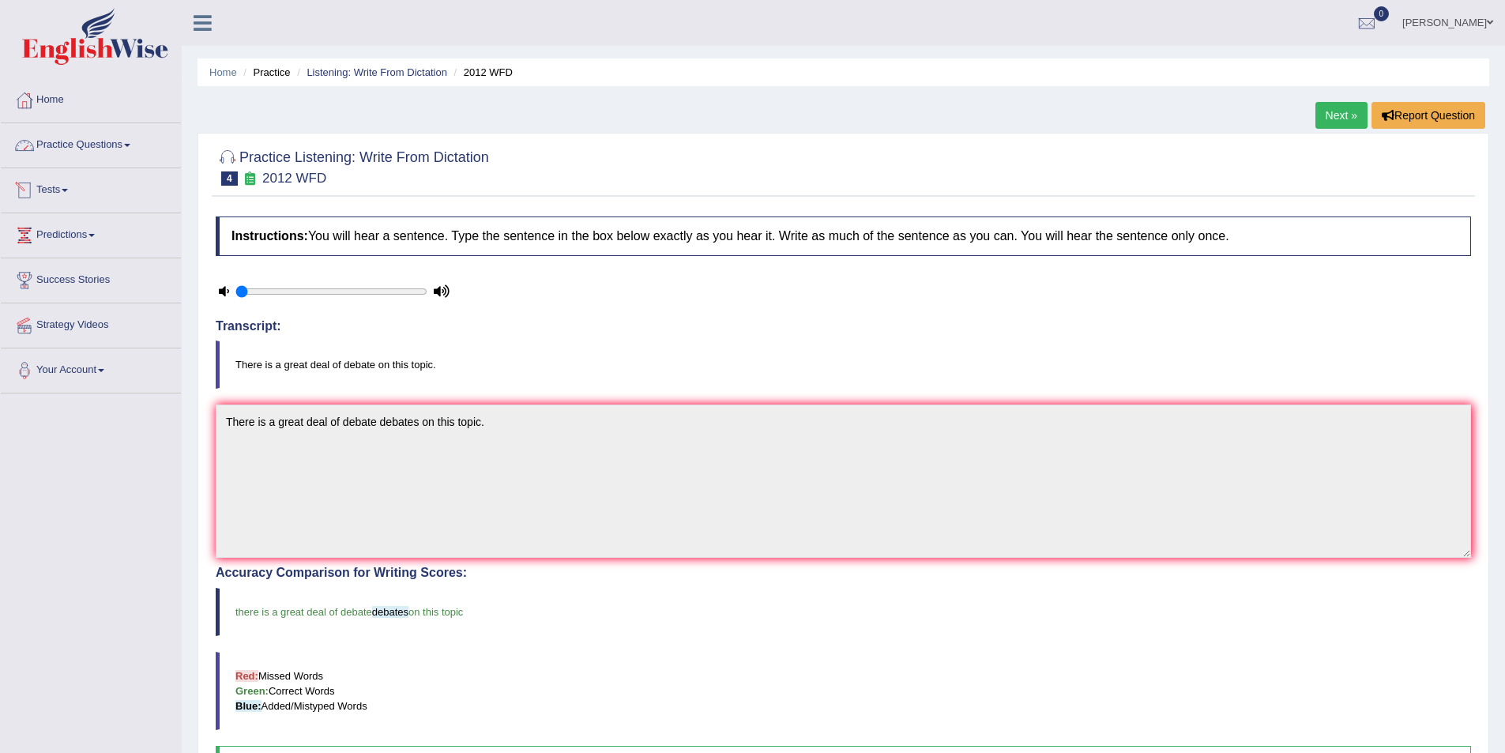
click at [136, 142] on link "Practice Questions" at bounding box center [91, 143] width 180 height 40
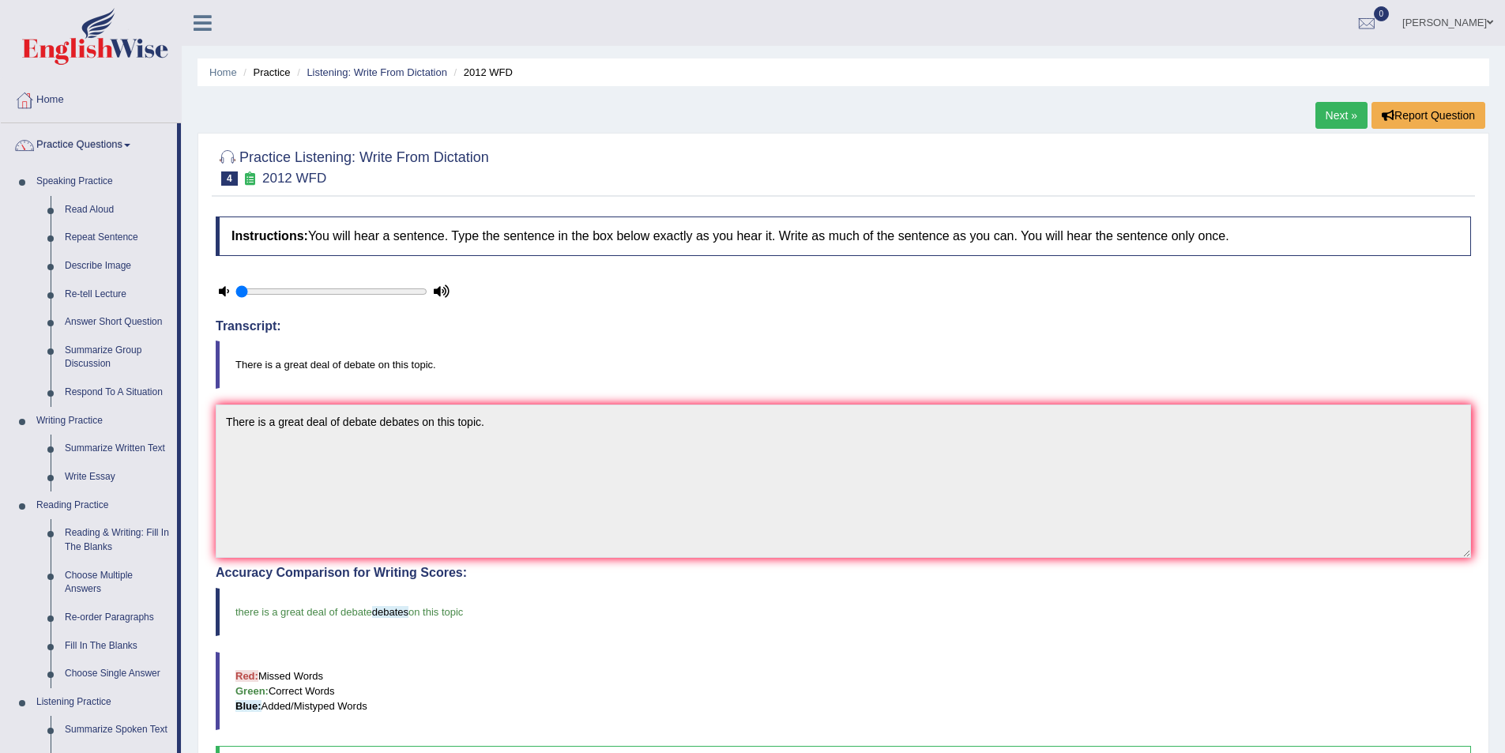
click at [136, 143] on link "Practice Questions" at bounding box center [89, 143] width 176 height 40
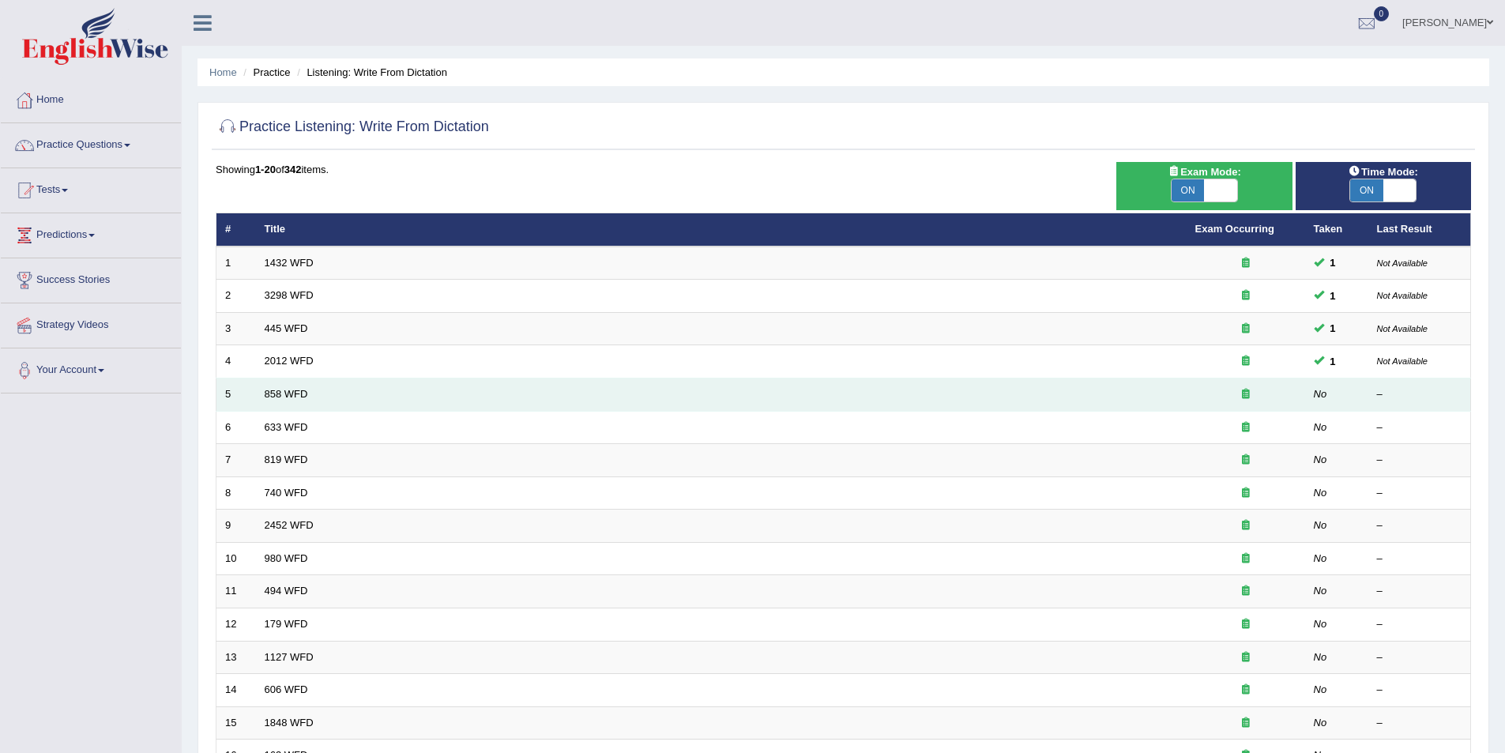
click at [1239, 390] on div at bounding box center [1246, 394] width 101 height 15
click at [288, 393] on link "858 WFD" at bounding box center [286, 394] width 43 height 12
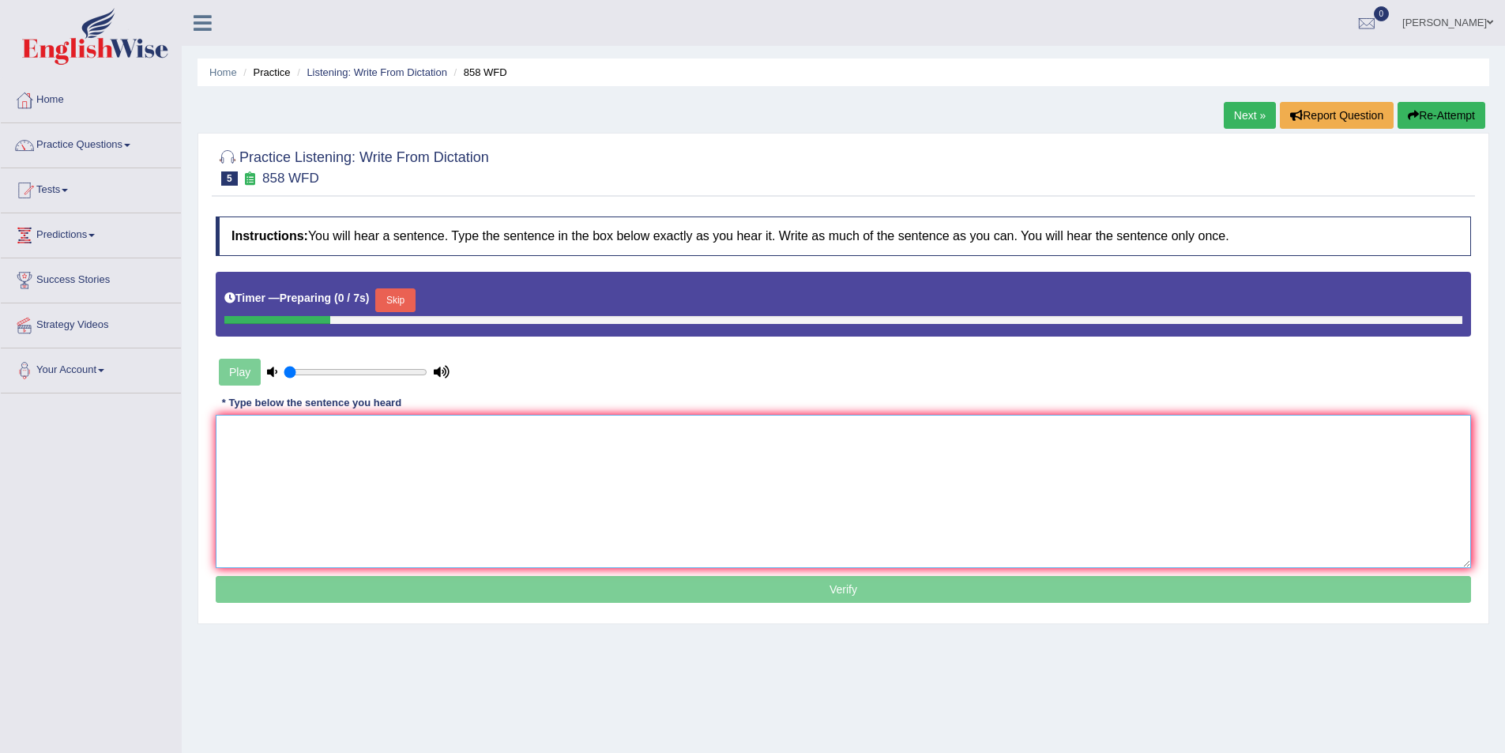
click at [379, 472] on textarea at bounding box center [844, 491] width 1256 height 153
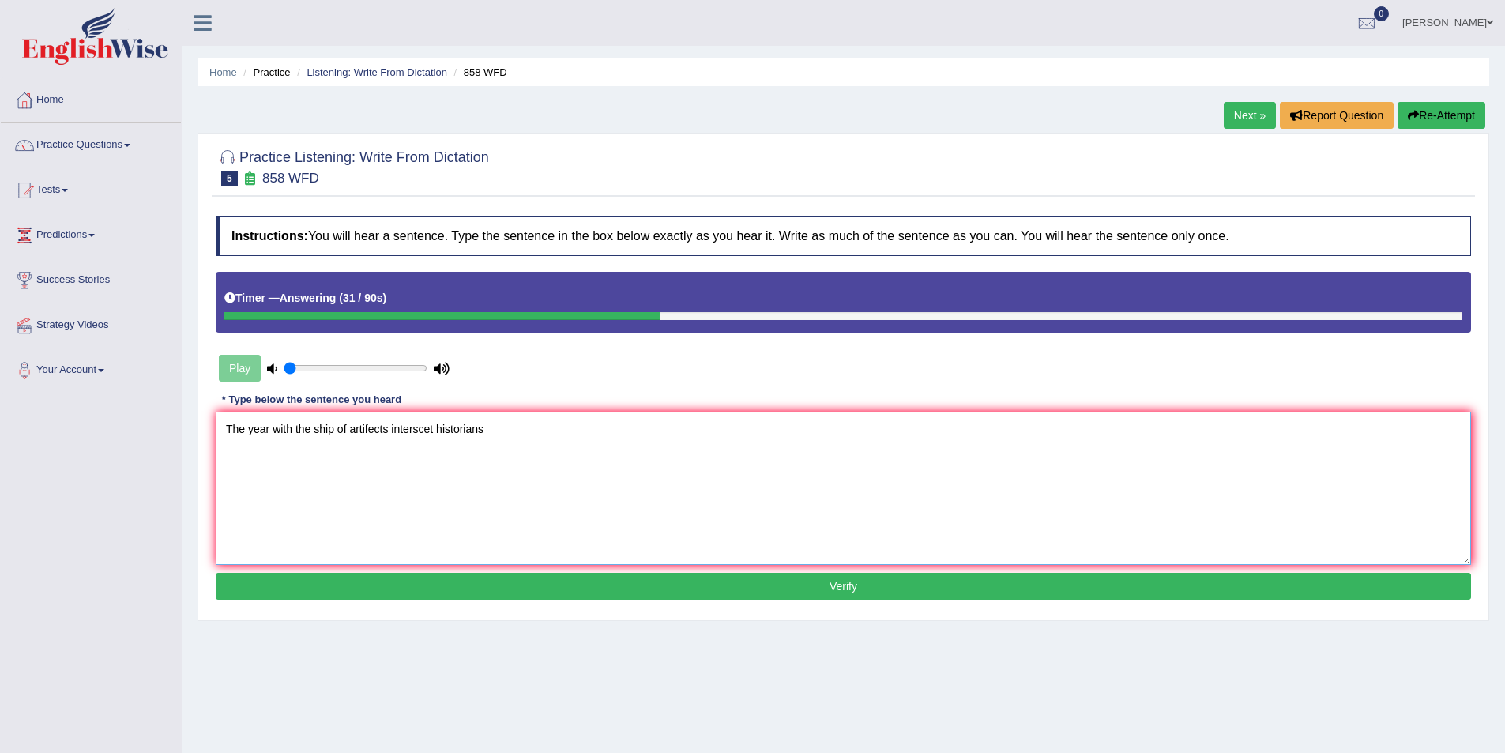
type textarea "The year with the ship of artifects interscet historians."
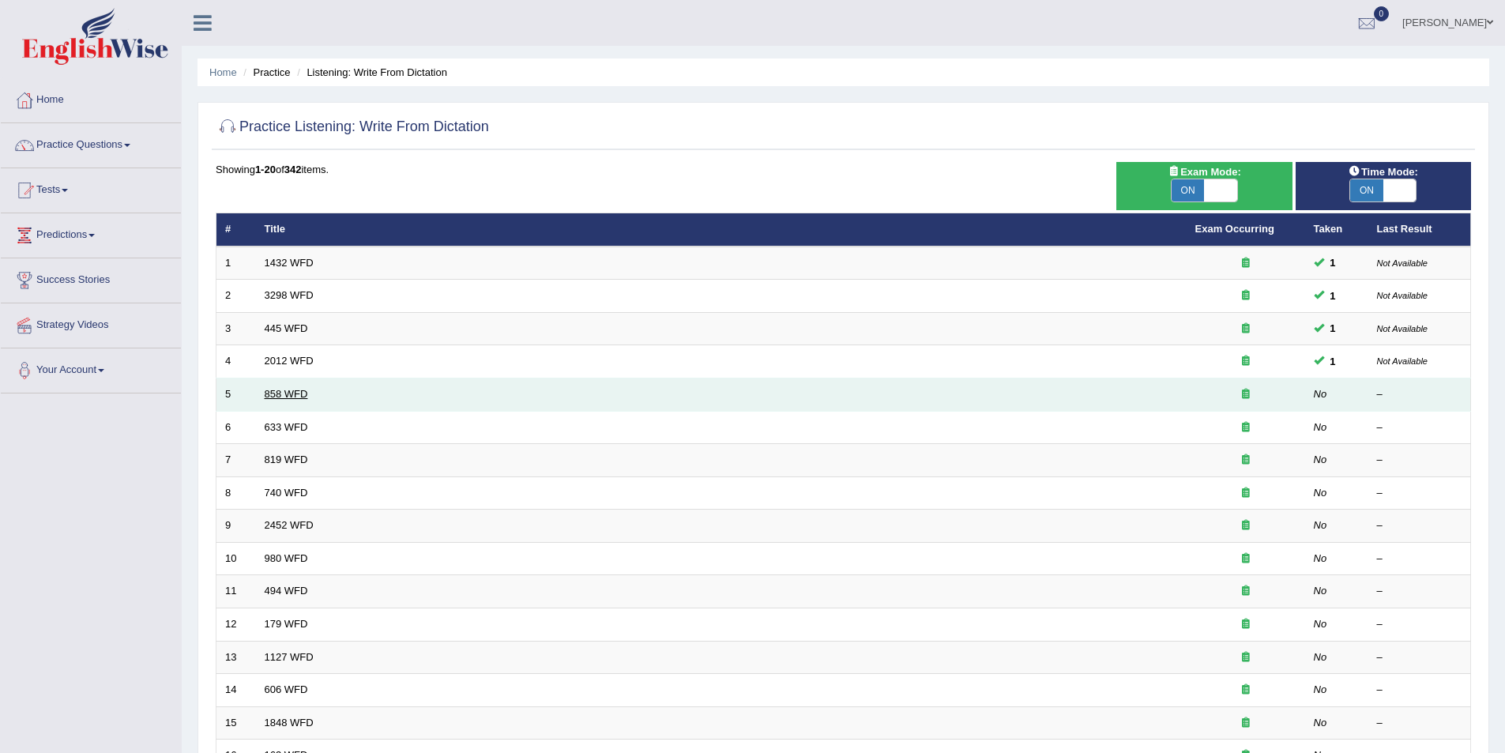
click at [284, 393] on link "858 WFD" at bounding box center [286, 394] width 43 height 12
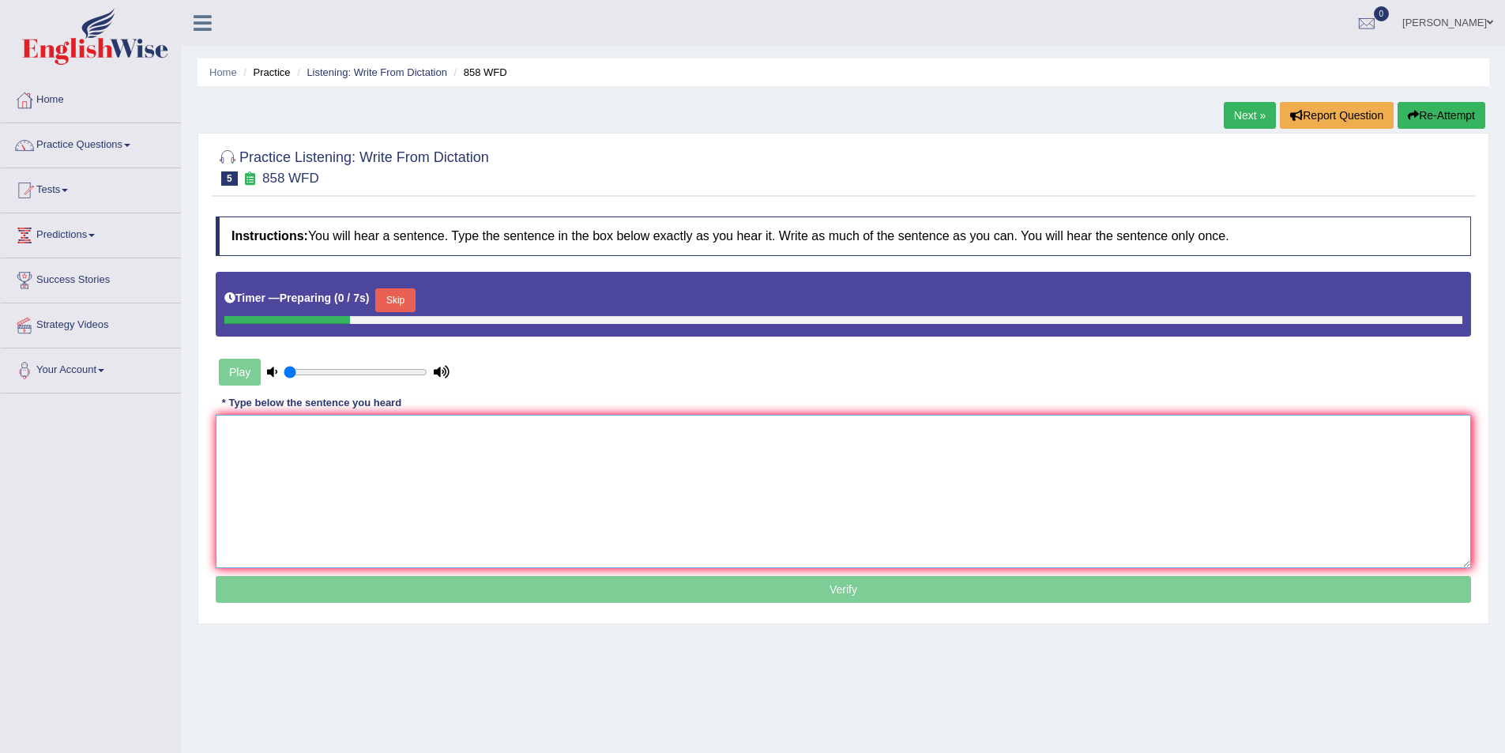
click at [318, 470] on textarea at bounding box center [844, 491] width 1256 height 153
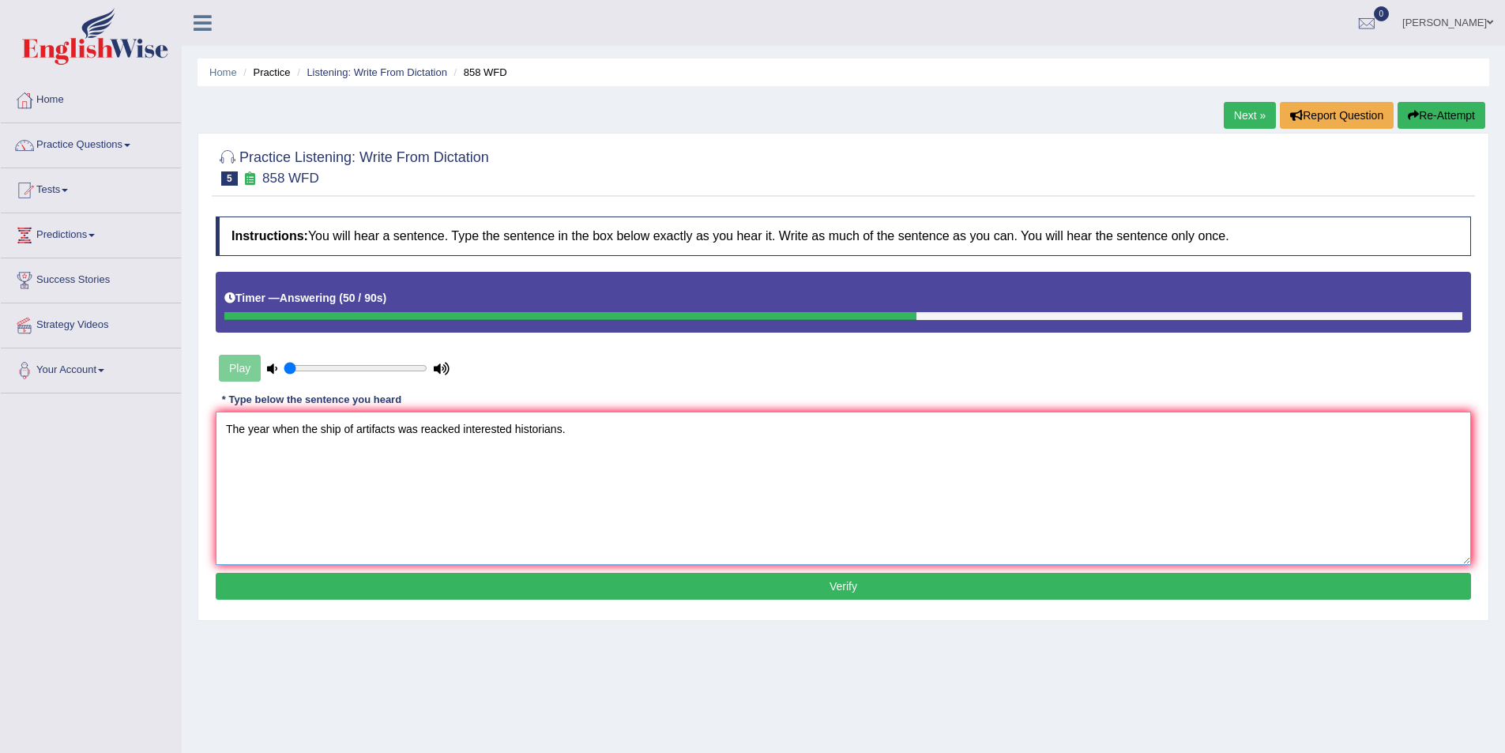
click at [420, 431] on textarea "The year when the ship of artifacts was reacked interested historians." at bounding box center [844, 488] width 1256 height 153
type textarea "The year when the ship of artifacts was racked reacked interested historians."
click at [816, 589] on button "Verify" at bounding box center [844, 586] width 1256 height 27
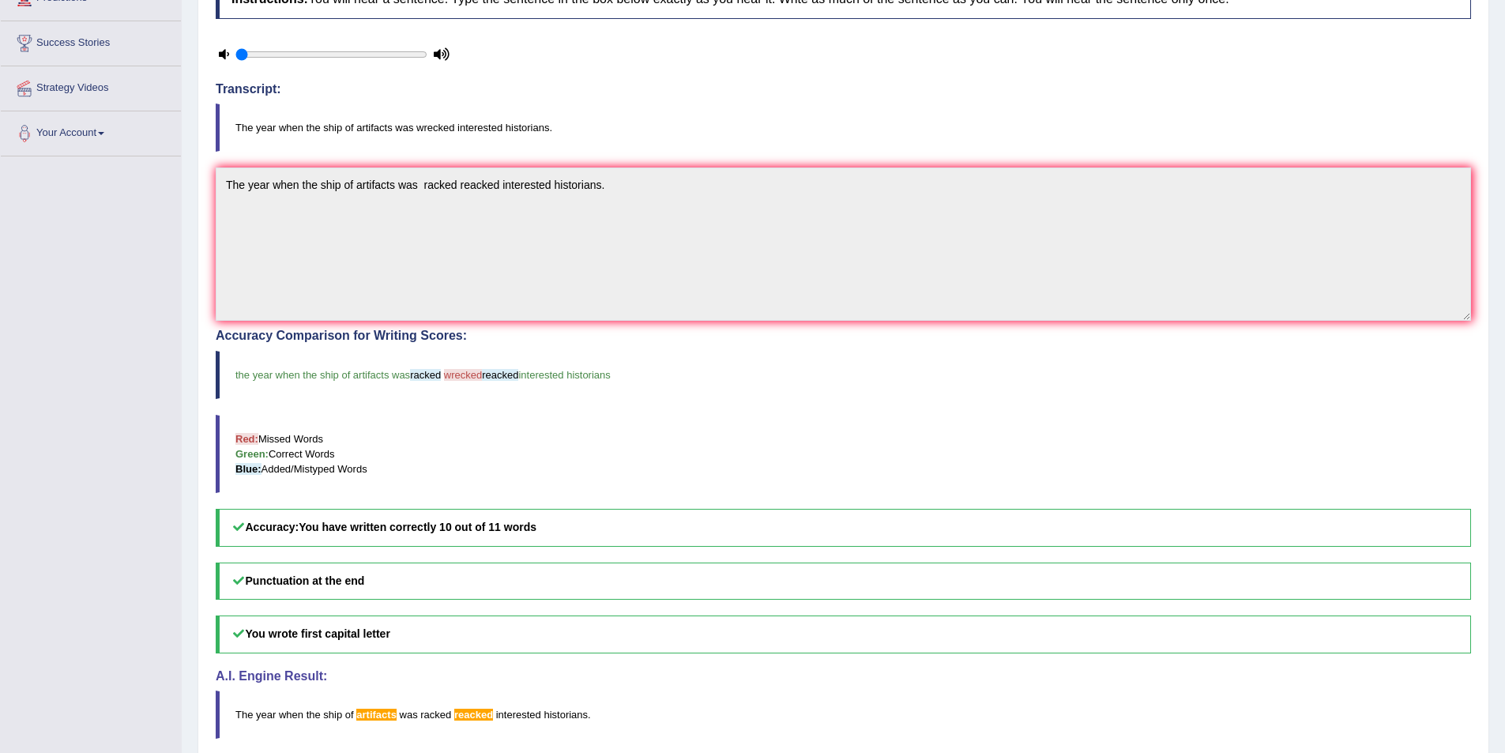
scroll to position [79, 0]
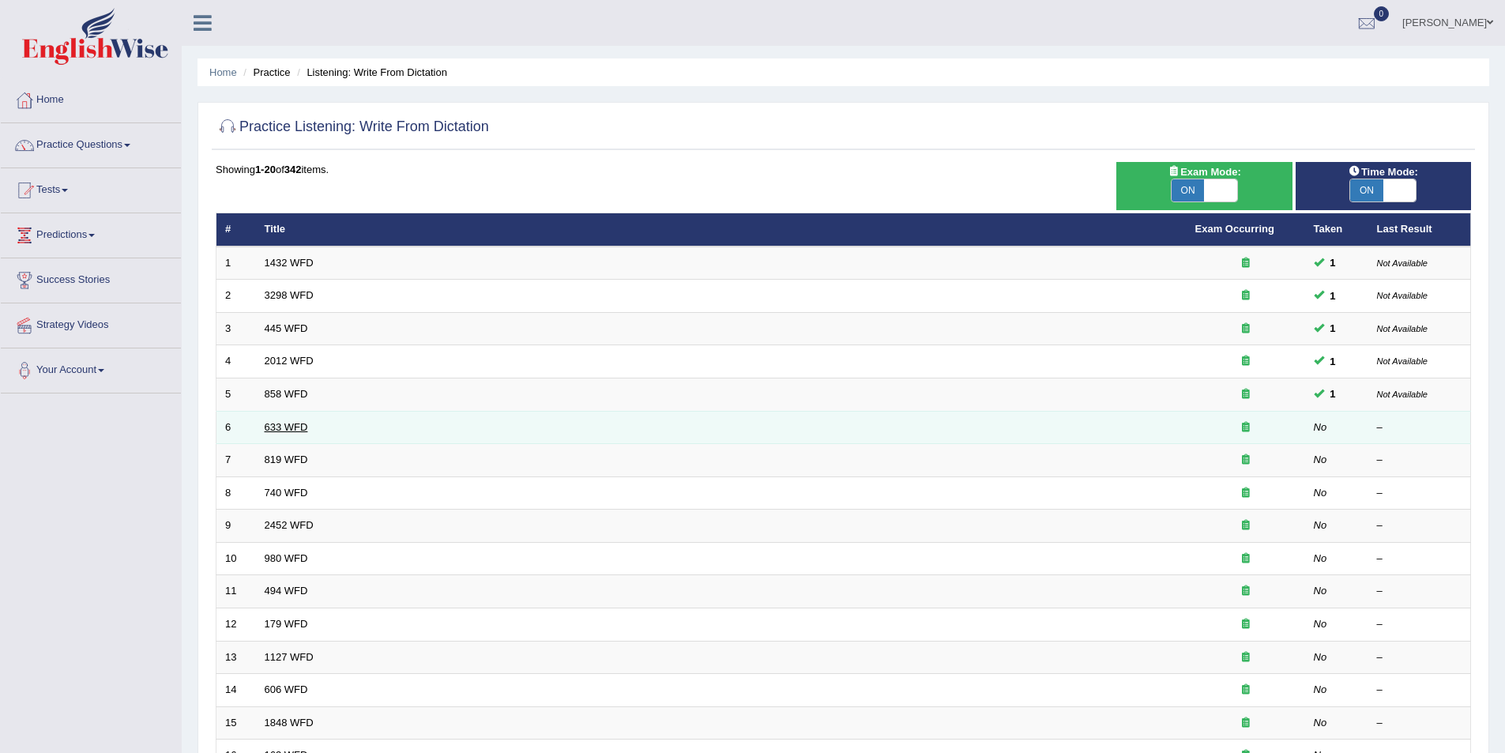
click at [282, 424] on link "633 WFD" at bounding box center [286, 427] width 43 height 12
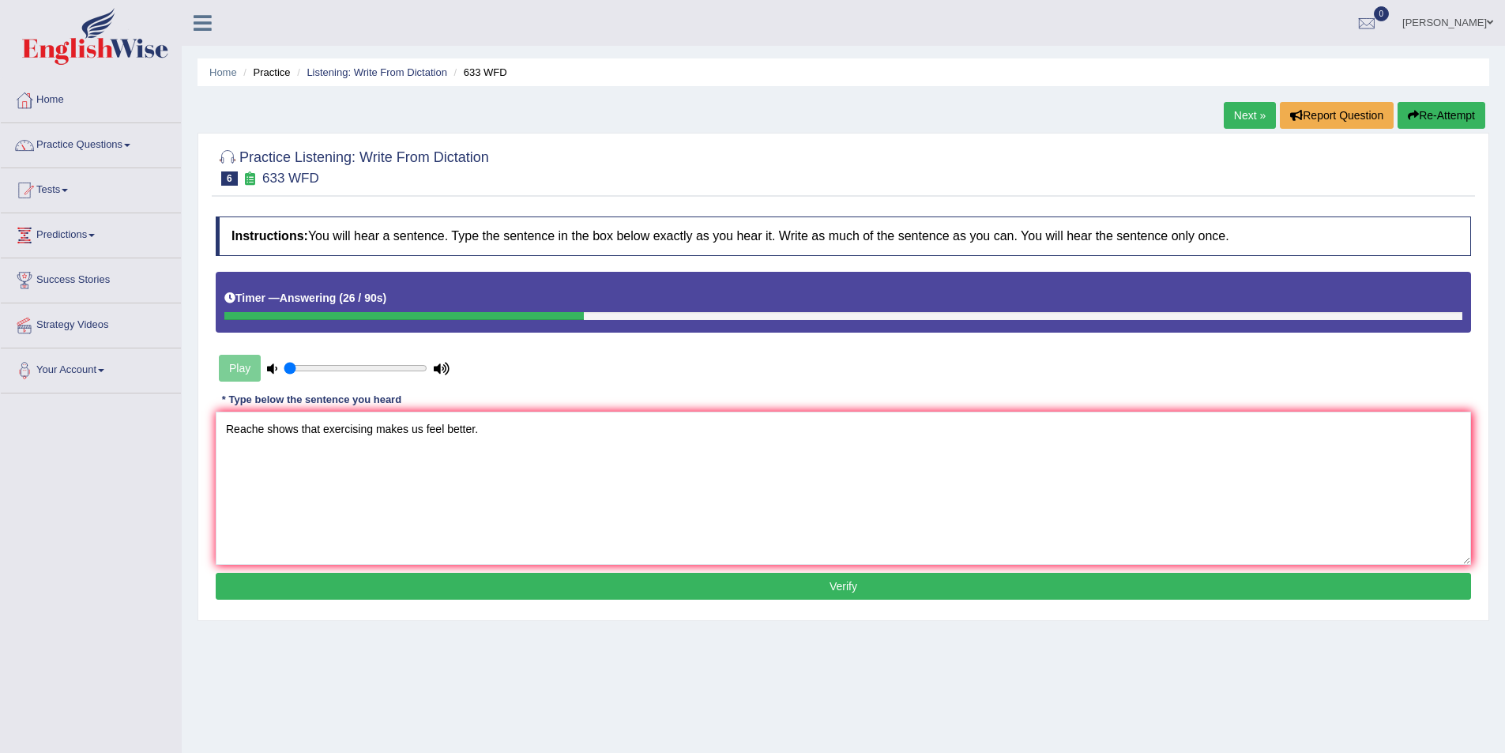
click at [266, 427] on textarea "Reache shows that exercising makes us feel better." at bounding box center [844, 488] width 1256 height 153
click at [264, 428] on textarea "Reache Research shows that exercising makes us feel better." at bounding box center [844, 488] width 1256 height 153
type textarea "Research shows that exercising makes us feel better."
click at [846, 589] on button "Verify" at bounding box center [844, 586] width 1256 height 27
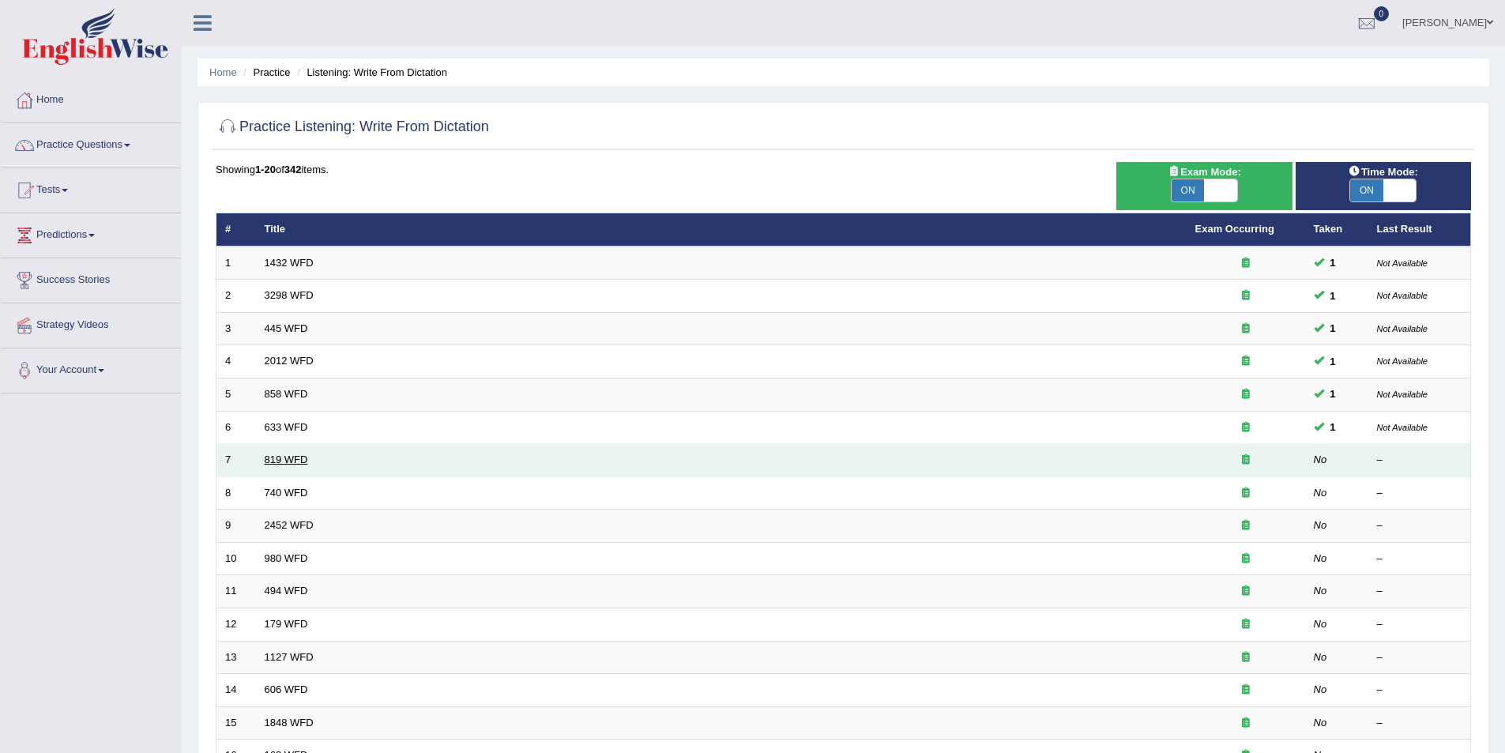
click at [282, 459] on link "819 WFD" at bounding box center [286, 460] width 43 height 12
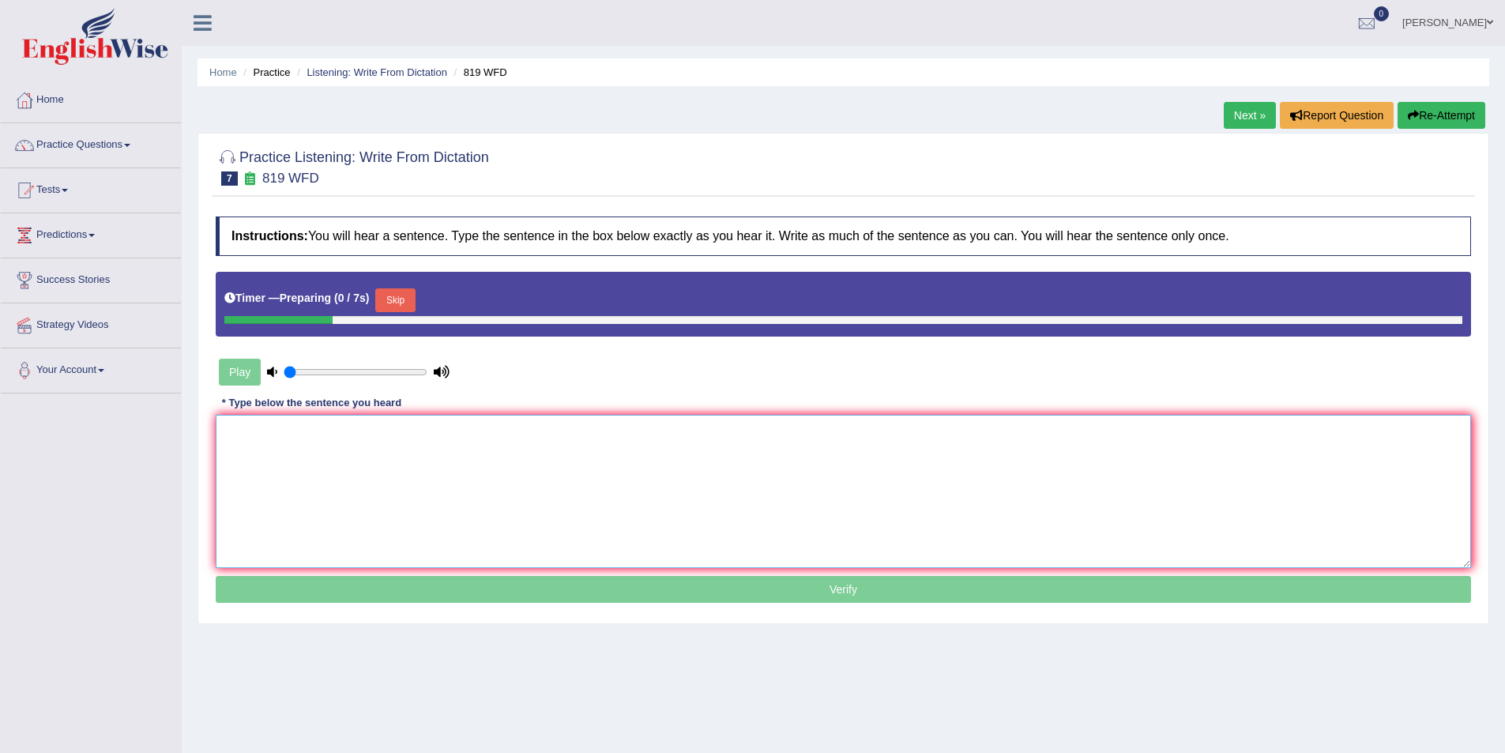
click at [337, 447] on textarea at bounding box center [844, 491] width 1256 height 153
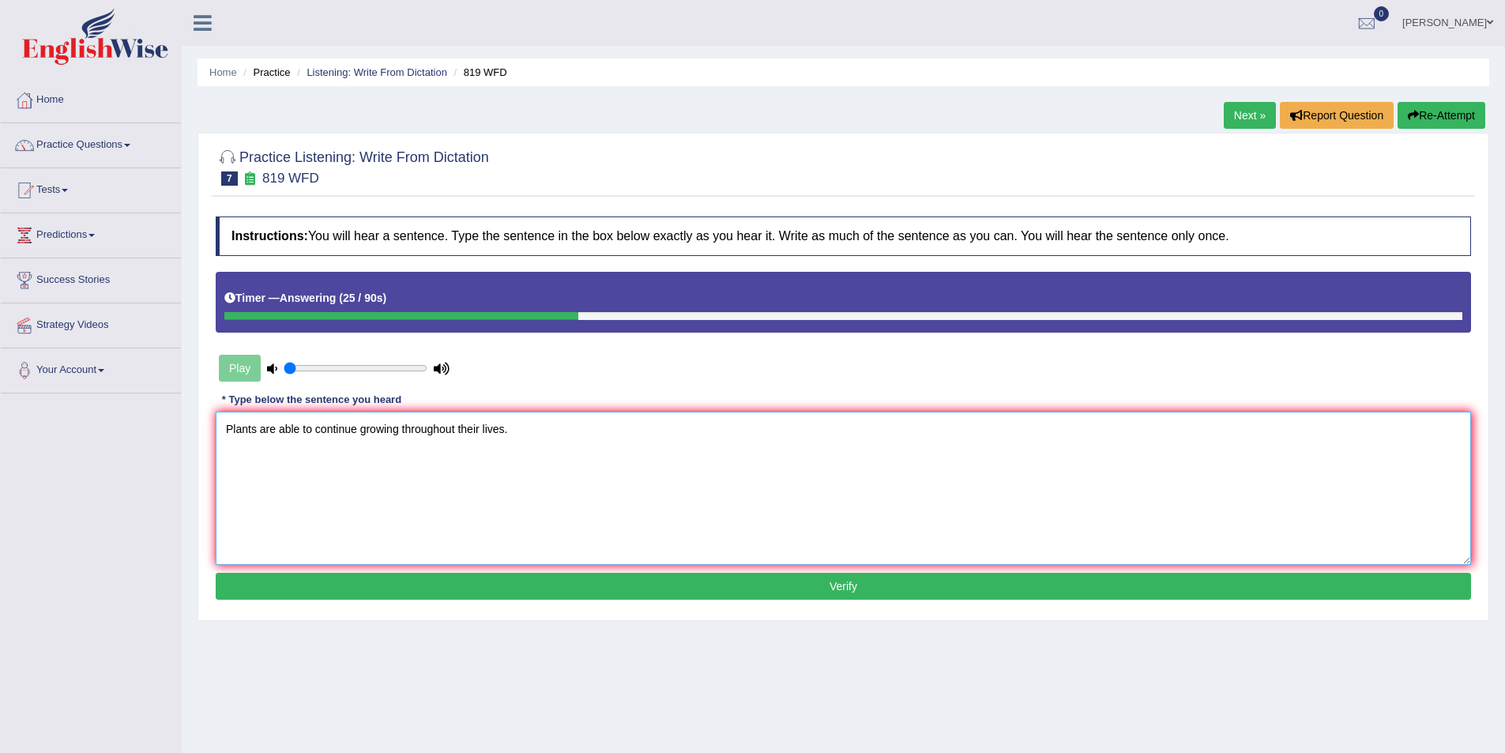
click at [484, 434] on textarea "Plants are able to continue growing throughout their lives." at bounding box center [844, 488] width 1256 height 153
type textarea "Plants are able to continue growing throughout their lifes lives."
click at [872, 591] on button "Verify" at bounding box center [844, 586] width 1256 height 27
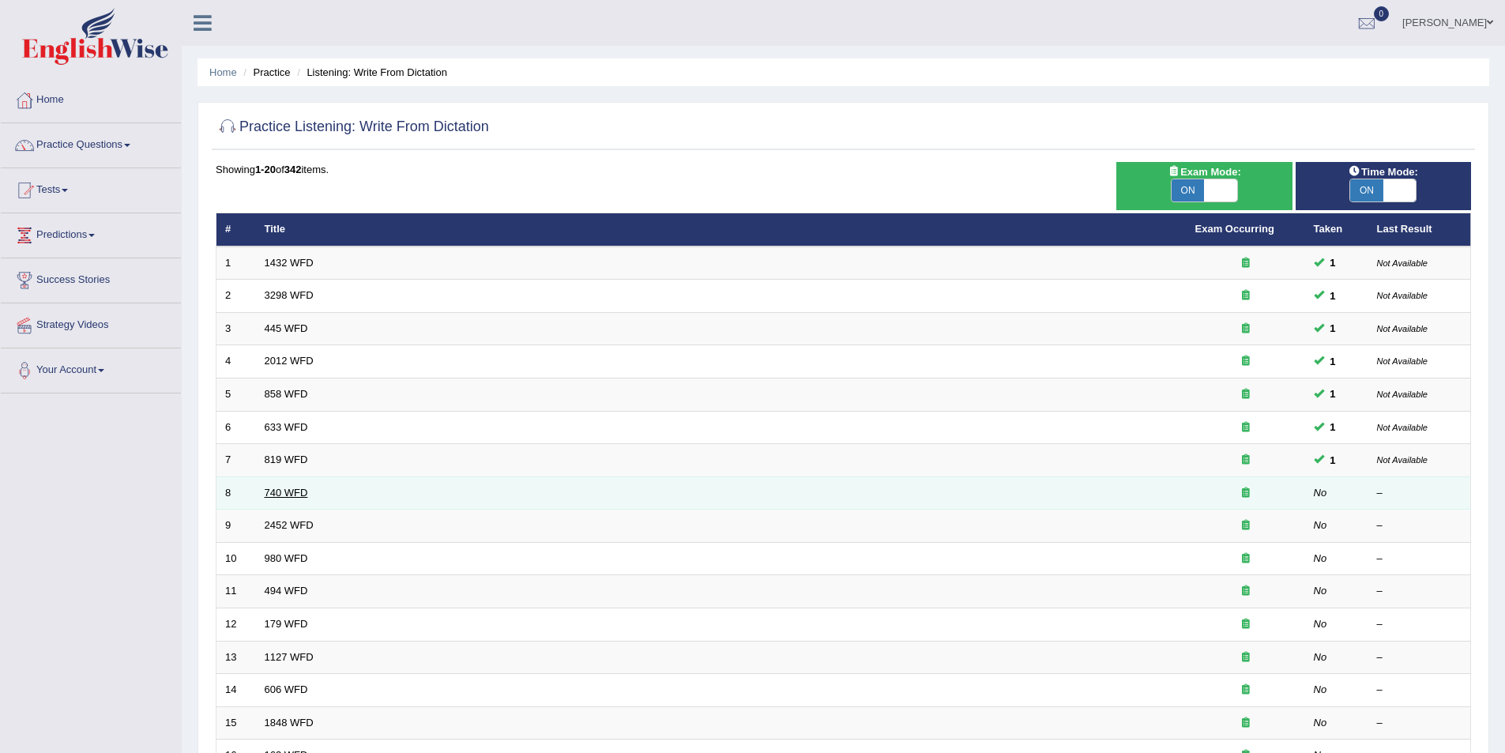
click at [277, 494] on link "740 WFD" at bounding box center [286, 493] width 43 height 12
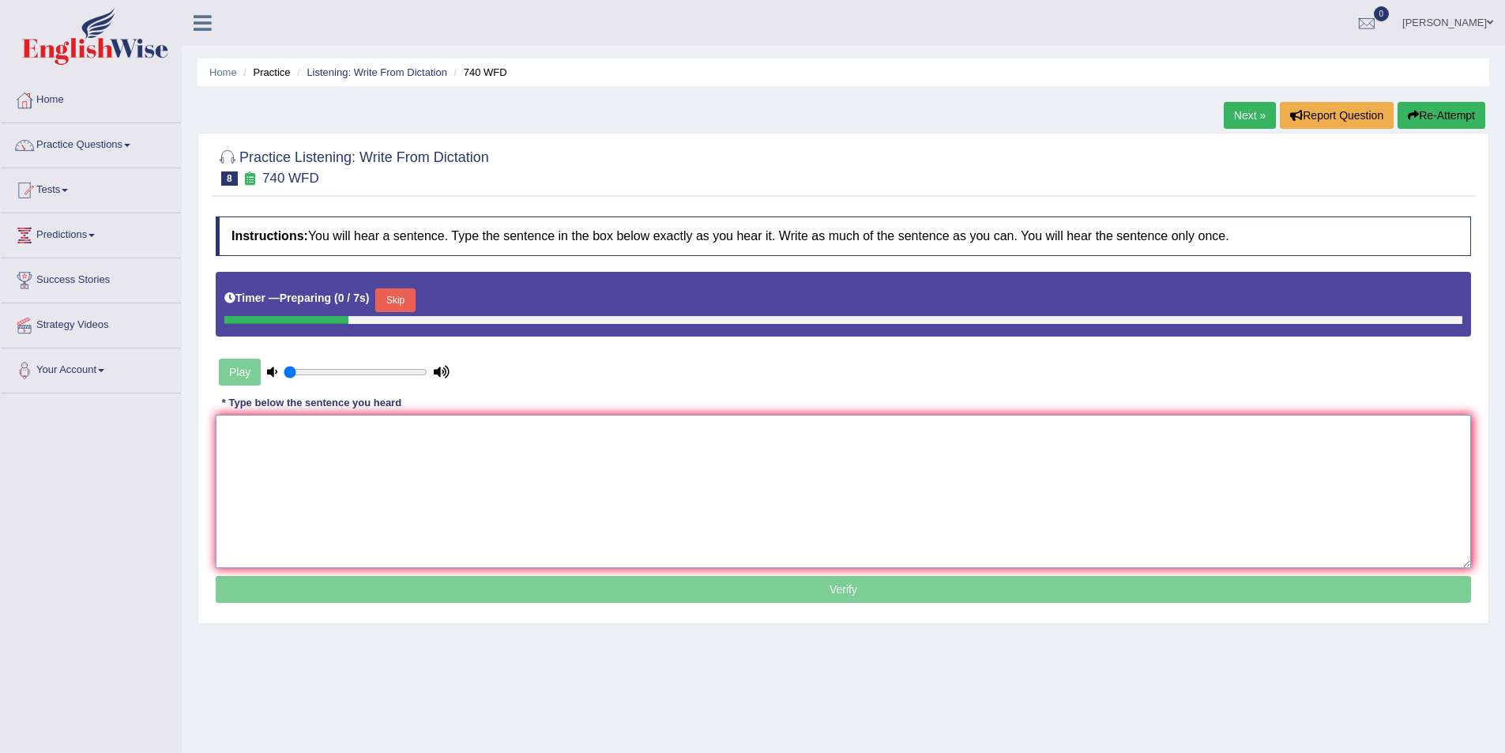
click at [309, 468] on textarea at bounding box center [844, 491] width 1256 height 153
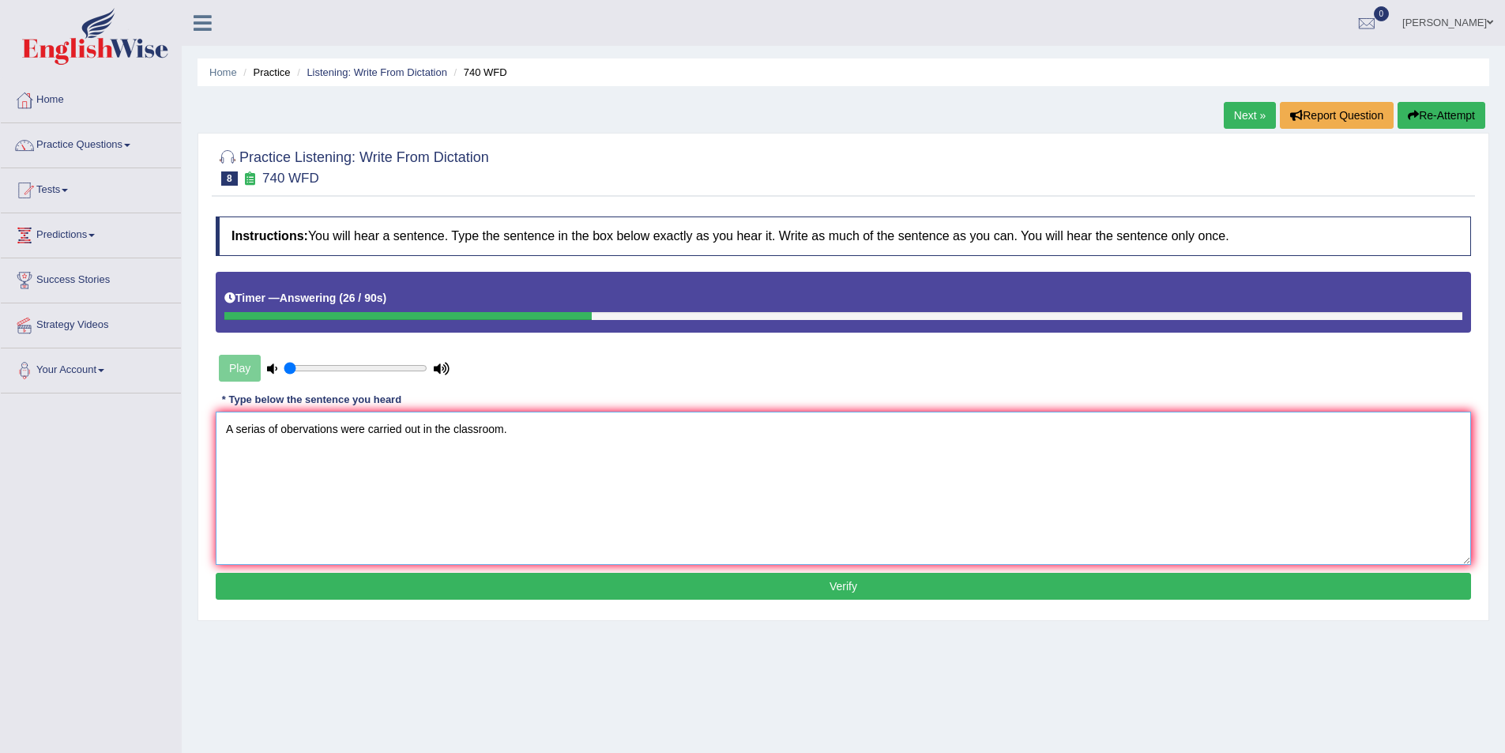
click at [262, 432] on textarea "A serias of obervations were carried out in the classroom." at bounding box center [844, 488] width 1256 height 153
click at [267, 430] on textarea "A serias of obervations were carried out in the classroom." at bounding box center [844, 488] width 1256 height 153
click at [264, 427] on textarea "A serias series of obervations were carried out in the classroom." at bounding box center [844, 488] width 1256 height 153
click at [239, 431] on textarea "A series of obervations were carried out in the classroom." at bounding box center [844, 488] width 1256 height 153
click at [292, 428] on textarea "A series of obervations were carried out in the classroom." at bounding box center [844, 488] width 1256 height 153
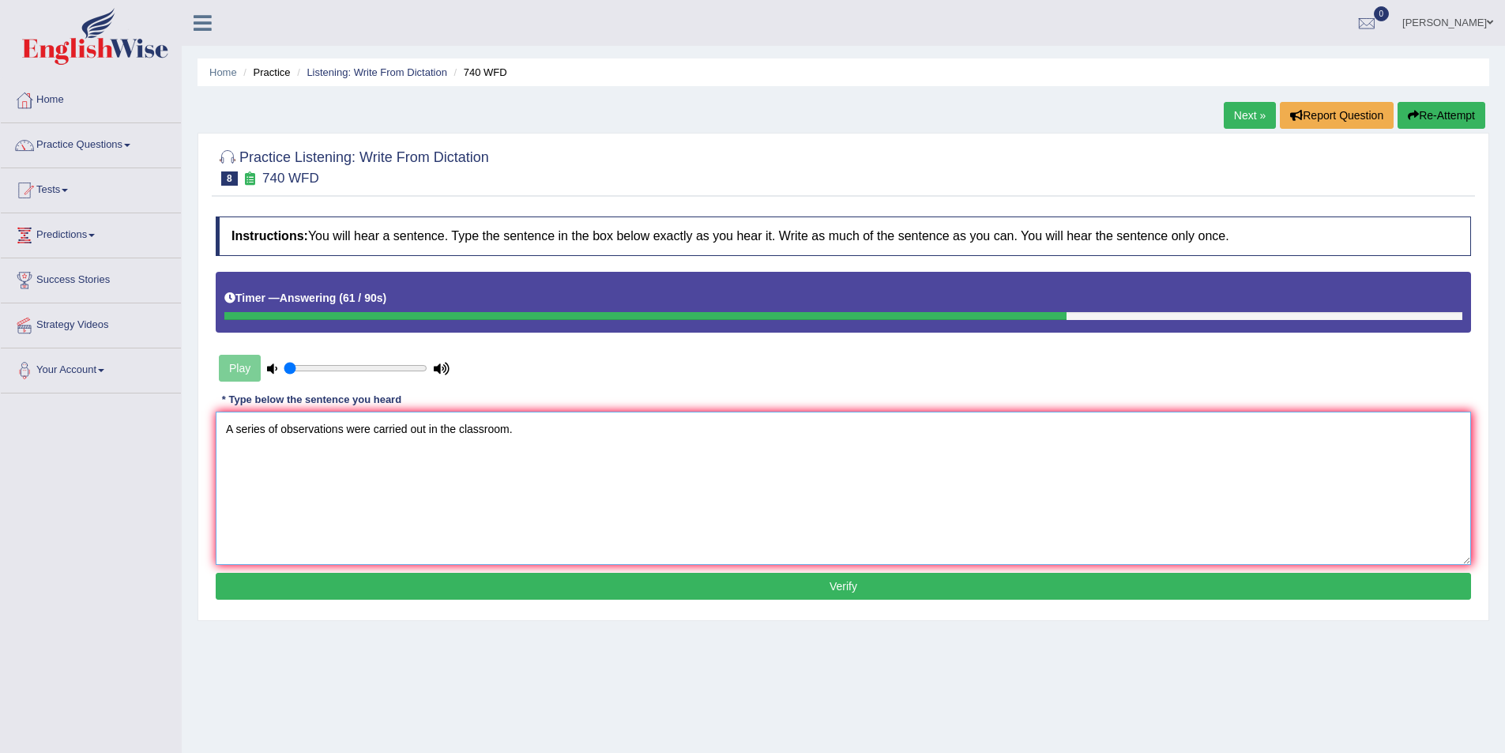
click at [350, 431] on textarea "A series of observations were carried out in the classroom." at bounding box center [844, 488] width 1256 height 153
click at [385, 435] on textarea "A series of observations observstions were carried out in the classroom." at bounding box center [844, 488] width 1256 height 153
click at [395, 431] on textarea "A series of observations observastions were carried out in the classroom." at bounding box center [844, 488] width 1256 height 153
click at [392, 429] on textarea "A series of observations observations were carried out in the classroom." at bounding box center [844, 488] width 1256 height 153
type textarea "A series of observations observasions were carried out in the classroom."
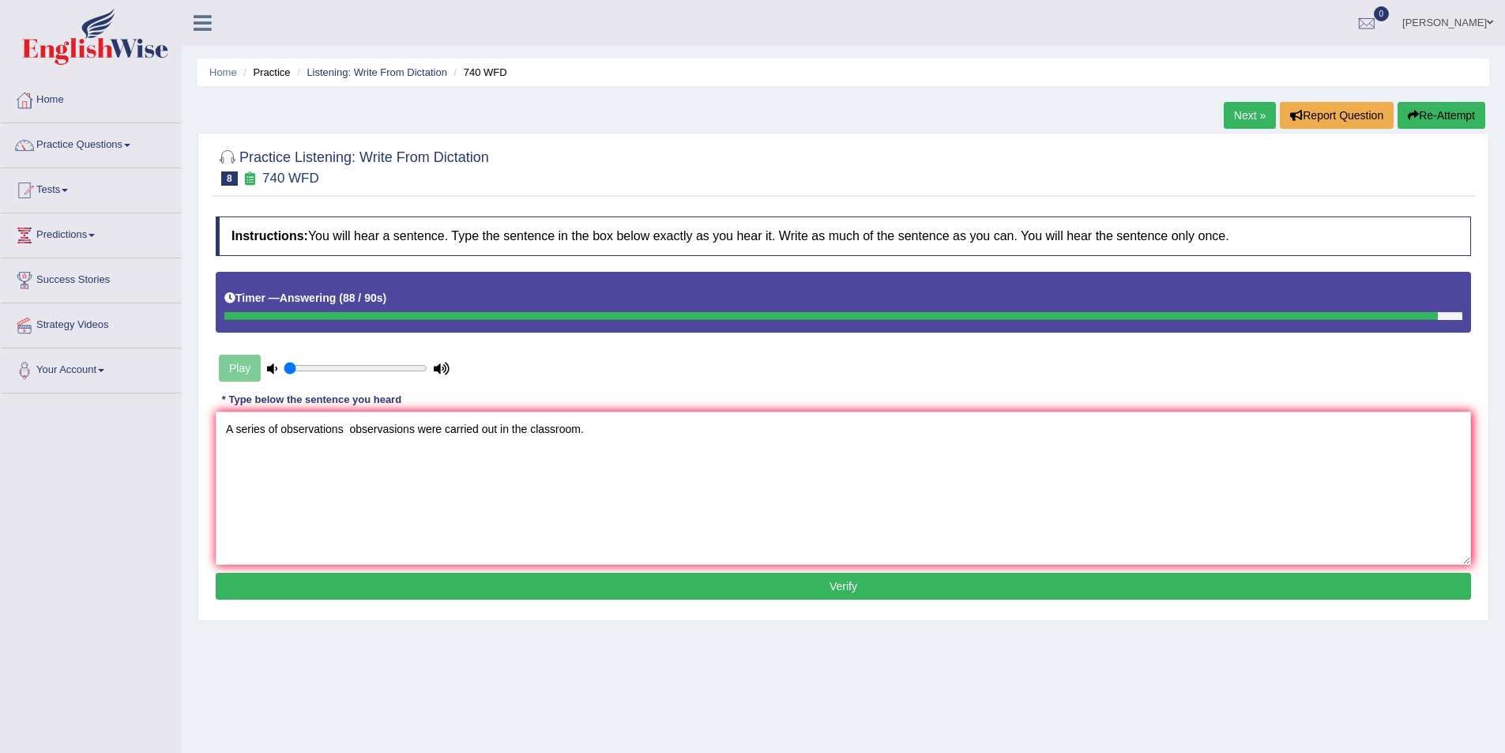
click at [833, 585] on button "Verify" at bounding box center [844, 586] width 1256 height 27
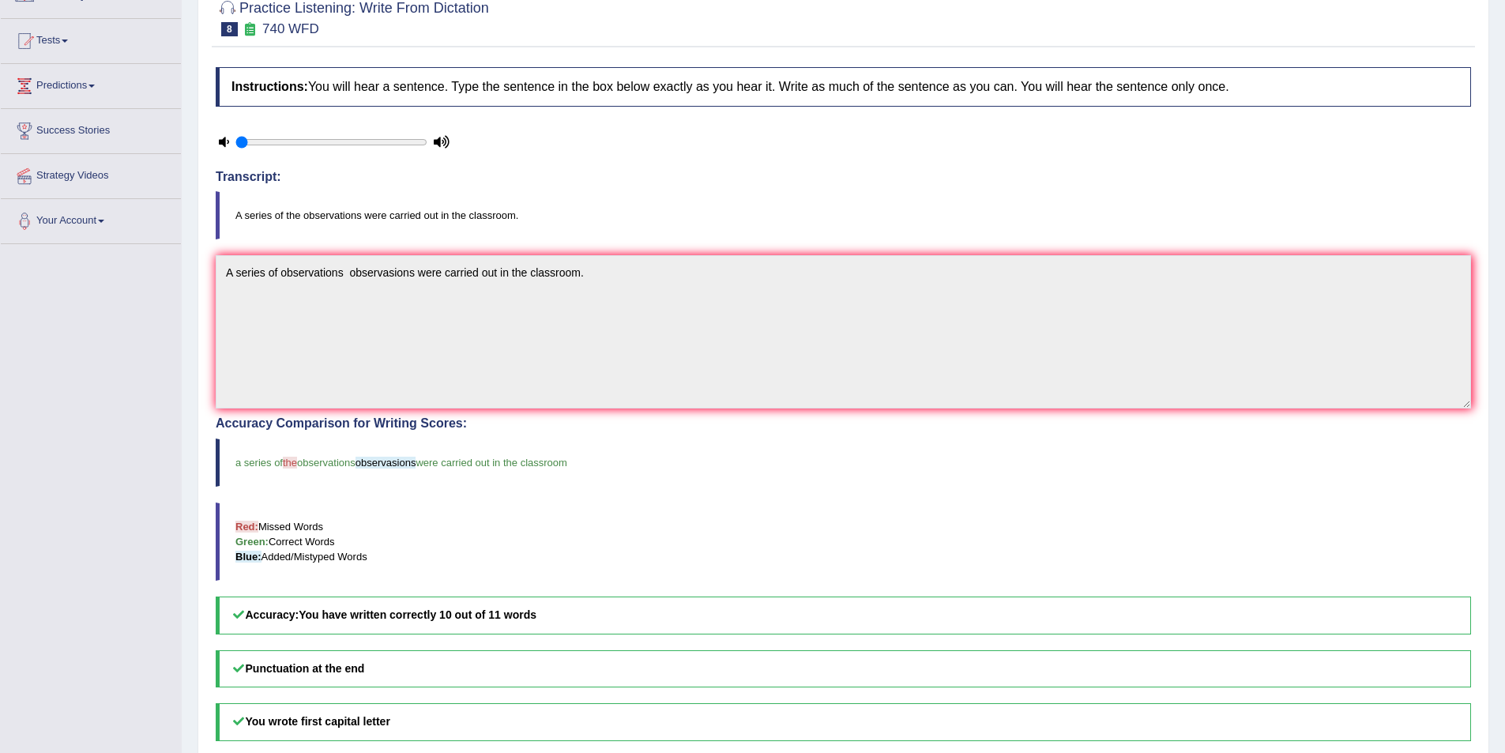
scroll to position [79, 0]
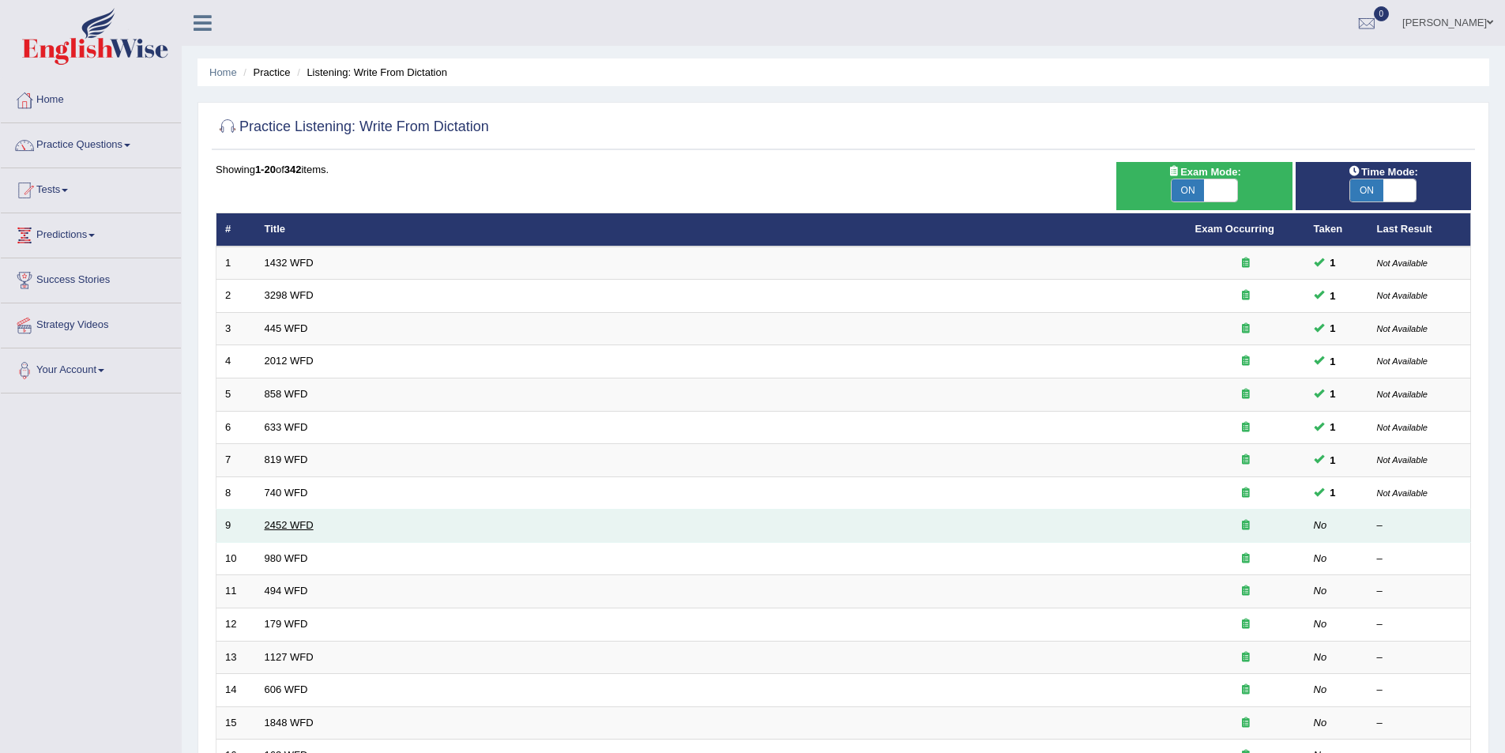
click at [267, 520] on link "2452 WFD" at bounding box center [289, 525] width 49 height 12
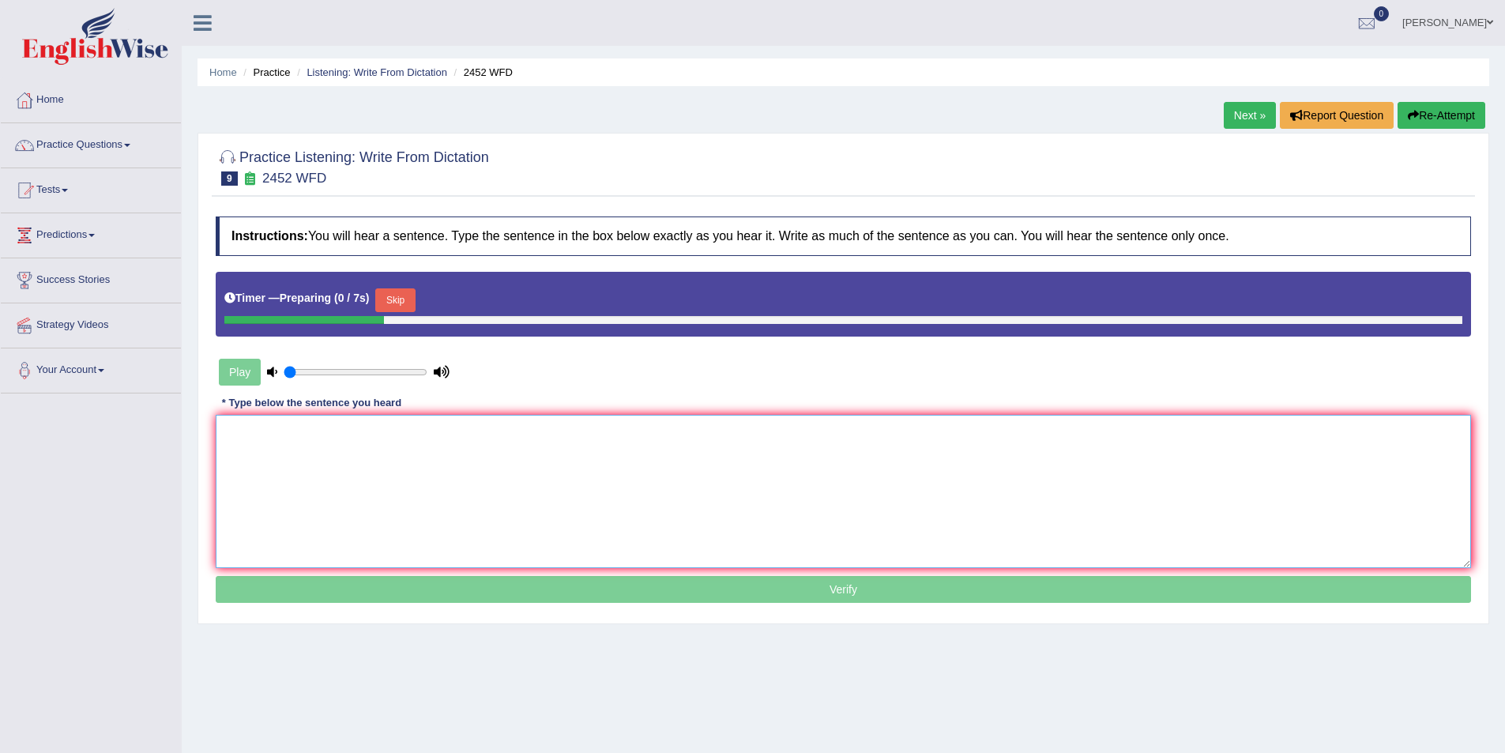
click at [287, 464] on textarea at bounding box center [844, 491] width 1256 height 153
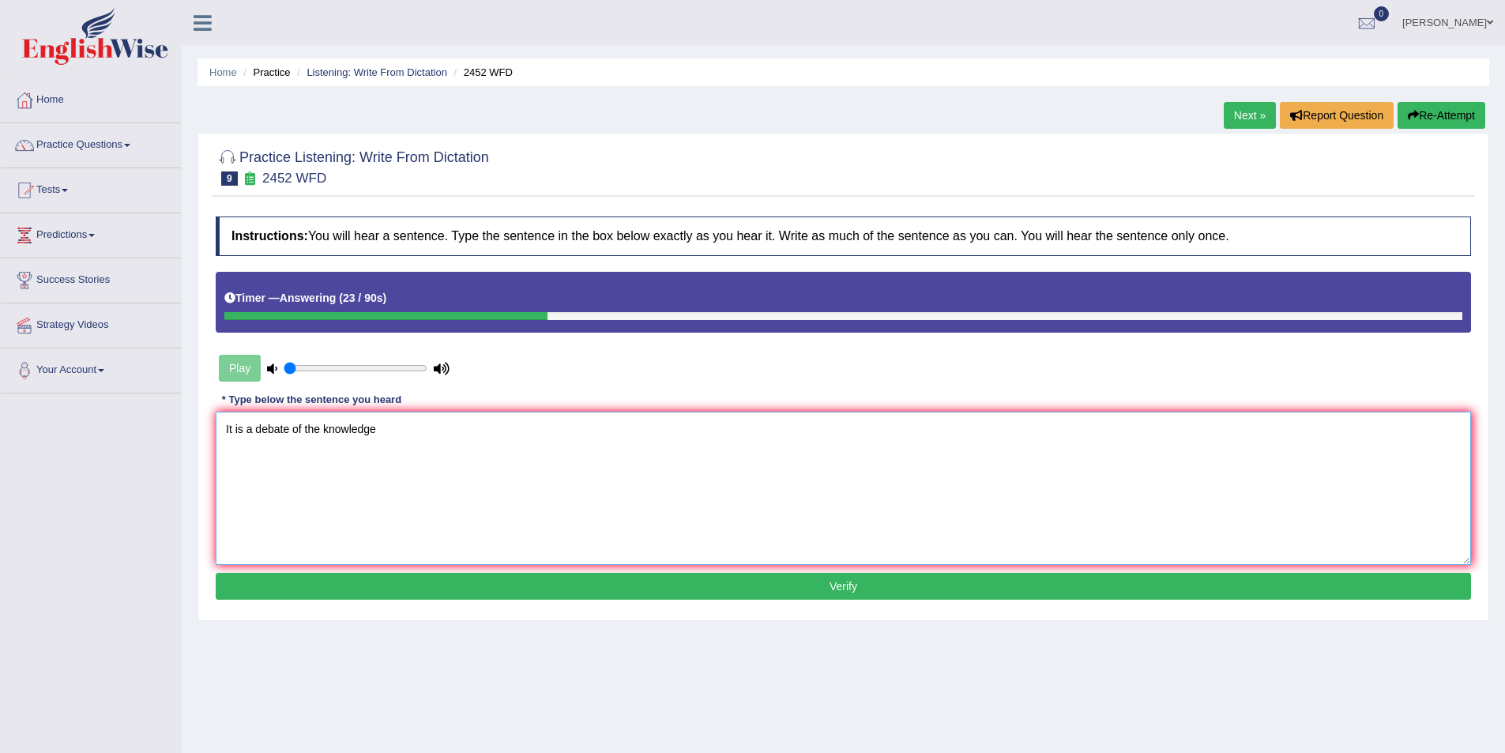
click at [254, 435] on textarea "It is a debate of the knowledge" at bounding box center [844, 488] width 1256 height 153
type textarea "It is a the debate of the knowledge"
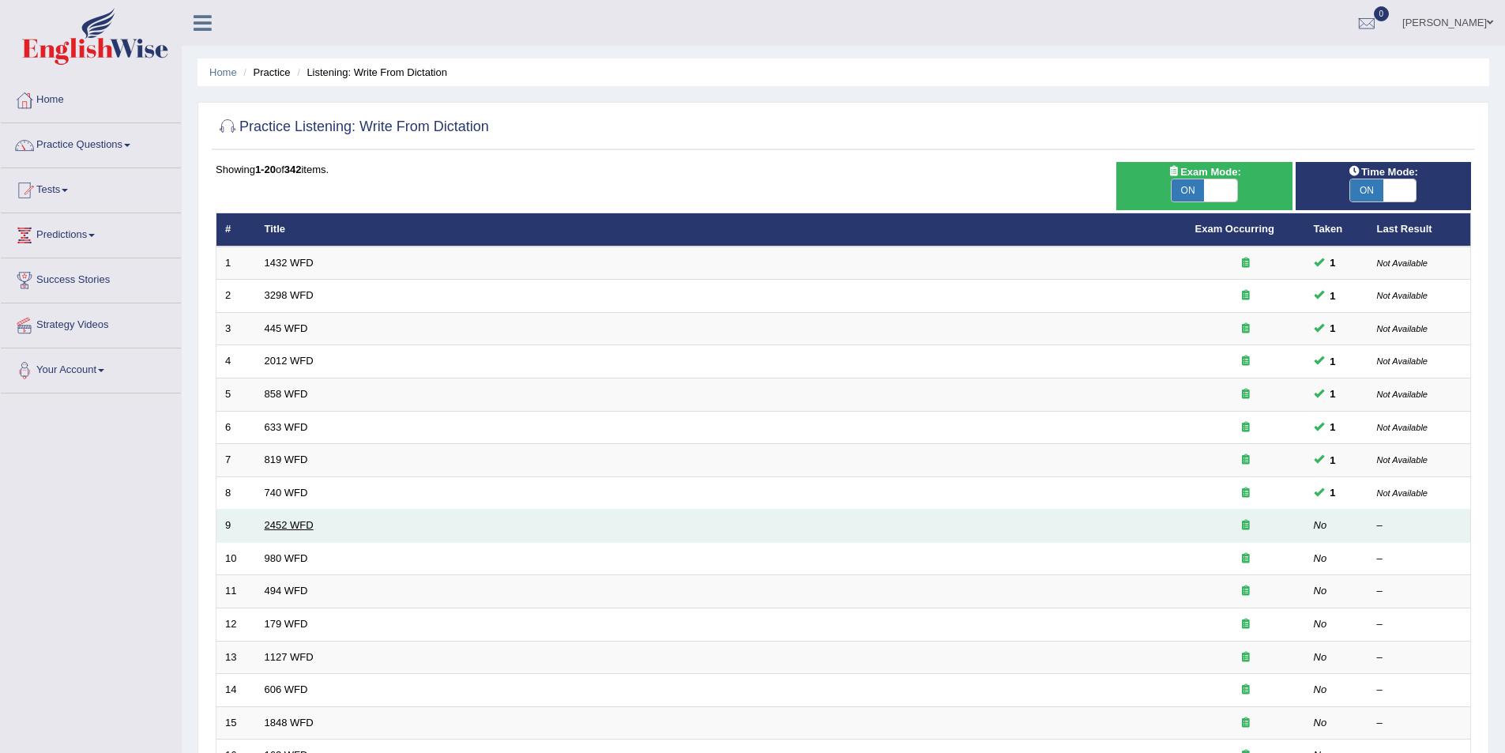
click at [289, 527] on link "2452 WFD" at bounding box center [289, 525] width 49 height 12
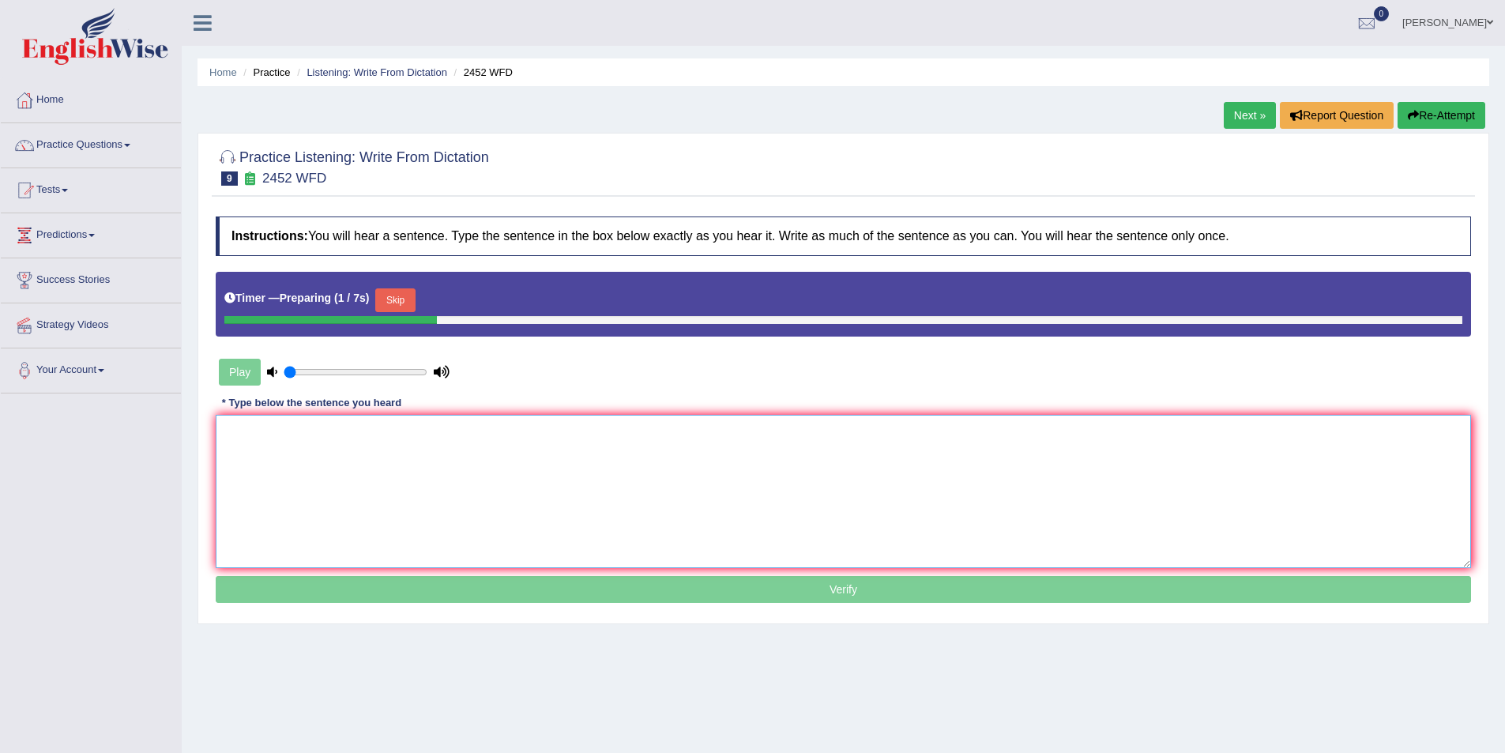
click at [298, 458] on textarea at bounding box center [844, 491] width 1256 height 153
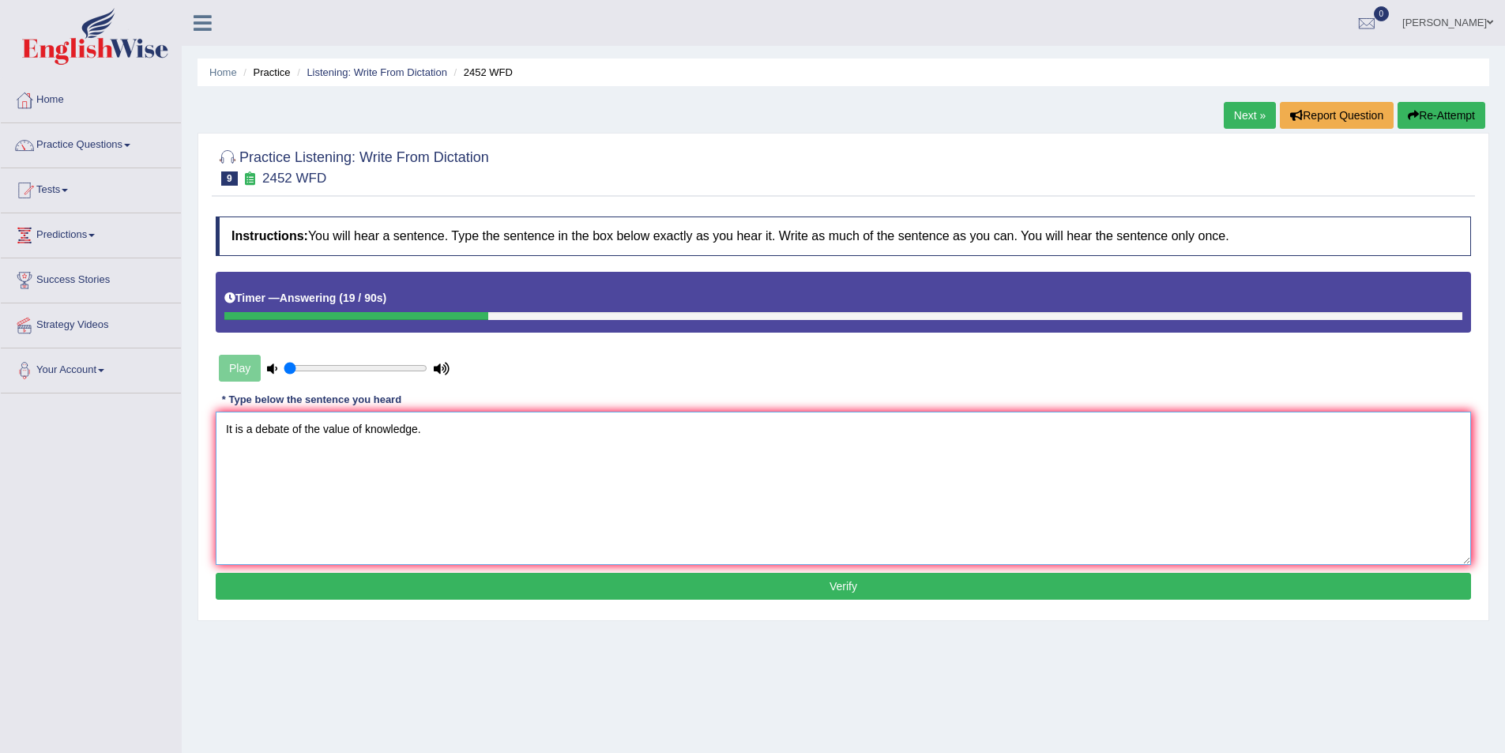
click at [254, 423] on textarea "It is a debate of the value of knowledge." at bounding box center [844, 488] width 1256 height 153
click at [367, 431] on textarea "It is a the debate of the value of knowledge." at bounding box center [844, 488] width 1256 height 153
type textarea "It is a the debate of the value values of knowledge."
click at [852, 593] on button "Verify" at bounding box center [844, 586] width 1256 height 27
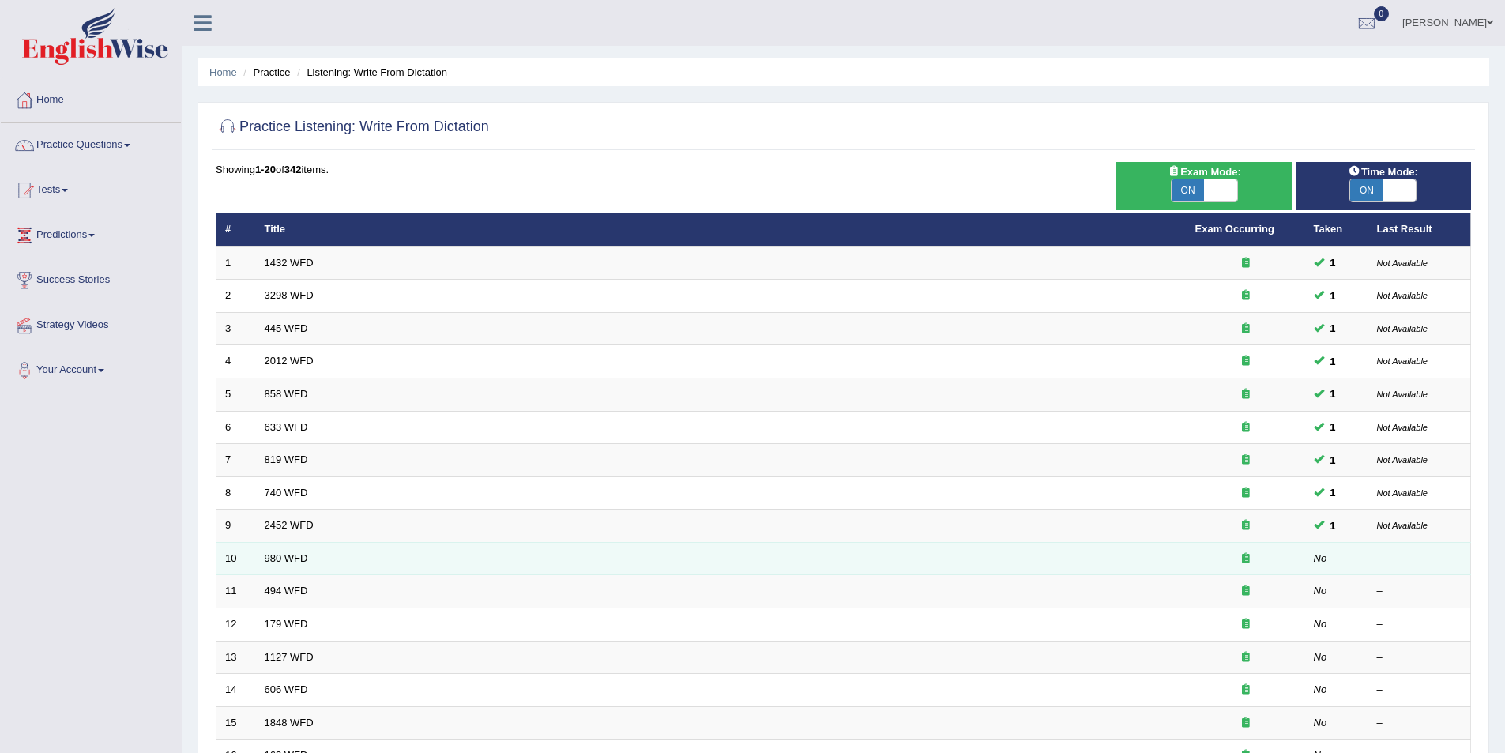
click at [277, 555] on link "980 WFD" at bounding box center [286, 558] width 43 height 12
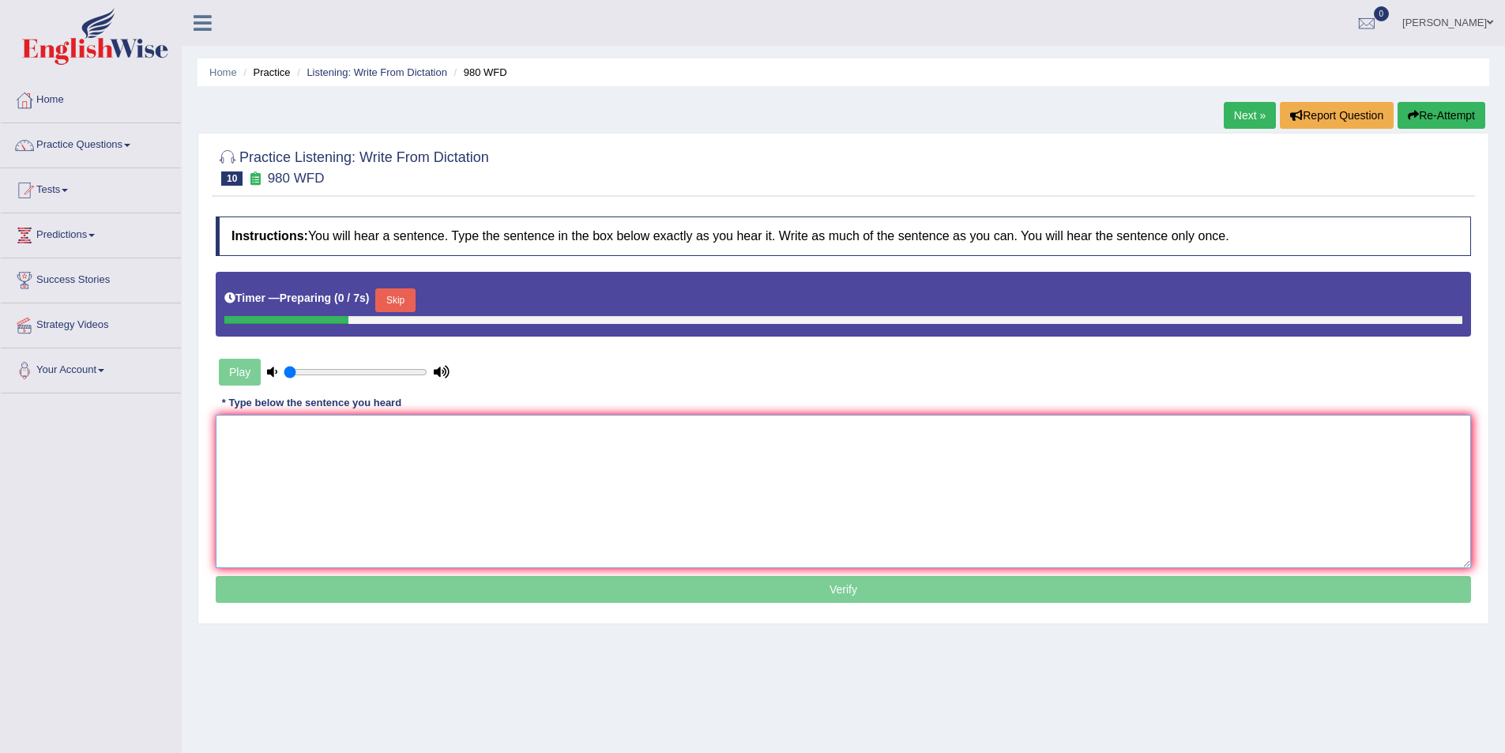
click at [449, 482] on textarea at bounding box center [844, 491] width 1256 height 153
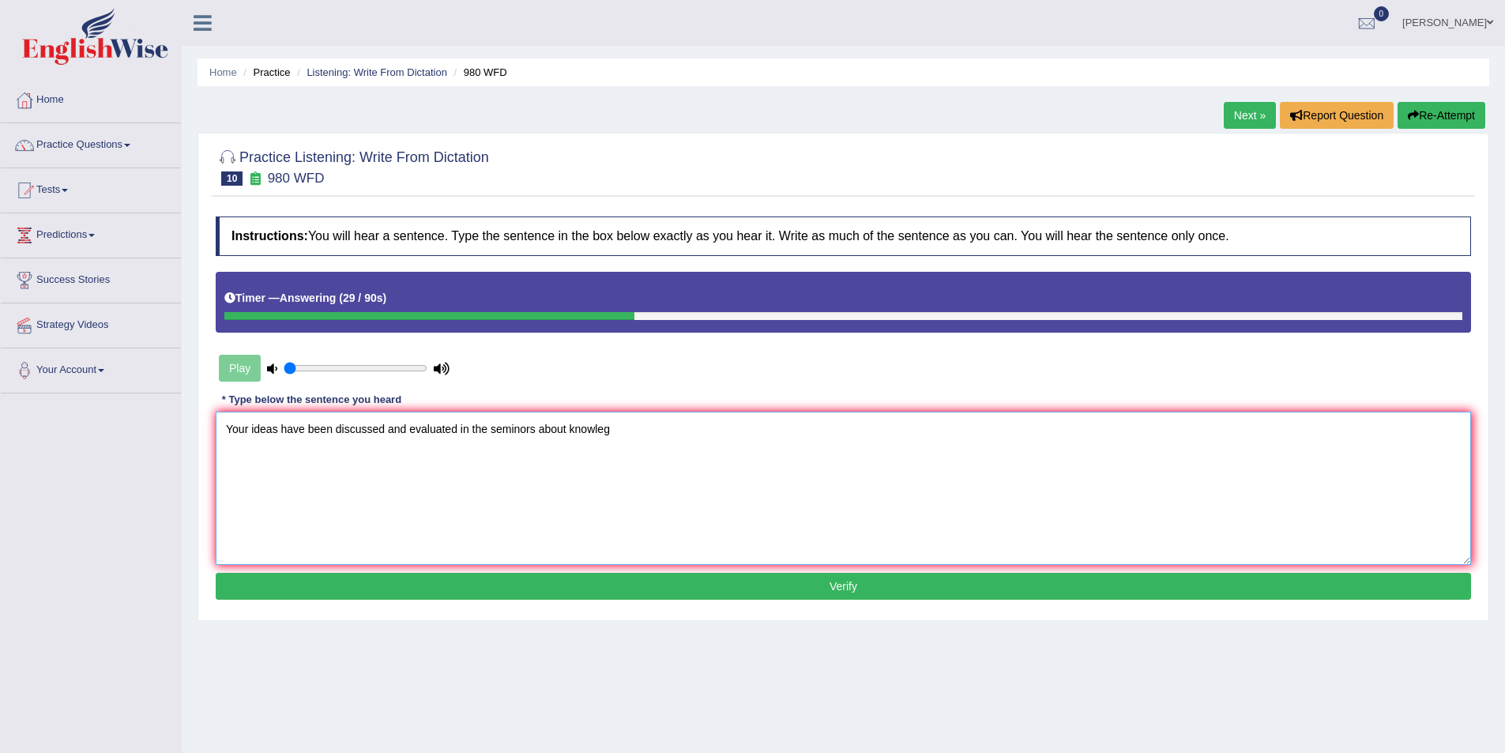
type textarea "Your ideas have been discussed and evaluated in the seminors about knowlege"
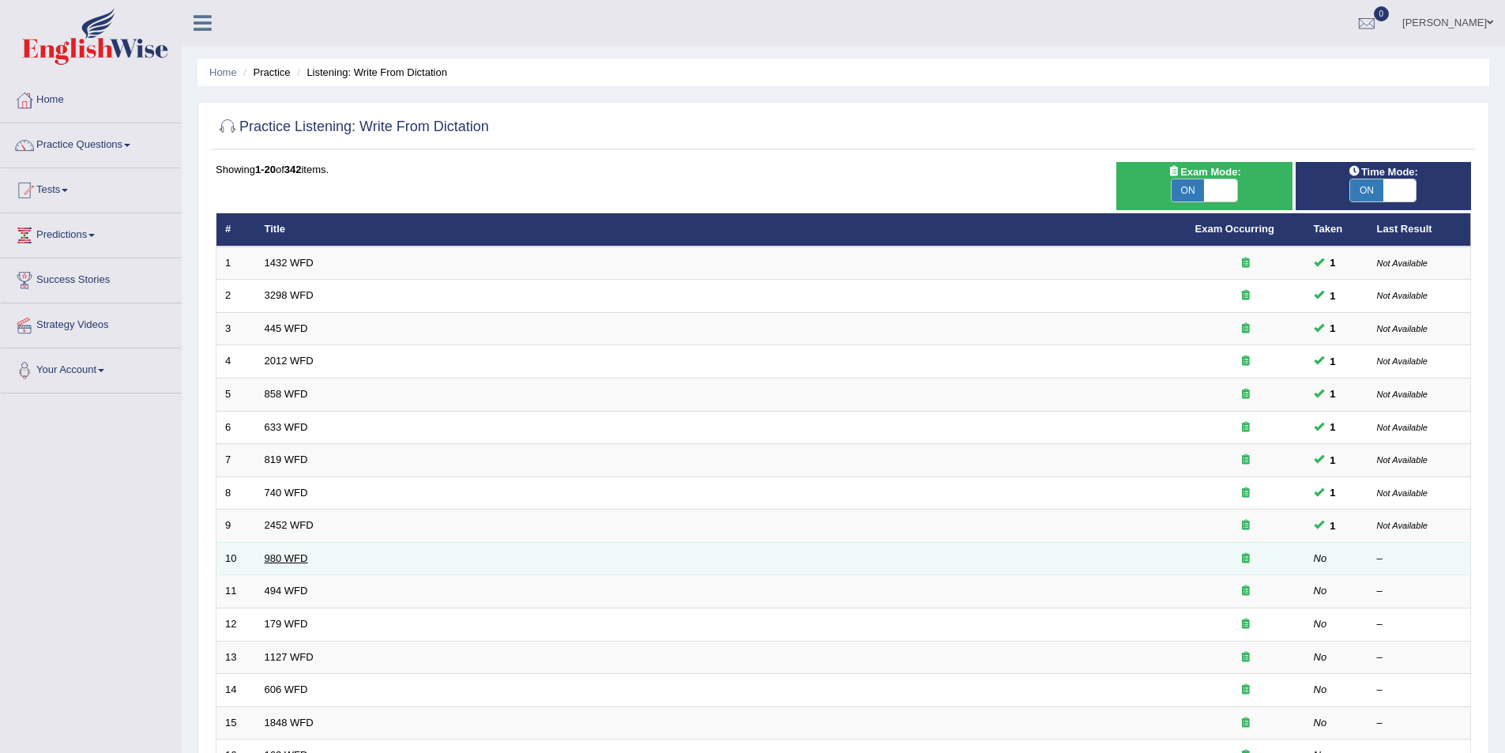
click at [284, 556] on link "980 WFD" at bounding box center [286, 558] width 43 height 12
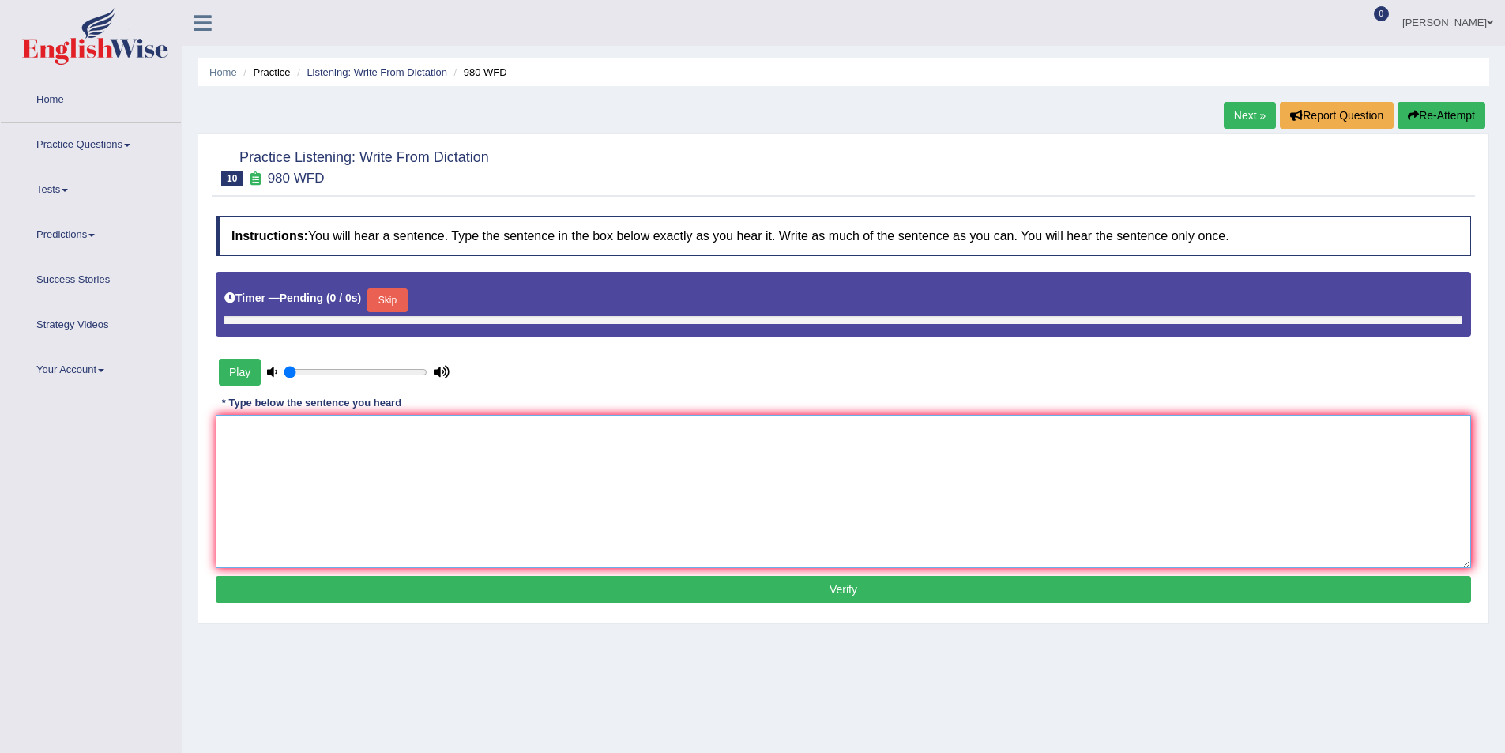
click at [311, 471] on textarea at bounding box center [844, 491] width 1256 height 153
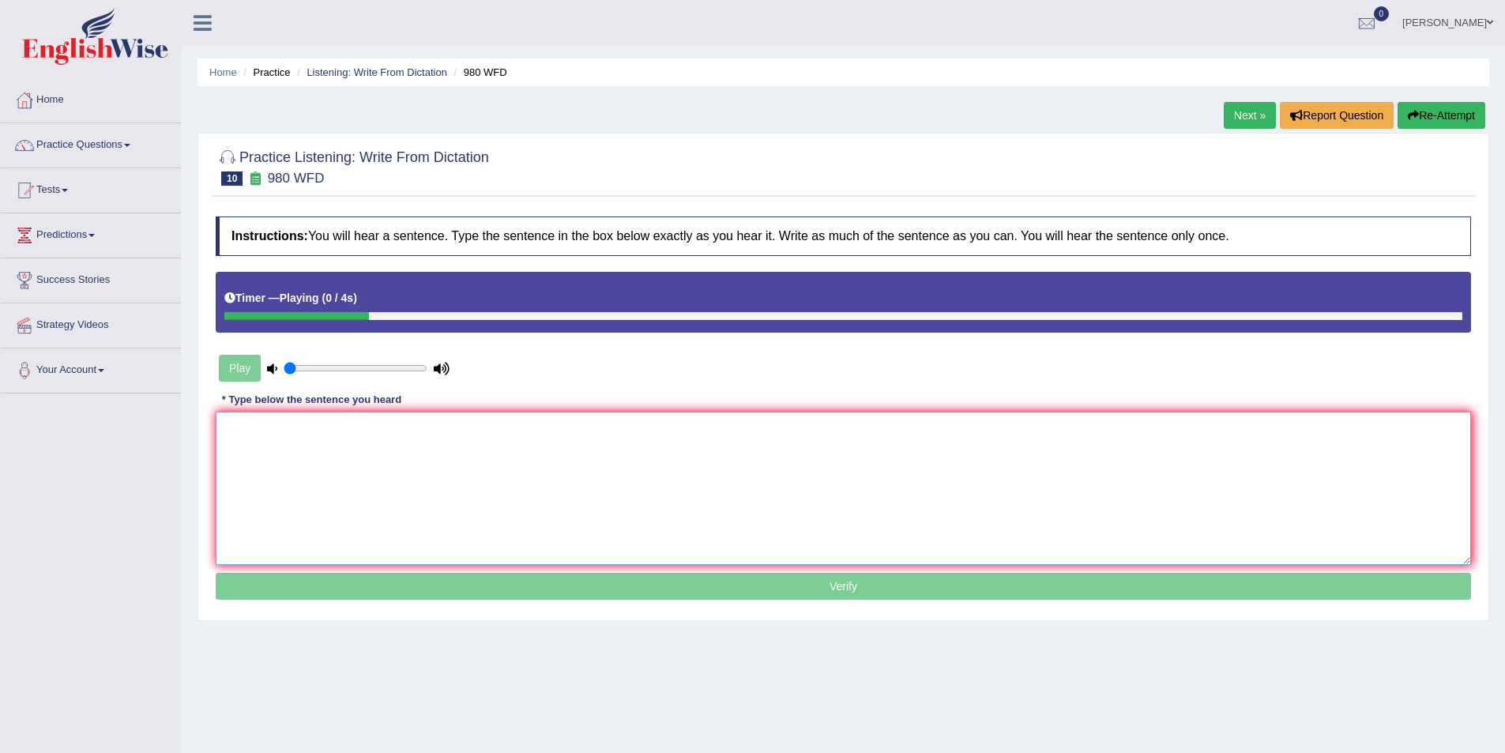
click at [311, 471] on textarea at bounding box center [844, 488] width 1256 height 153
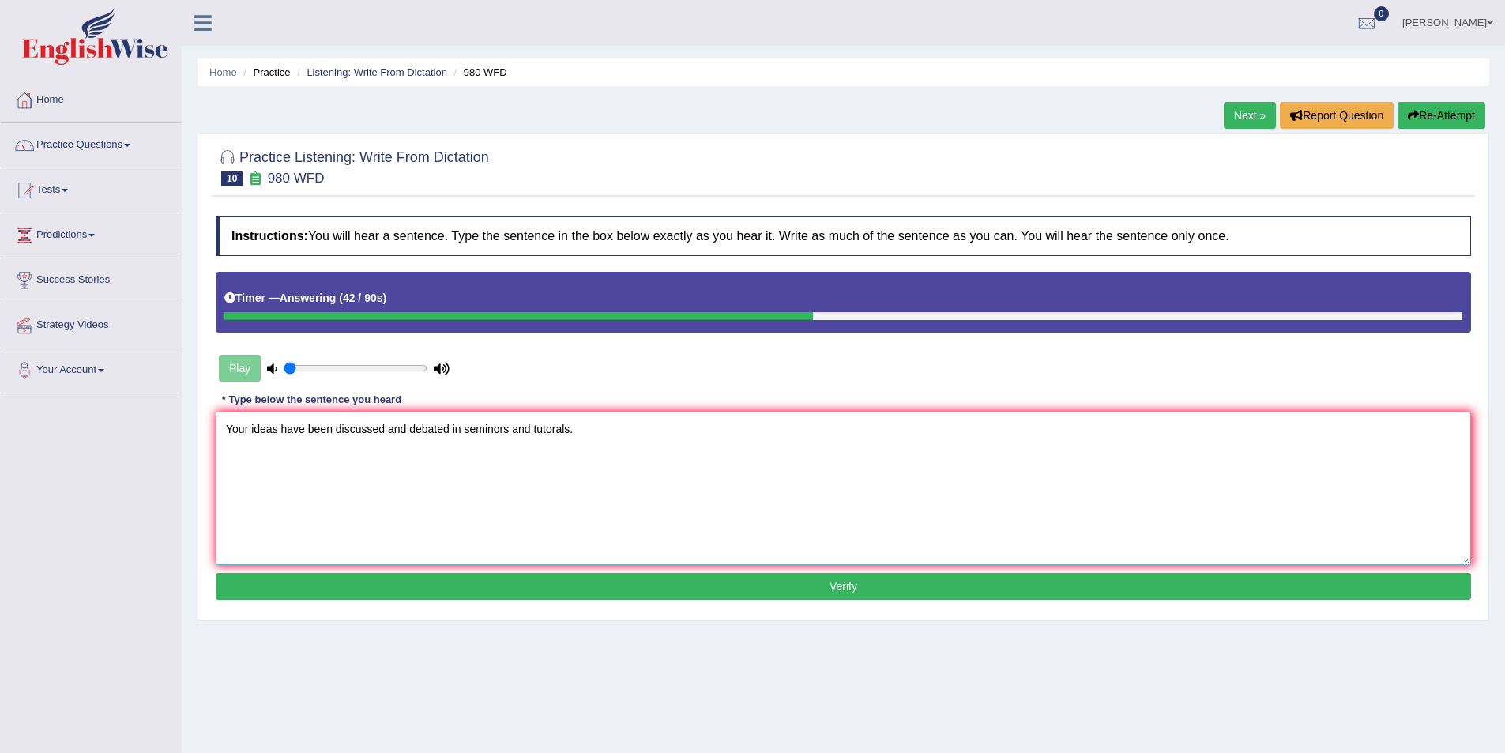
type textarea "Your ideas have been discussed and debated in seminors and tutorals."
click at [744, 586] on button "Verify" at bounding box center [844, 586] width 1256 height 27
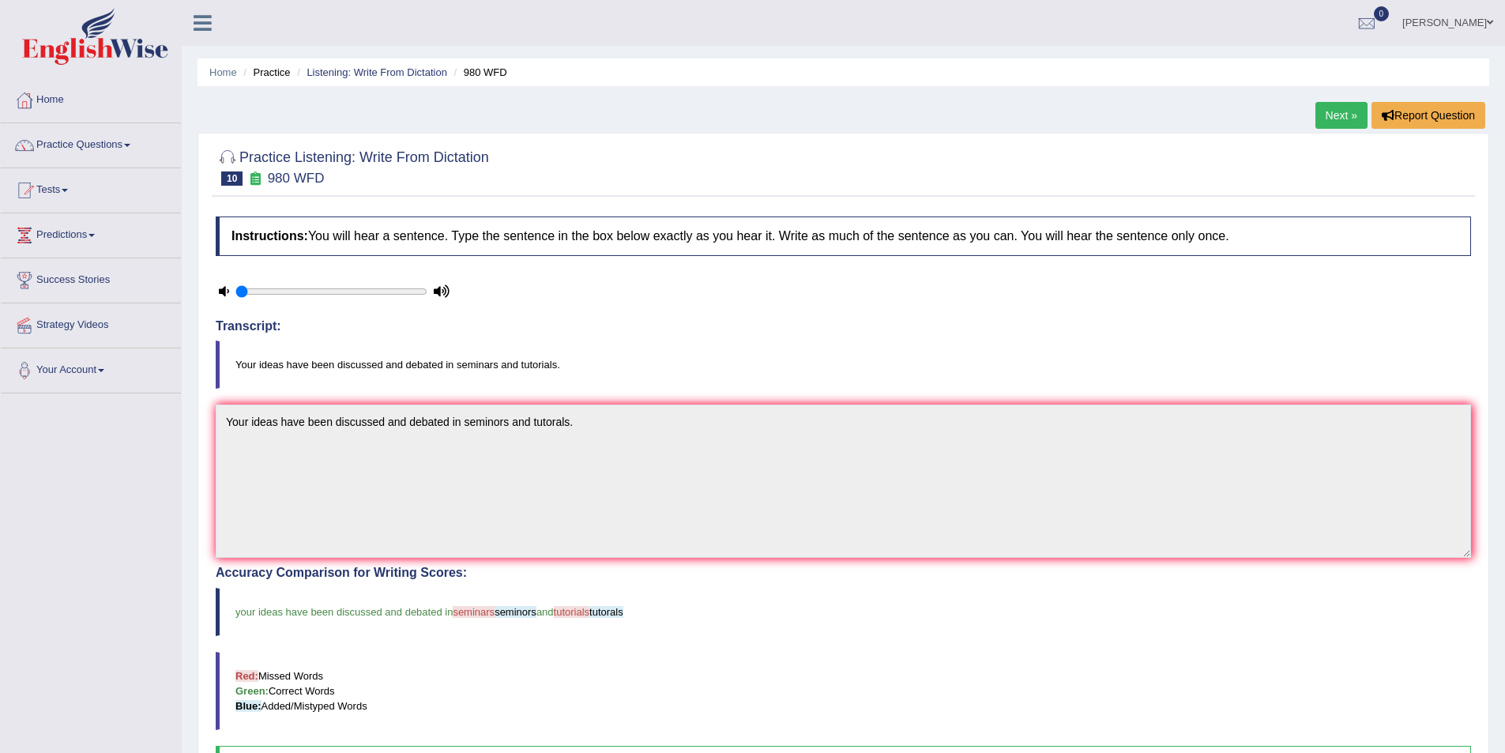
click at [111, 138] on link "Practice Questions" at bounding box center [91, 143] width 180 height 40
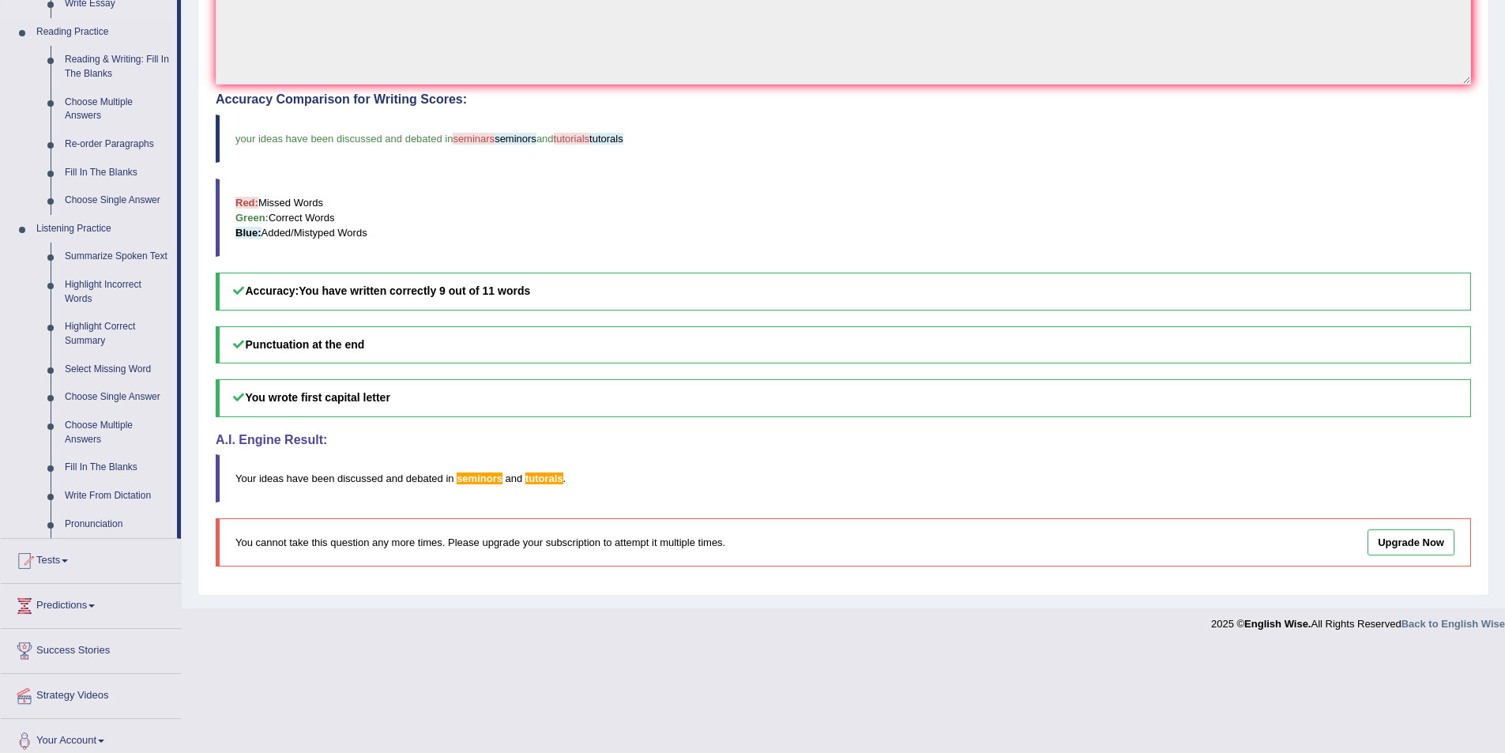
scroll to position [474, 0]
click at [108, 465] on link "Fill In The Blanks" at bounding box center [117, 467] width 119 height 28
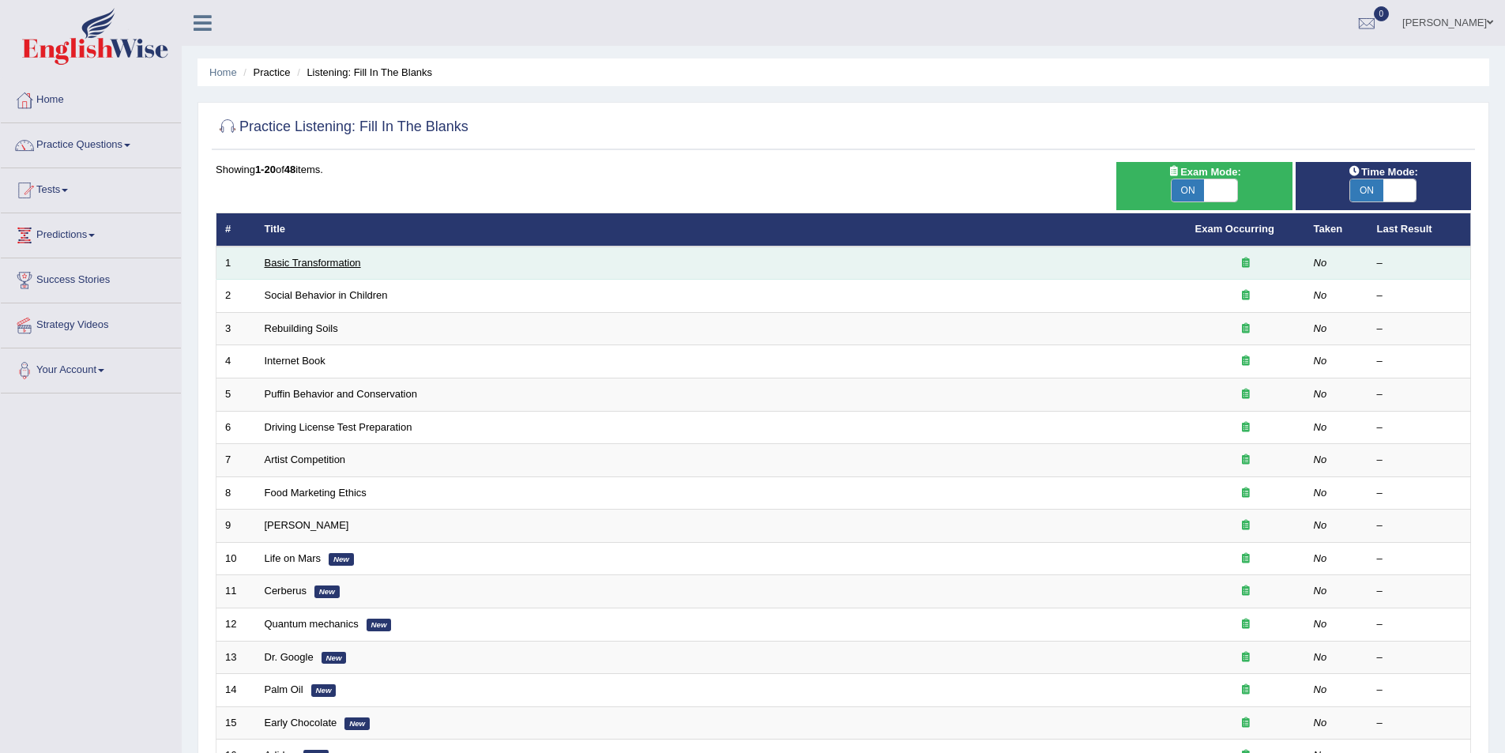
click at [326, 262] on link "Basic Transformation" at bounding box center [313, 263] width 96 height 12
click at [308, 260] on link "Basic Transformation" at bounding box center [313, 263] width 96 height 12
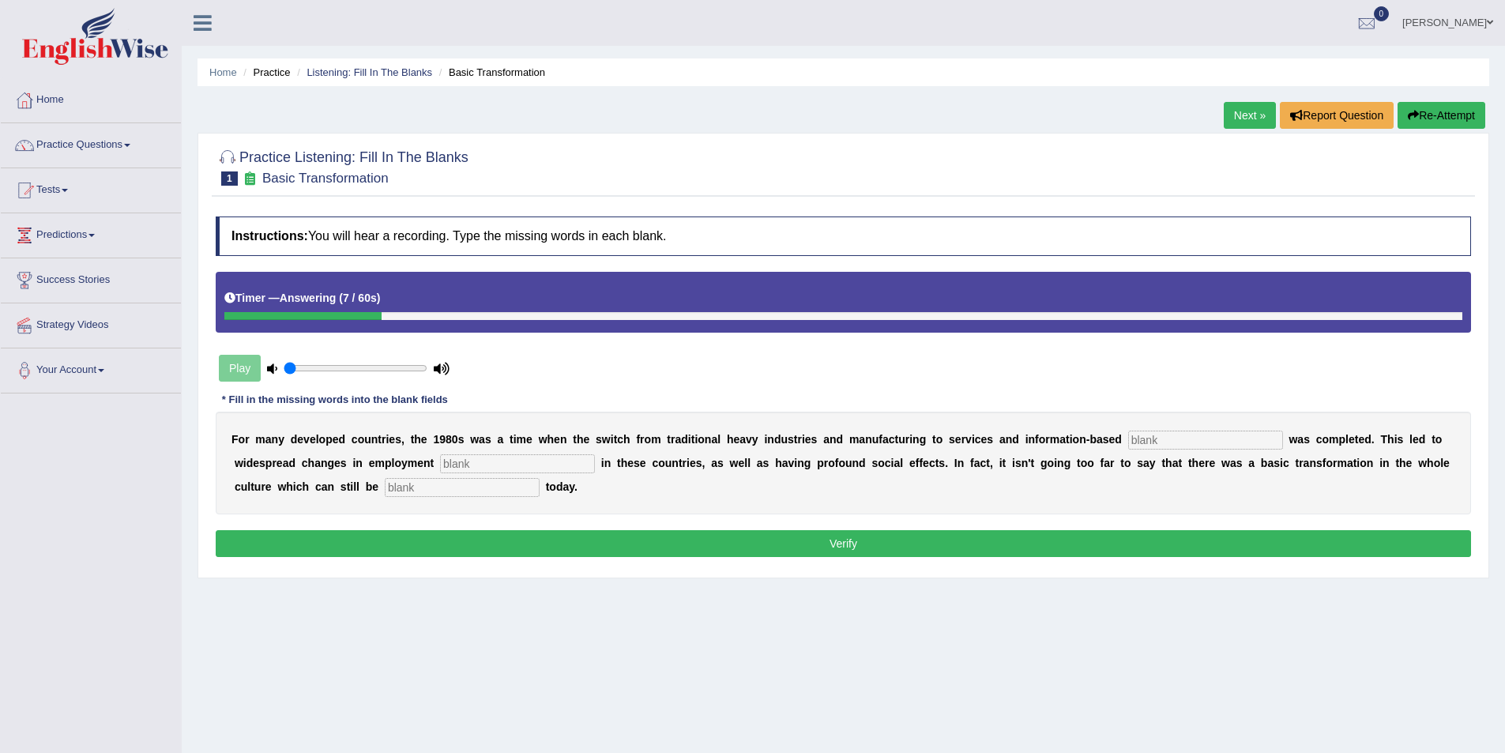
click at [1128, 436] on input "text" at bounding box center [1205, 440] width 155 height 19
type input "enterprices"
click at [440, 464] on input "text" at bounding box center [517, 463] width 155 height 19
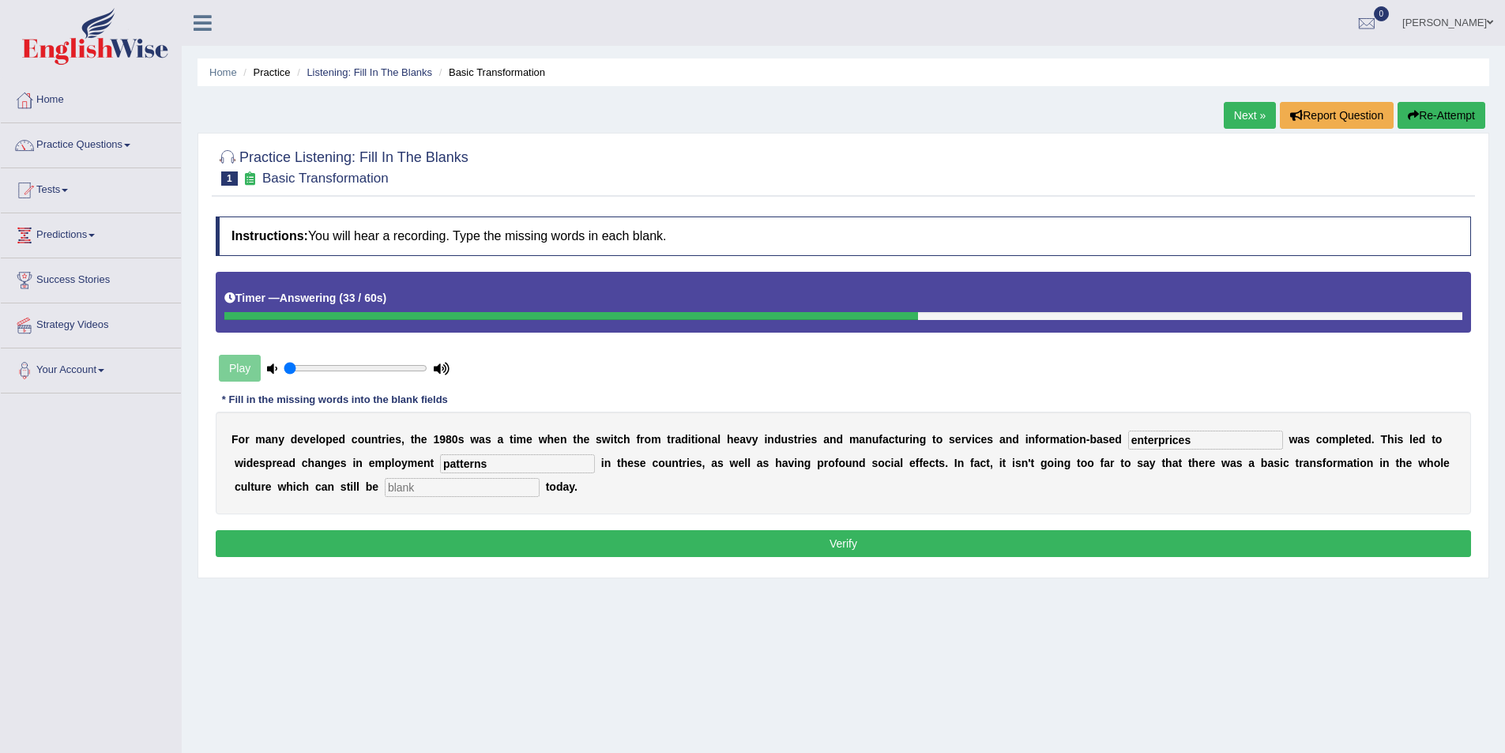
type input "patterns"
click at [1132, 443] on input "enterprices" at bounding box center [1205, 440] width 155 height 19
type input "enterprice"
click at [385, 488] on input "text" at bounding box center [462, 487] width 155 height 19
type input "observed"
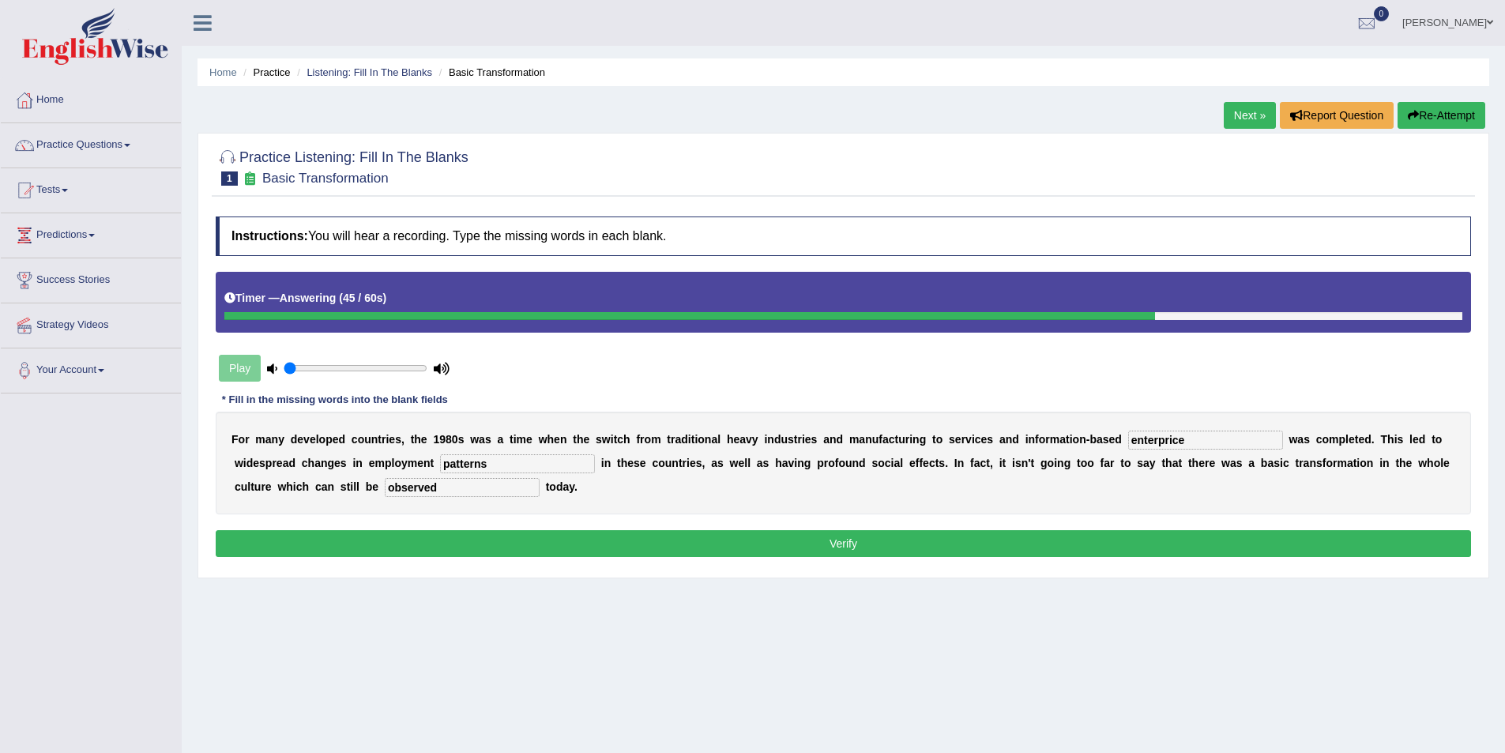
click at [854, 547] on button "Verify" at bounding box center [844, 543] width 1256 height 27
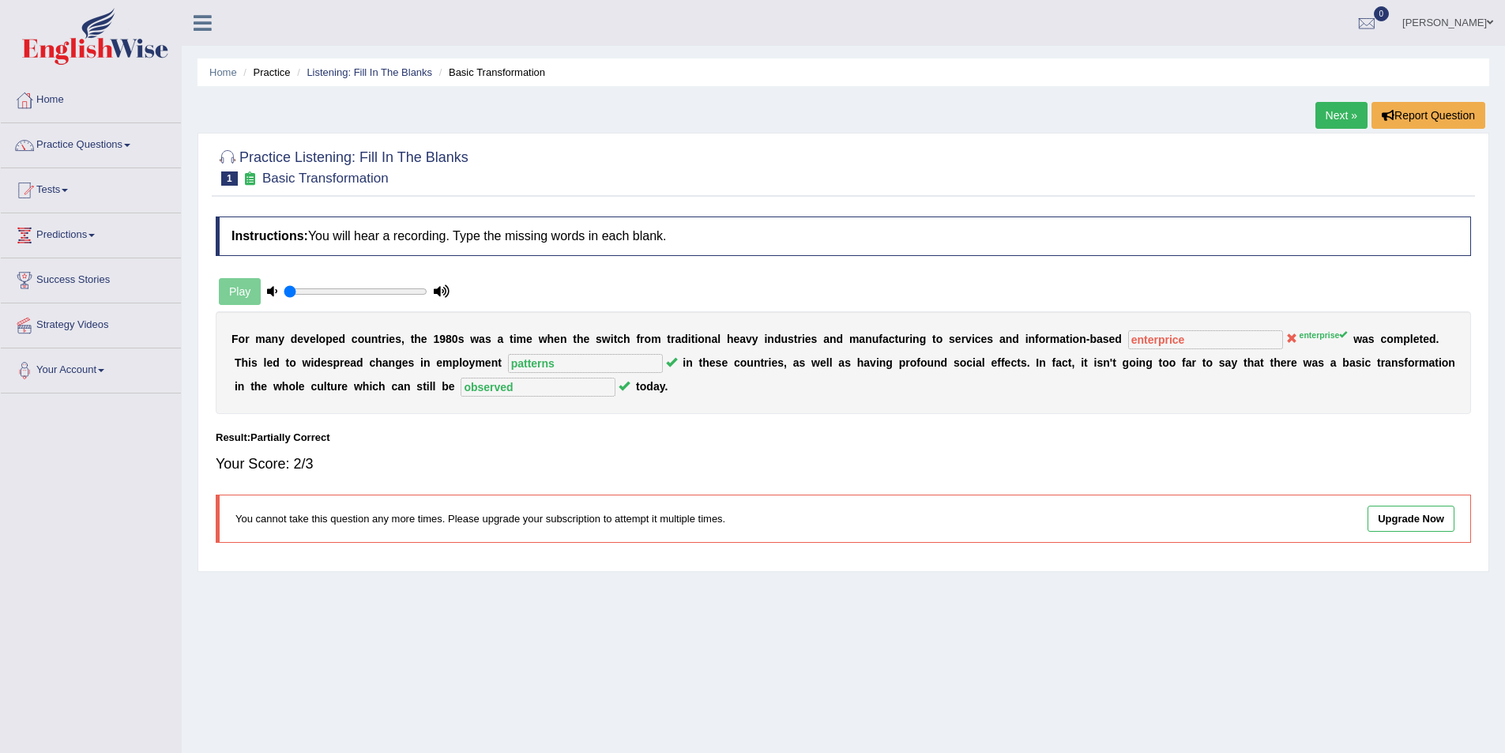
click at [1346, 110] on link "Next »" at bounding box center [1342, 115] width 52 height 27
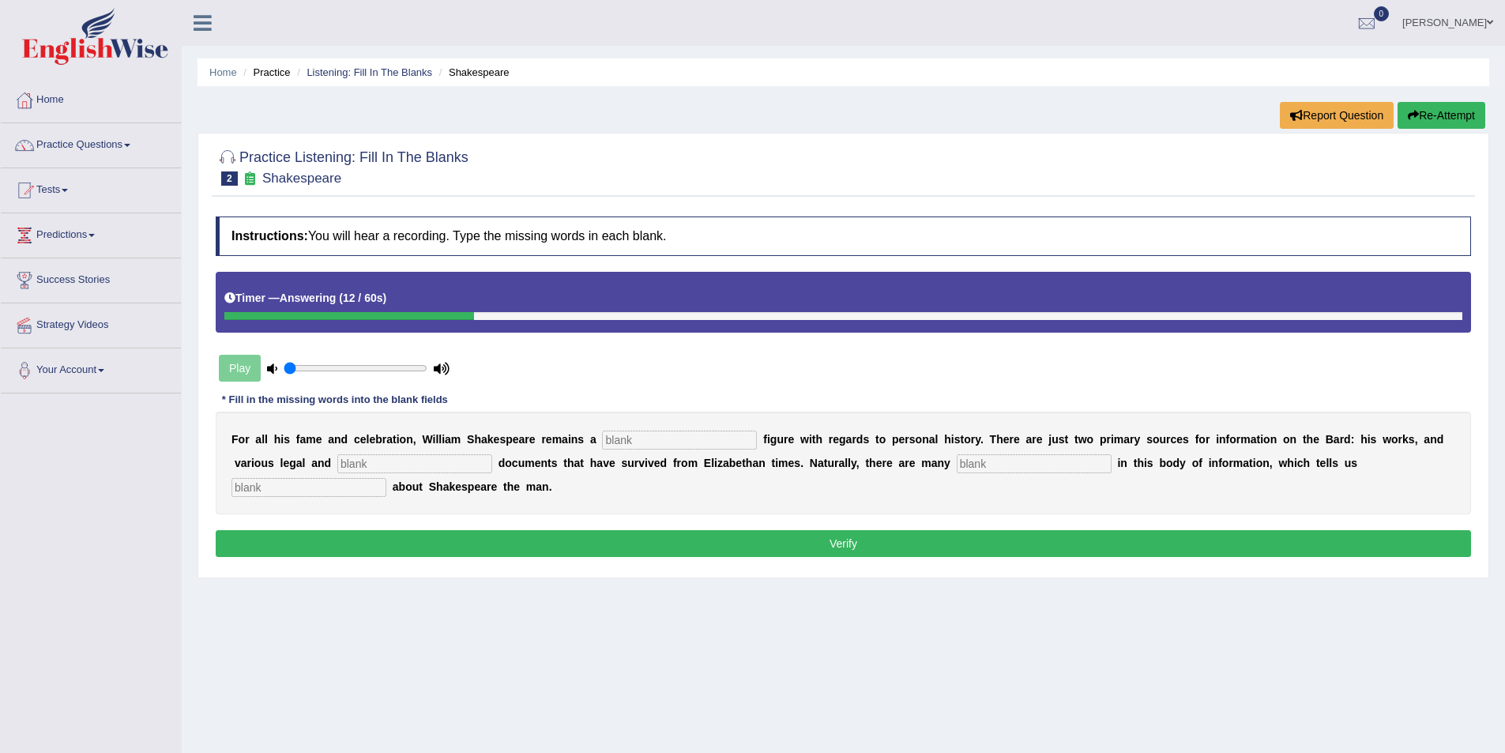
click at [602, 432] on input "text" at bounding box center [679, 440] width 155 height 19
type input "misterious"
click at [337, 460] on input "text" at bounding box center [414, 463] width 155 height 19
type input "[DEMOGRAPHIC_DATA]"
click at [957, 466] on input "text" at bounding box center [1034, 463] width 155 height 19
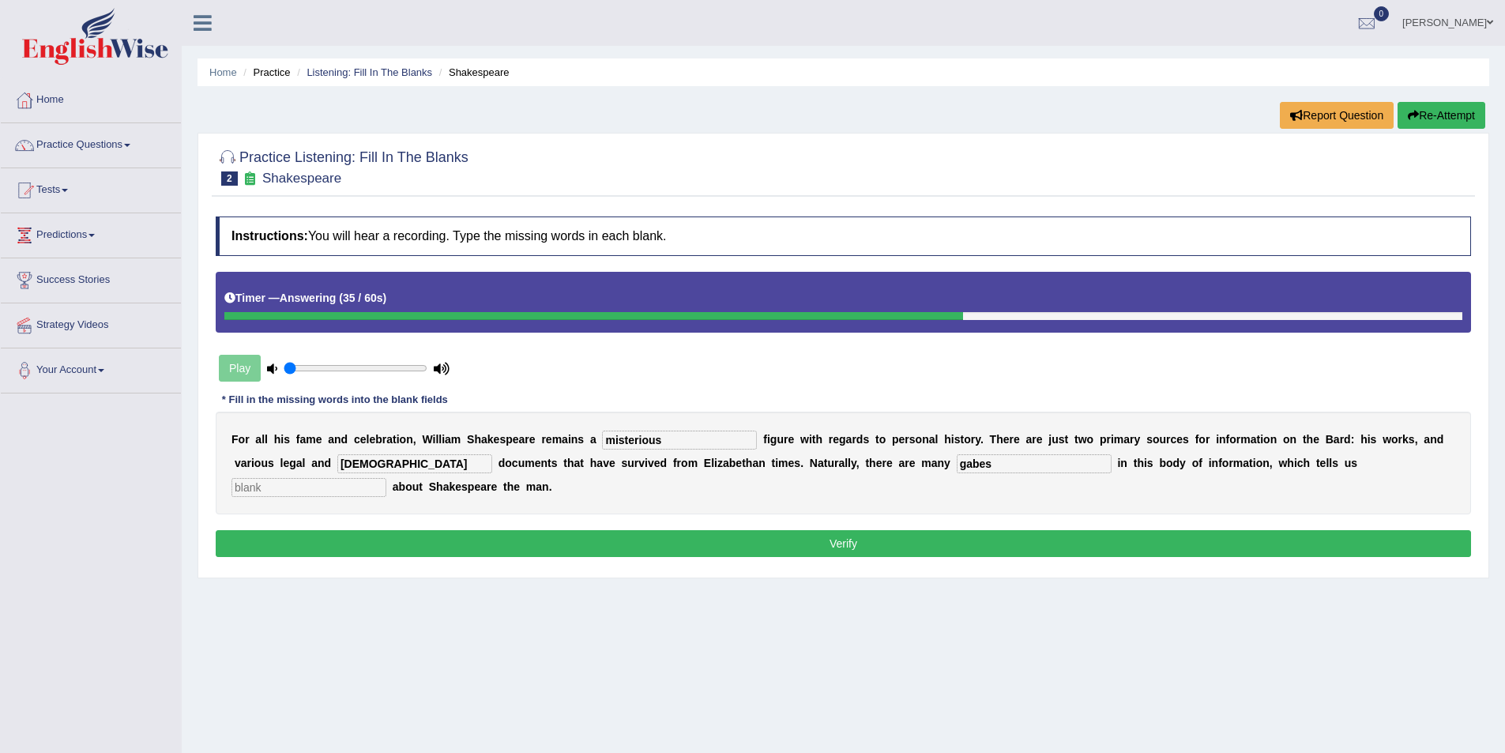
type input "gabes"
click at [386, 478] on input "text" at bounding box center [309, 487] width 155 height 19
type input "little"
click at [898, 530] on button "Verify" at bounding box center [844, 543] width 1256 height 27
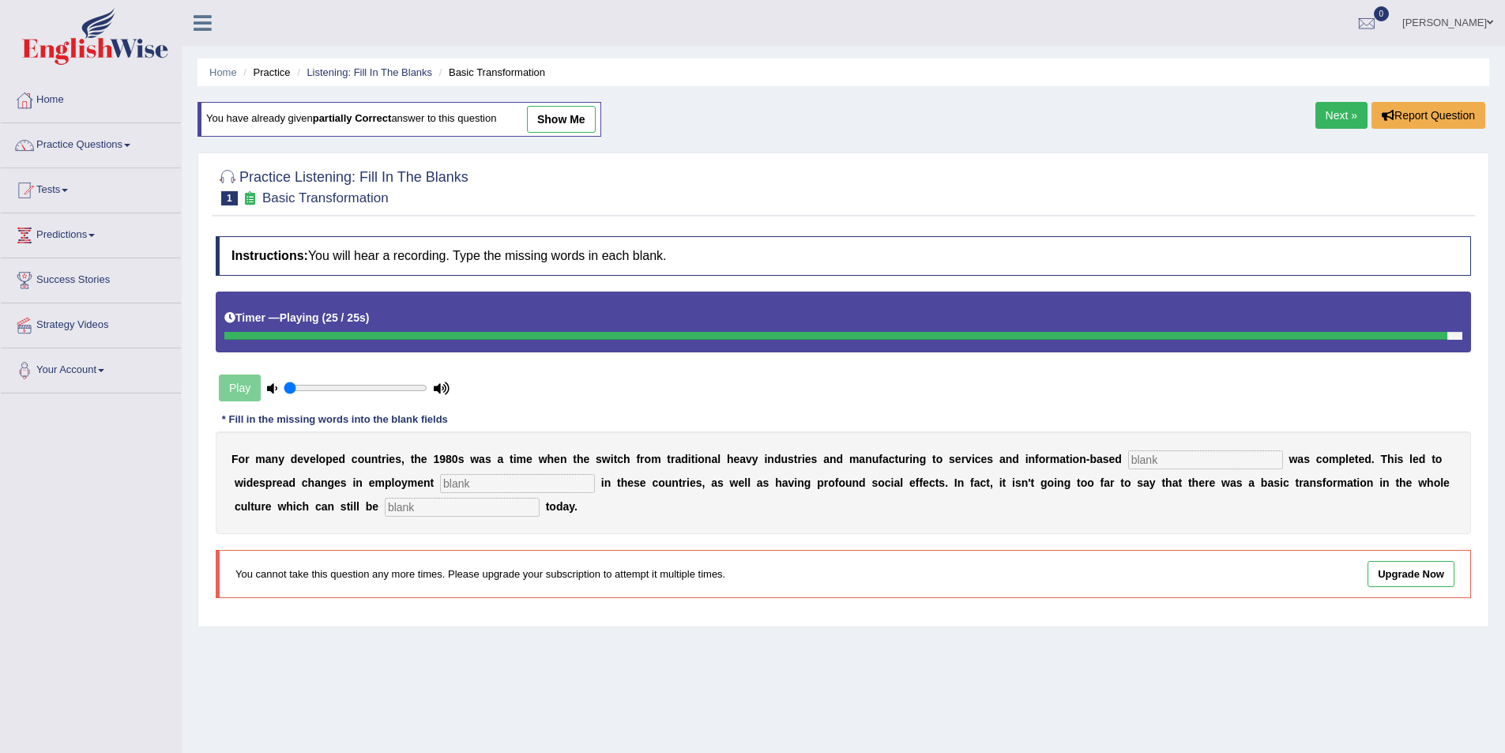
click at [1128, 461] on input "text" at bounding box center [1205, 459] width 155 height 19
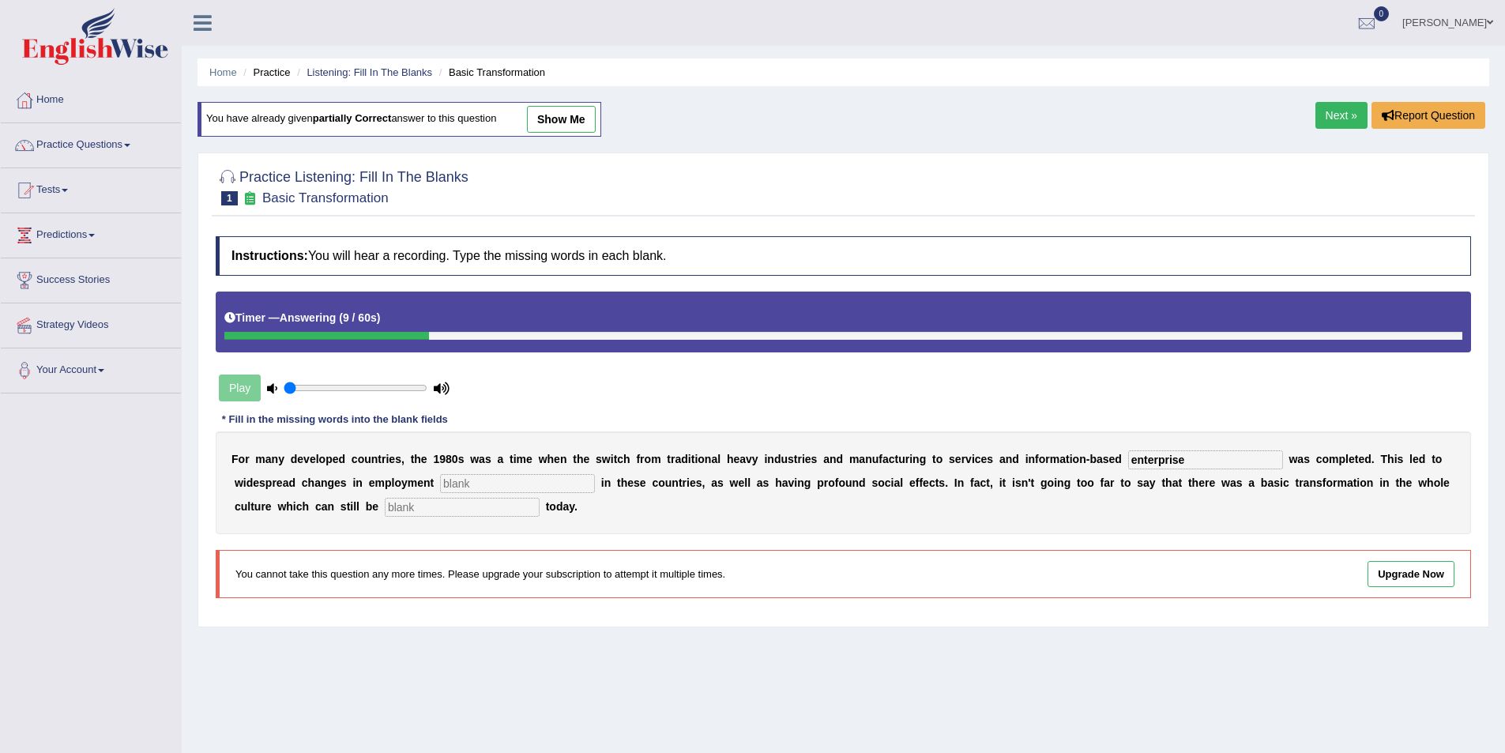
type input "enterprise"
click at [440, 480] on input "text" at bounding box center [517, 483] width 155 height 19
type input "patterns"
click at [385, 514] on input "text" at bounding box center [462, 507] width 155 height 19
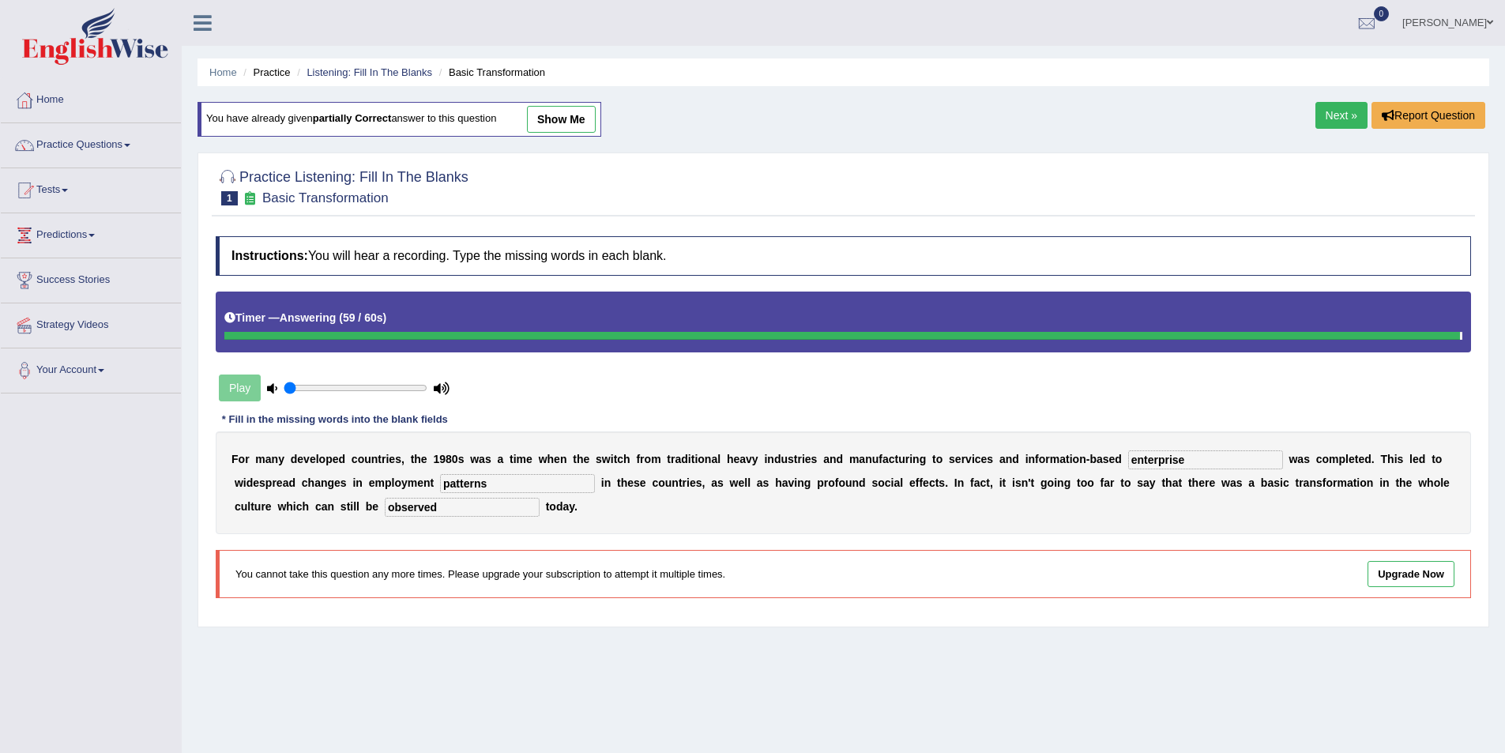
type input "observed"
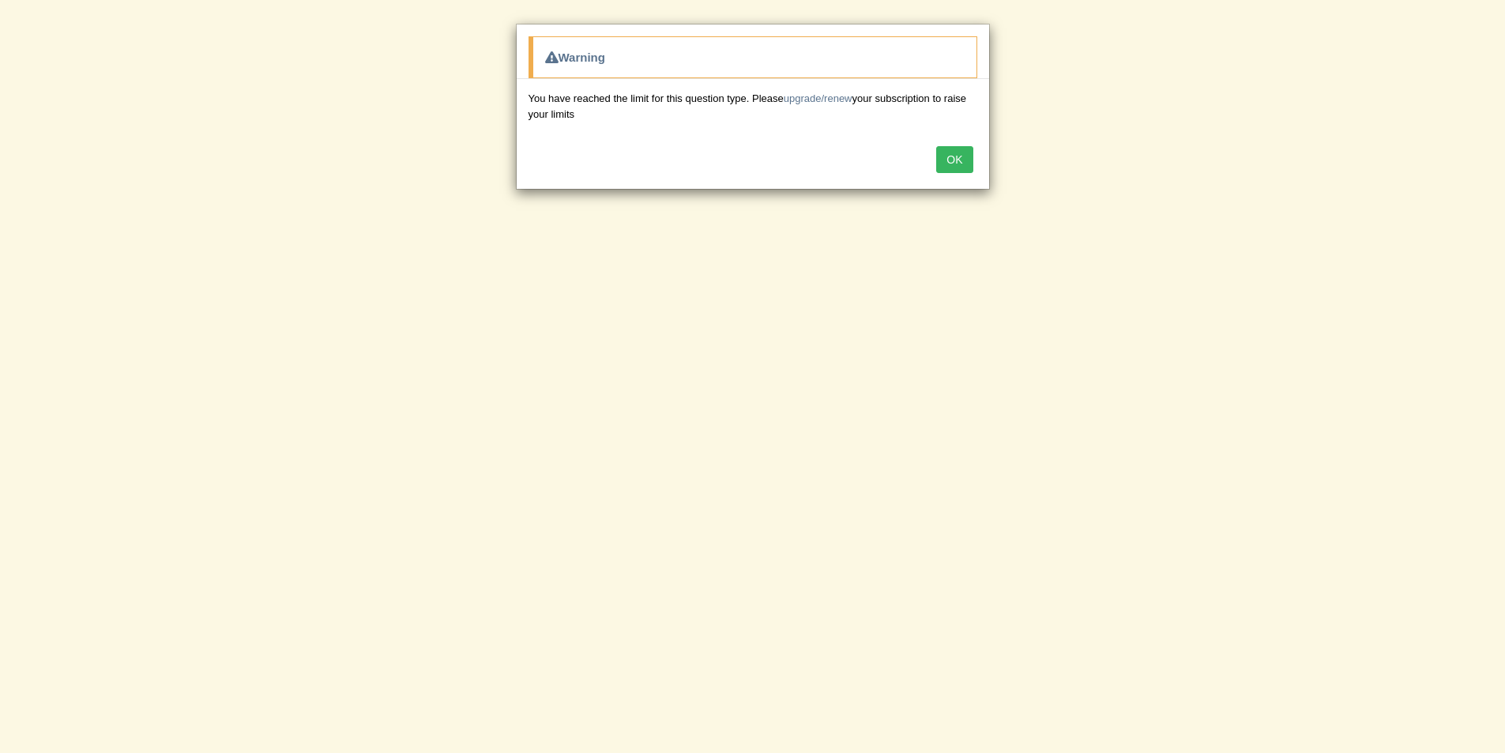
click at [940, 157] on button "OK" at bounding box center [954, 159] width 36 height 27
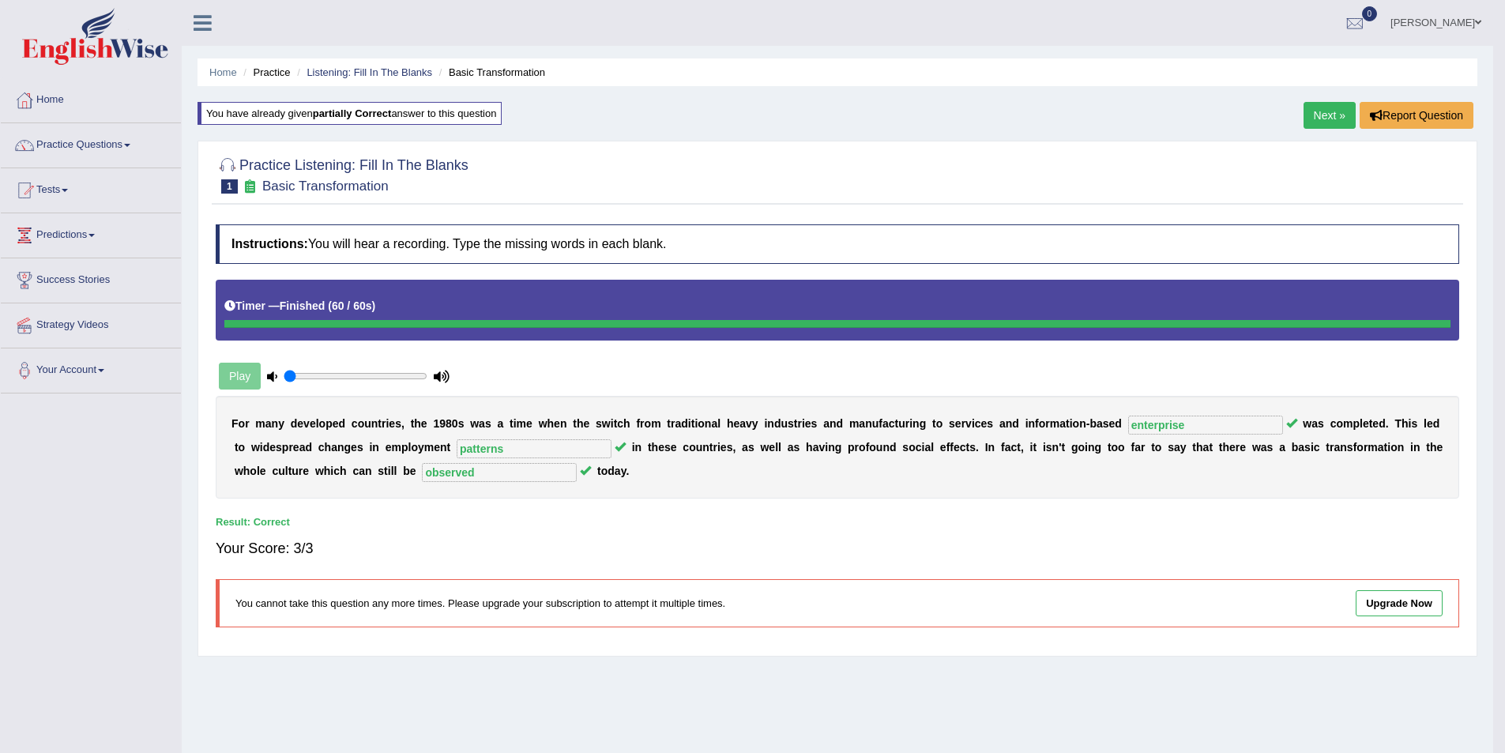
click at [1320, 110] on link "Next »" at bounding box center [1330, 115] width 52 height 27
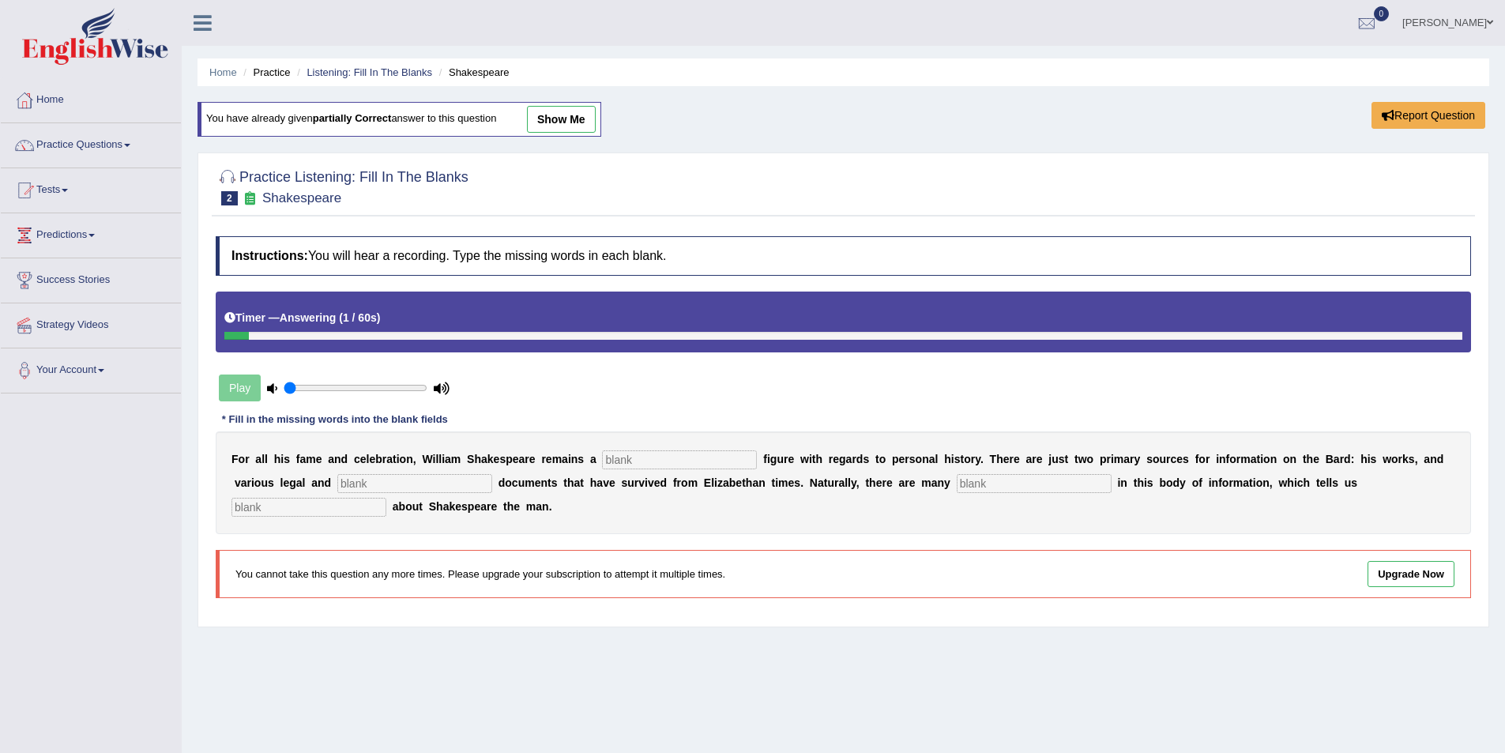
click at [615, 450] on input "text" at bounding box center [679, 459] width 155 height 19
type input "M"
type input "mysterious"
click at [337, 489] on input "text" at bounding box center [414, 483] width 155 height 19
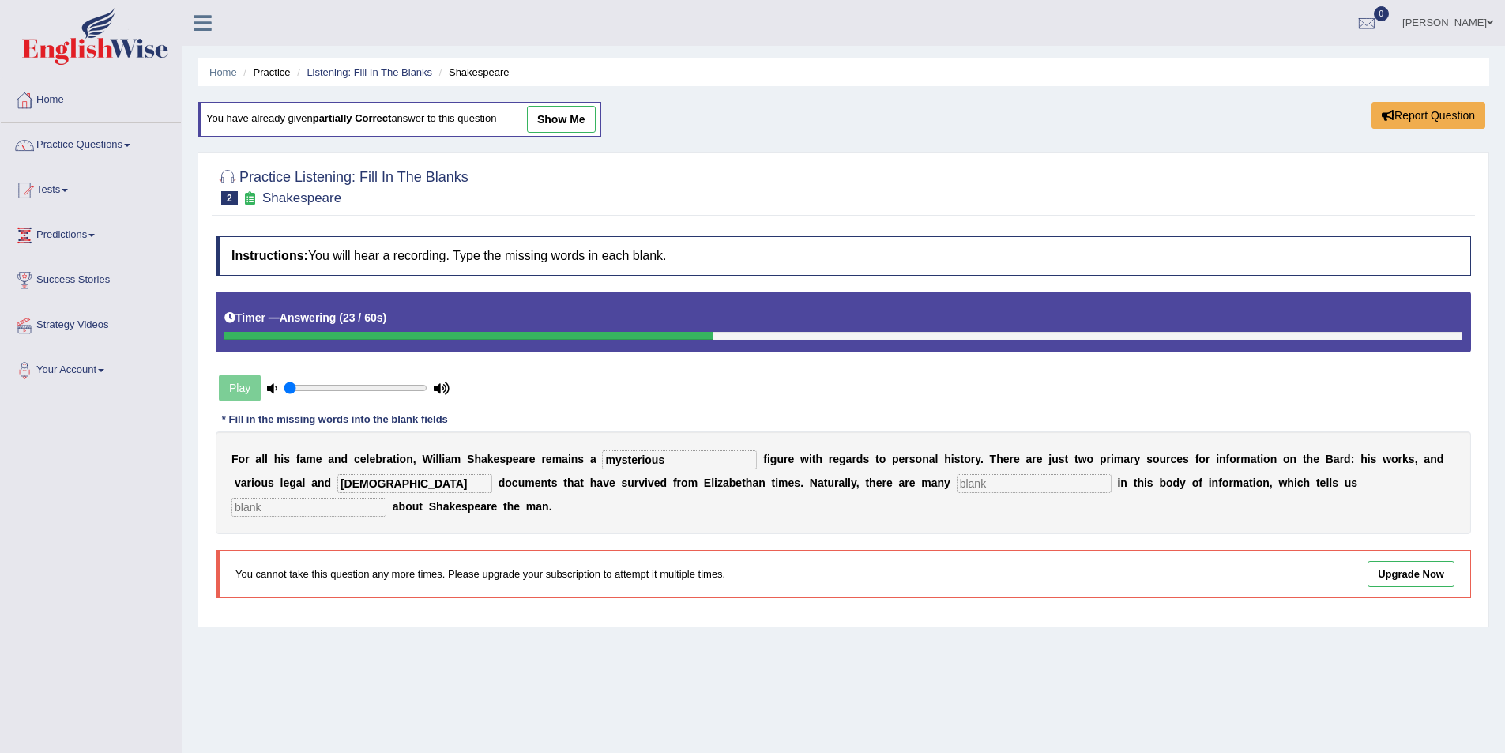
type input "church"
click at [957, 485] on input "text" at bounding box center [1034, 483] width 155 height 19
type input "gaps"
click at [386, 498] on input "text" at bounding box center [309, 507] width 155 height 19
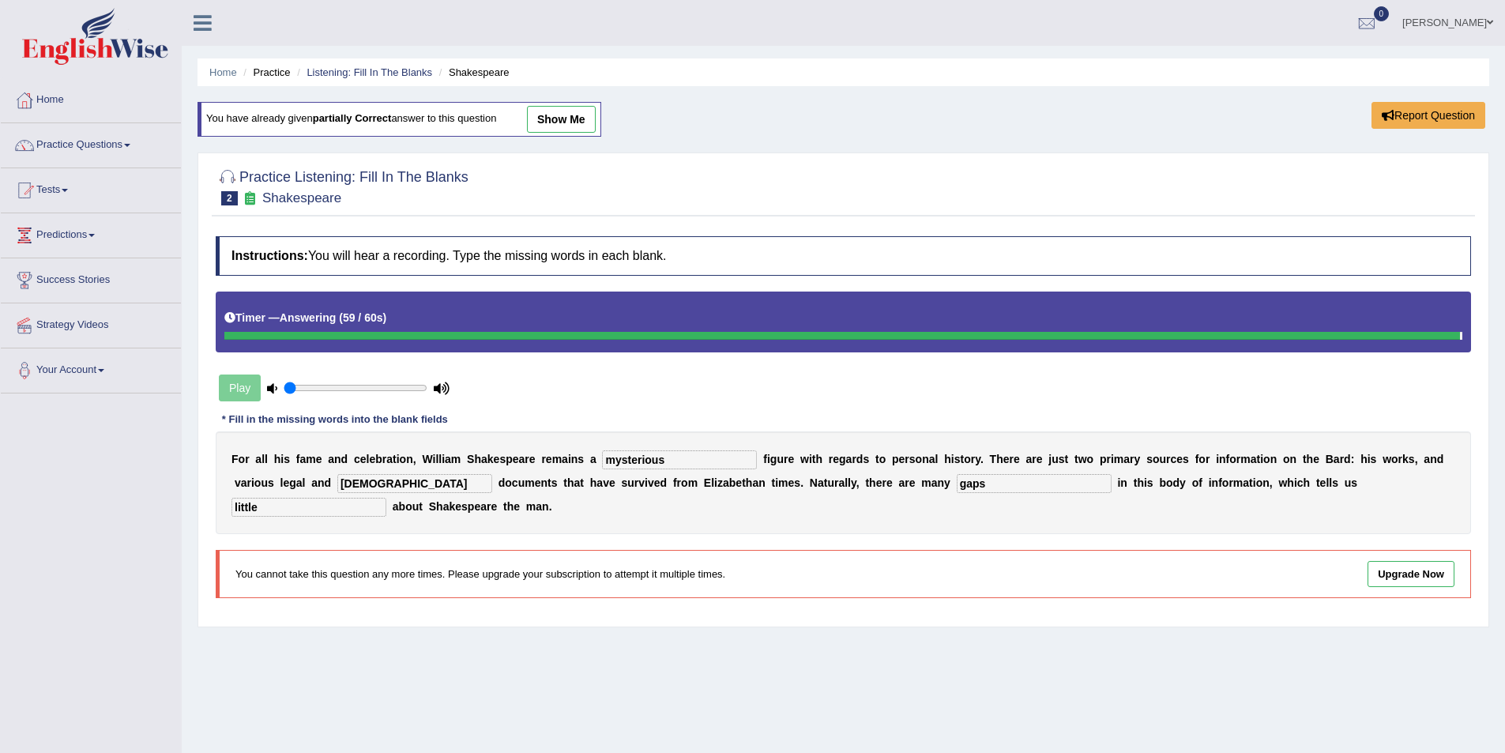
type input "little"
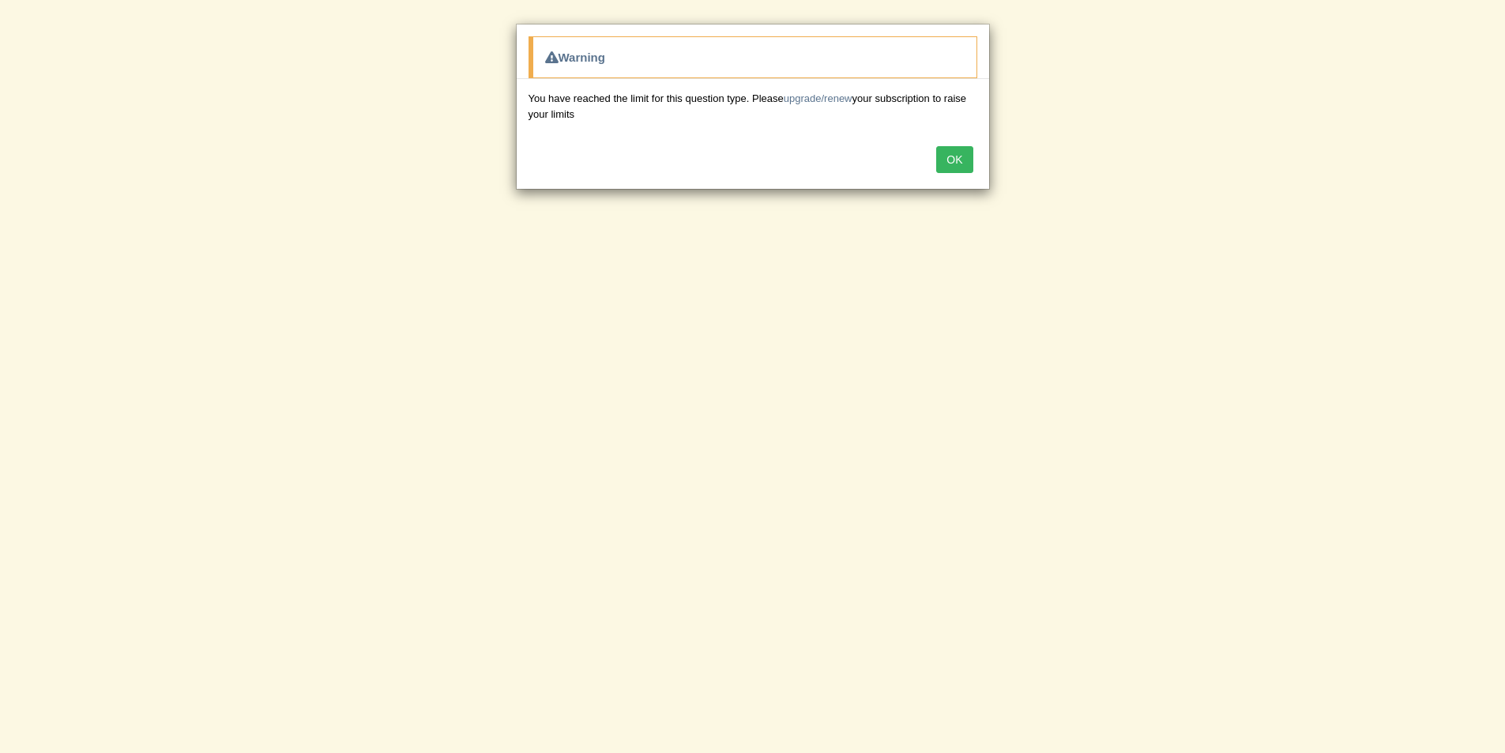
click at [962, 164] on button "OK" at bounding box center [954, 159] width 36 height 27
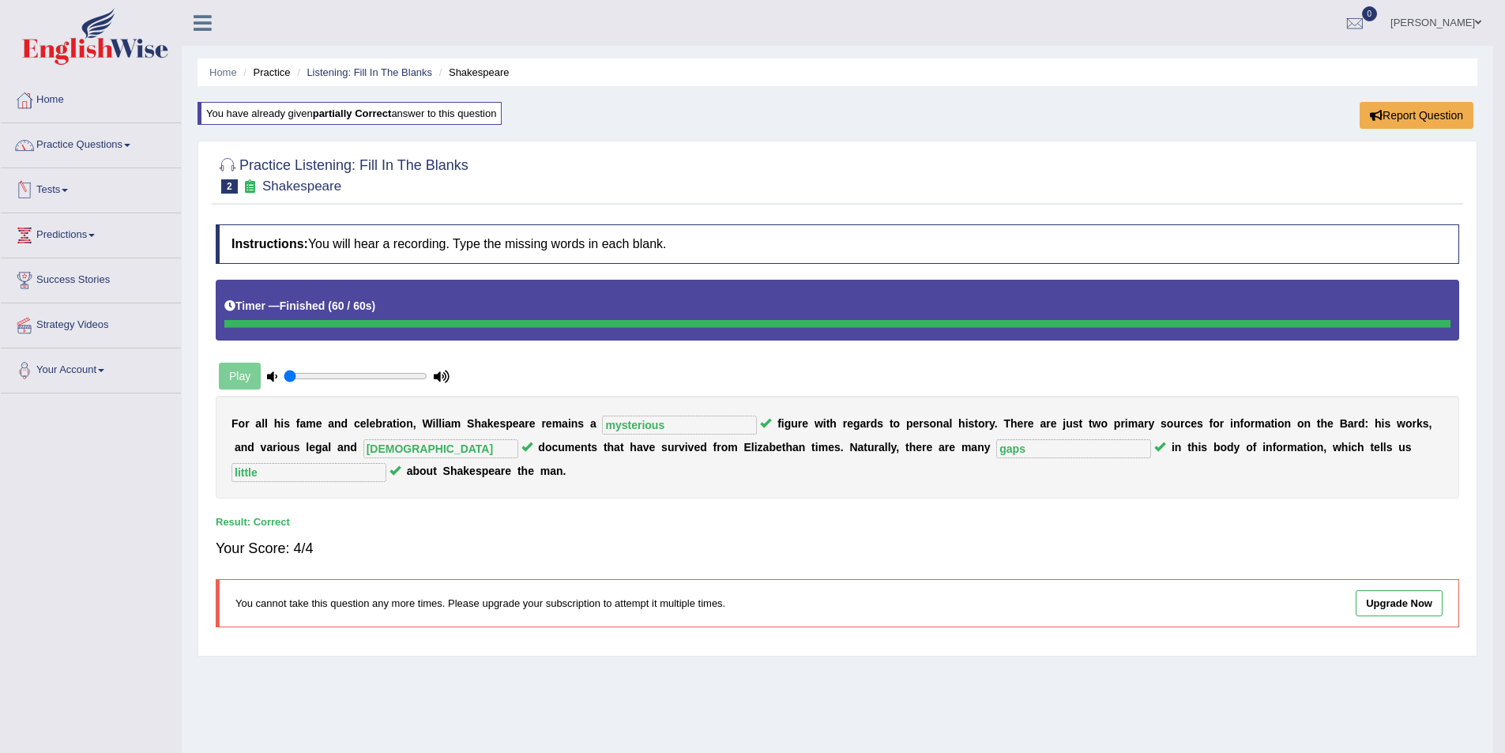
click at [129, 144] on link "Practice Questions" at bounding box center [91, 143] width 180 height 40
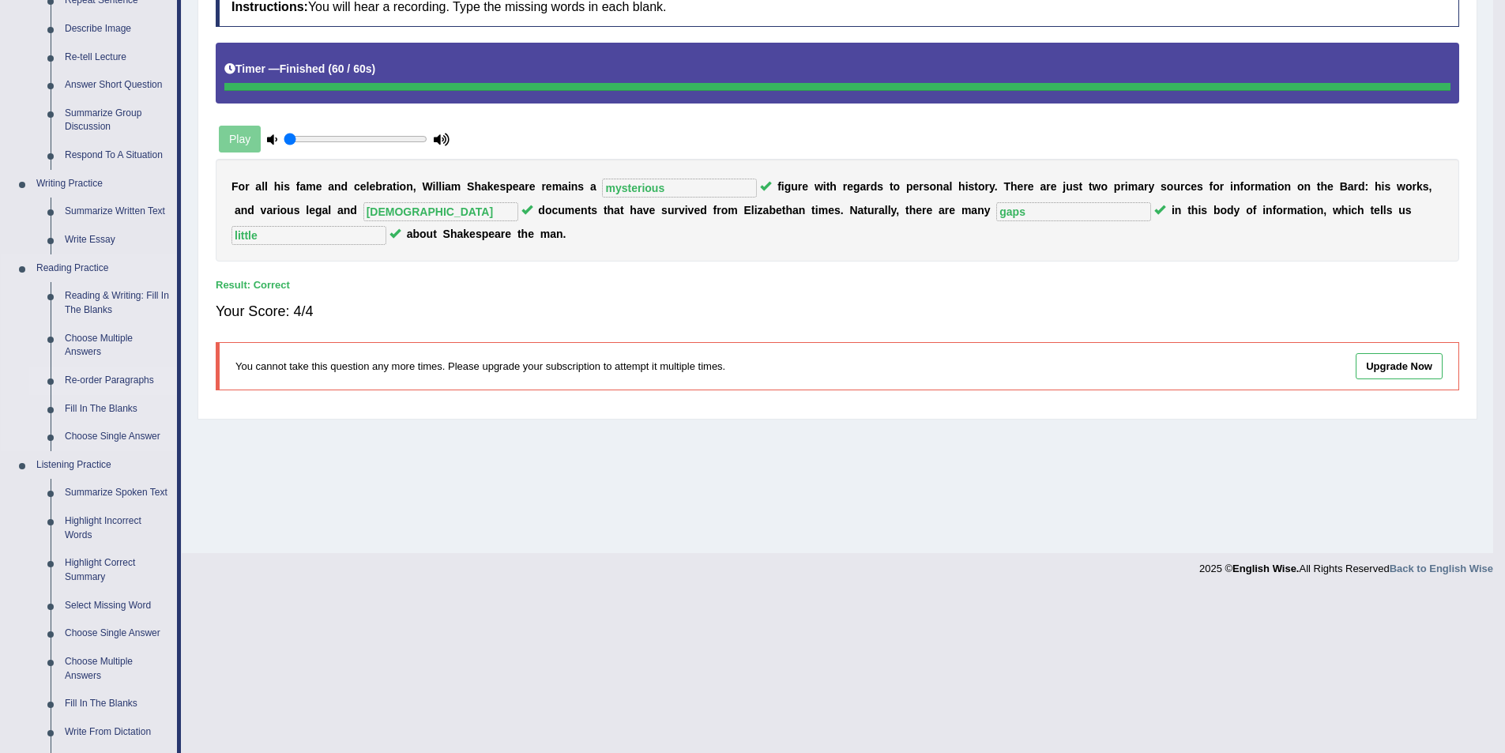
scroll to position [474, 0]
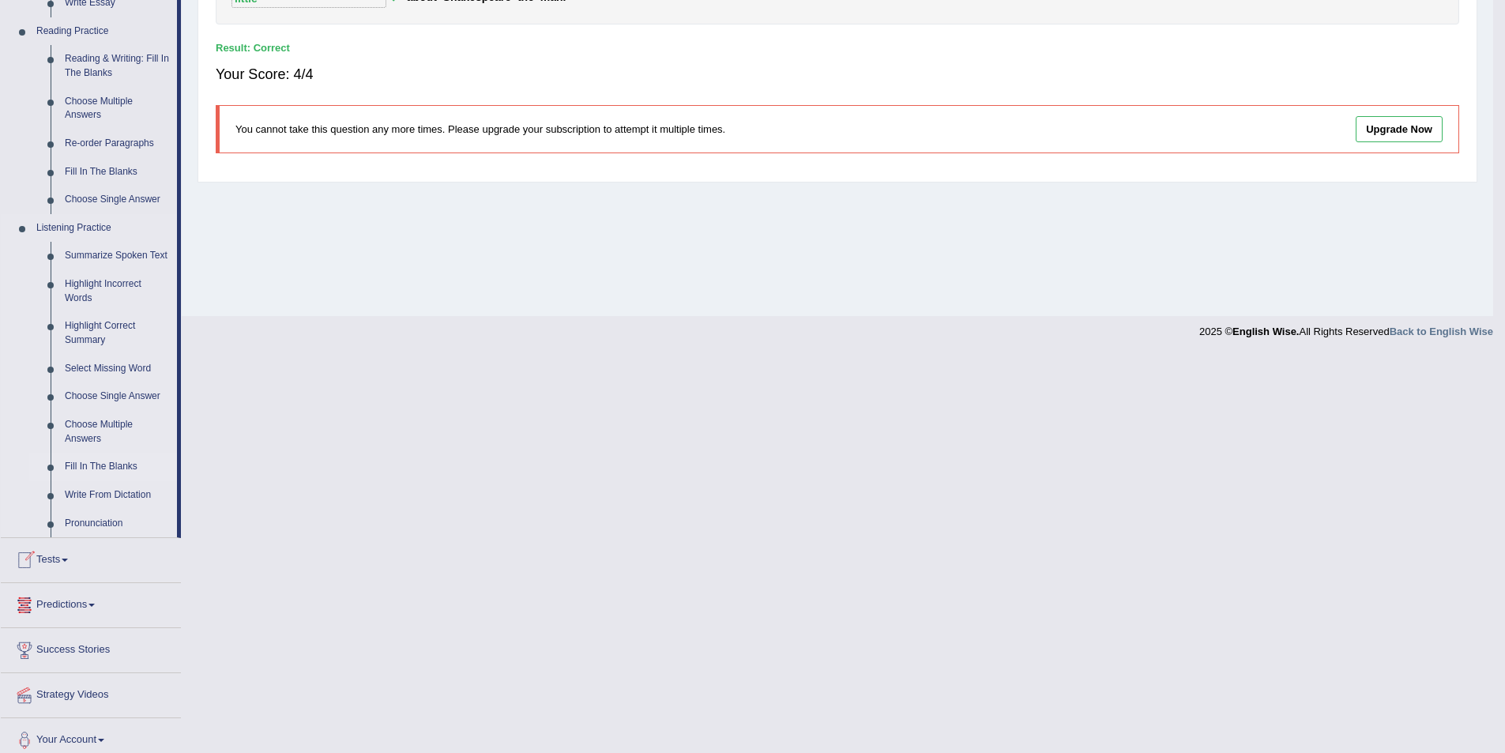
click at [94, 465] on link "Fill In The Blanks" at bounding box center [117, 467] width 119 height 28
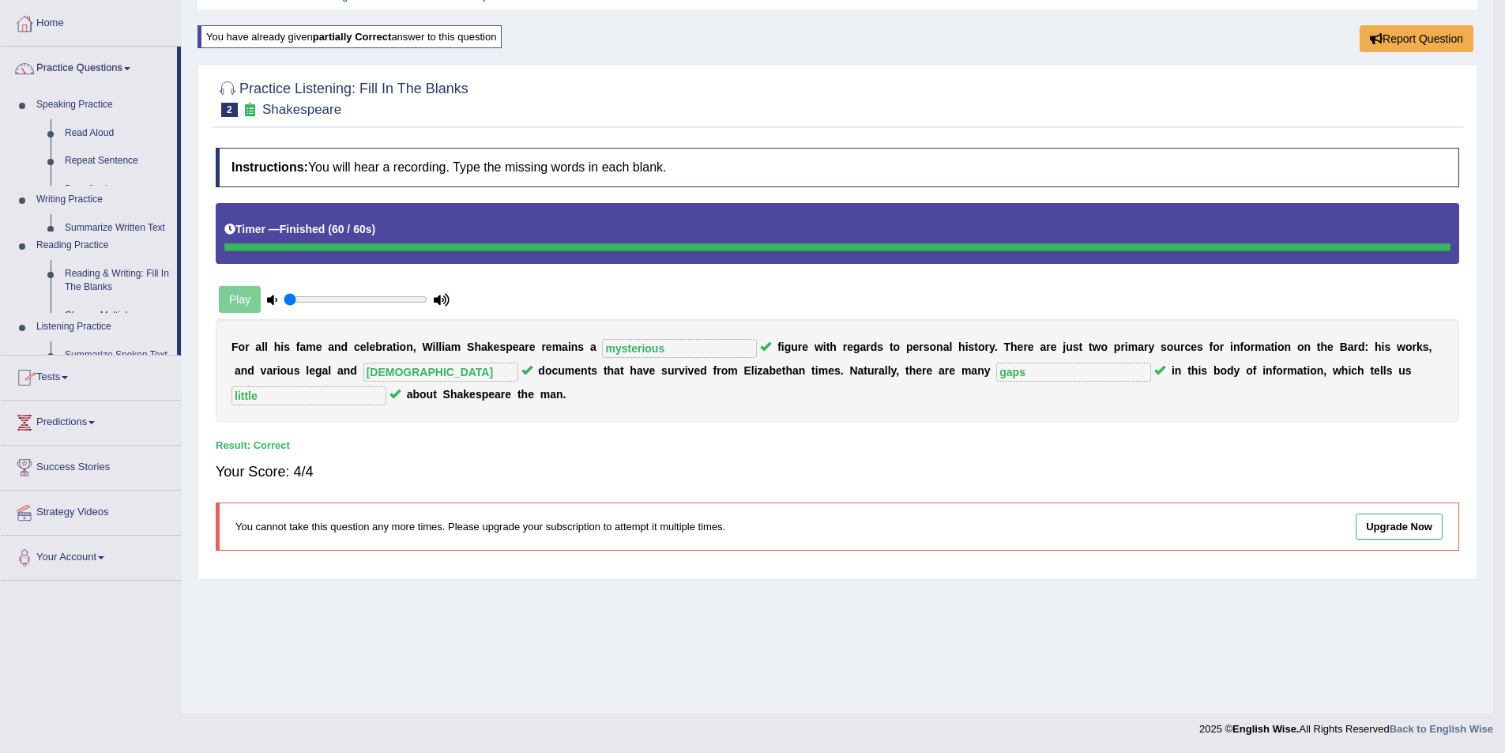
scroll to position [77, 0]
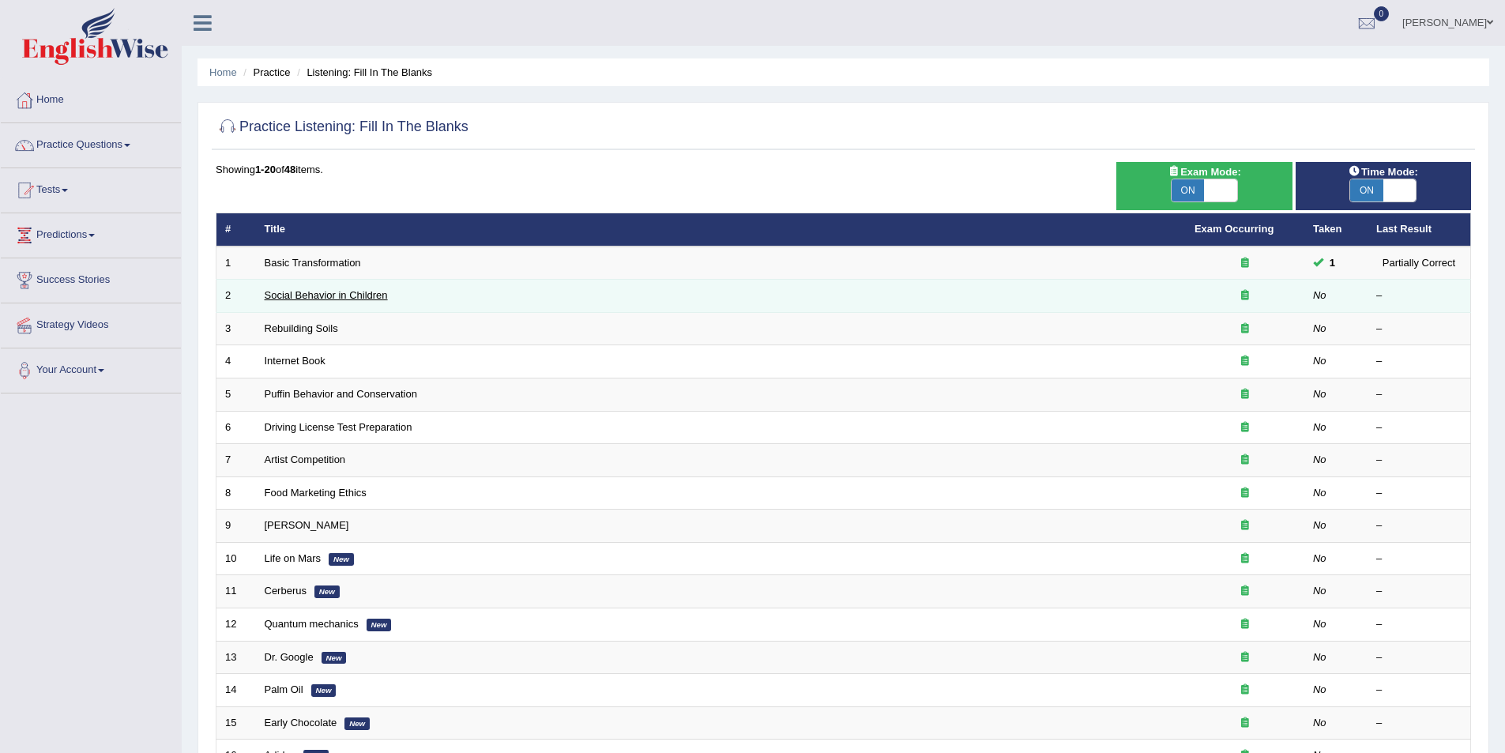
click at [320, 295] on link "Social Behavior in Children" at bounding box center [326, 295] width 123 height 12
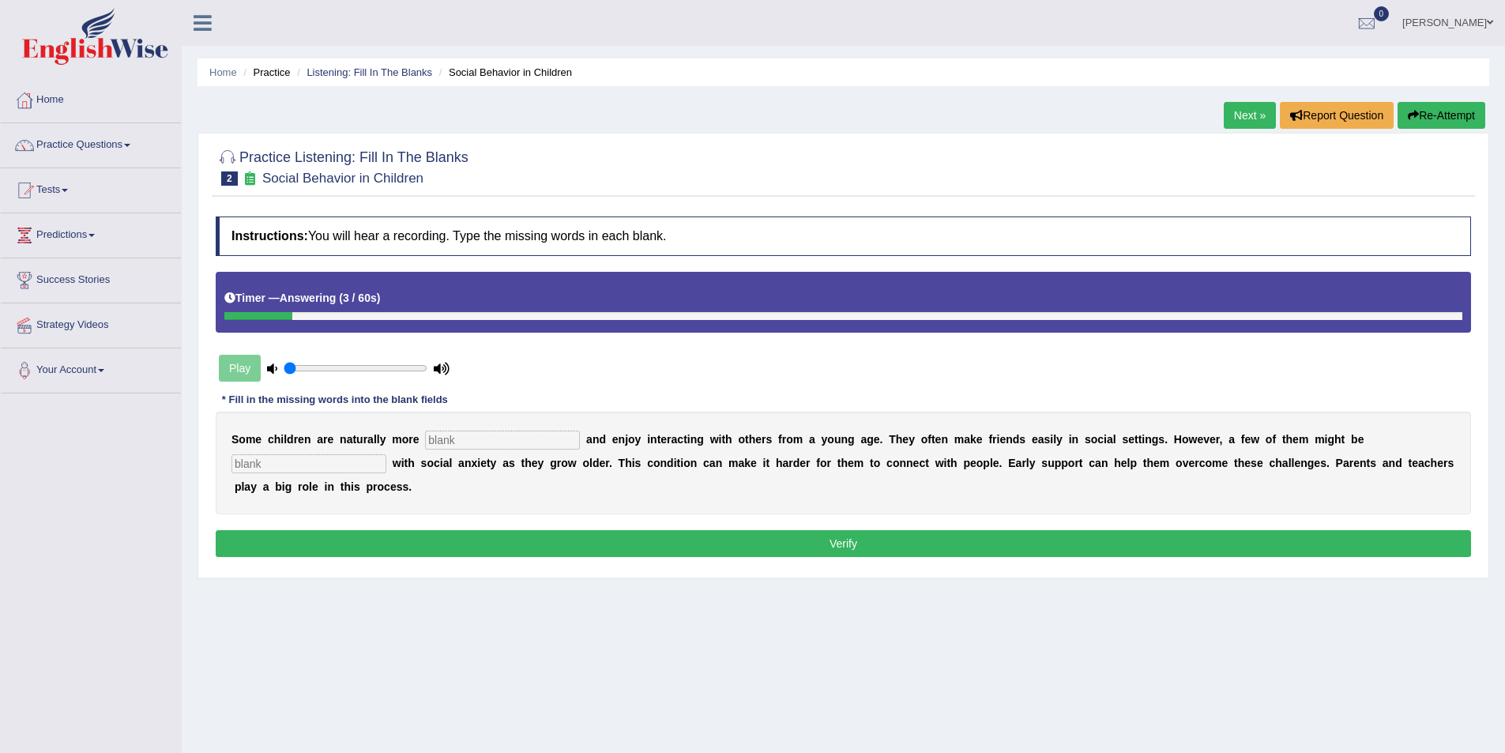
click at [465, 438] on input "text" at bounding box center [502, 440] width 155 height 19
type input "sociable"
click at [386, 454] on input "text" at bounding box center [309, 463] width 155 height 19
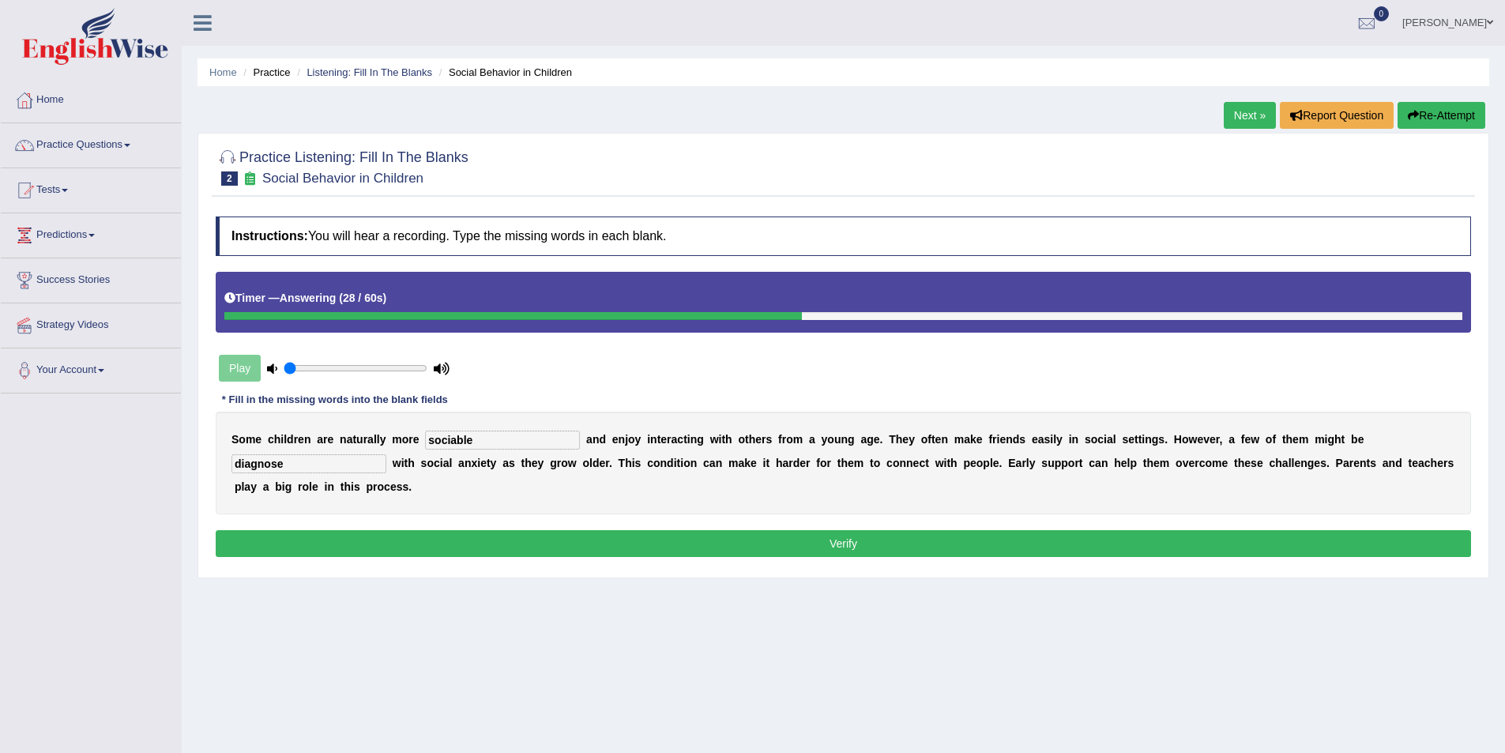
type input "diagnose"
click at [890, 530] on button "Verify" at bounding box center [844, 543] width 1256 height 27
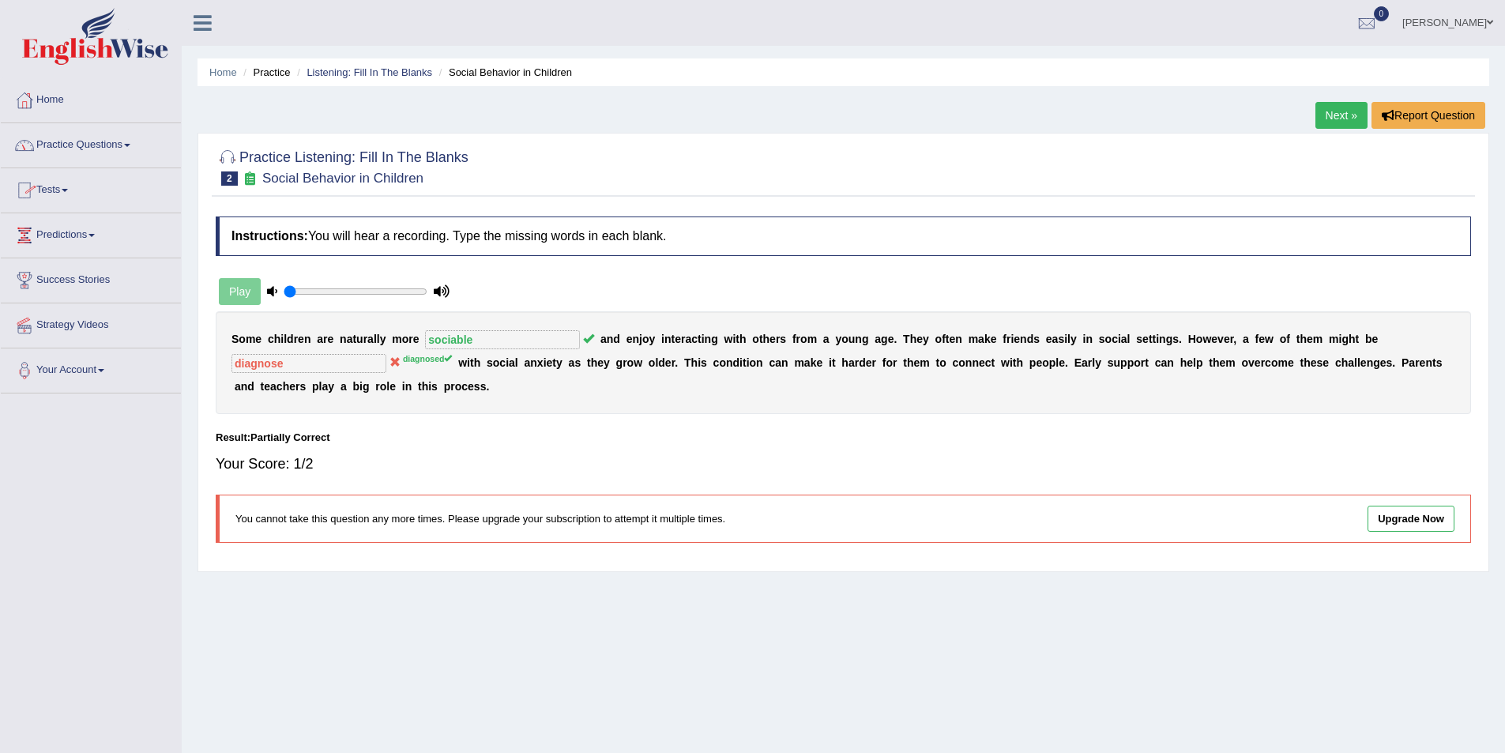
click at [1336, 109] on link "Next »" at bounding box center [1342, 115] width 52 height 27
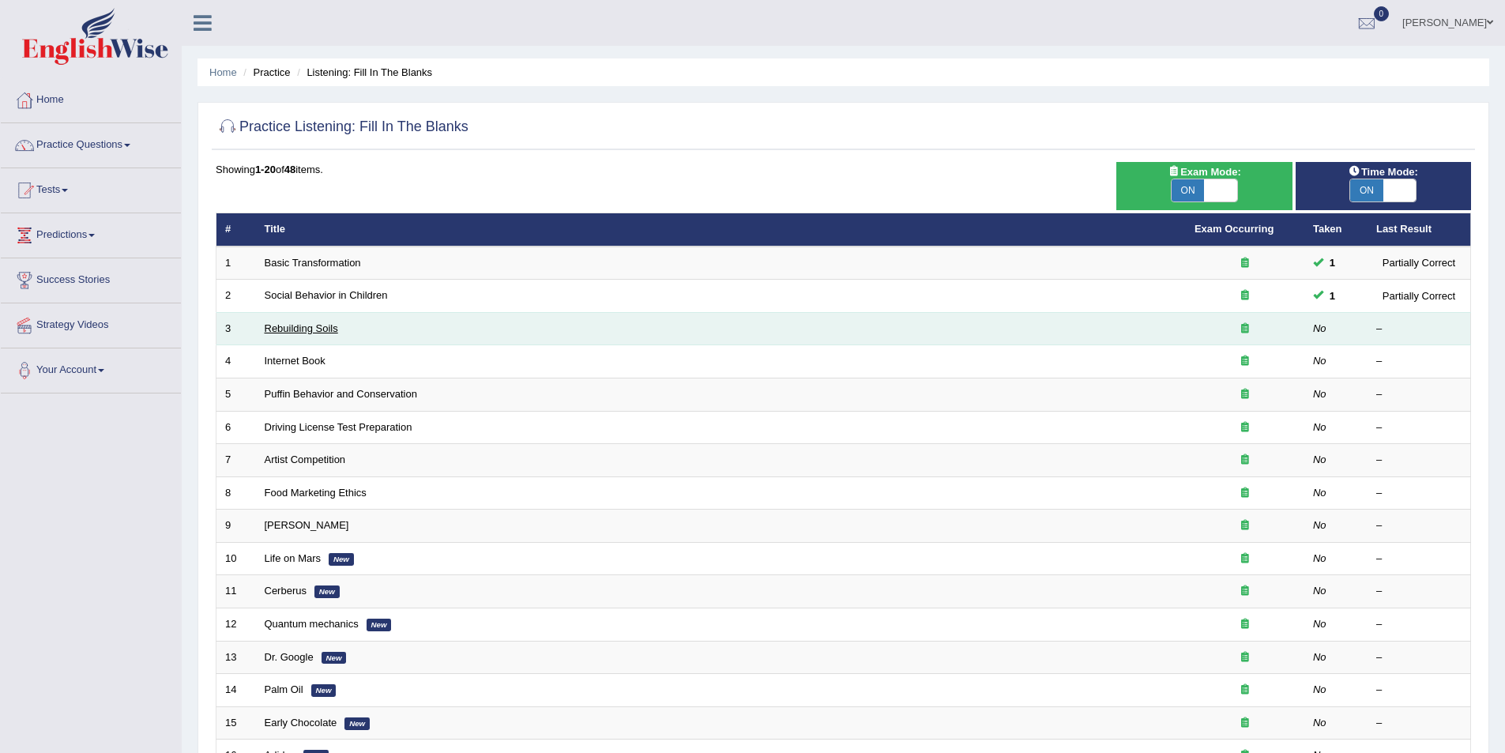
click at [297, 327] on link "Rebuilding Soils" at bounding box center [301, 328] width 73 height 12
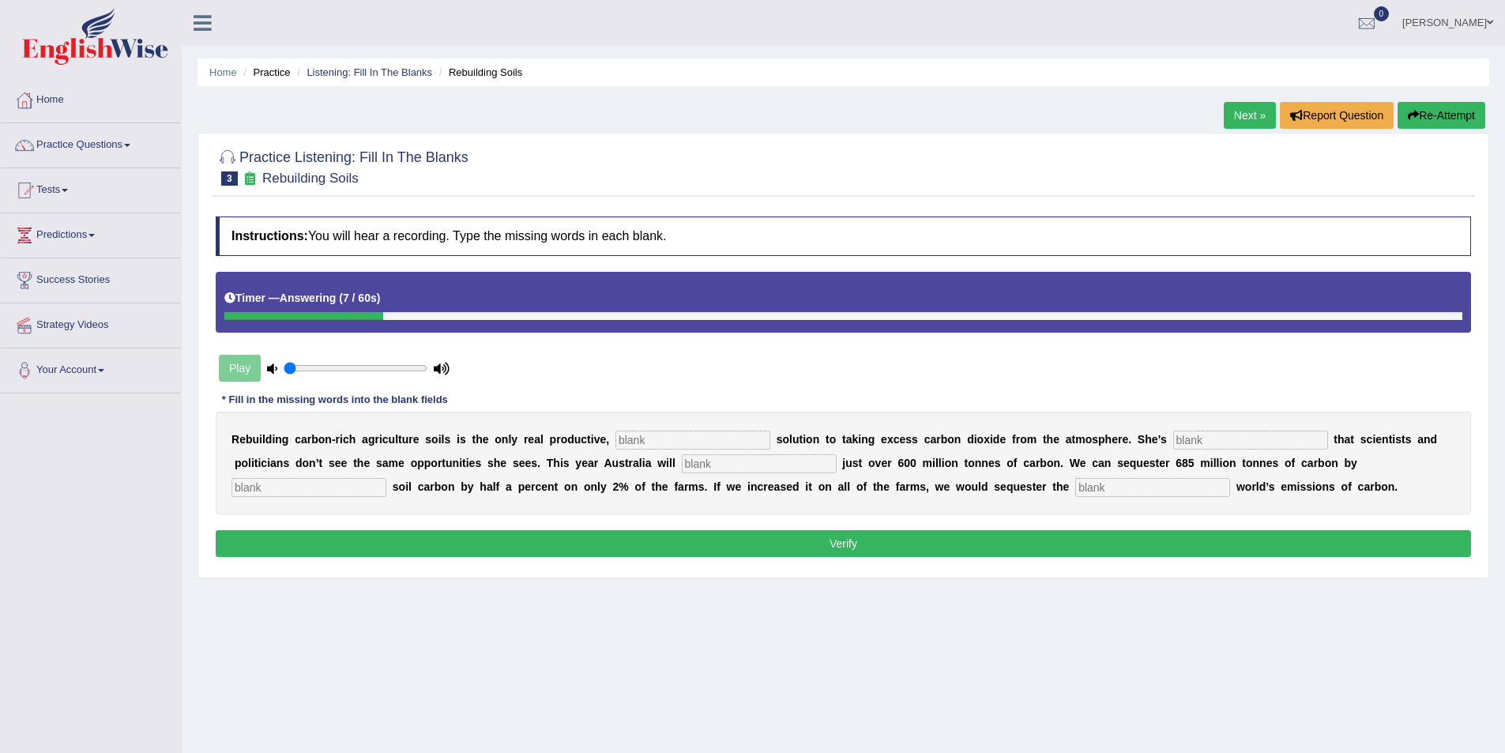
click at [623, 437] on input "text" at bounding box center [693, 440] width 155 height 19
click at [1173, 435] on input "text" at bounding box center [1250, 440] width 155 height 19
click at [622, 432] on input "text" at bounding box center [693, 440] width 155 height 19
type input "permanent"
click at [1173, 441] on input "text" at bounding box center [1250, 440] width 155 height 19
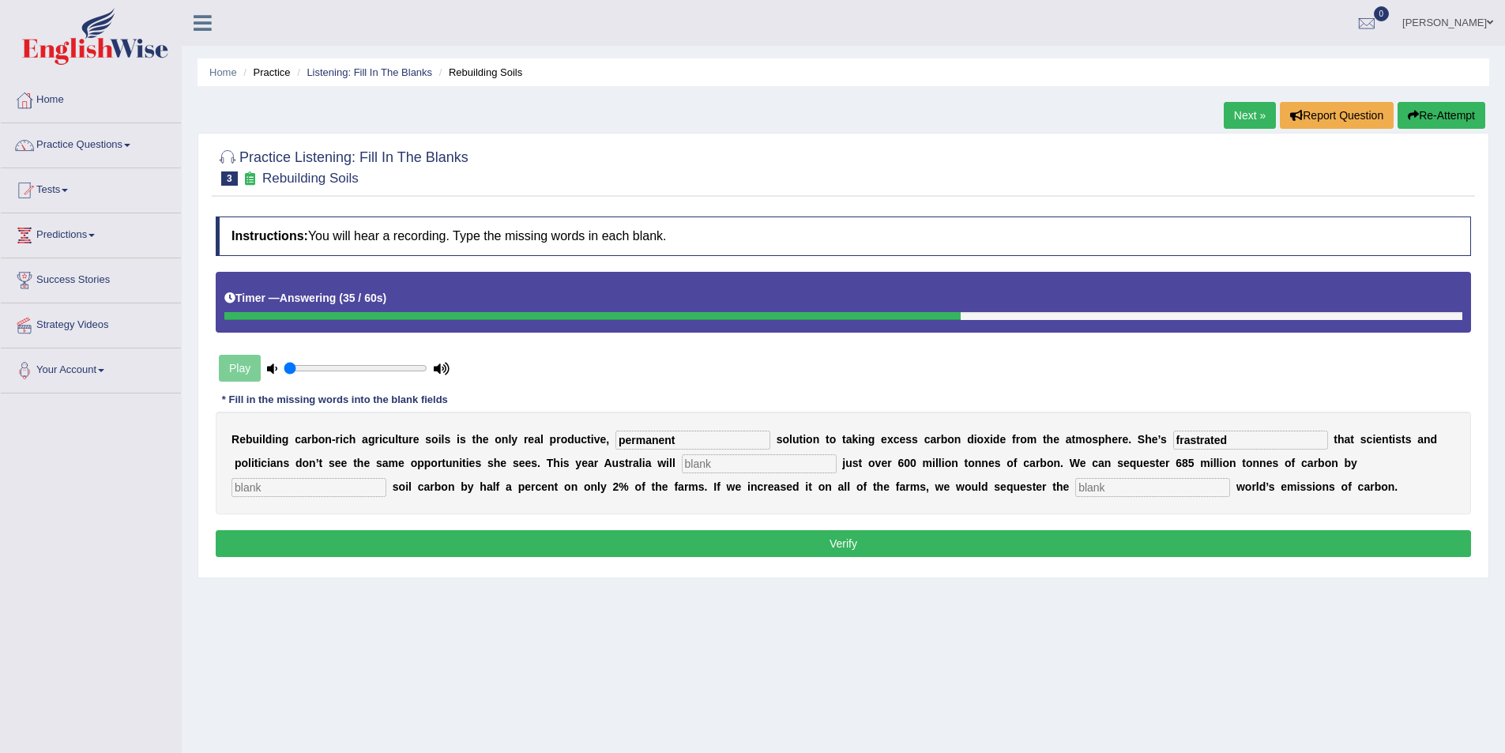
type input "frastrated"
click at [682, 458] on input "text" at bounding box center [759, 463] width 155 height 19
type input "admit"
click at [386, 478] on input "text" at bounding box center [309, 487] width 155 height 19
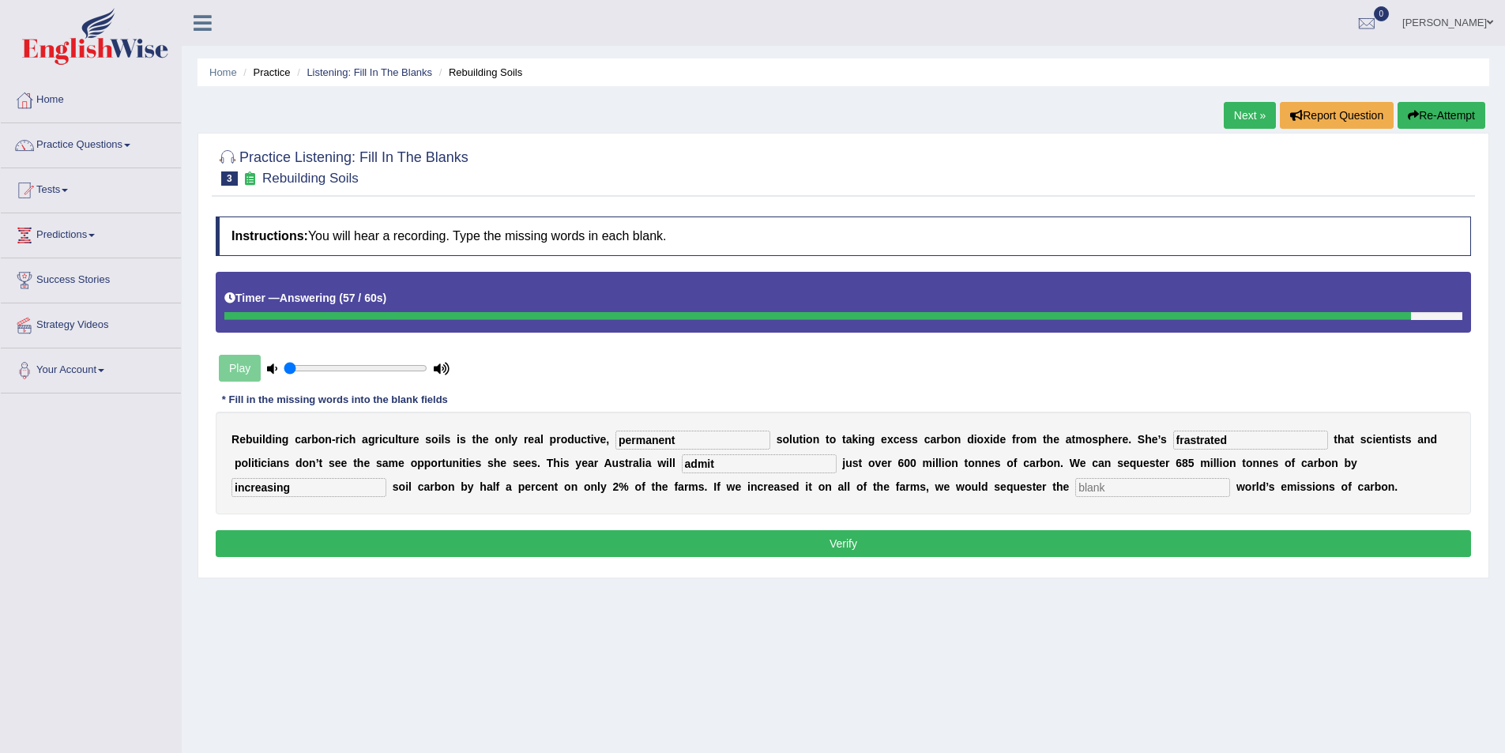
type input "increasing"
click at [1075, 481] on input "text" at bounding box center [1152, 487] width 155 height 19
type input "whole"
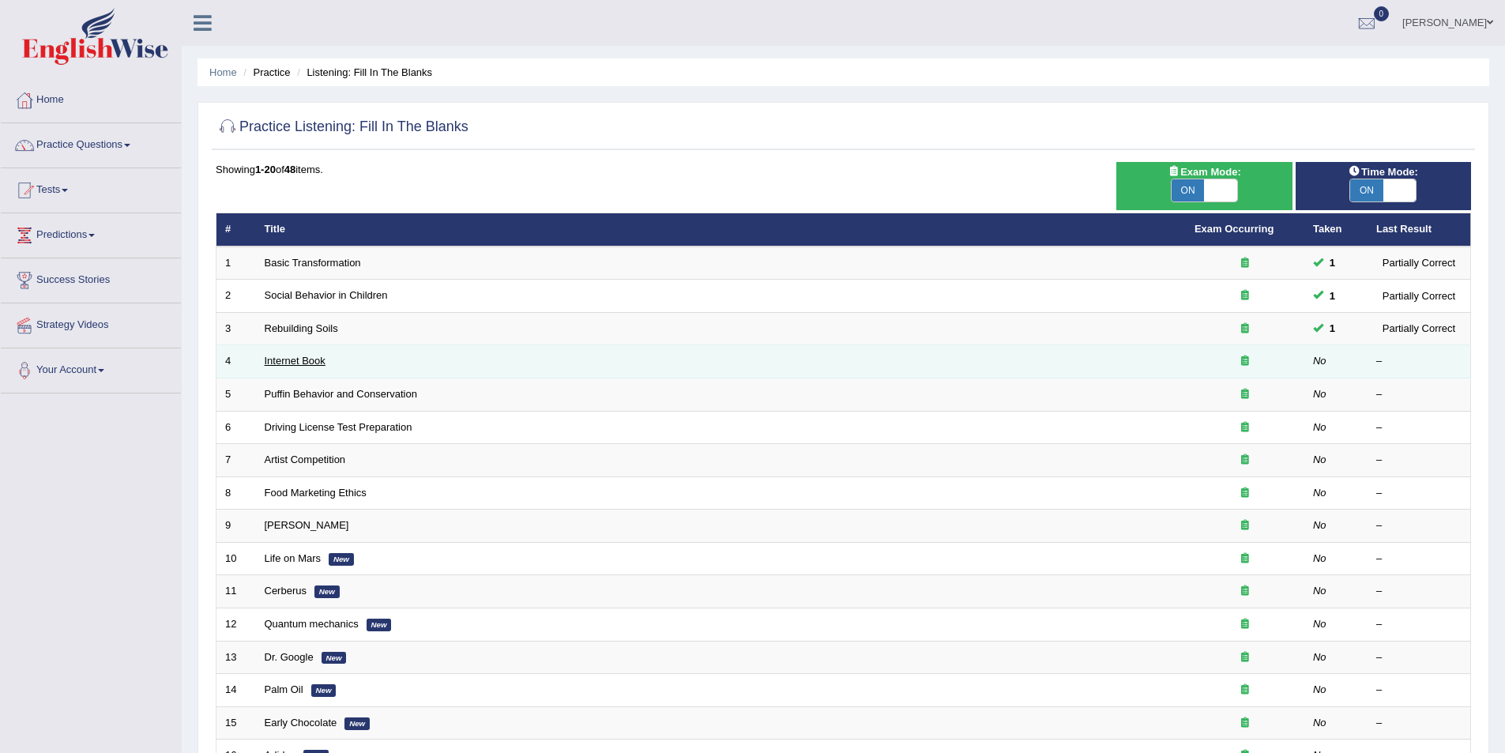
click at [297, 363] on link "Internet Book" at bounding box center [295, 361] width 61 height 12
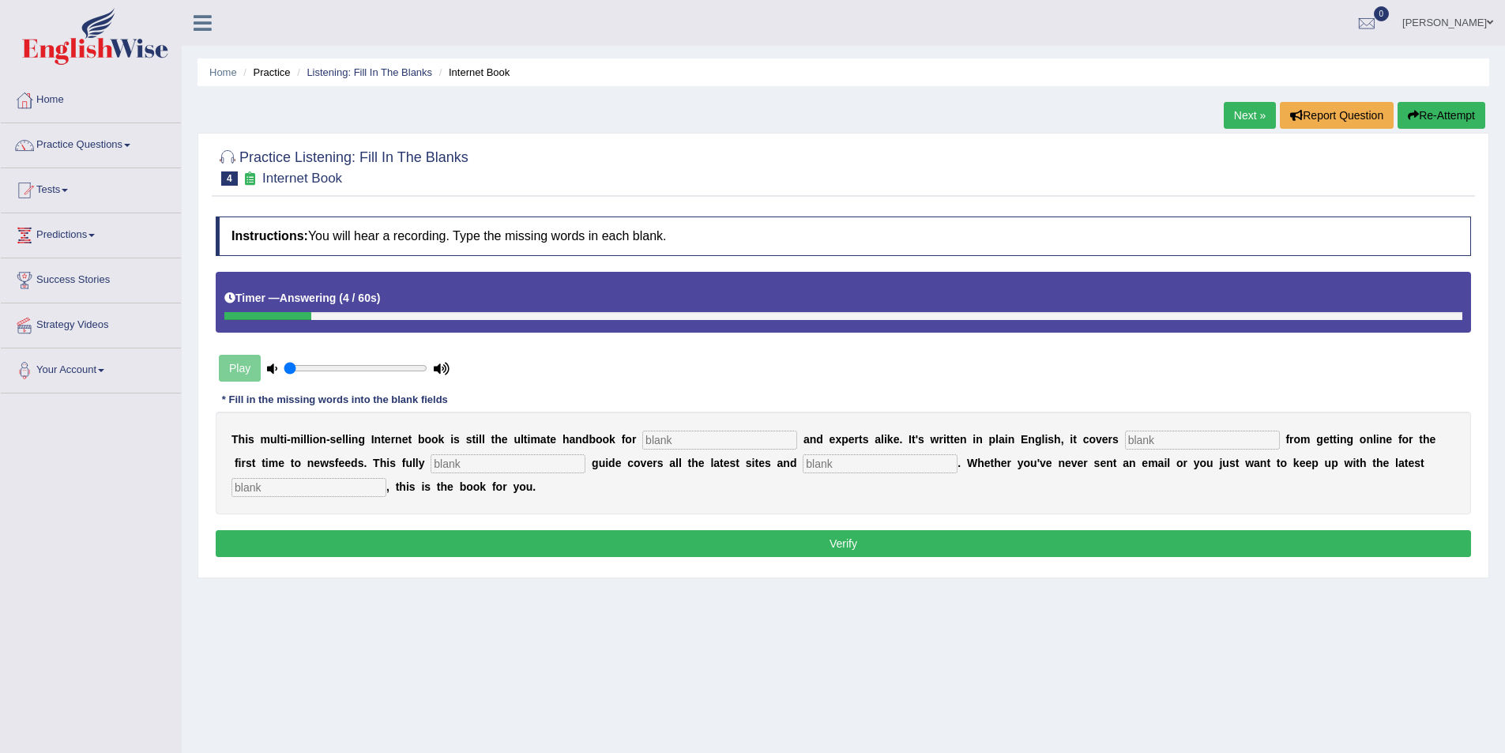
click at [386, 478] on input "text" at bounding box center [309, 487] width 155 height 19
type input "developments"
click at [803, 473] on input "text" at bounding box center [880, 463] width 155 height 19
type input "crazies"
click at [431, 459] on input "text" at bounding box center [508, 463] width 155 height 19
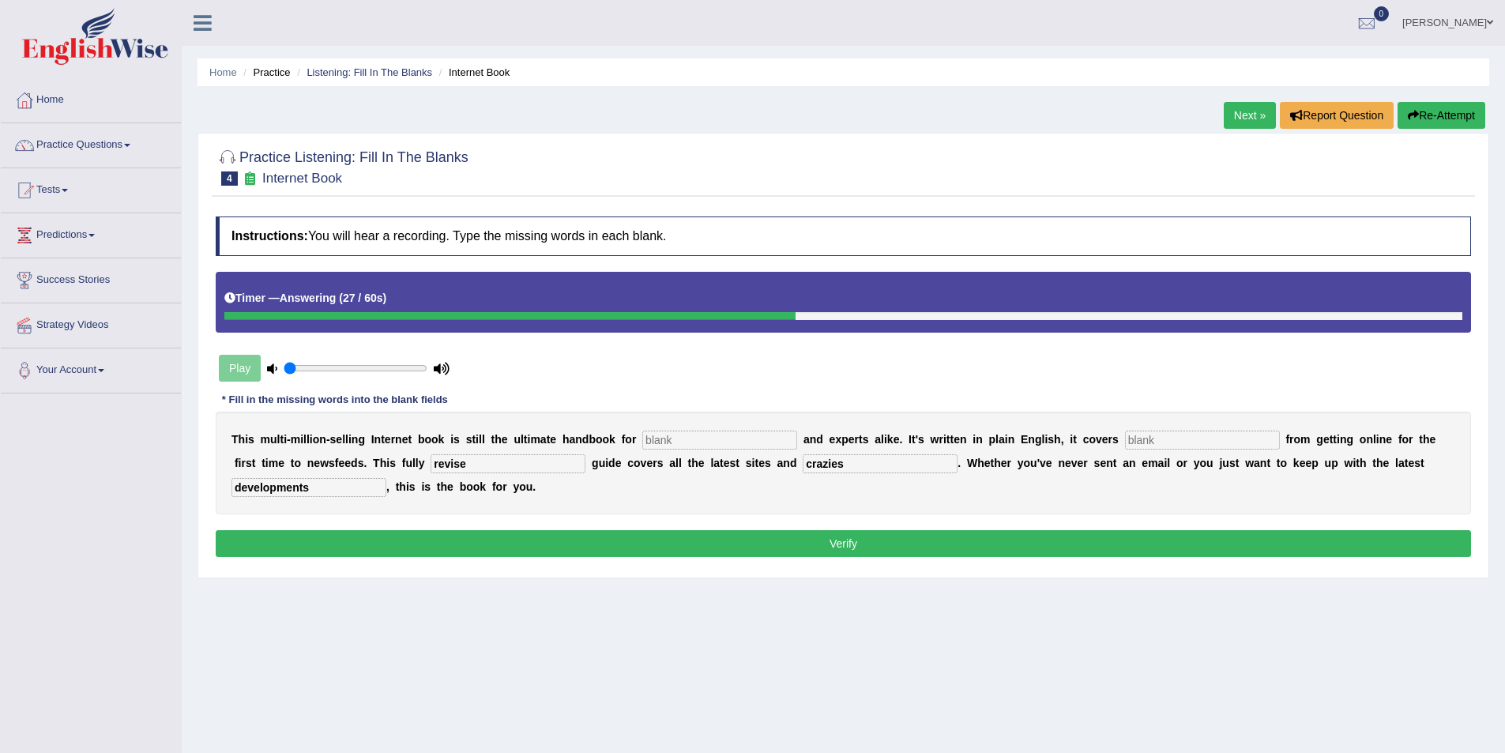
type input "revise"
click at [1125, 442] on input "text" at bounding box center [1202, 440] width 155 height 19
type input "everything"
click at [653, 439] on input "text" at bounding box center [719, 440] width 155 height 19
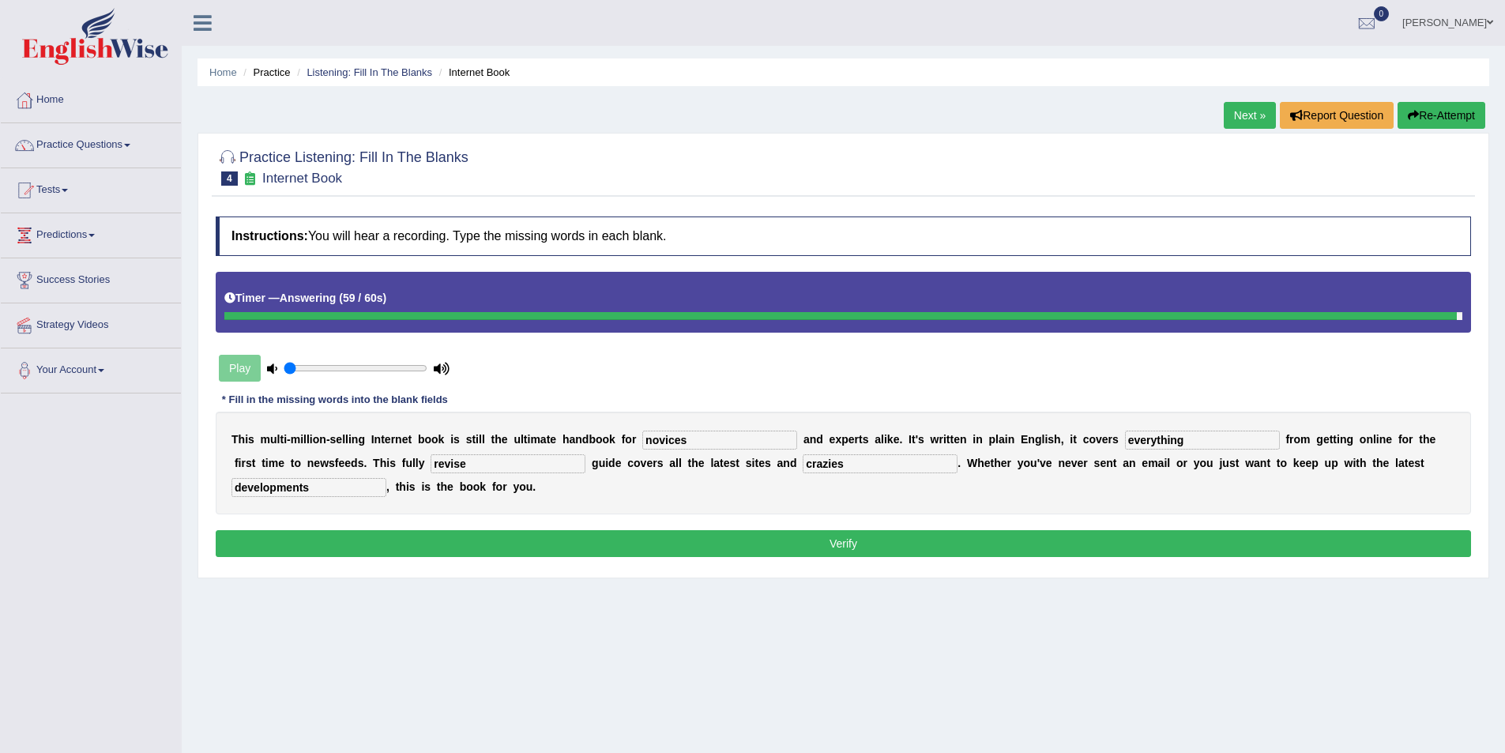
type input "novices"
